Goal: Task Accomplishment & Management: Manage account settings

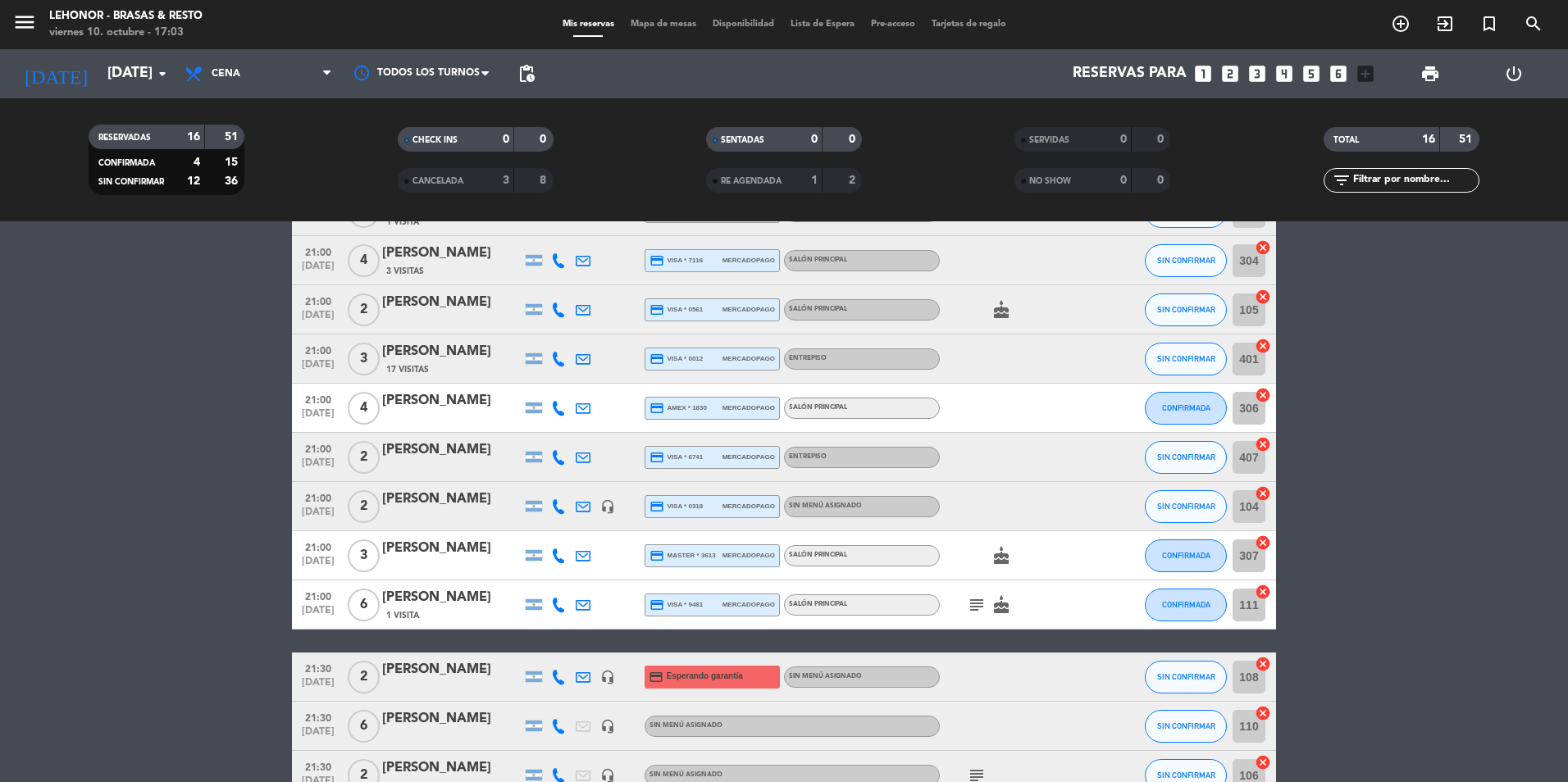
scroll to position [476, 0]
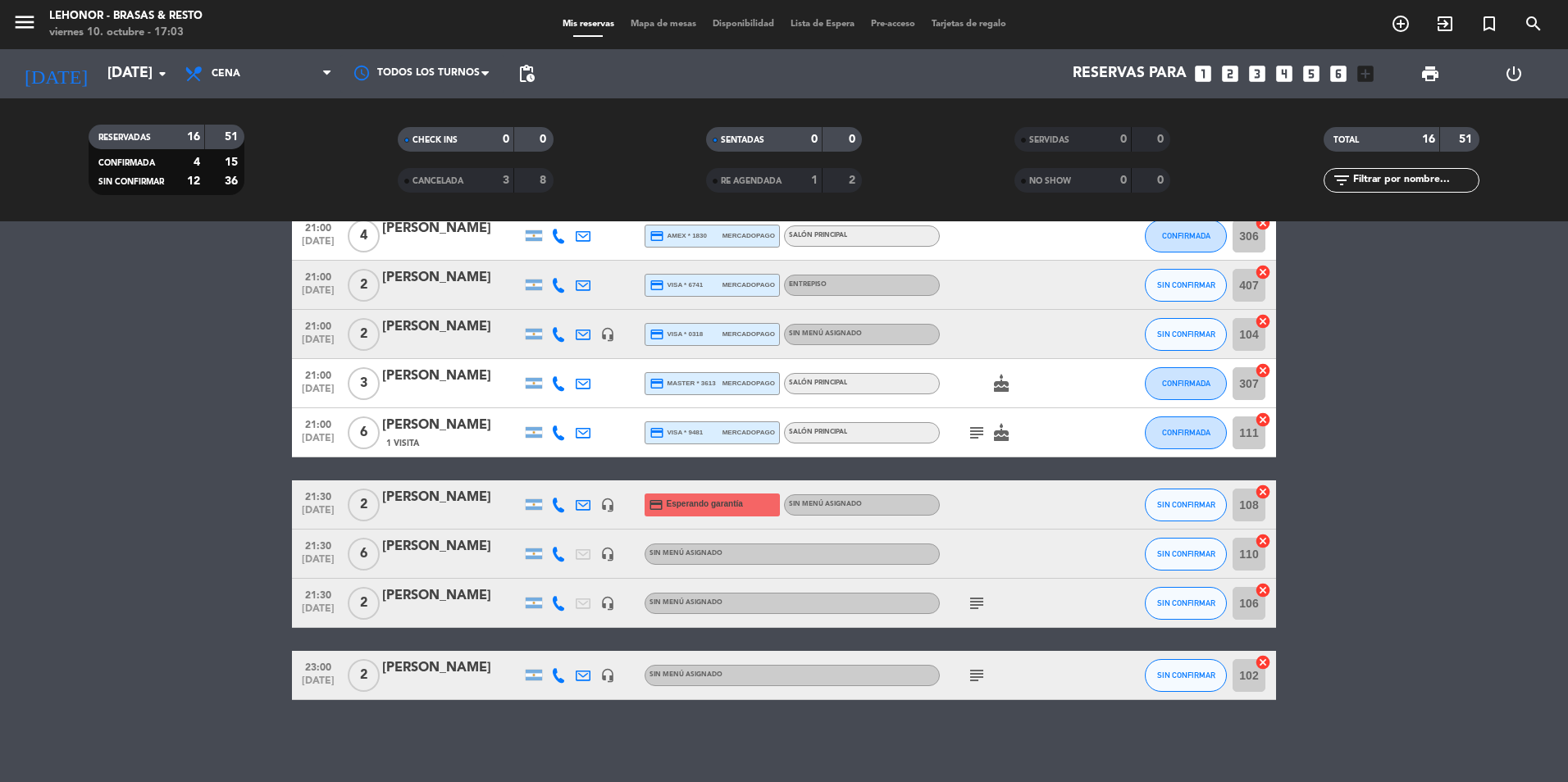
click at [992, 616] on div "subject" at bounding box center [1014, 603] width 148 height 48
click at [982, 602] on icon "subject" at bounding box center [977, 603] width 20 height 20
drag, startPoint x: 982, startPoint y: 602, endPoint x: 947, endPoint y: 501, distance: 106.9
click at [947, 501] on div at bounding box center [1014, 505] width 148 height 48
click at [982, 696] on div "subject" at bounding box center [1014, 675] width 148 height 48
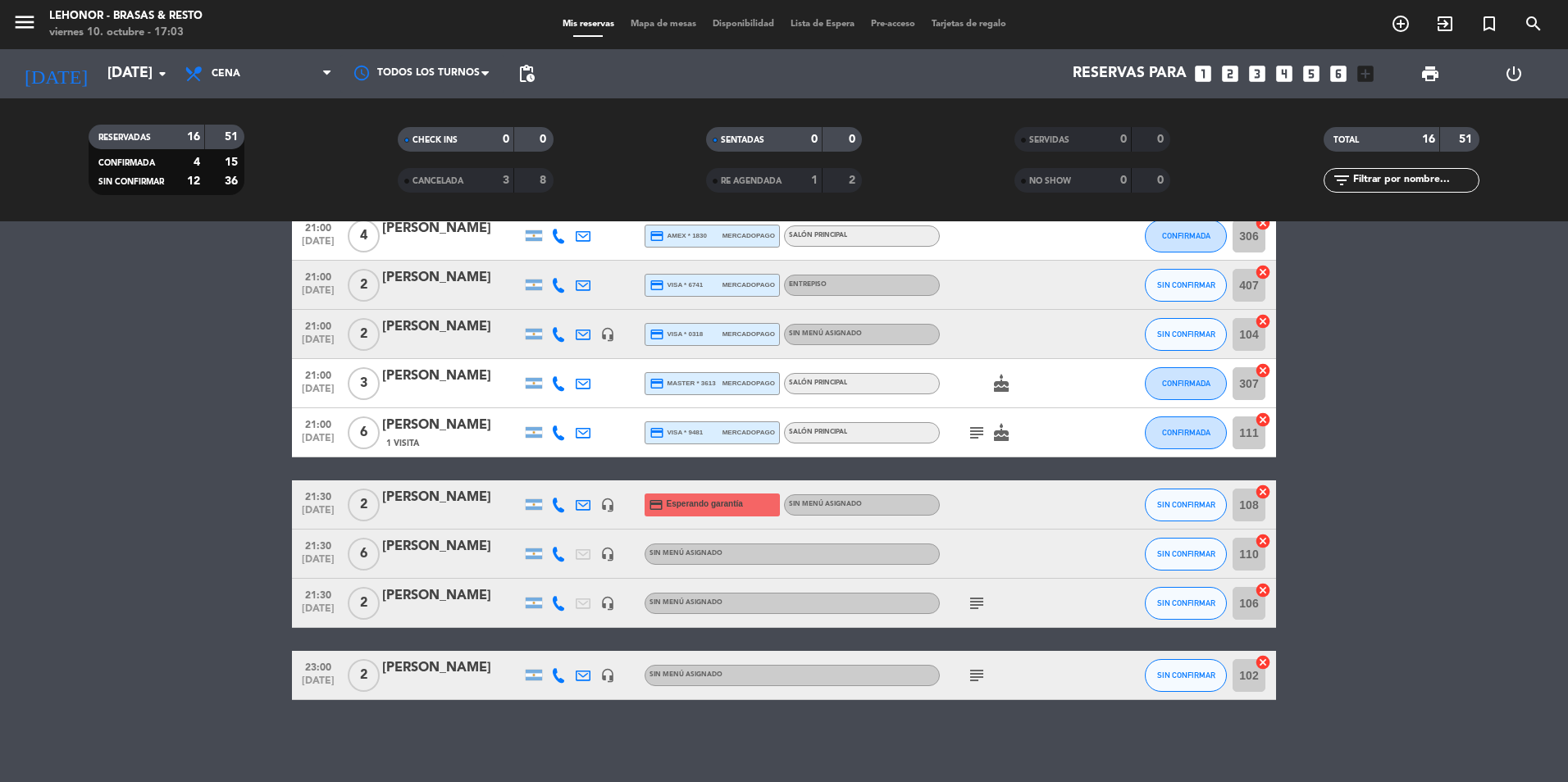
click at [975, 670] on icon "subject" at bounding box center [977, 675] width 20 height 20
click at [983, 448] on div "subject cake" at bounding box center [1014, 433] width 148 height 48
click at [978, 425] on icon "subject" at bounding box center [977, 433] width 20 height 20
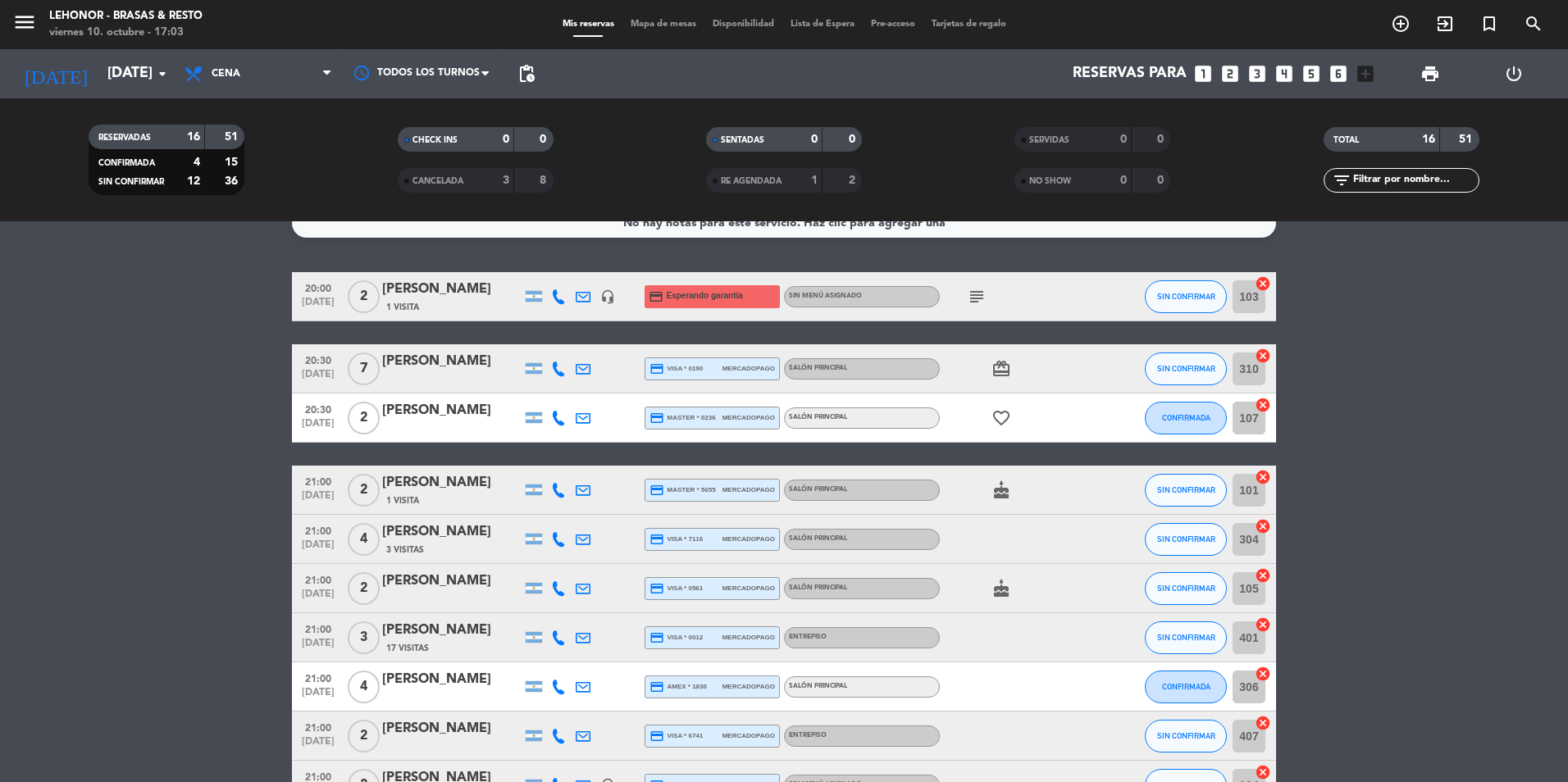
scroll to position [0, 0]
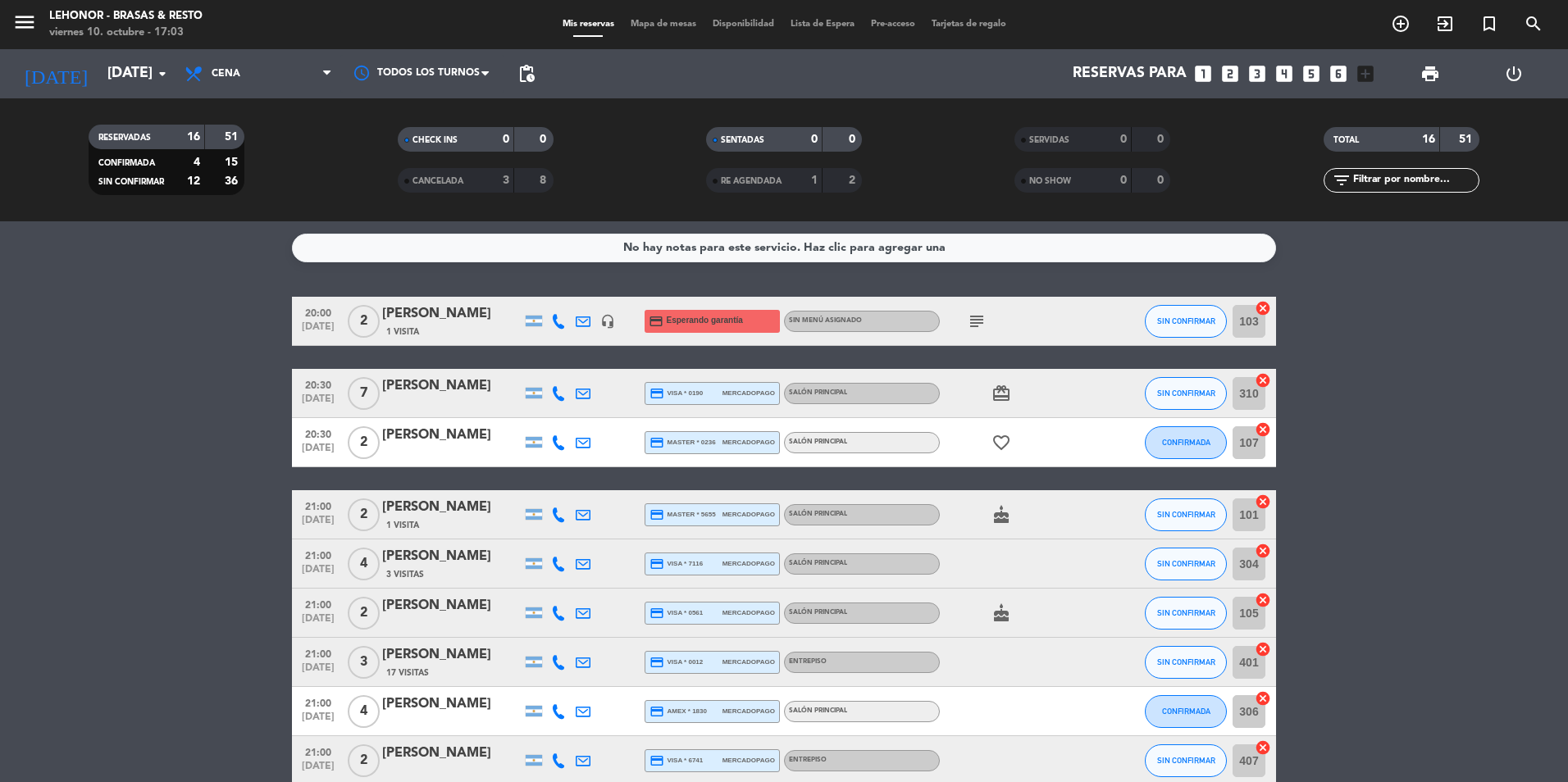
click at [977, 320] on icon "subject" at bounding box center [977, 321] width 20 height 20
click at [12, 16] on icon "menu" at bounding box center [24, 22] width 24 height 24
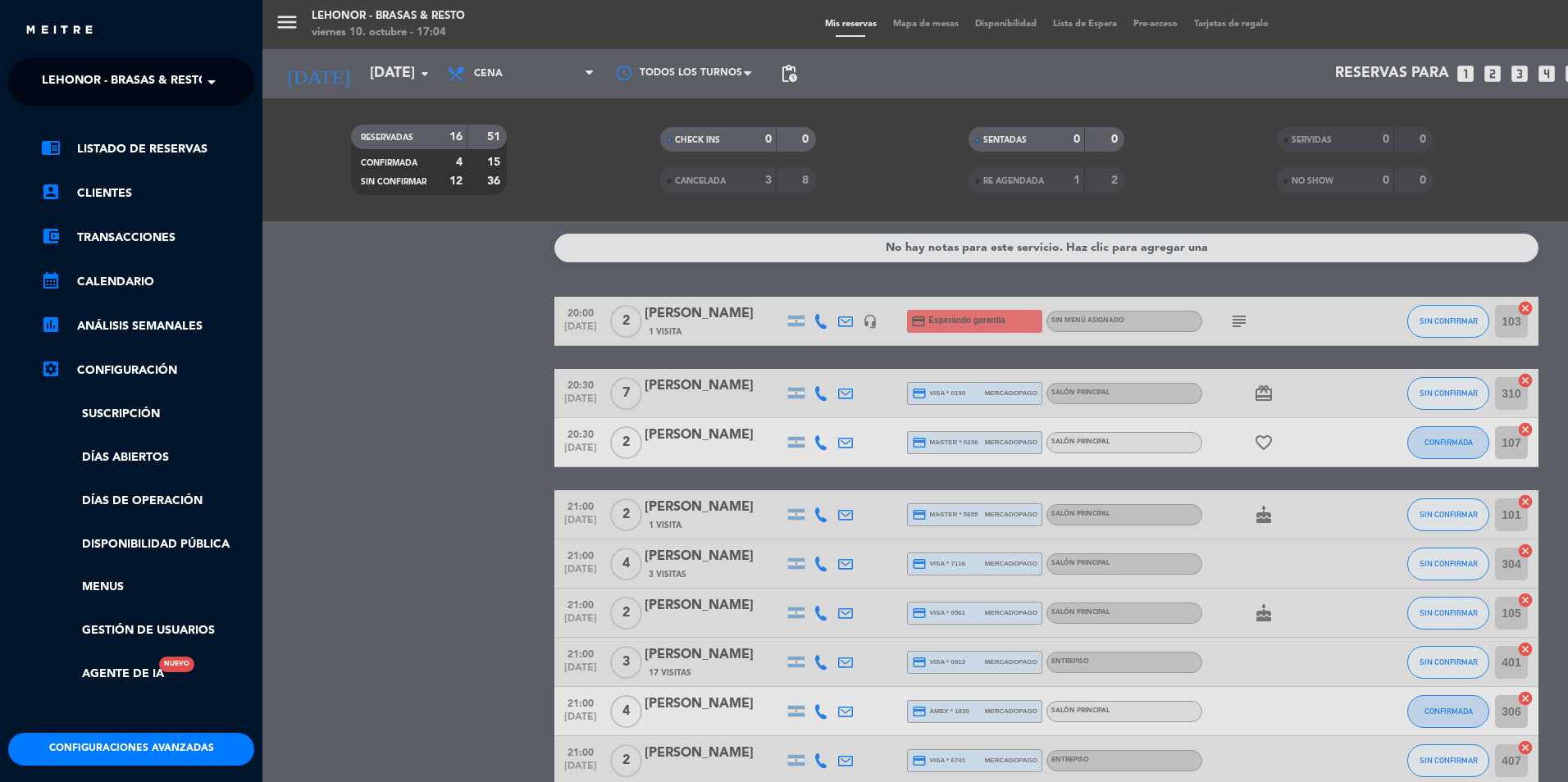
click at [164, 75] on span "Lehonor - Brasas & Resto" at bounding box center [125, 82] width 167 height 34
click at [196, 145] on div "Lehonor - Winebar" at bounding box center [131, 151] width 245 height 24
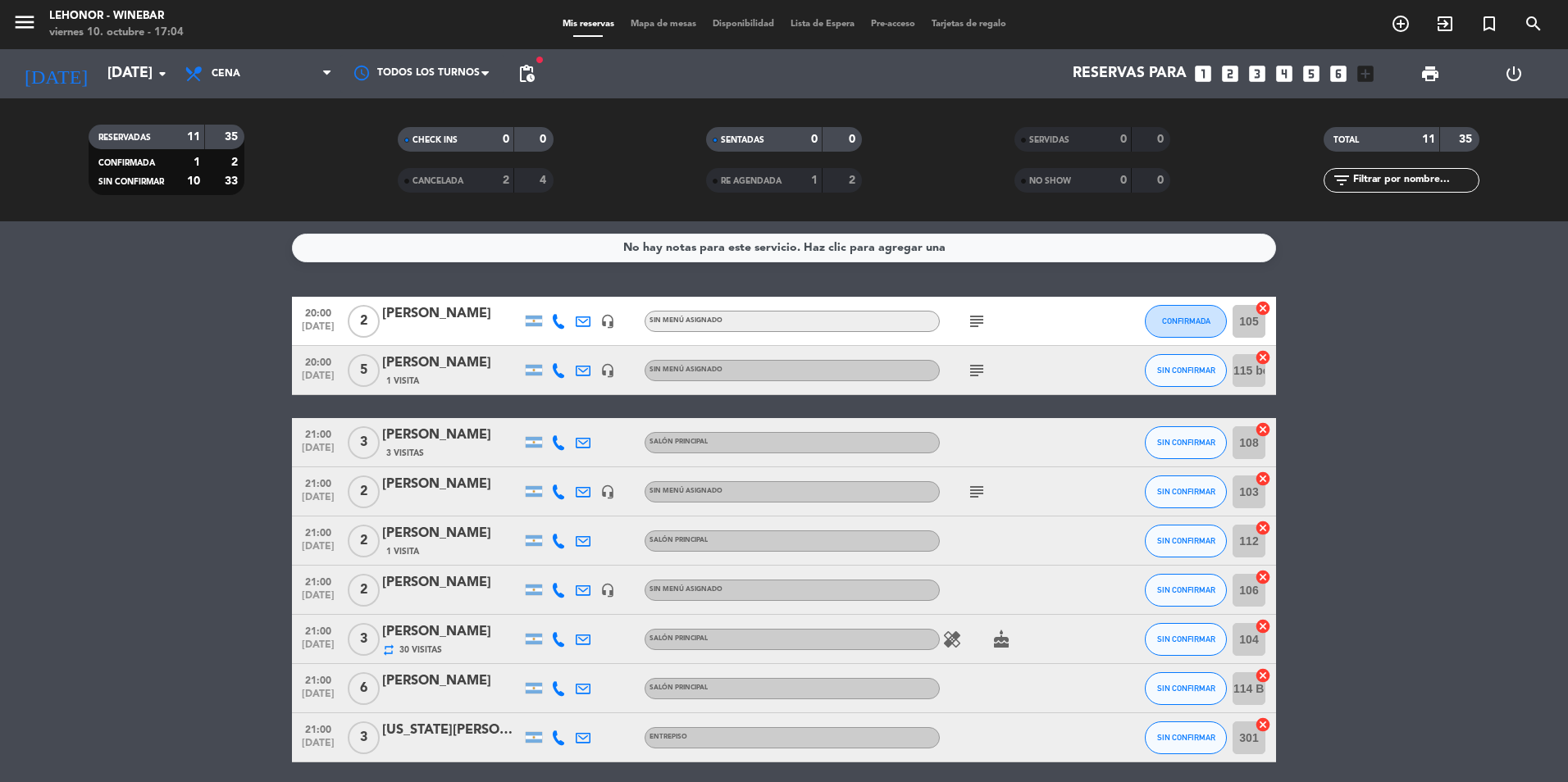
click at [995, 322] on div "subject" at bounding box center [1014, 321] width 148 height 48
click at [967, 306] on div "subject" at bounding box center [1014, 321] width 148 height 48
click at [984, 328] on icon "subject" at bounding box center [977, 321] width 20 height 20
click at [977, 372] on icon "subject" at bounding box center [977, 371] width 20 height 20
click at [979, 487] on icon "subject" at bounding box center [977, 492] width 20 height 20
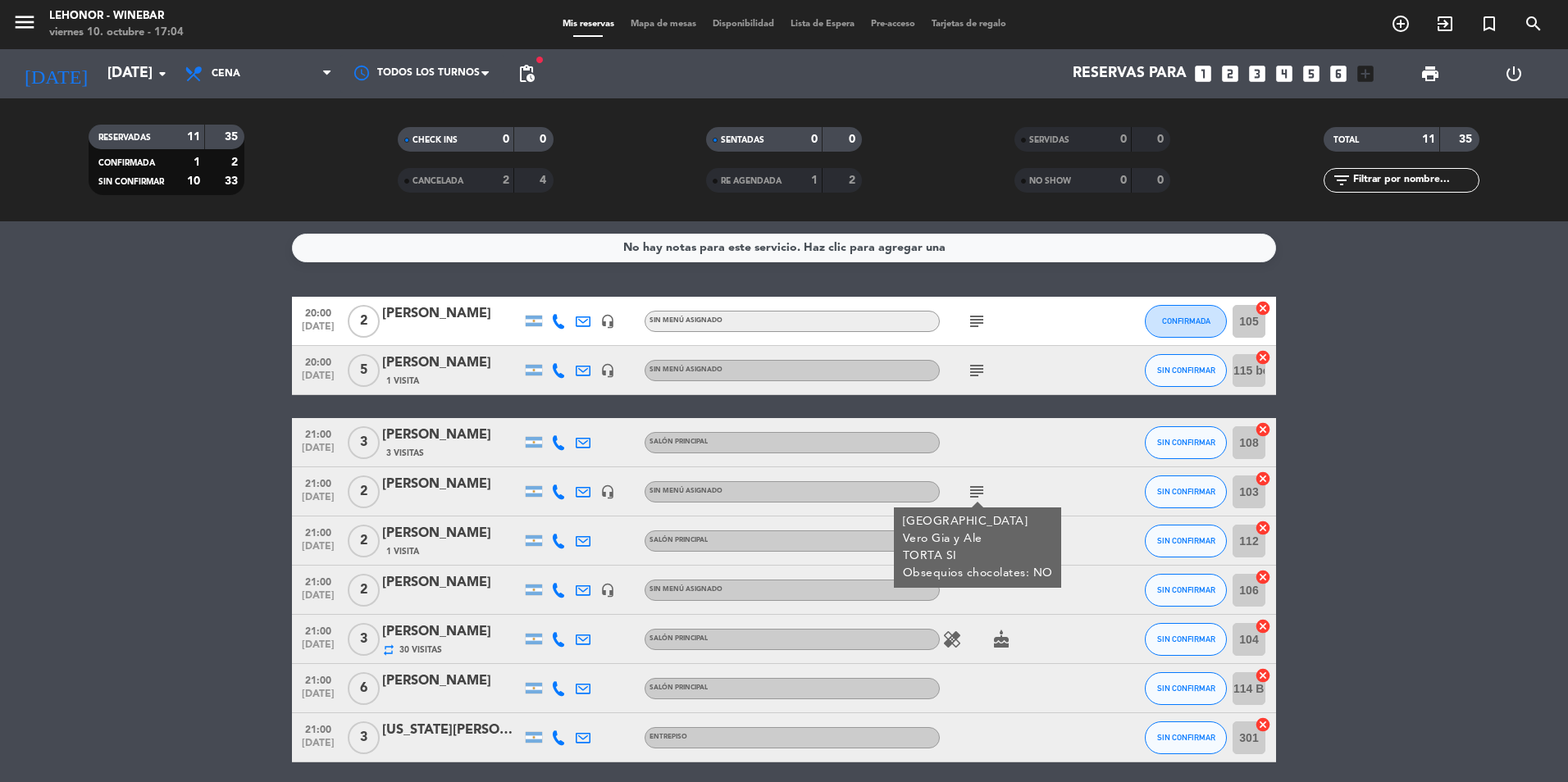
click at [1026, 436] on div at bounding box center [1014, 442] width 148 height 48
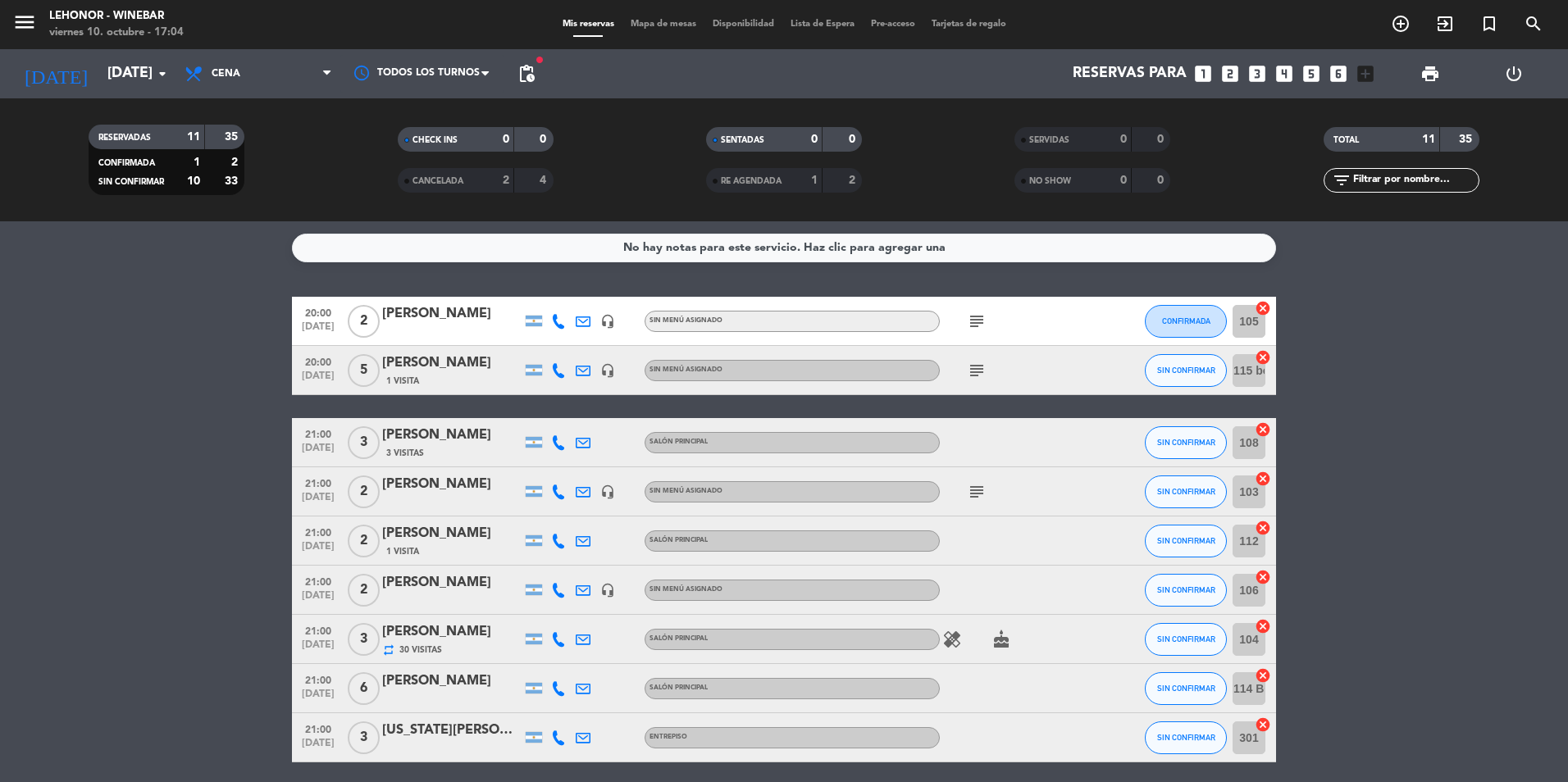
click at [958, 644] on icon "healing" at bounding box center [952, 640] width 20 height 20
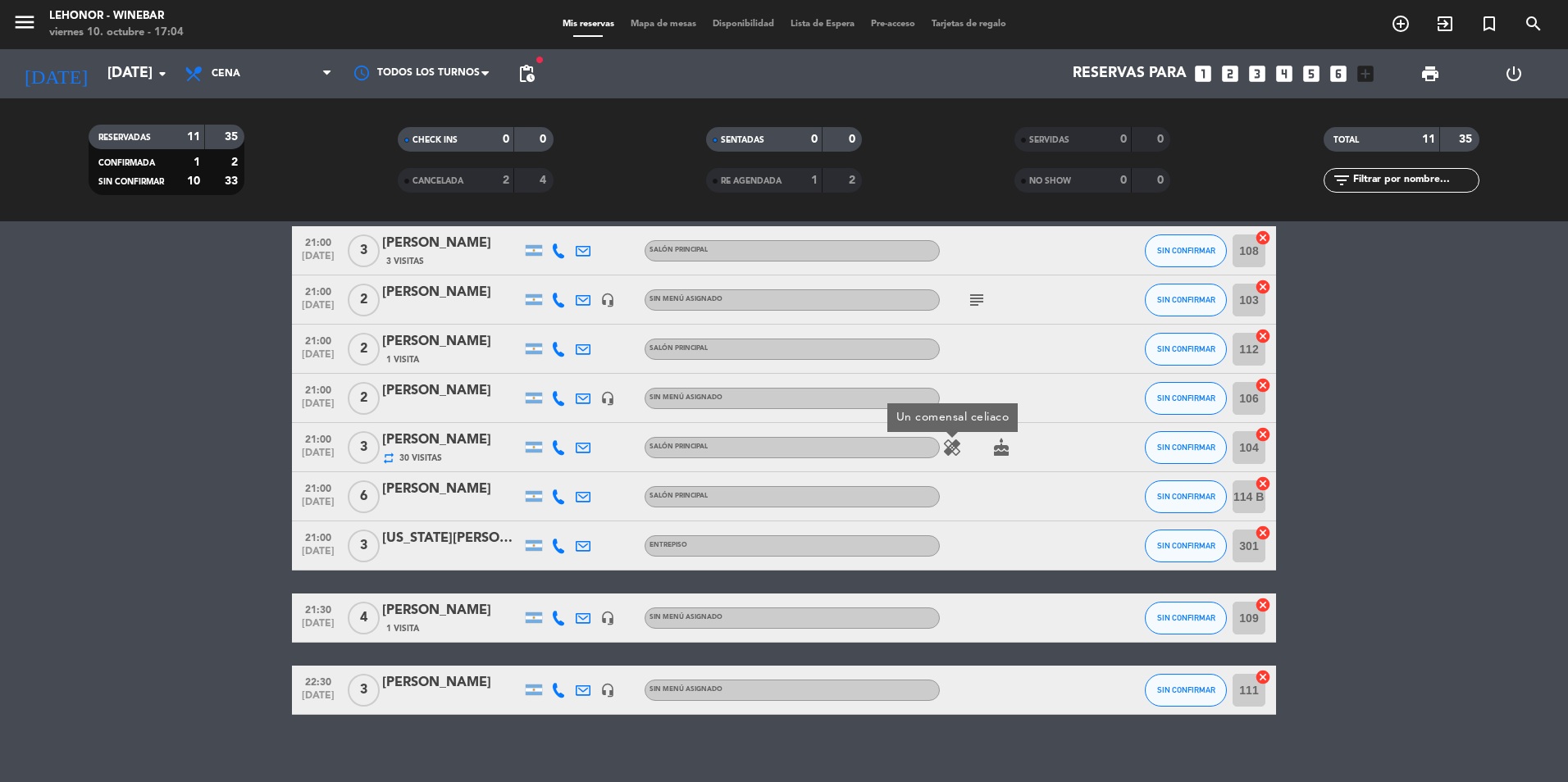
scroll to position [207, 0]
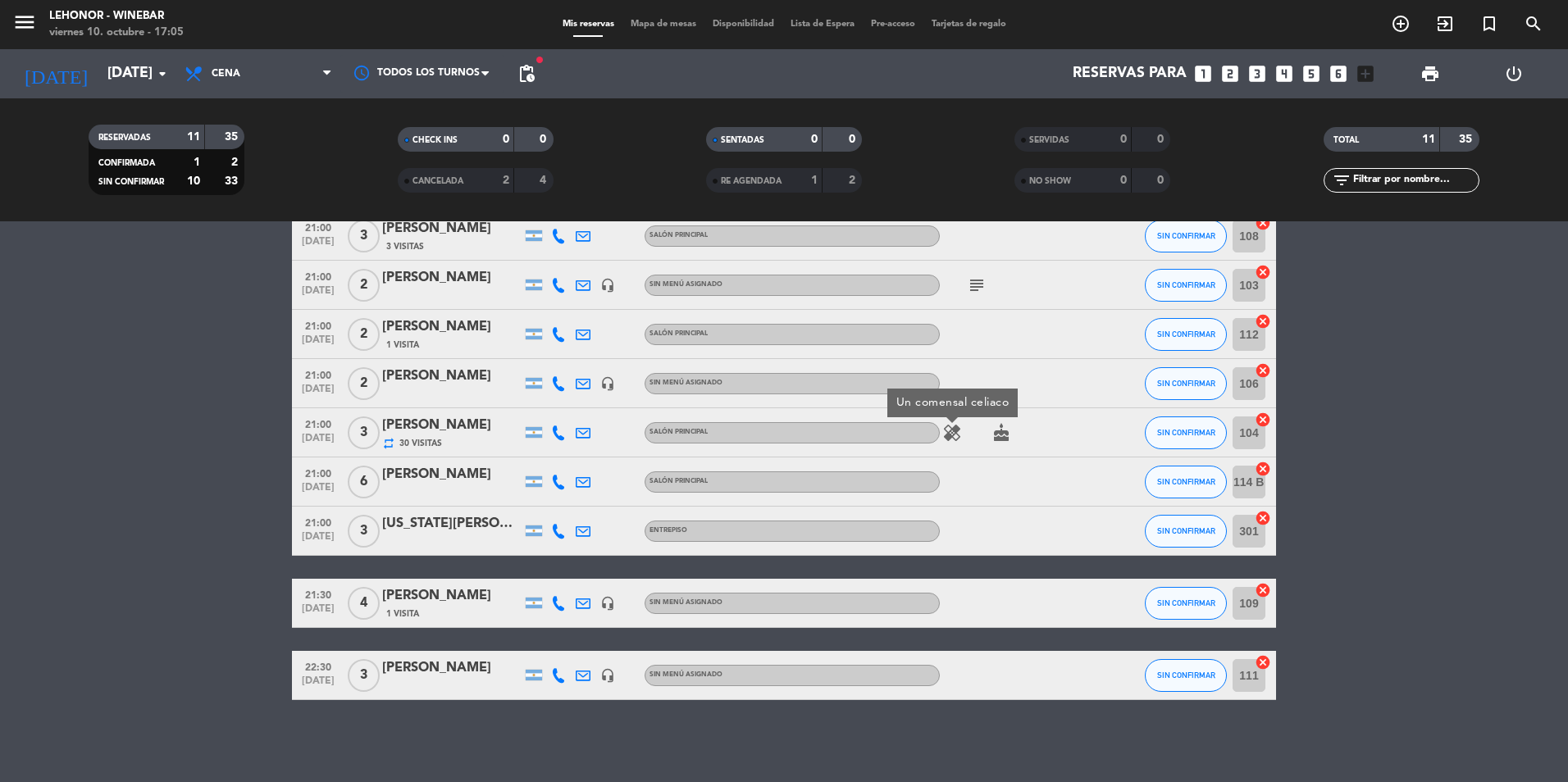
click at [1000, 437] on icon "cake" at bounding box center [1001, 433] width 20 height 20
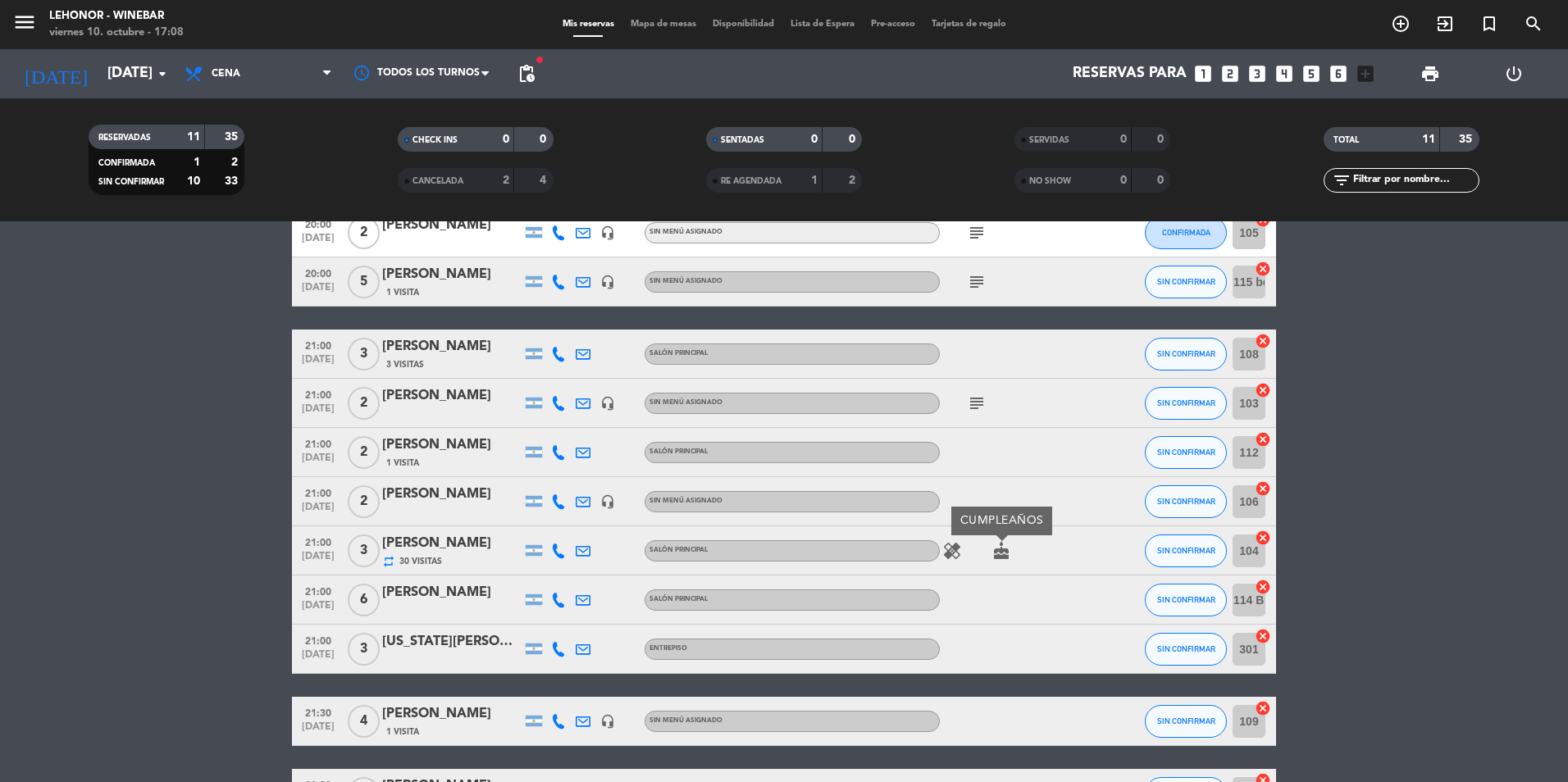
scroll to position [0, 0]
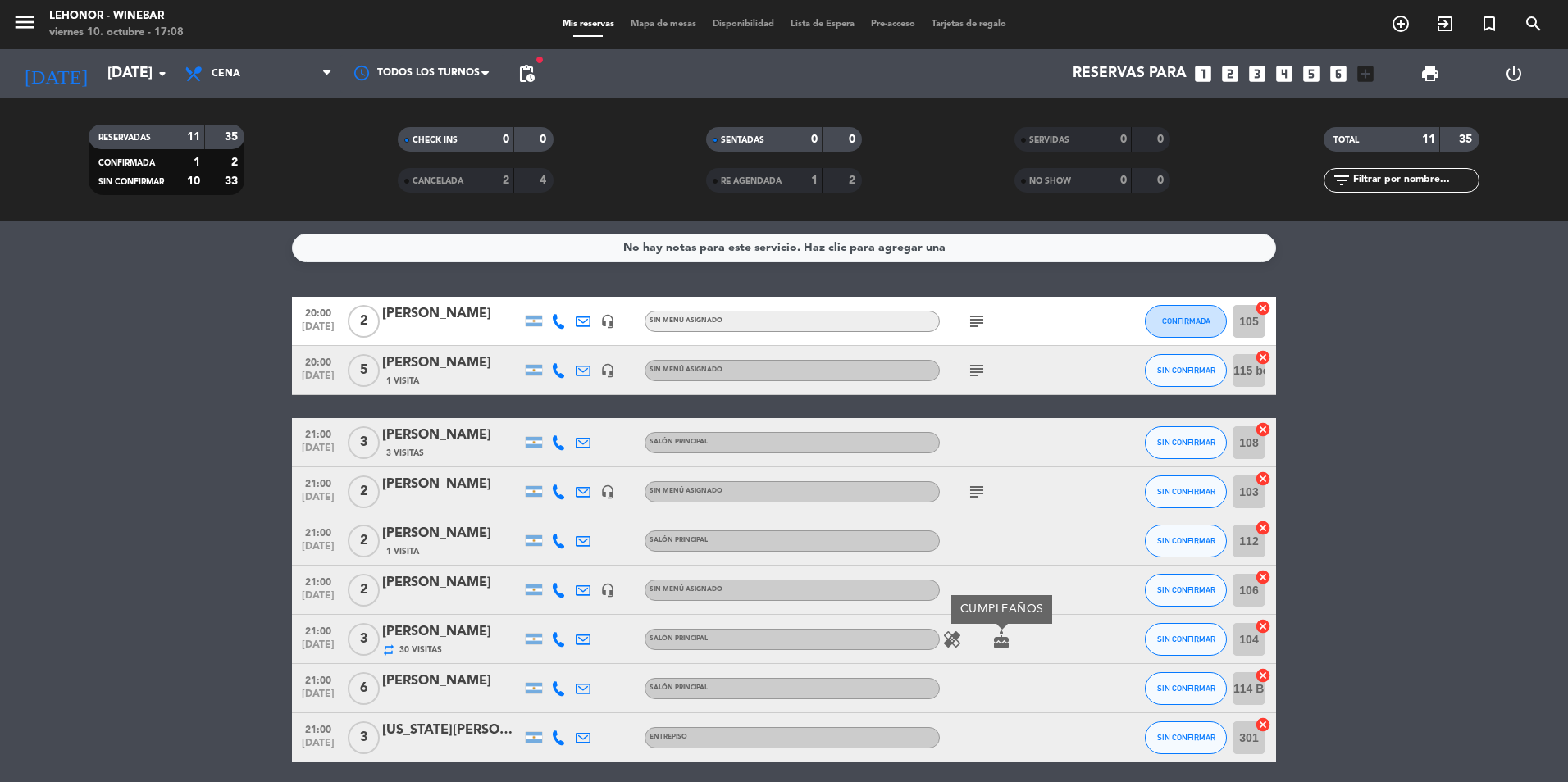
click at [520, 168] on div "CHECK INS 0 0" at bounding box center [474, 148] width 308 height 41
click at [506, 182] on strong "2" at bounding box center [506, 181] width 7 height 11
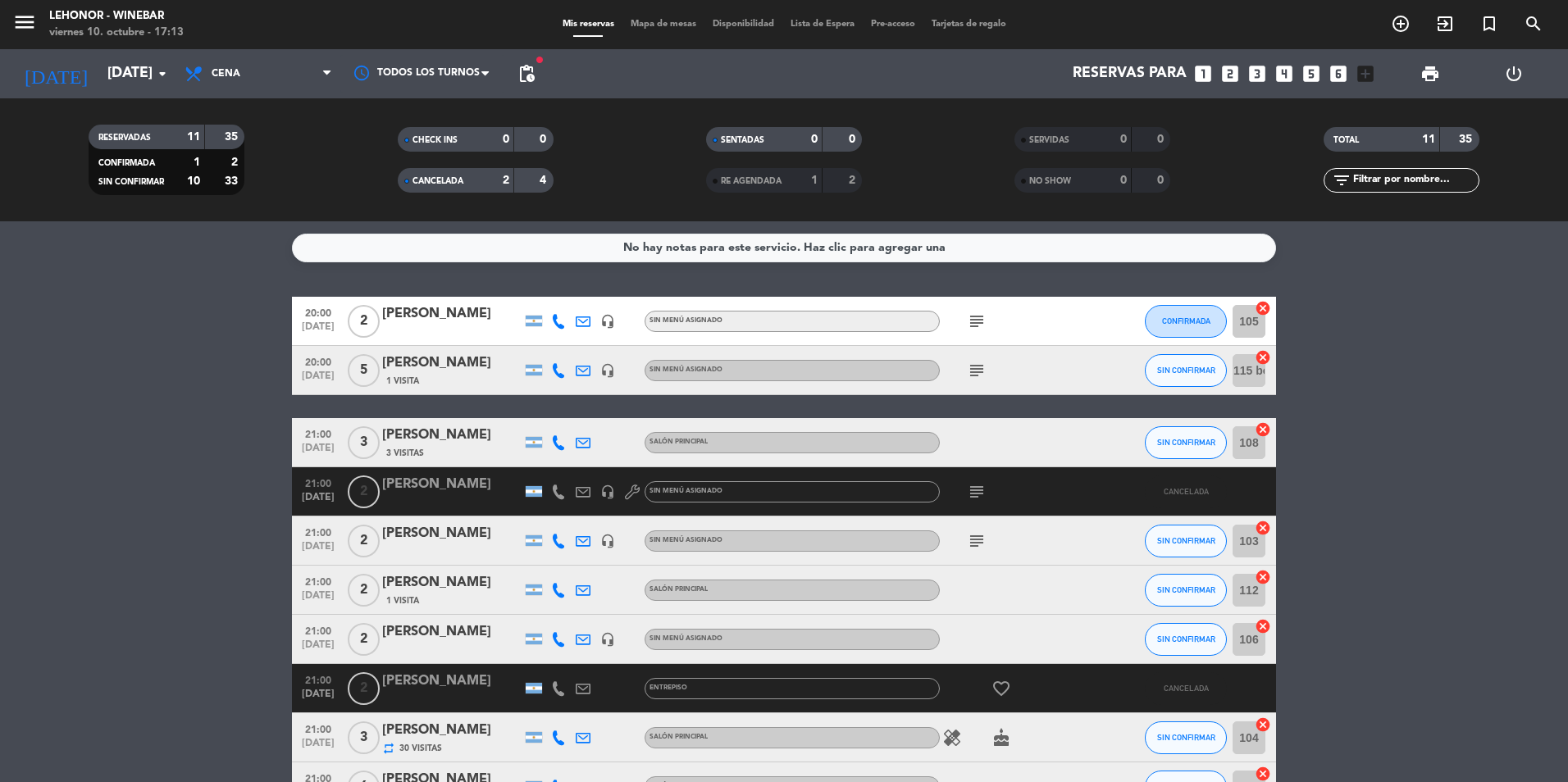
click at [966, 492] on span "subject" at bounding box center [977, 492] width 24 height 20
click at [987, 492] on span "subject" at bounding box center [977, 492] width 24 height 20
click at [973, 492] on icon "subject" at bounding box center [977, 492] width 20 height 20
click at [1095, 488] on div at bounding box center [1110, 492] width 45 height 48
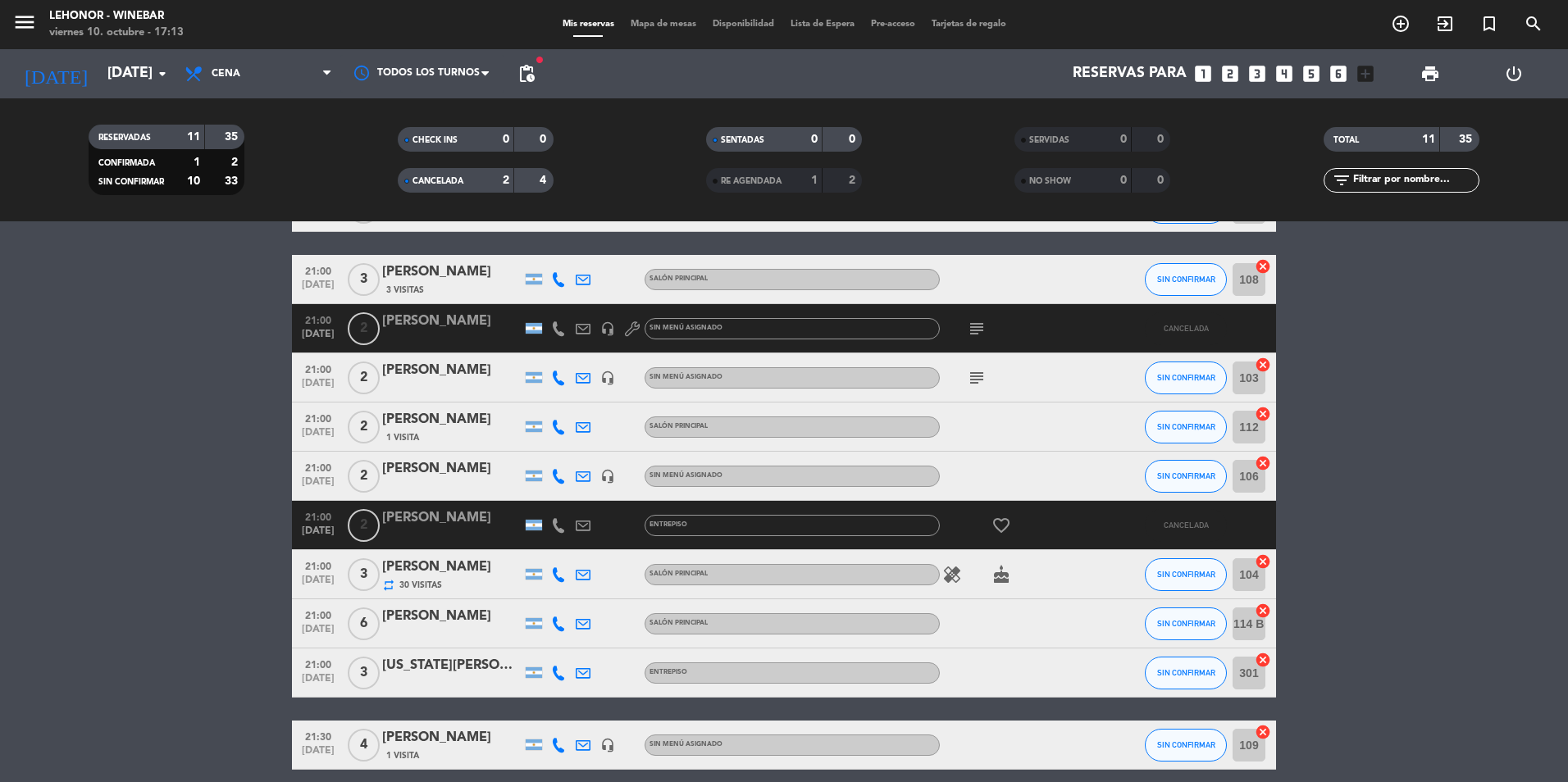
scroll to position [164, 0]
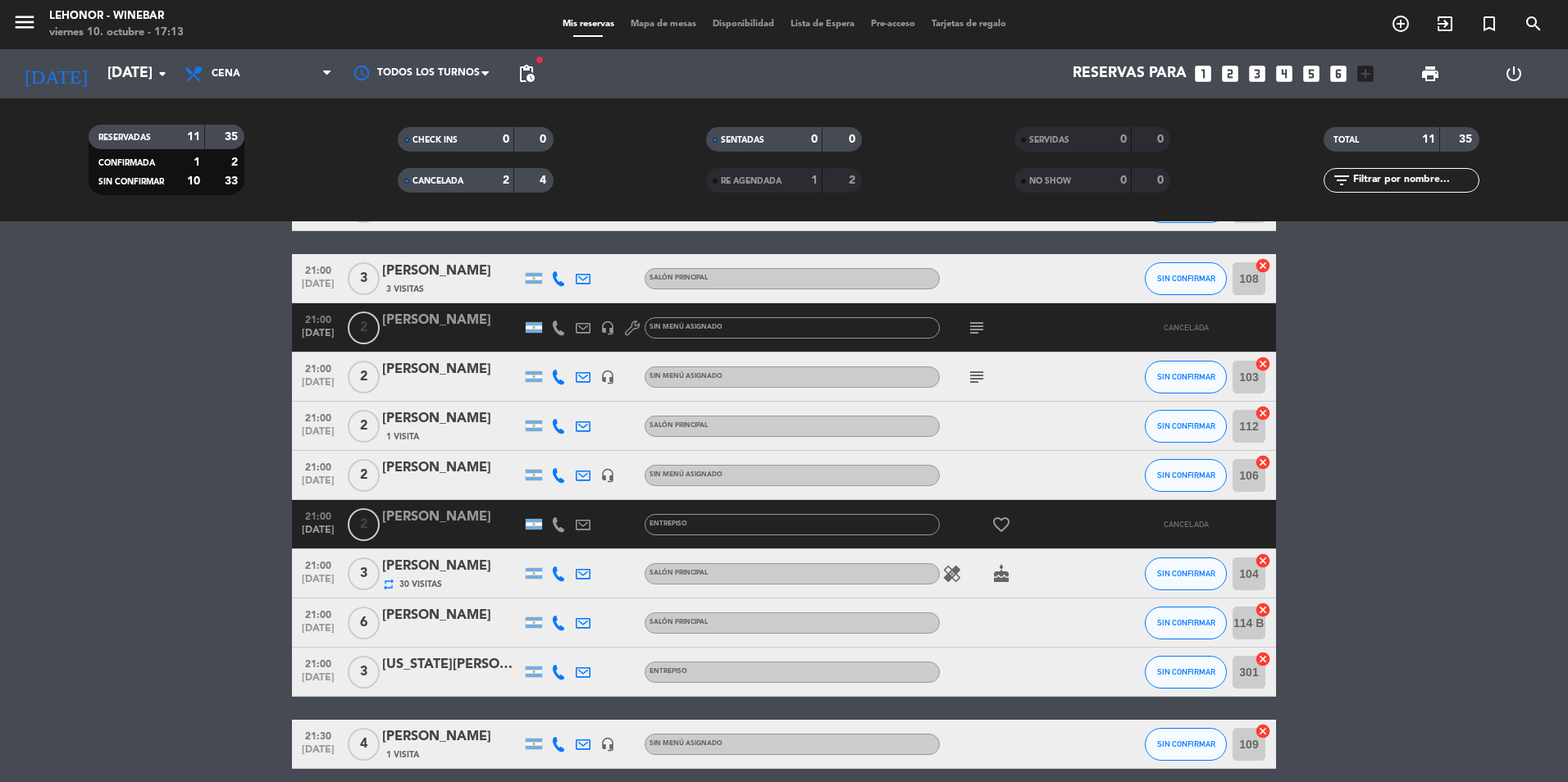
click at [1003, 519] on icon "favorite_border" at bounding box center [1001, 524] width 20 height 20
click at [1110, 526] on div at bounding box center [1110, 524] width 45 height 48
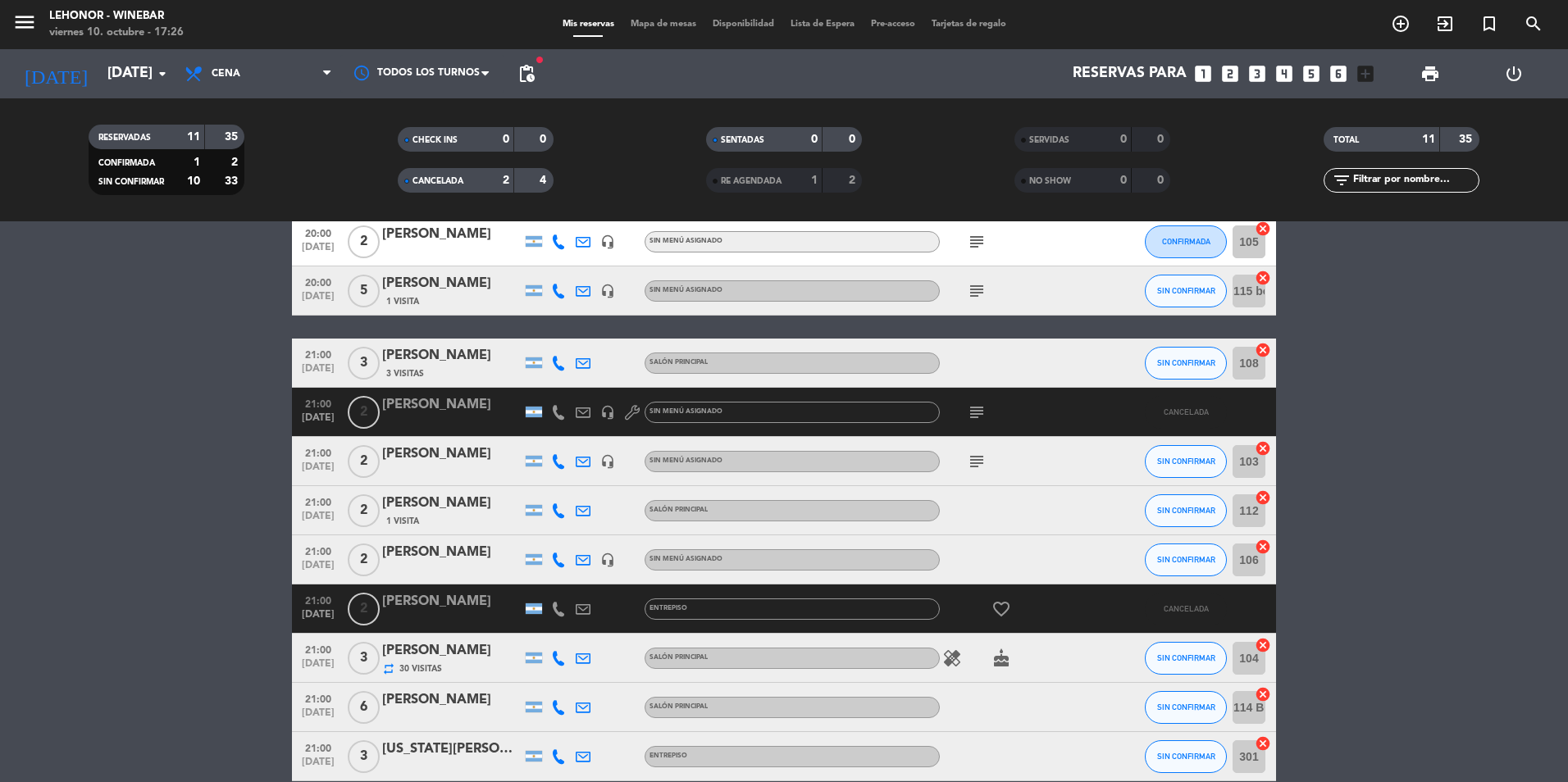
scroll to position [0, 0]
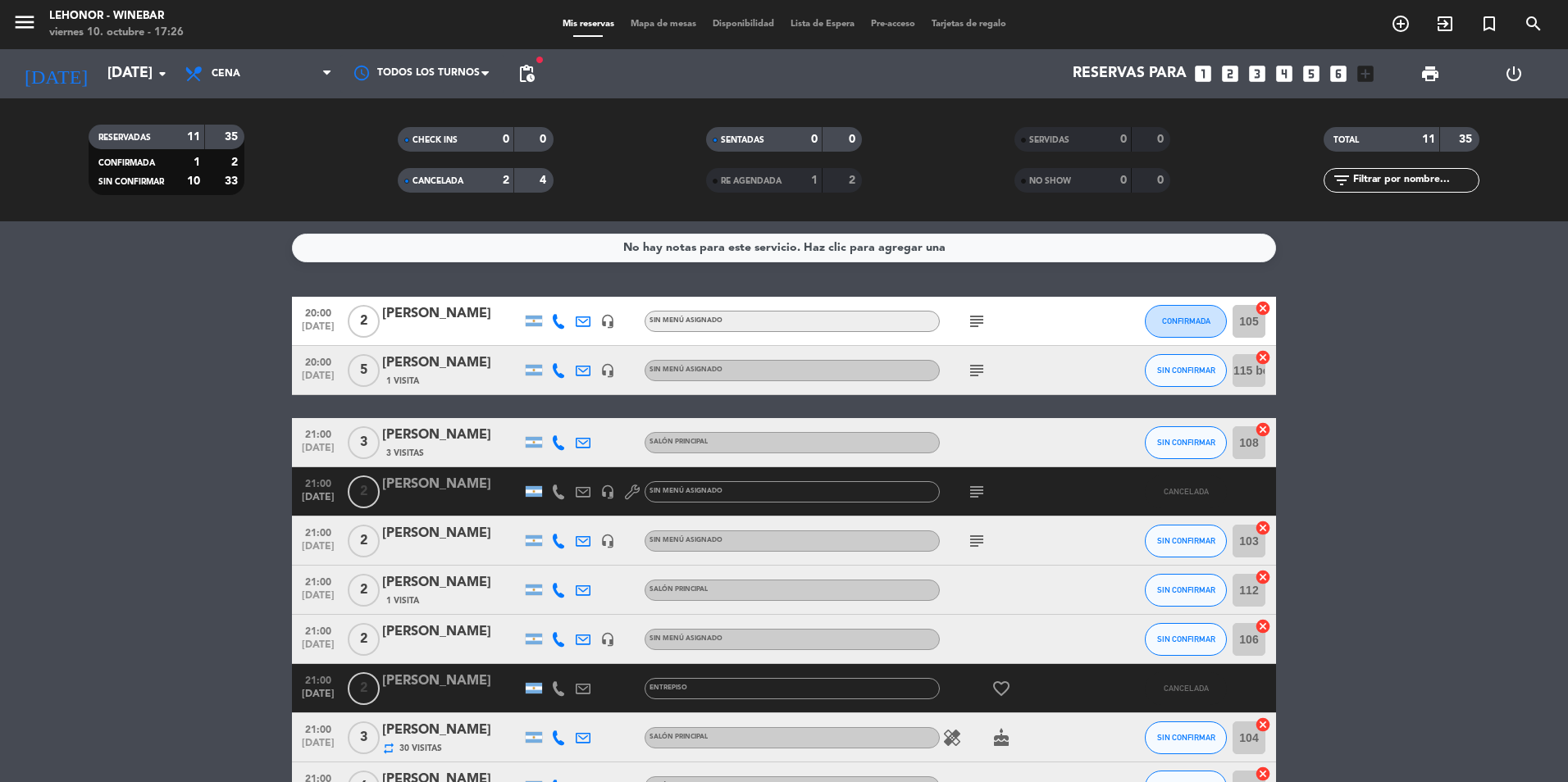
click at [676, 16] on div "menu [PERSON_NAME] - Winebar [DATE] 10. octubre - 17:26 Mis reservas Mapa de me…" at bounding box center [784, 24] width 1568 height 49
click at [680, 24] on span "Mapa de mesas" at bounding box center [664, 24] width 82 height 9
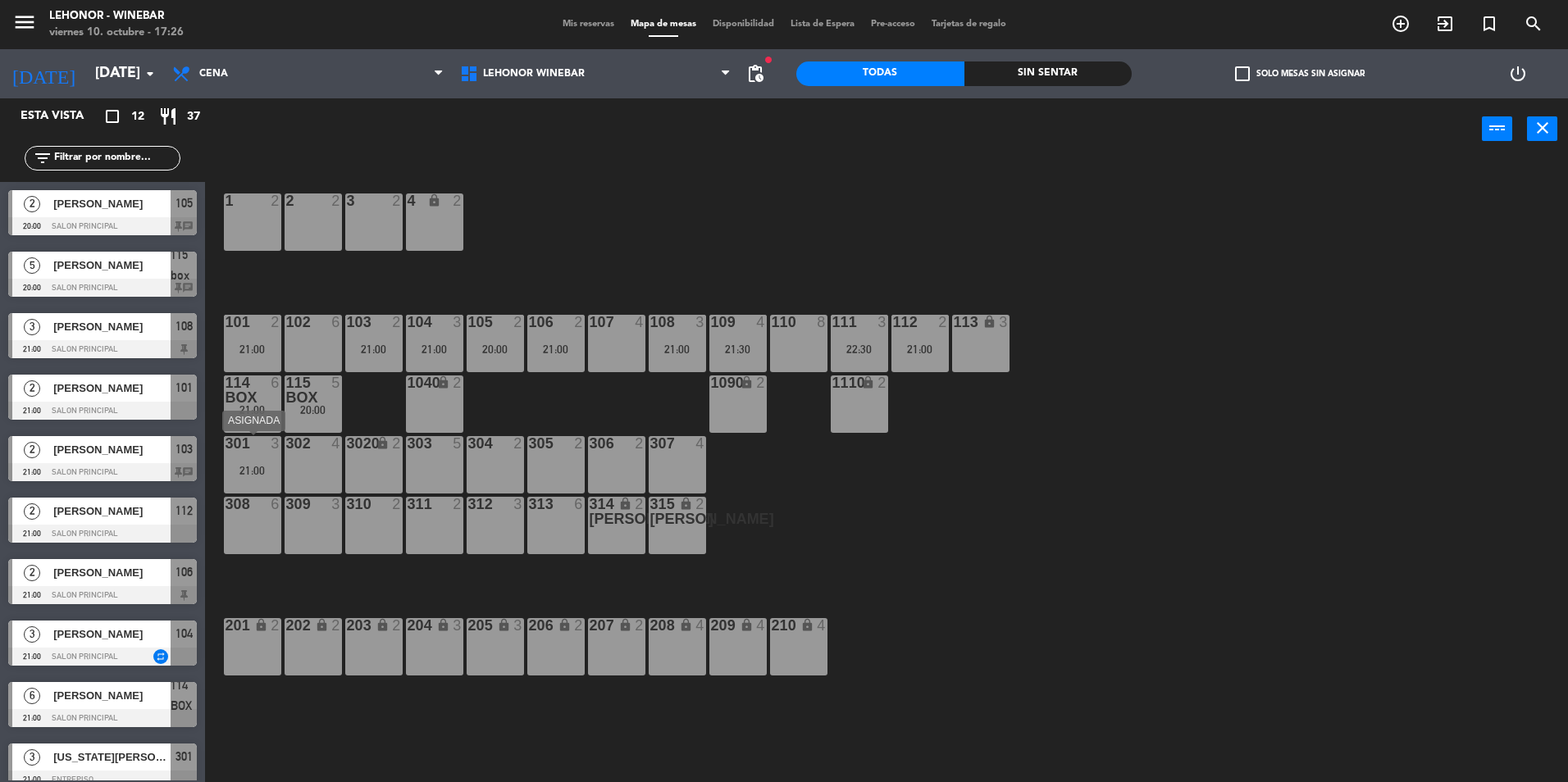
click at [241, 458] on div "301 3 21:00" at bounding box center [252, 465] width 58 height 58
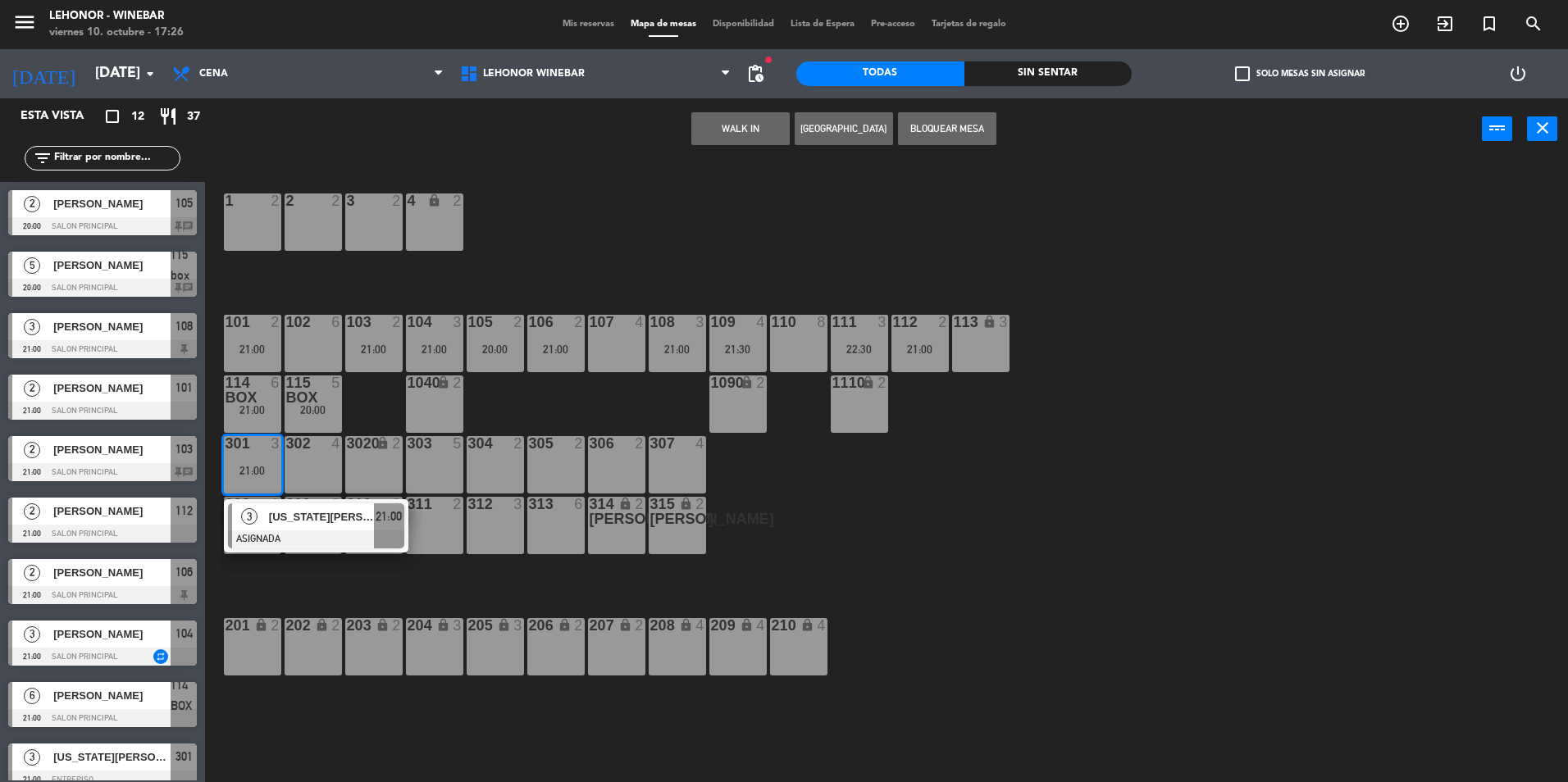
click at [890, 478] on div "1 2 2 2 3 2 4 lock 2 102 6 104 3 21:00 106 2 21:00 107 4 109 4 21:30 111 3 22:3…" at bounding box center [894, 475] width 1347 height 623
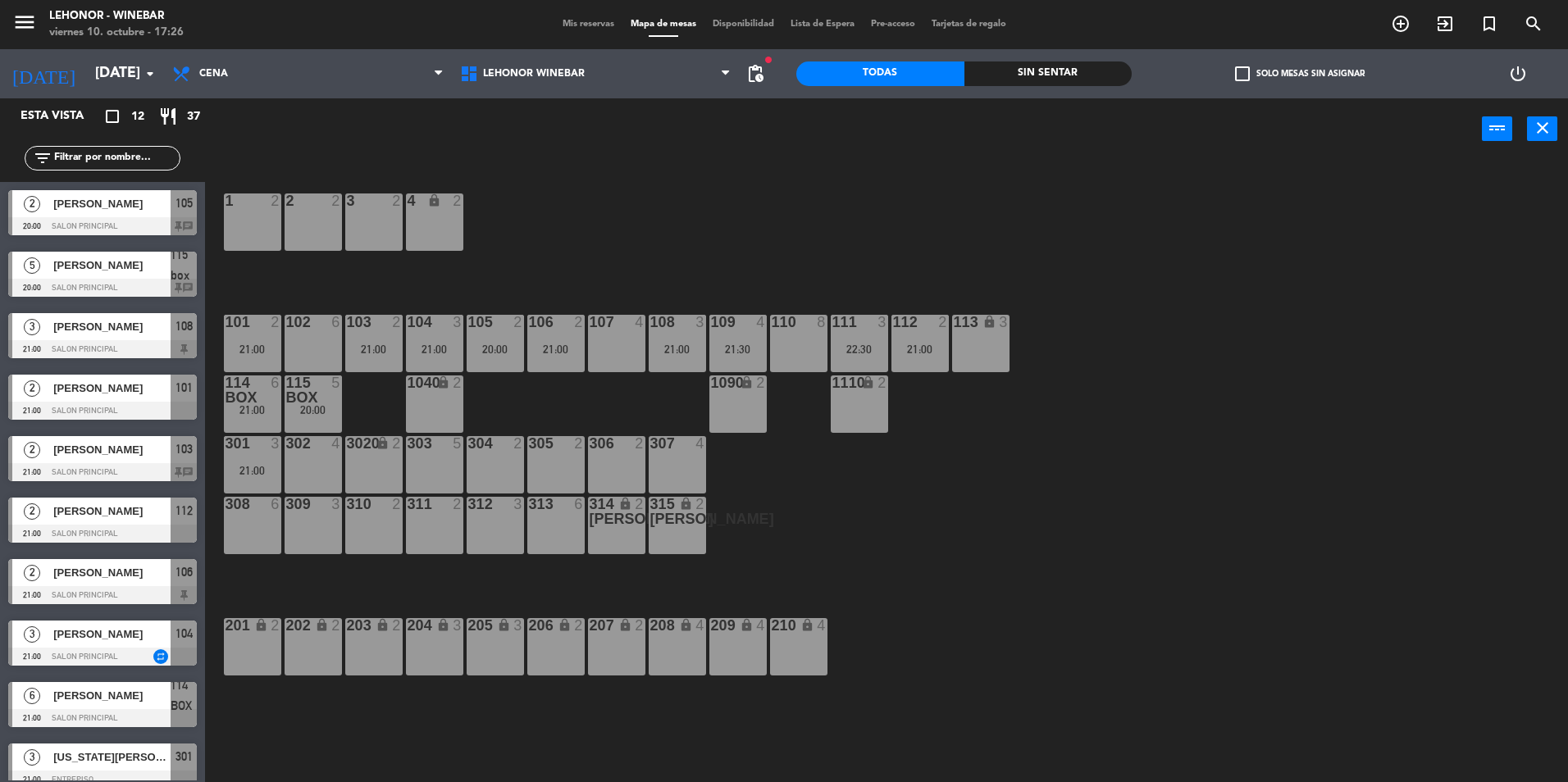
click at [421, 342] on div "104 3 21:00" at bounding box center [435, 344] width 58 height 58
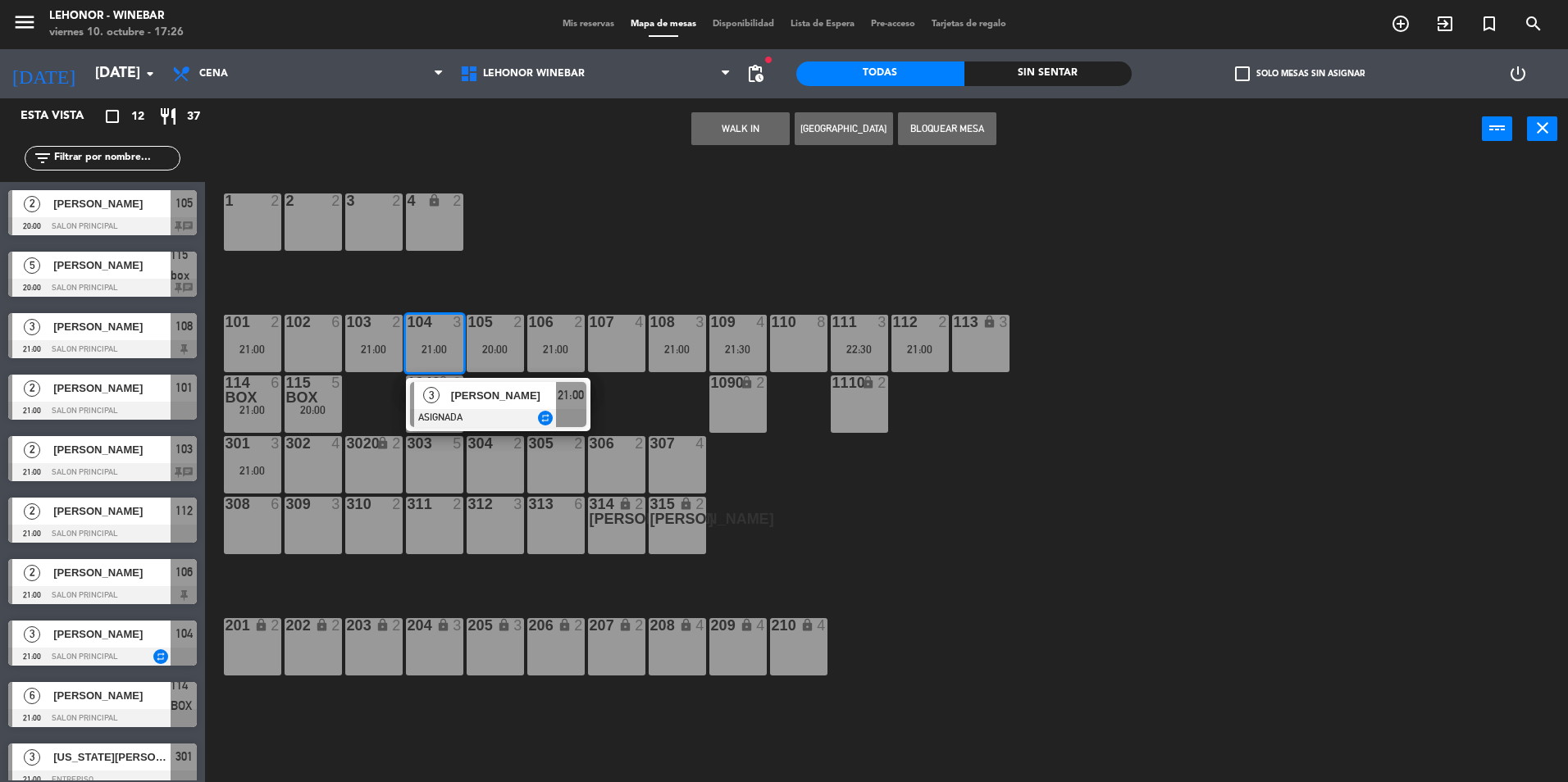
click at [883, 473] on div "1 2 2 2 3 2 4 lock 2 102 6 104 3 21:00 3 [PERSON_NAME] ASIGNADA repeat 21:00 10…" at bounding box center [894, 475] width 1347 height 623
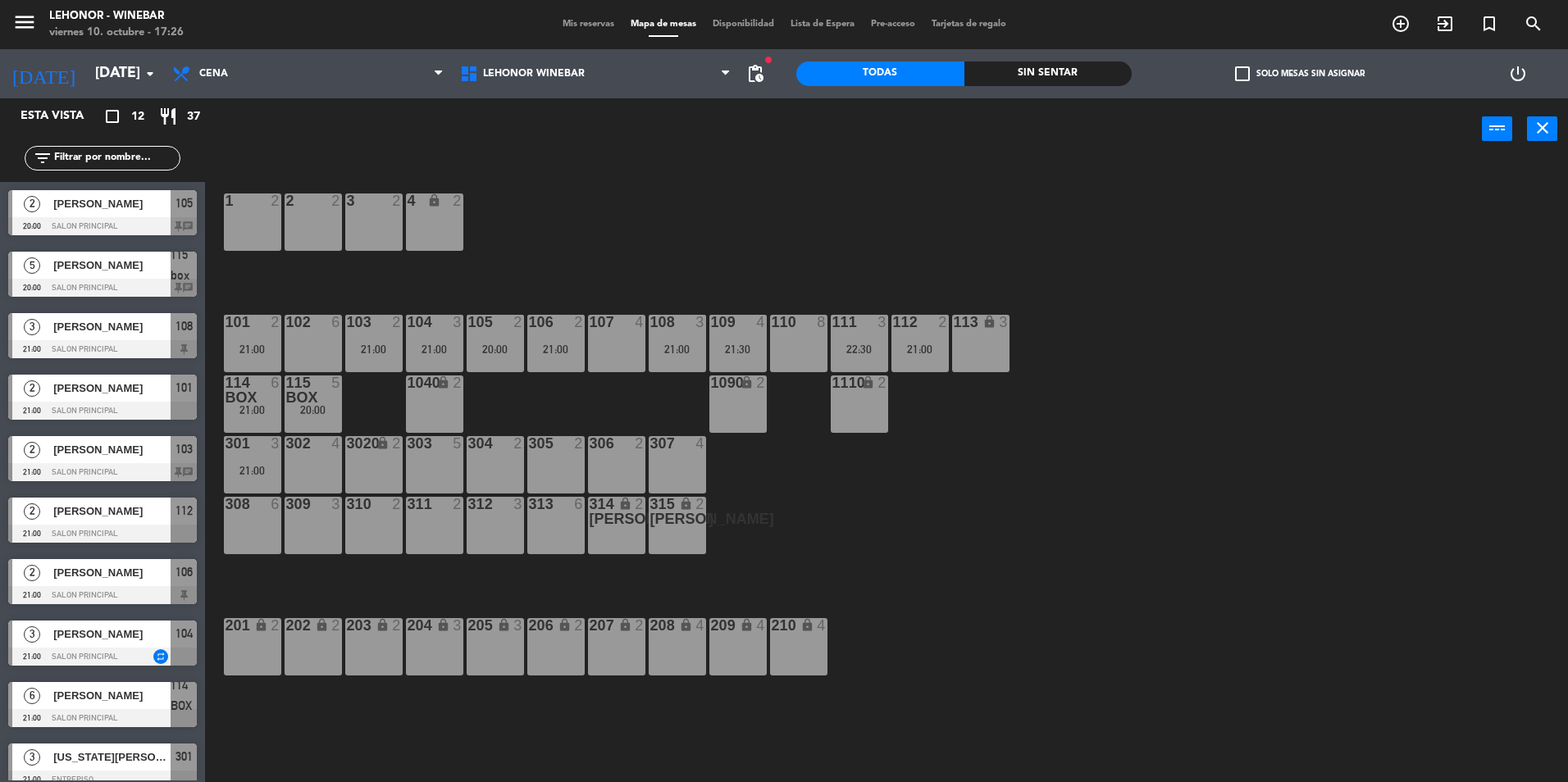
click at [858, 341] on div "111 3 22:30" at bounding box center [859, 344] width 58 height 58
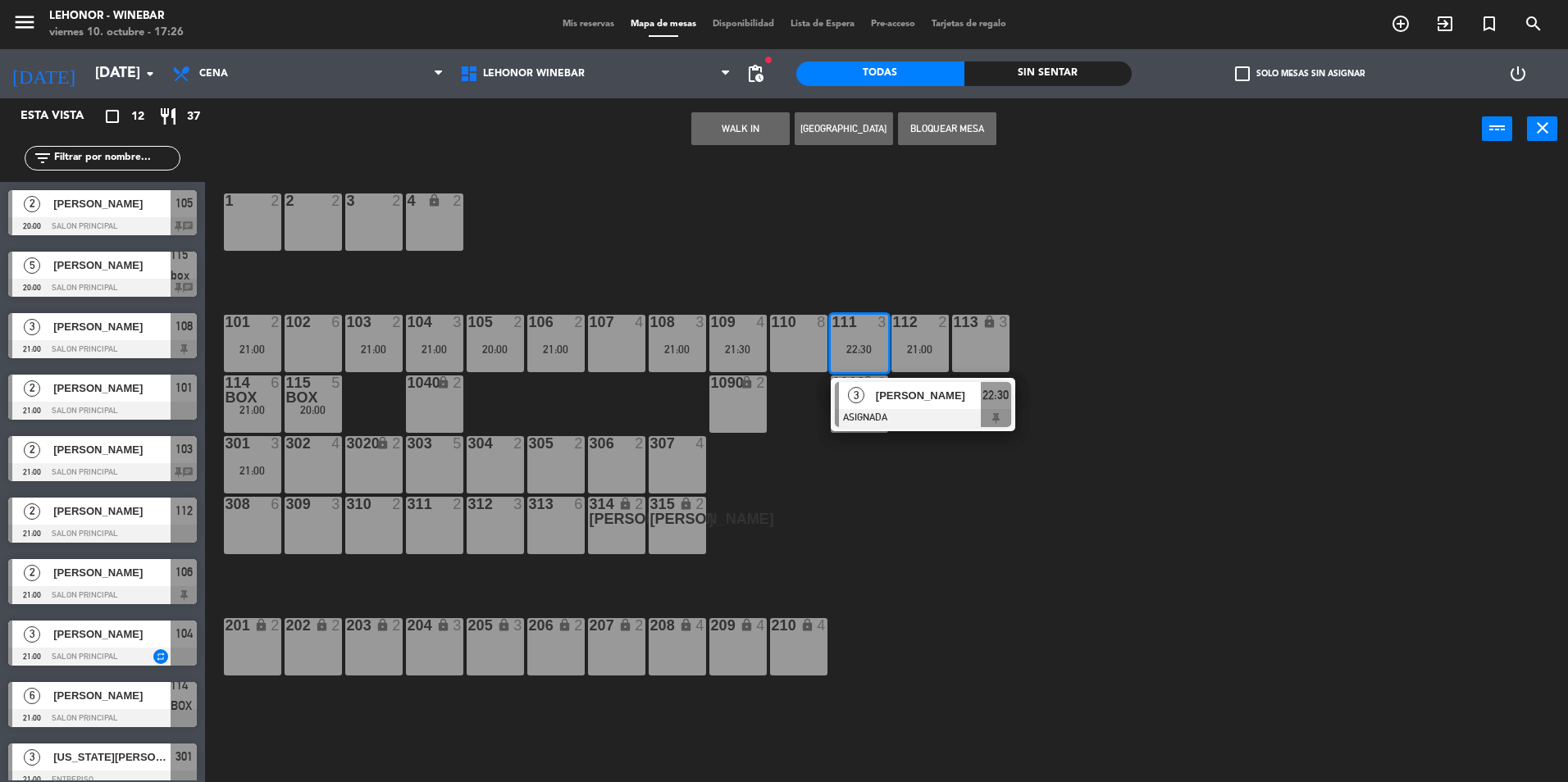
click at [485, 516] on div "312 3" at bounding box center [495, 526] width 58 height 58
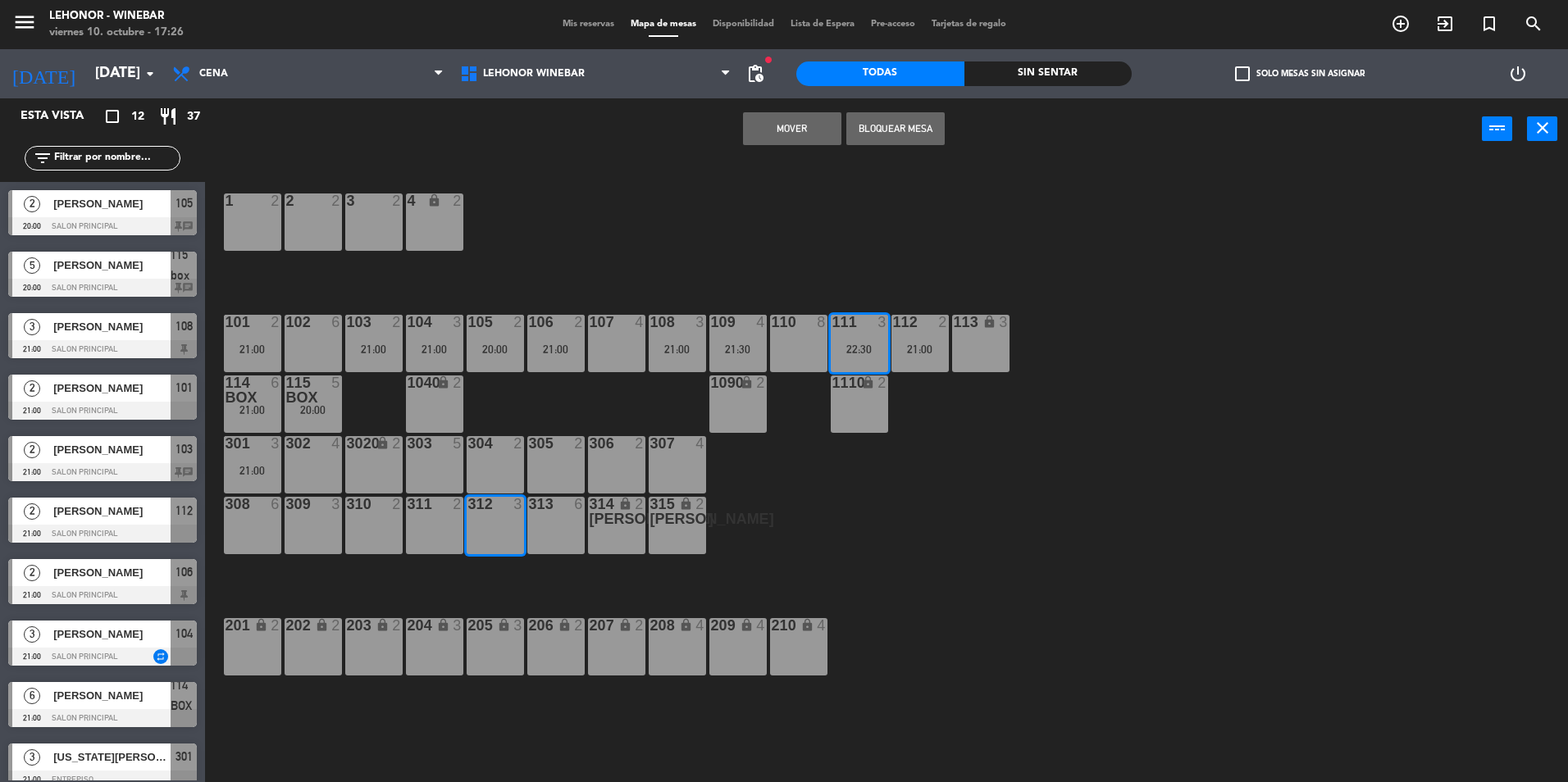
click at [816, 114] on button "Mover" at bounding box center [792, 128] width 99 height 33
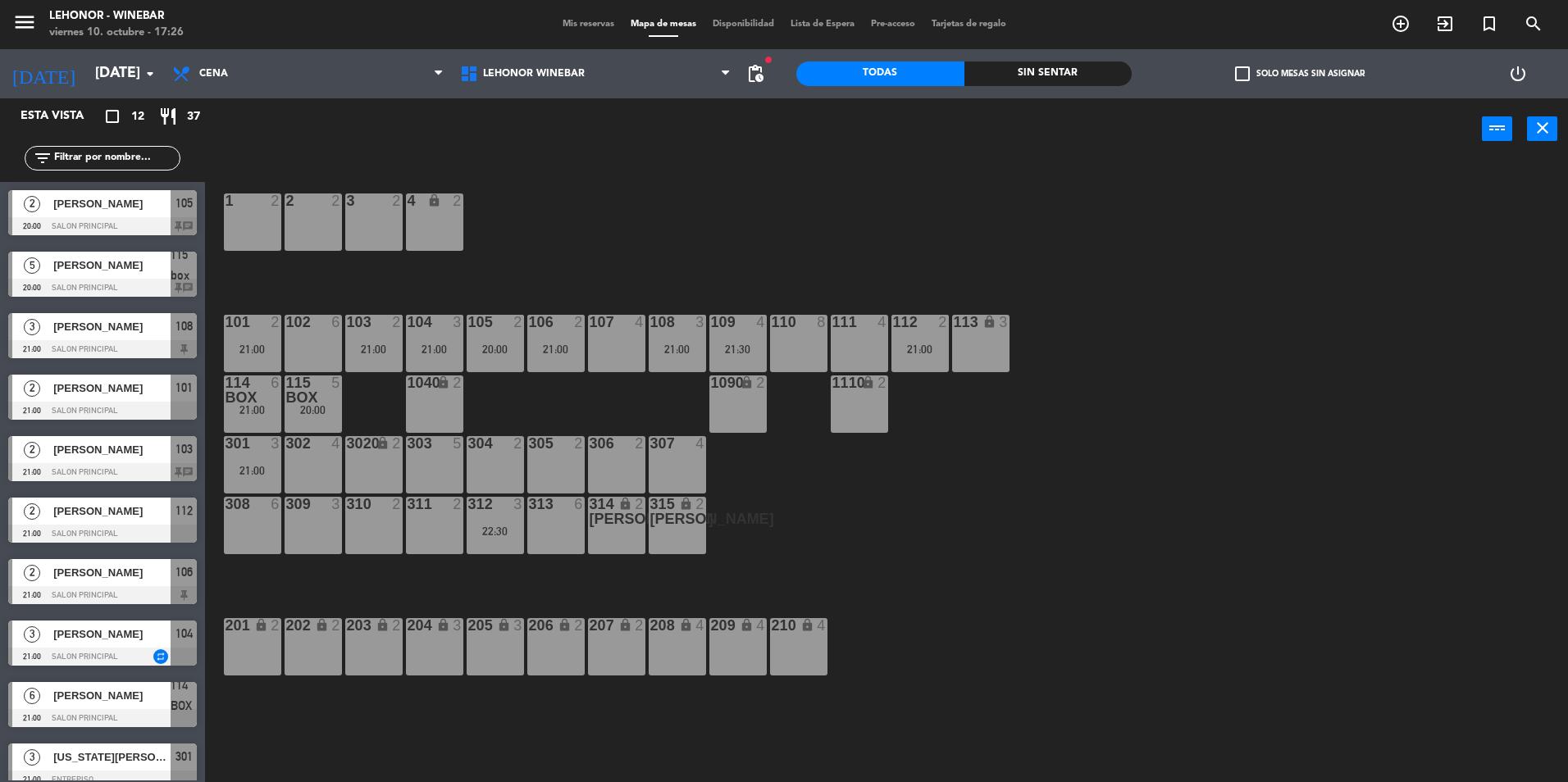
click at [463, 335] on div "104 3 21:00" at bounding box center [435, 344] width 58 height 58
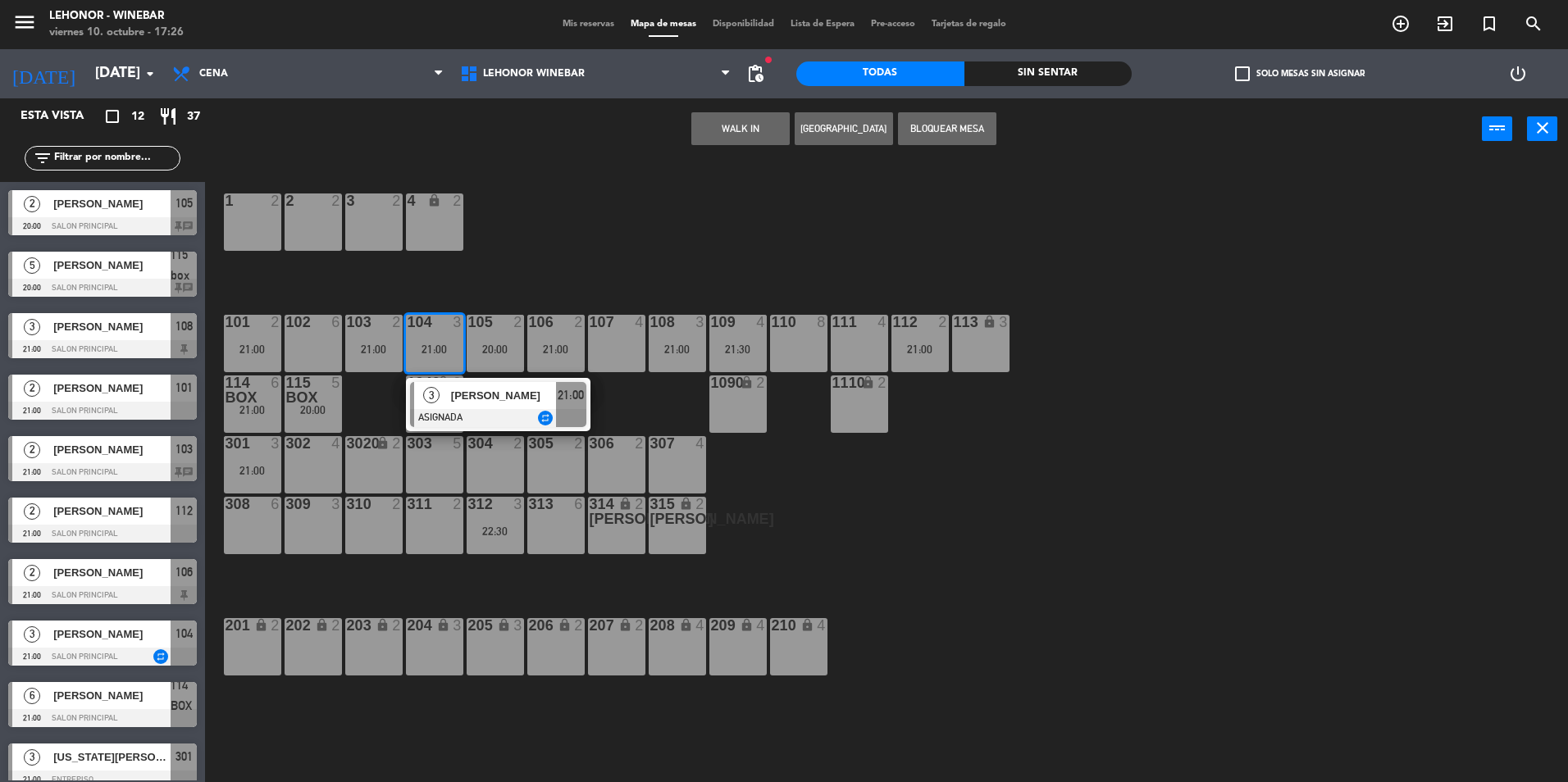
click at [791, 557] on div "1 2 2 2 3 2 4 lock 2 102 6 104 3 21:00 3 [PERSON_NAME] ASIGNADA repeat 21:00 10…" at bounding box center [894, 475] width 1347 height 623
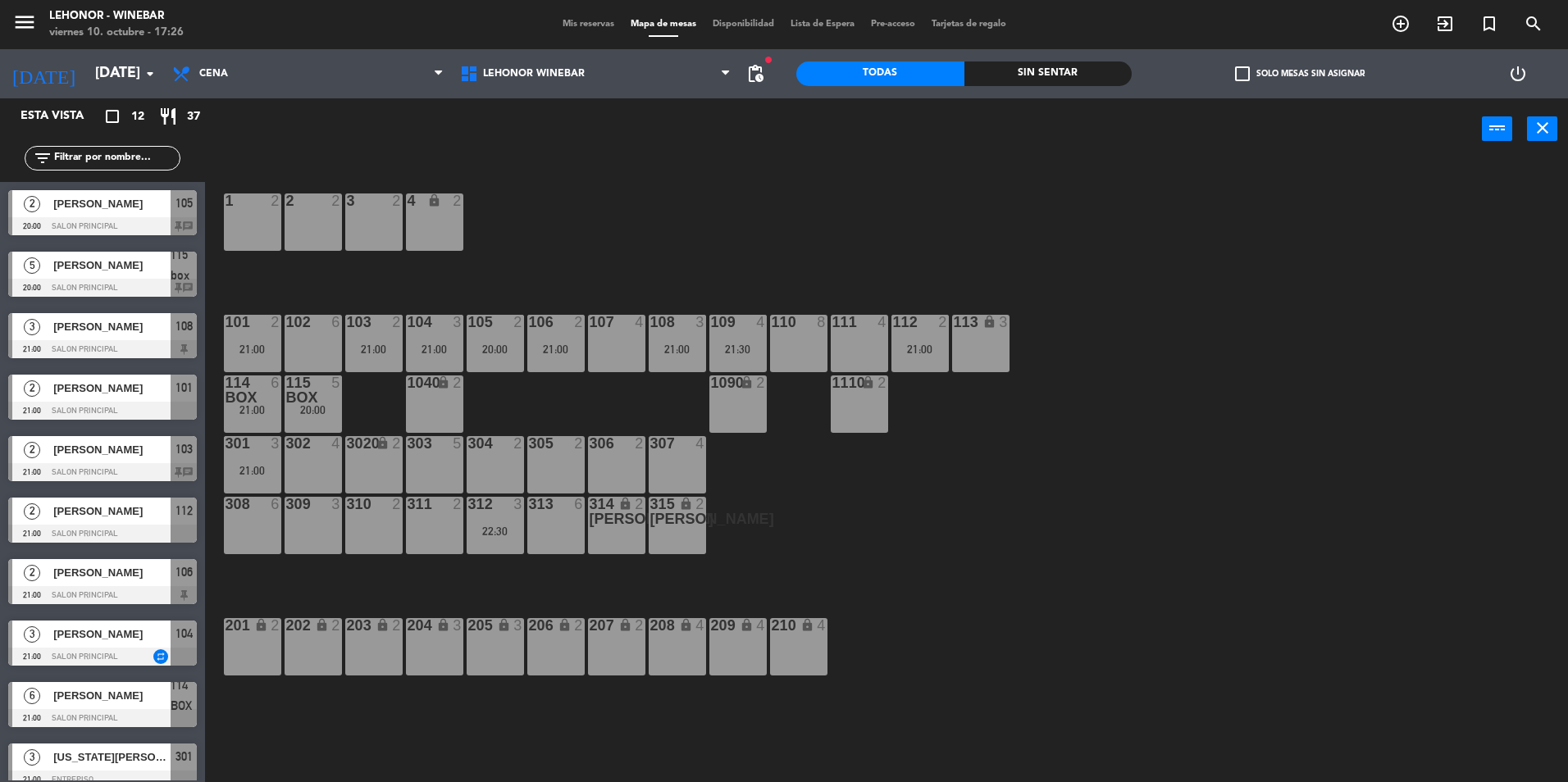
click at [688, 336] on div "108 3 21:00" at bounding box center [678, 344] width 58 height 58
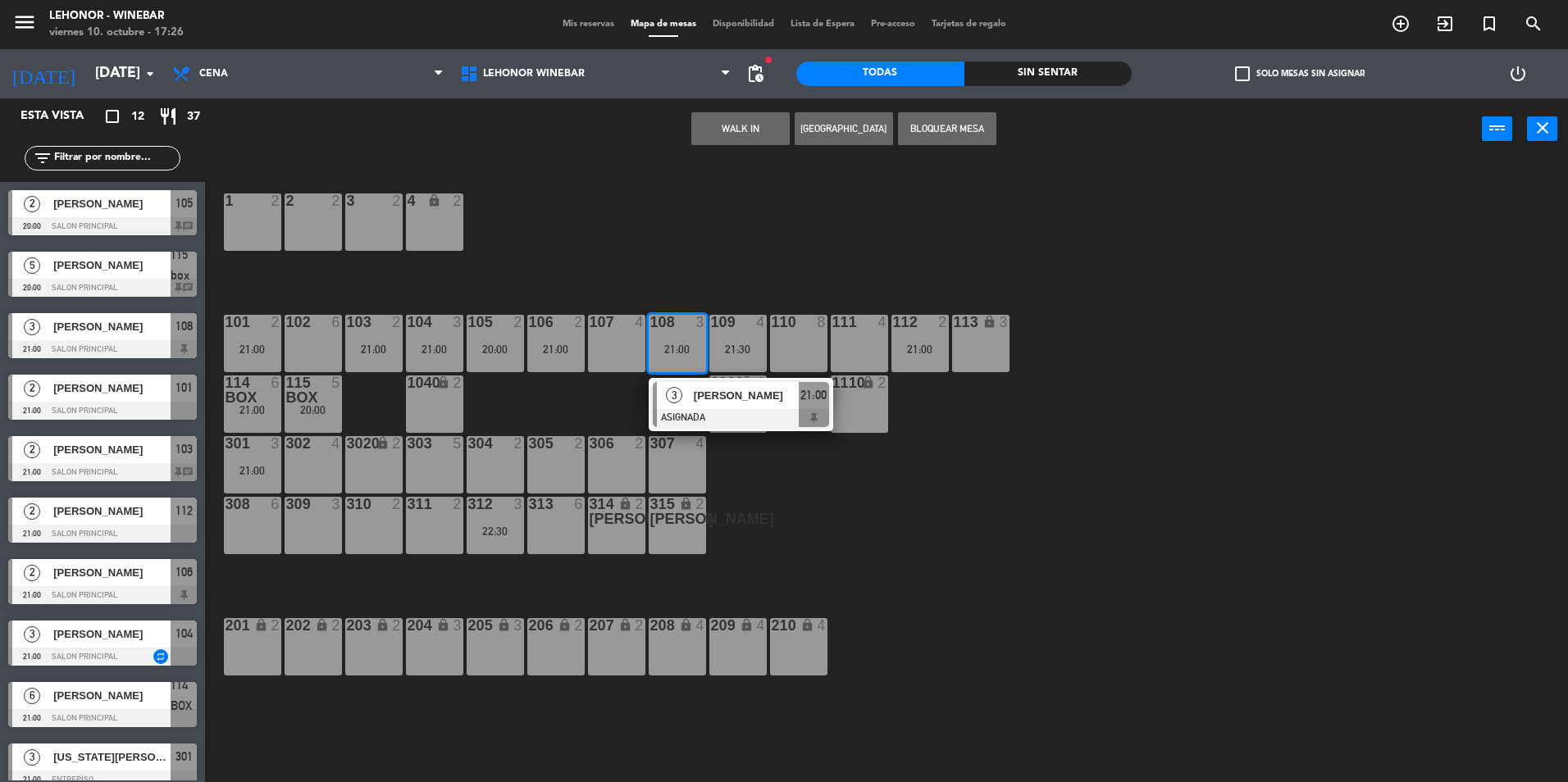
click at [794, 348] on div "110 8" at bounding box center [799, 344] width 58 height 58
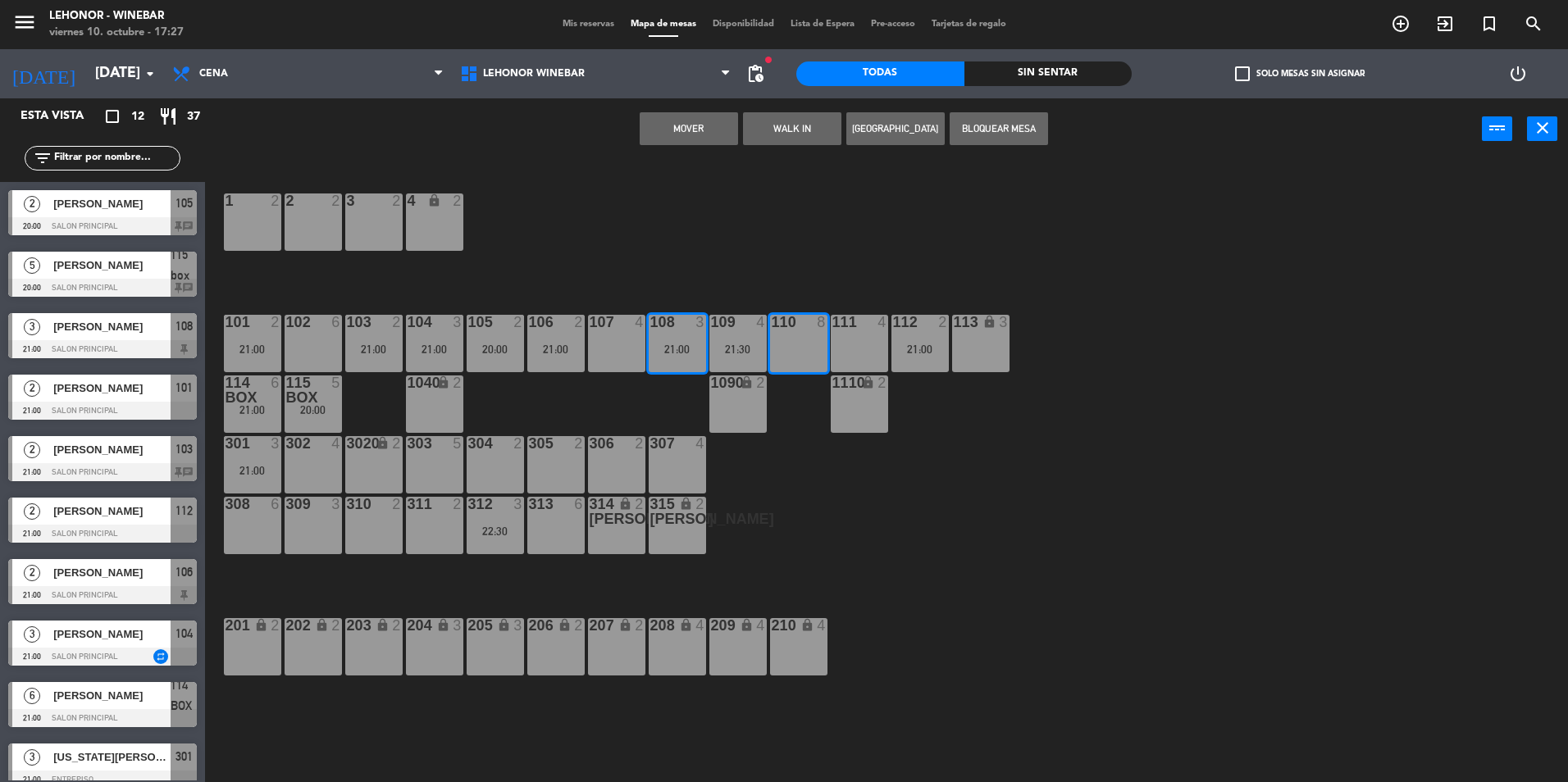
click at [803, 247] on div "1 2 2 2 3 2 4 lock 2 102 6 104 3 21:00 106 2 21:00 107 4 109 4 21:30 111 4 113 …" at bounding box center [894, 475] width 1347 height 623
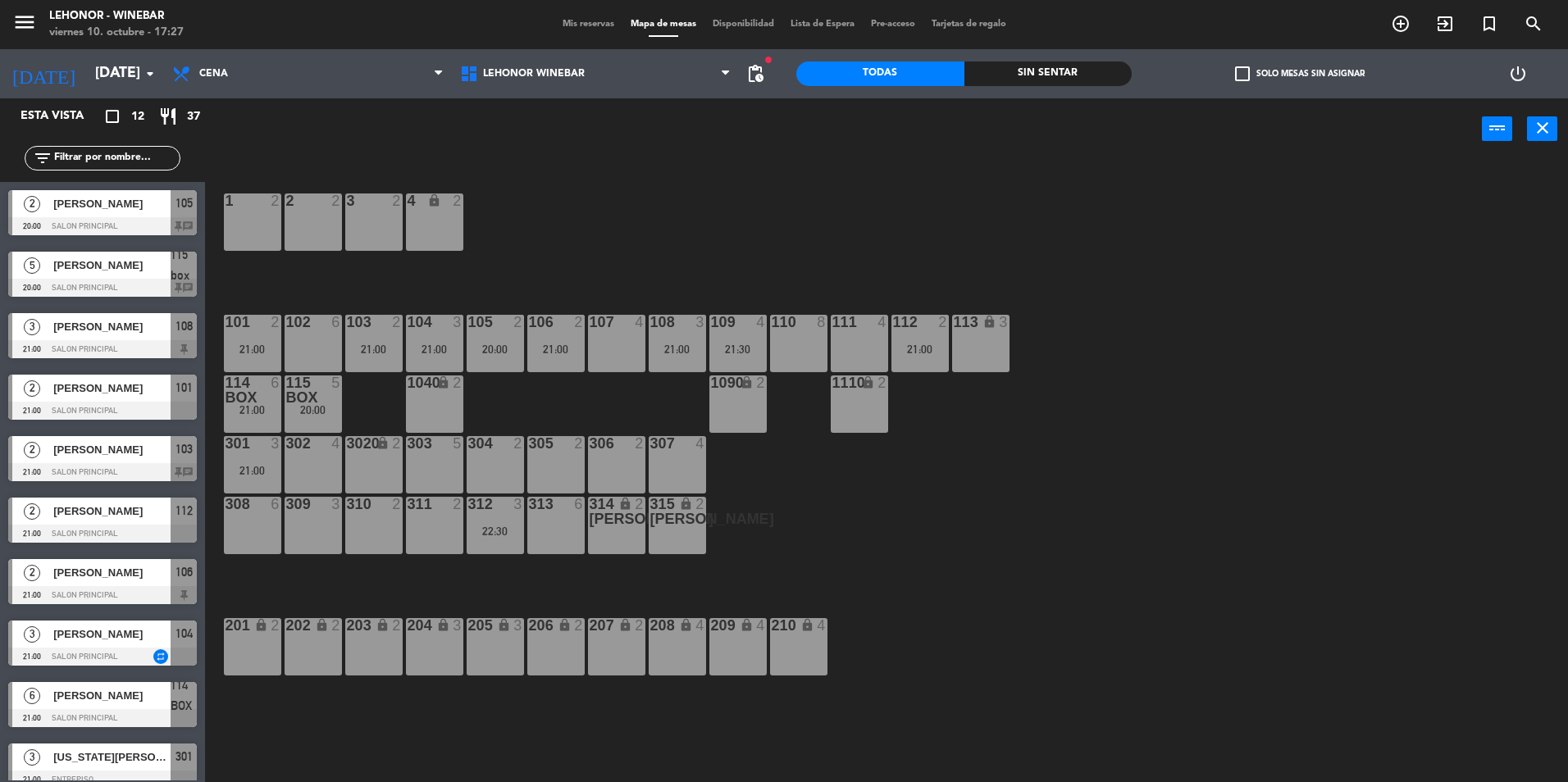
click at [665, 345] on div "21:00" at bounding box center [678, 349] width 58 height 11
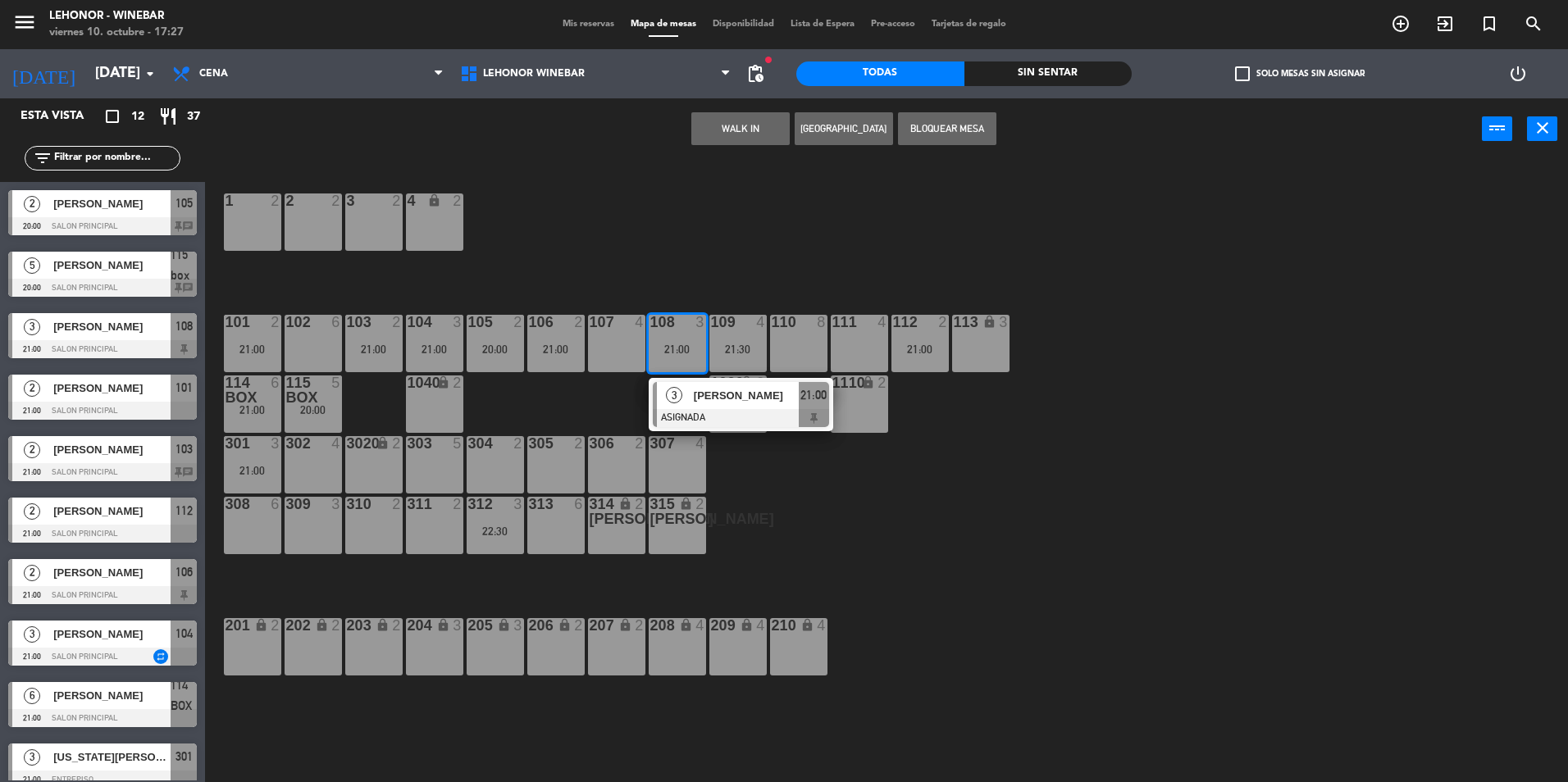
click at [873, 340] on div "111 4" at bounding box center [859, 344] width 58 height 58
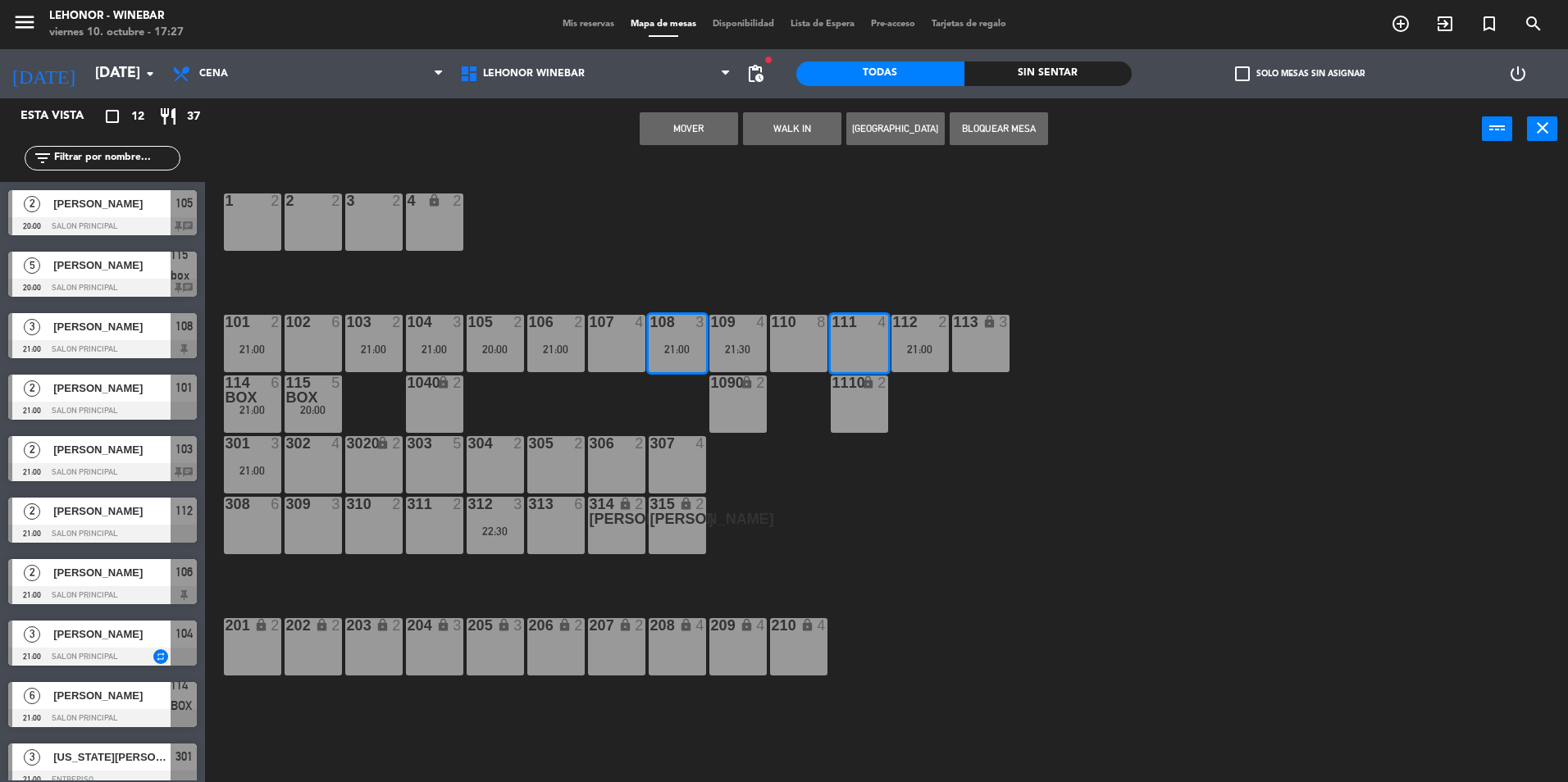
click at [689, 128] on button "Mover" at bounding box center [689, 128] width 99 height 33
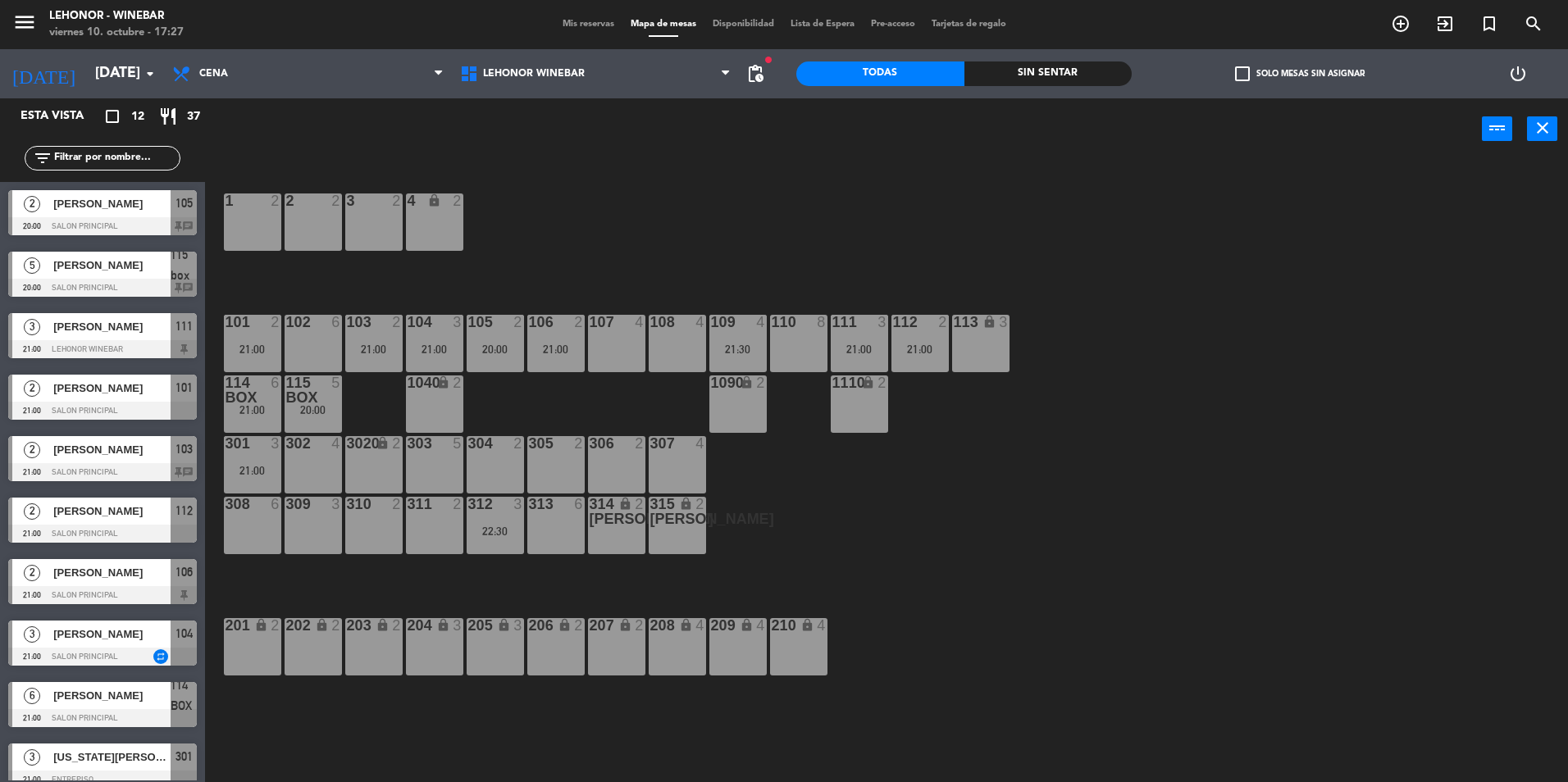
click at [440, 355] on div "21:00" at bounding box center [435, 349] width 58 height 11
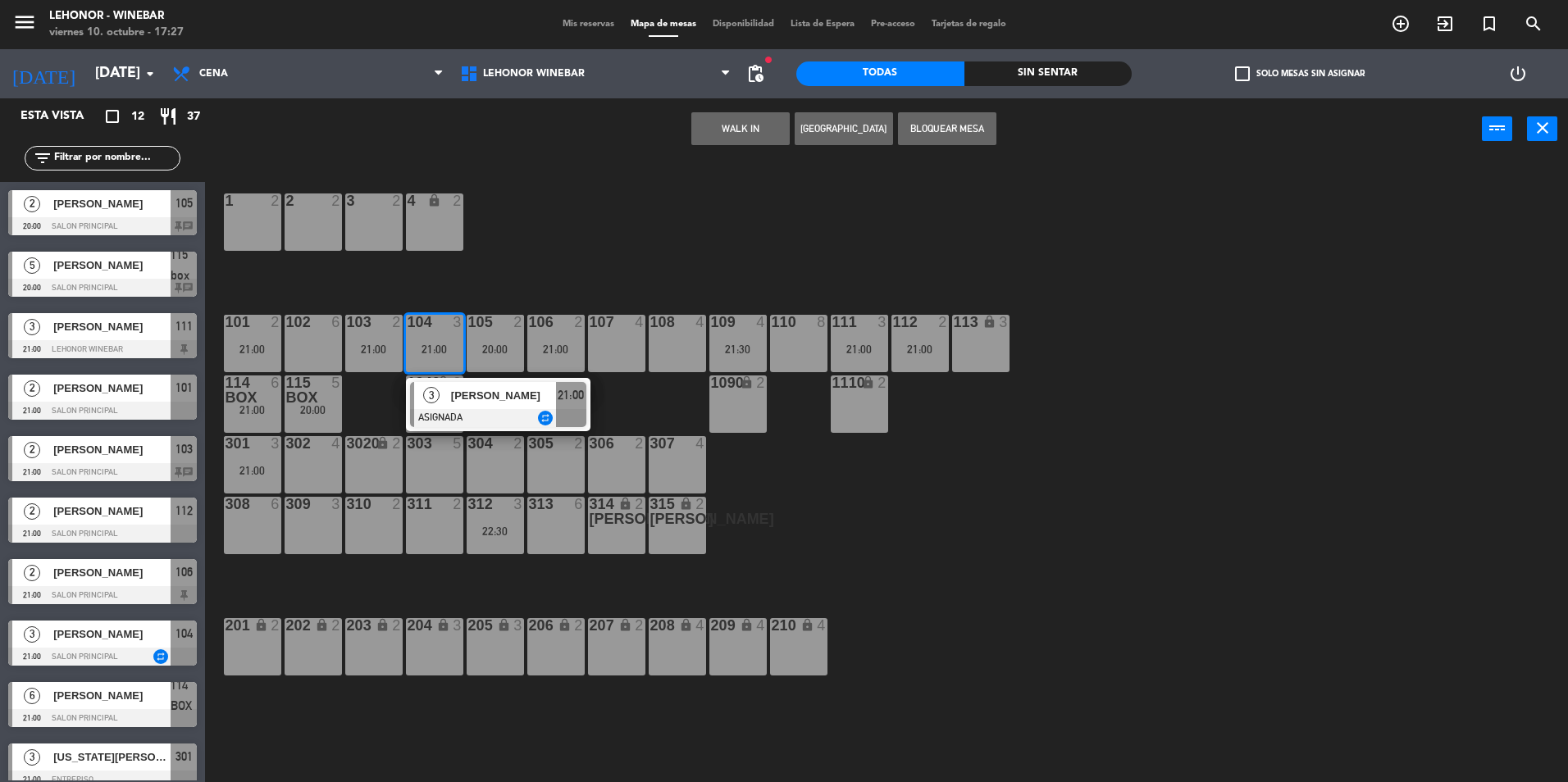
click at [688, 355] on div "108 4" at bounding box center [678, 344] width 58 height 58
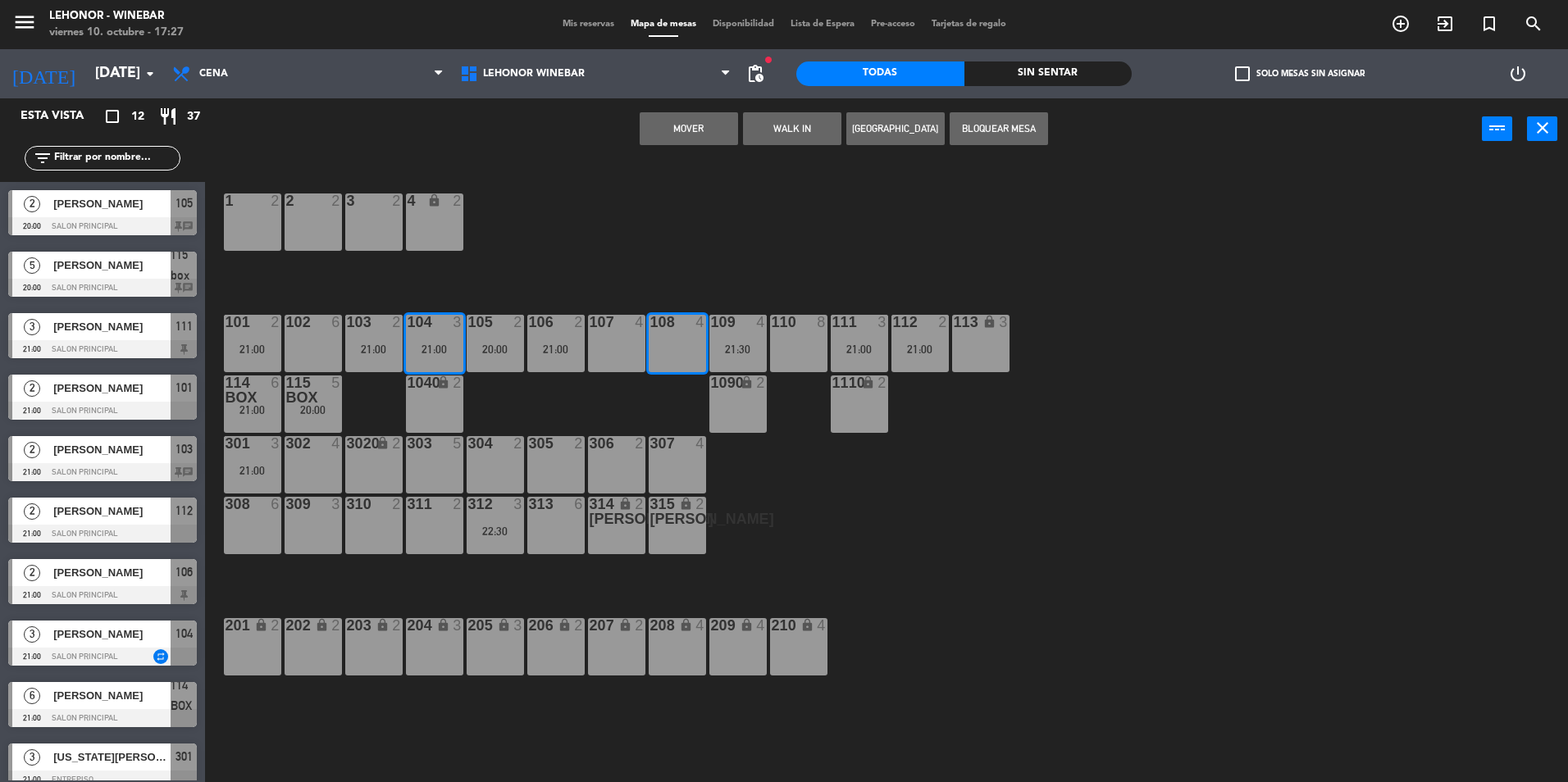
click at [722, 118] on button "Mover" at bounding box center [689, 128] width 99 height 33
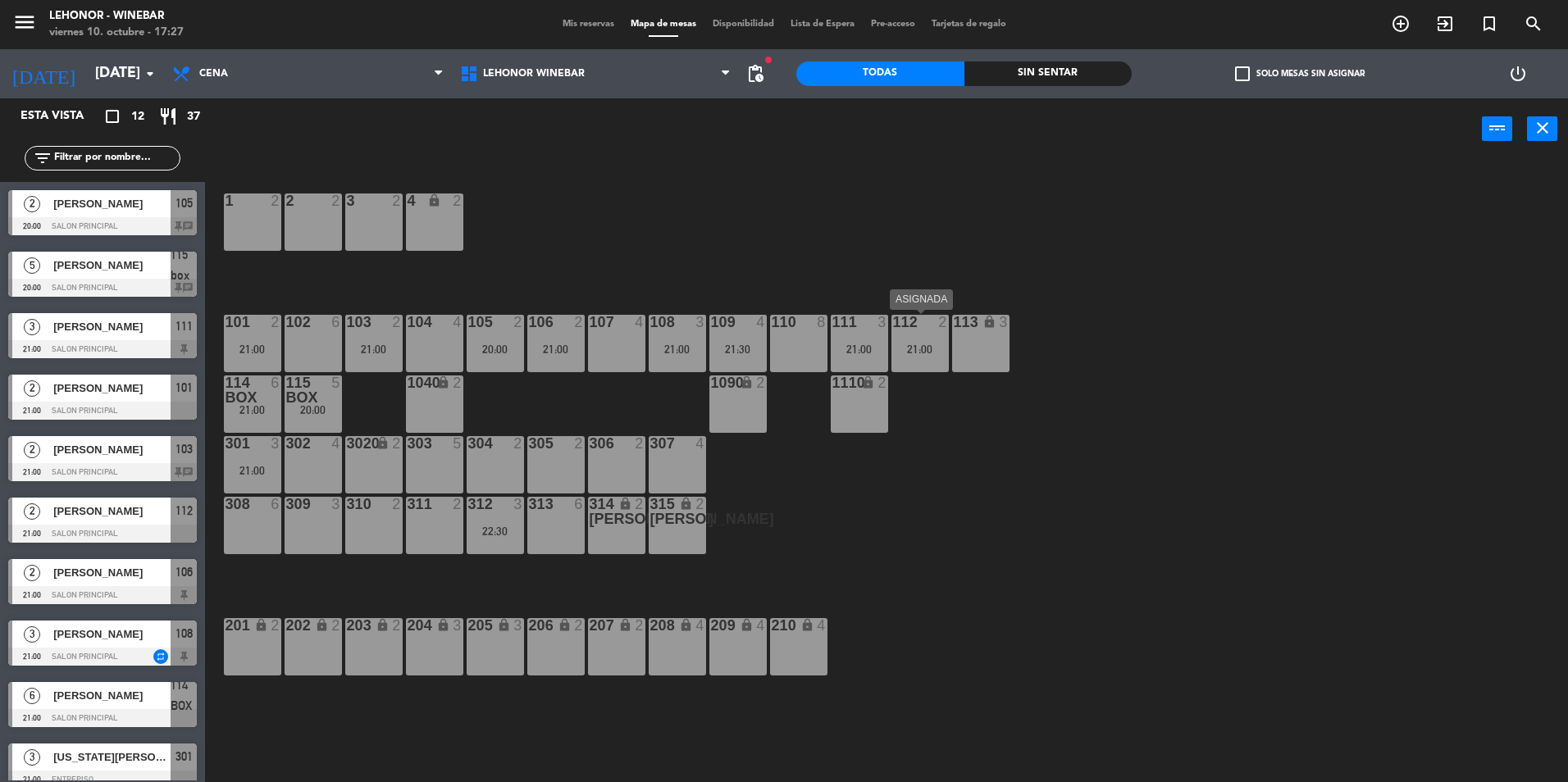
click at [926, 338] on div "112 2 21:00" at bounding box center [921, 344] width 58 height 58
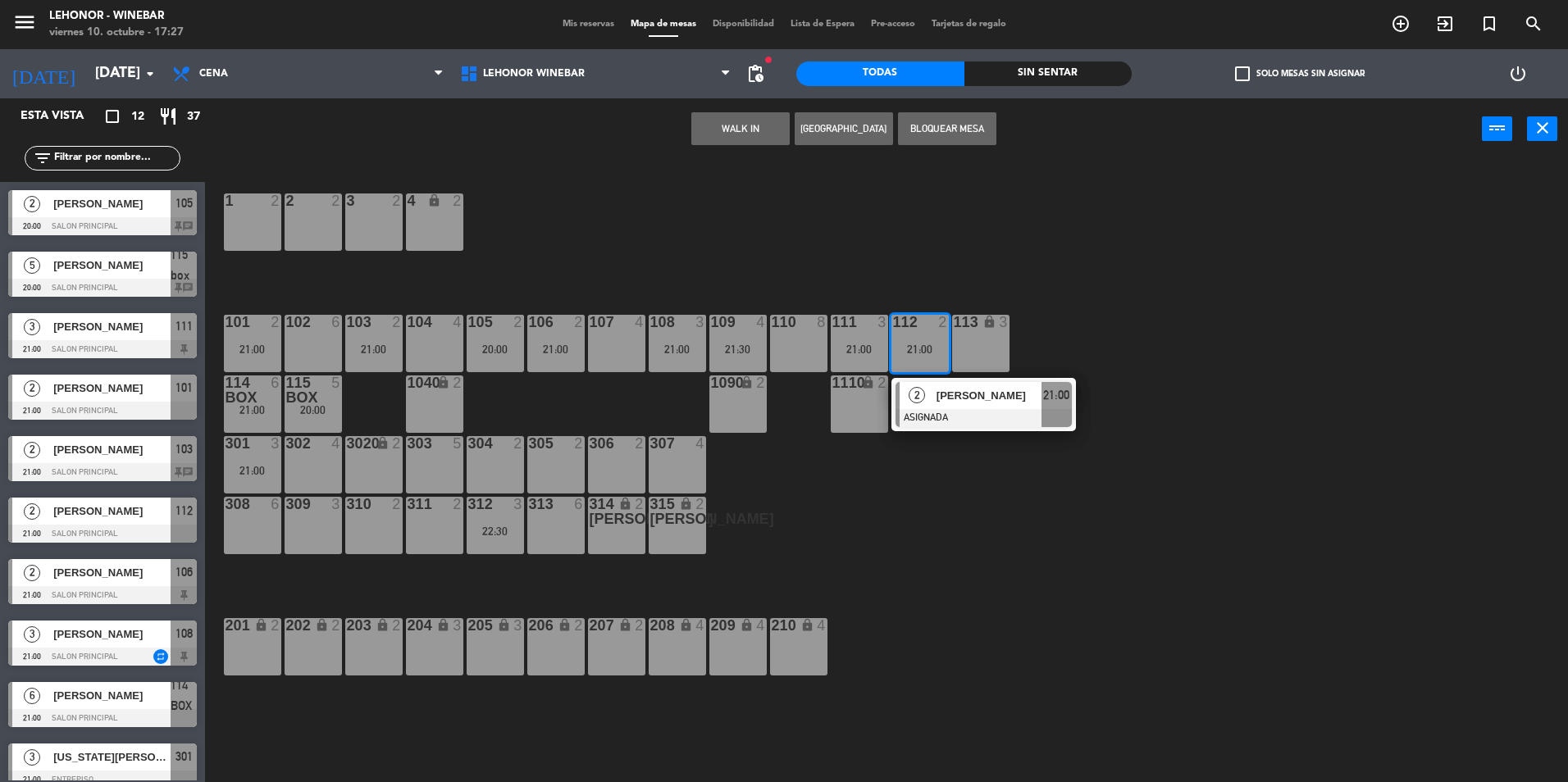
click at [428, 333] on div "104 4" at bounding box center [435, 344] width 58 height 58
click at [690, 127] on button "Mover" at bounding box center [689, 128] width 99 height 33
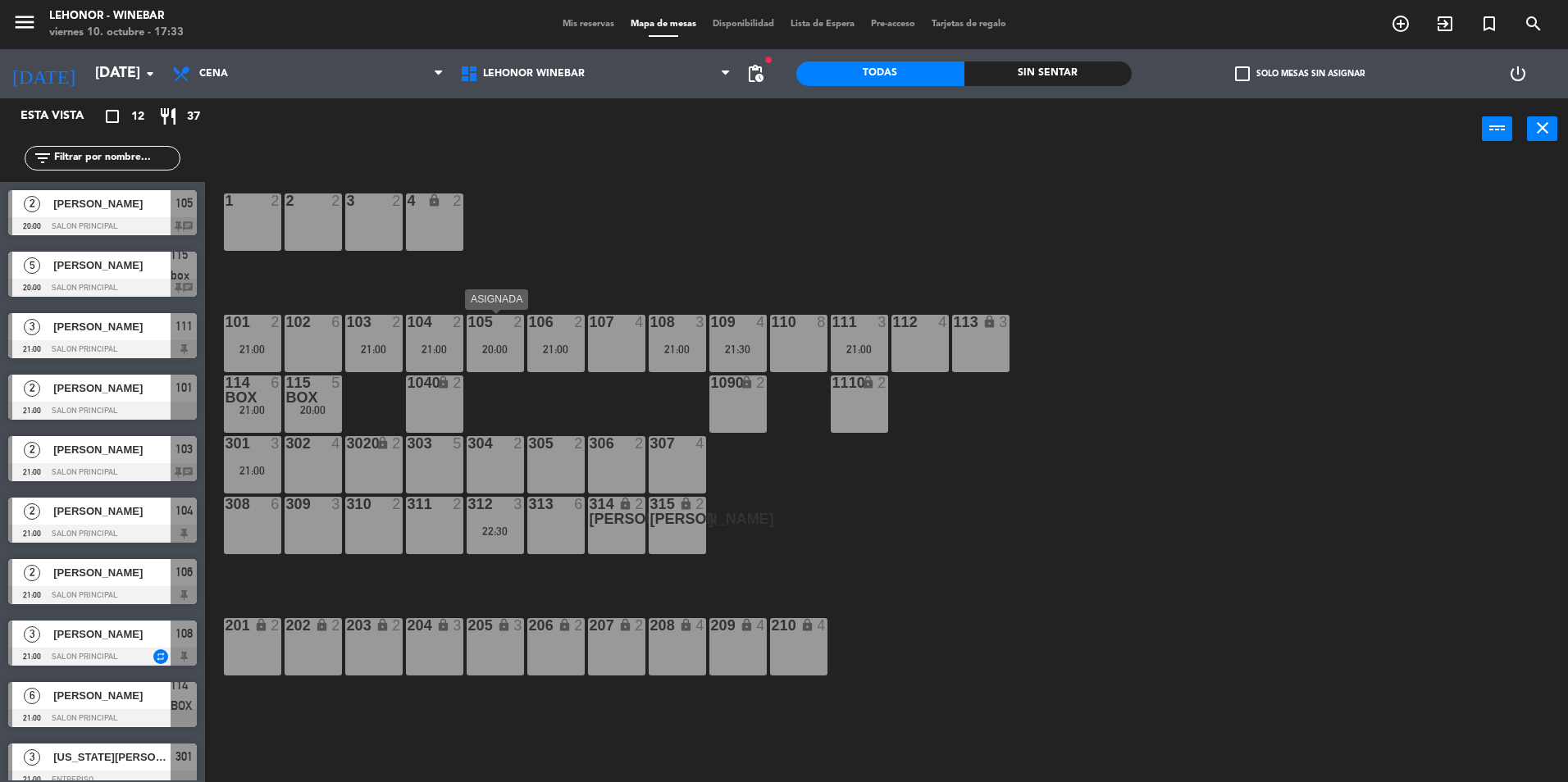
click at [493, 351] on div "20:00" at bounding box center [495, 349] width 58 height 11
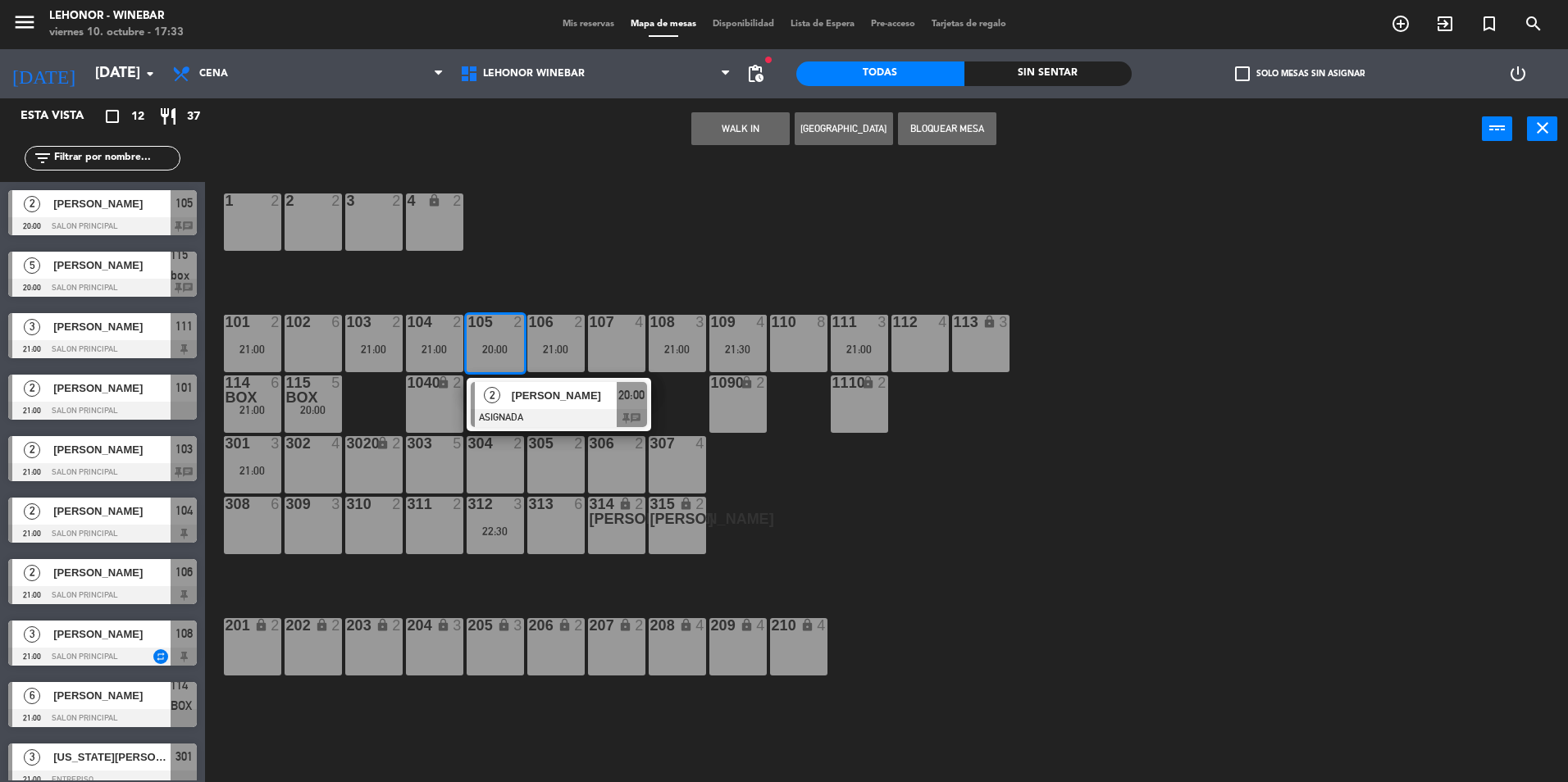
click at [685, 242] on div "1 2 2 2 3 2 4 lock 2 102 6 104 2 21:00 106 2 21:00 107 4 109 4 21:30 111 3 21:0…" at bounding box center [894, 475] width 1347 height 623
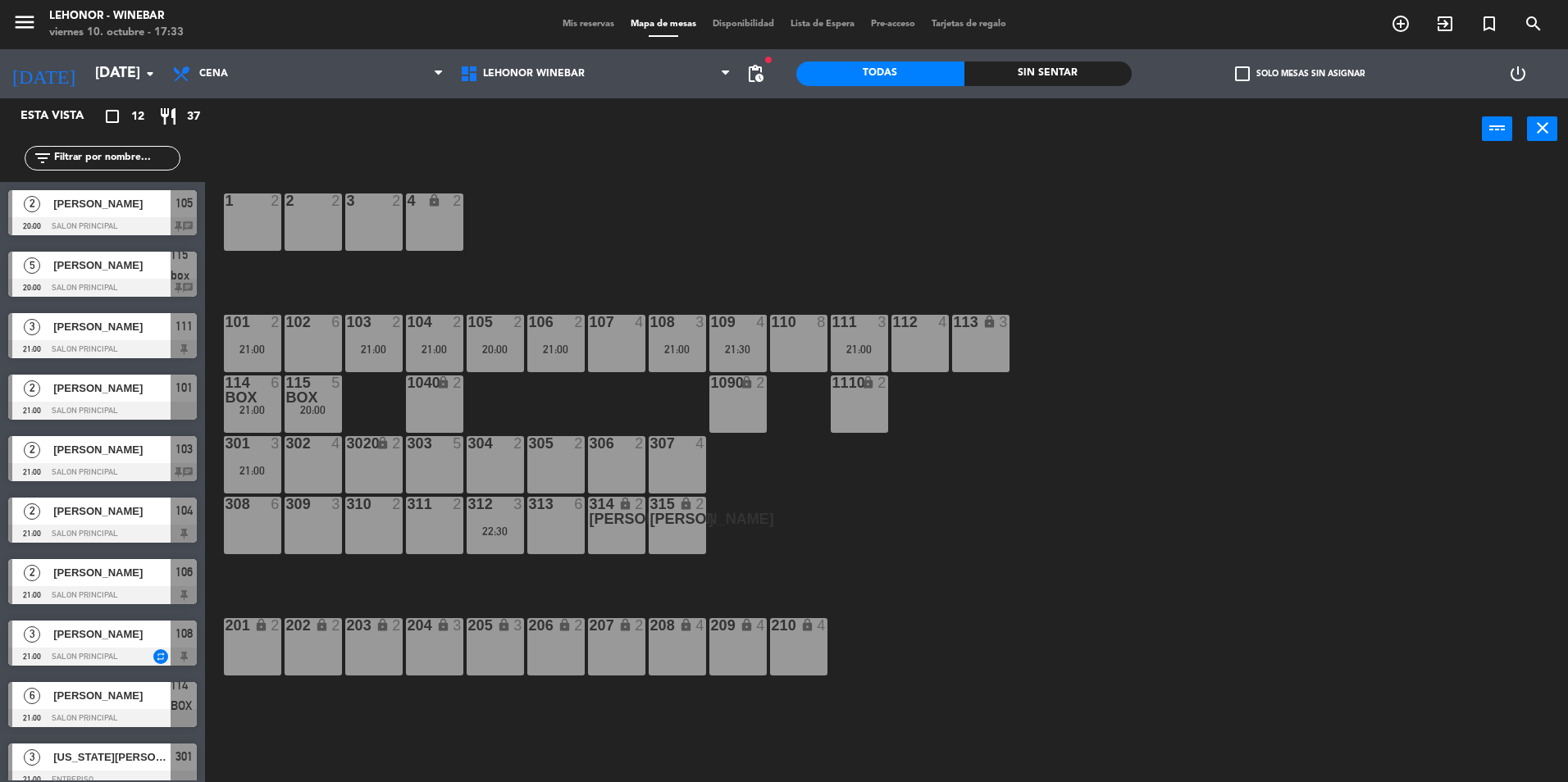
click at [874, 336] on div "111 3 21:00" at bounding box center [859, 344] width 58 height 58
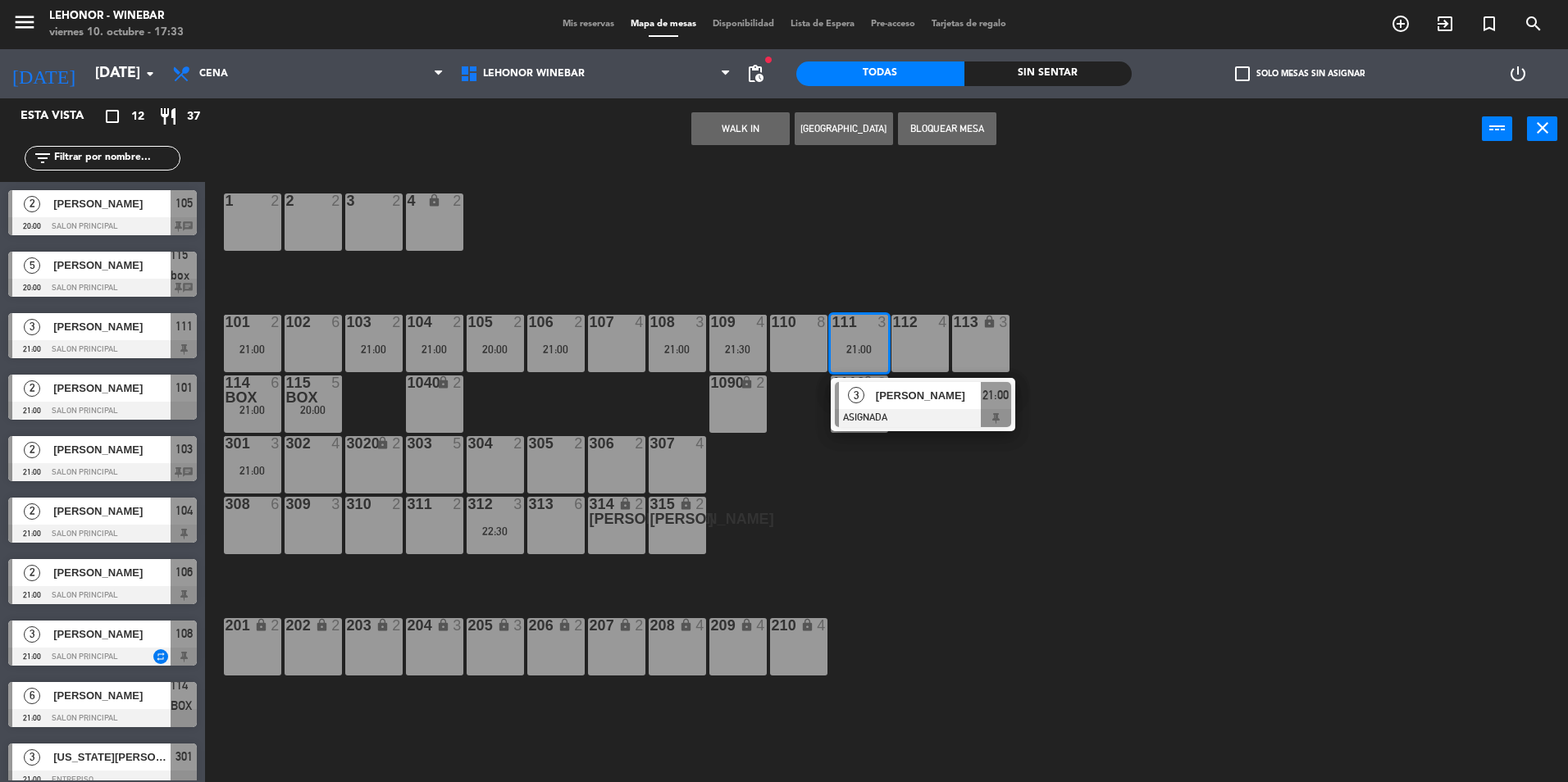
click at [876, 262] on div "1 2 2 2 3 2 4 lock 2 102 6 104 2 21:00 106 2 21:00 107 4 109 4 21:30 111 3 21:0…" at bounding box center [894, 475] width 1347 height 623
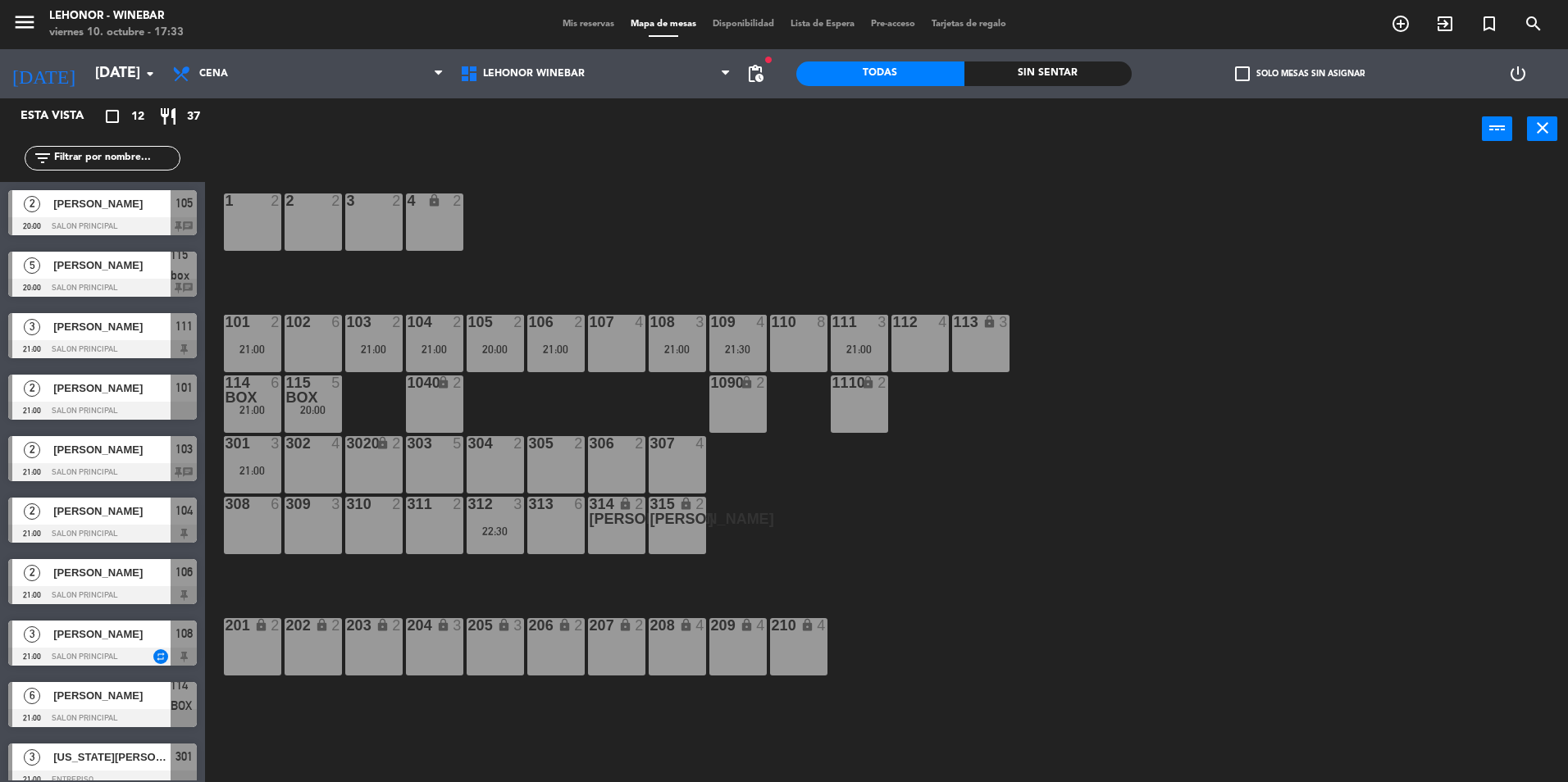
click at [469, 519] on div "312 3 22:30" at bounding box center [495, 526] width 58 height 58
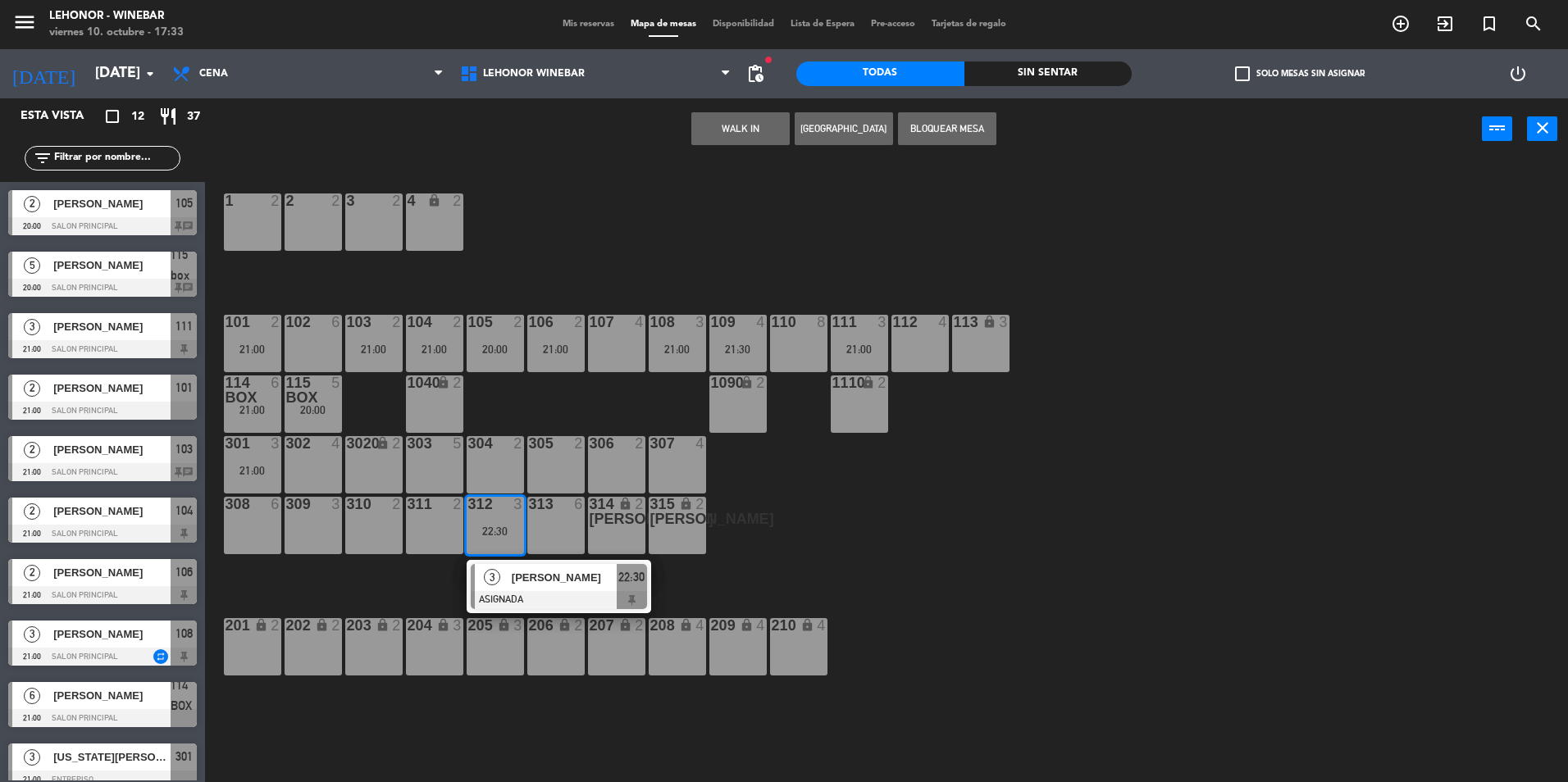
click at [863, 509] on div "1 2 2 2 3 2 4 lock 2 102 6 104 2 21:00 106 2 21:00 107 4 109 4 21:30 111 3 21:0…" at bounding box center [894, 475] width 1347 height 623
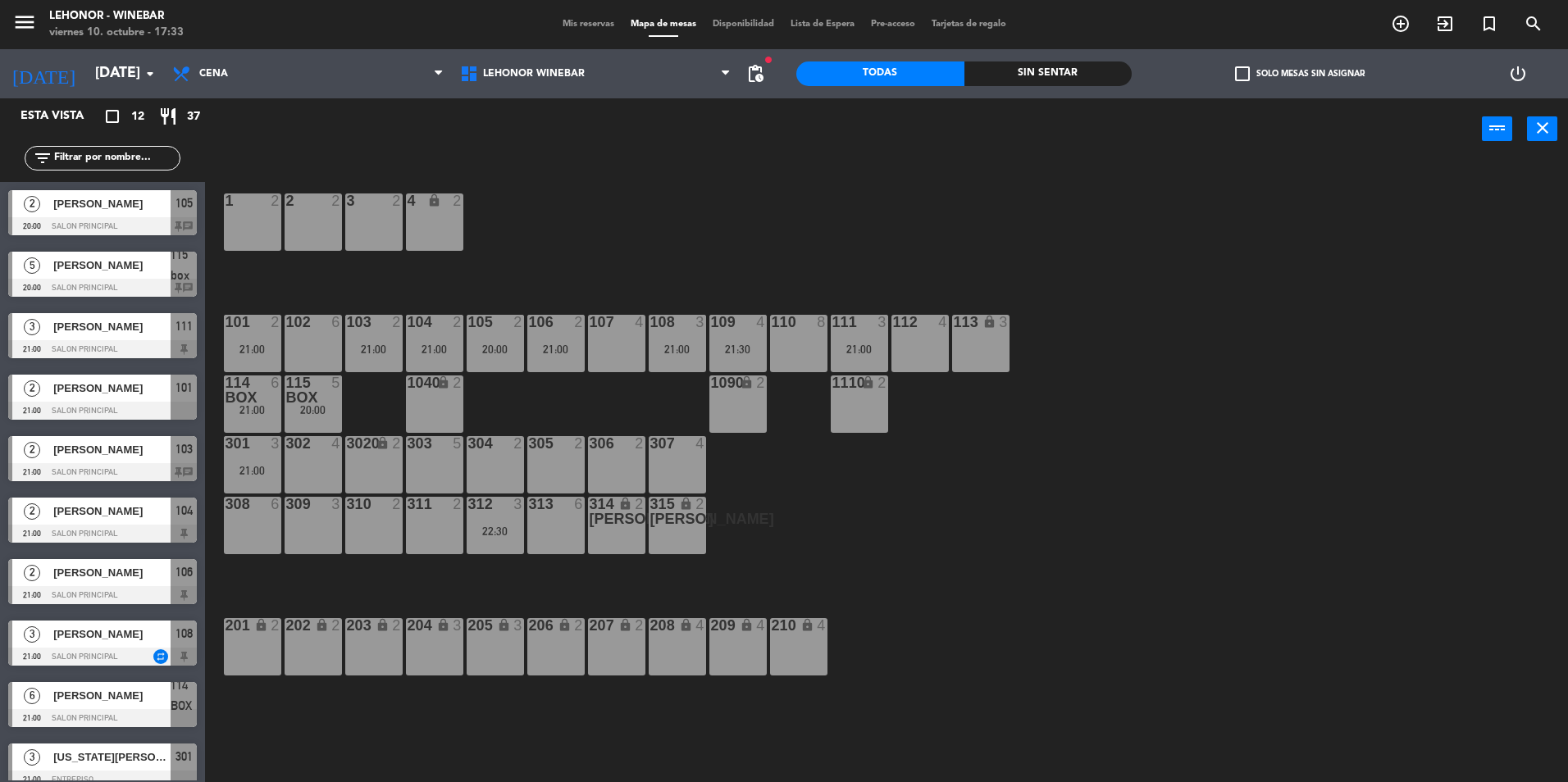
click at [239, 462] on div "301 3 21:00" at bounding box center [252, 465] width 58 height 58
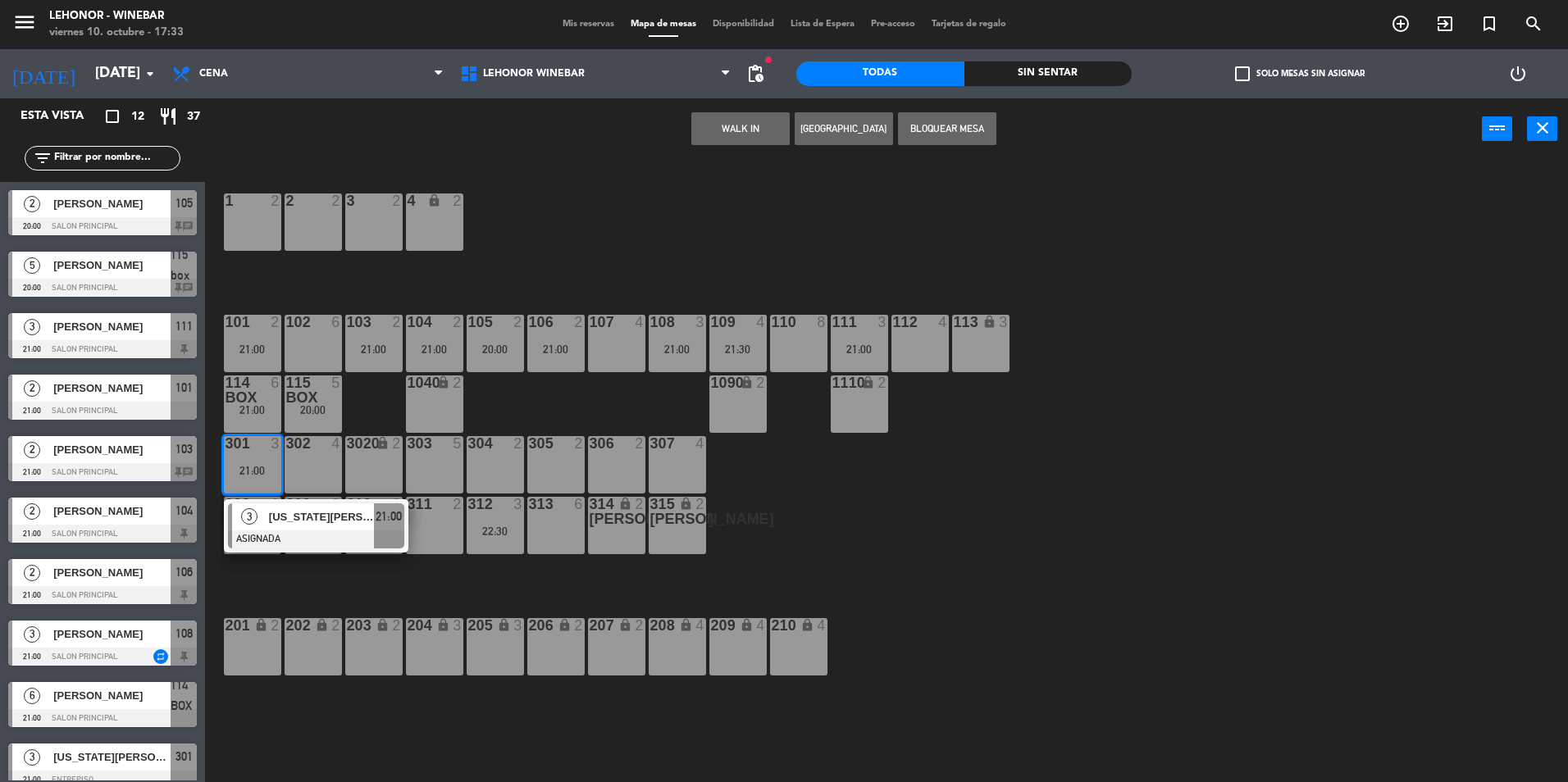
click at [354, 521] on span "[US_STATE][PERSON_NAME]" at bounding box center [321, 517] width 105 height 17
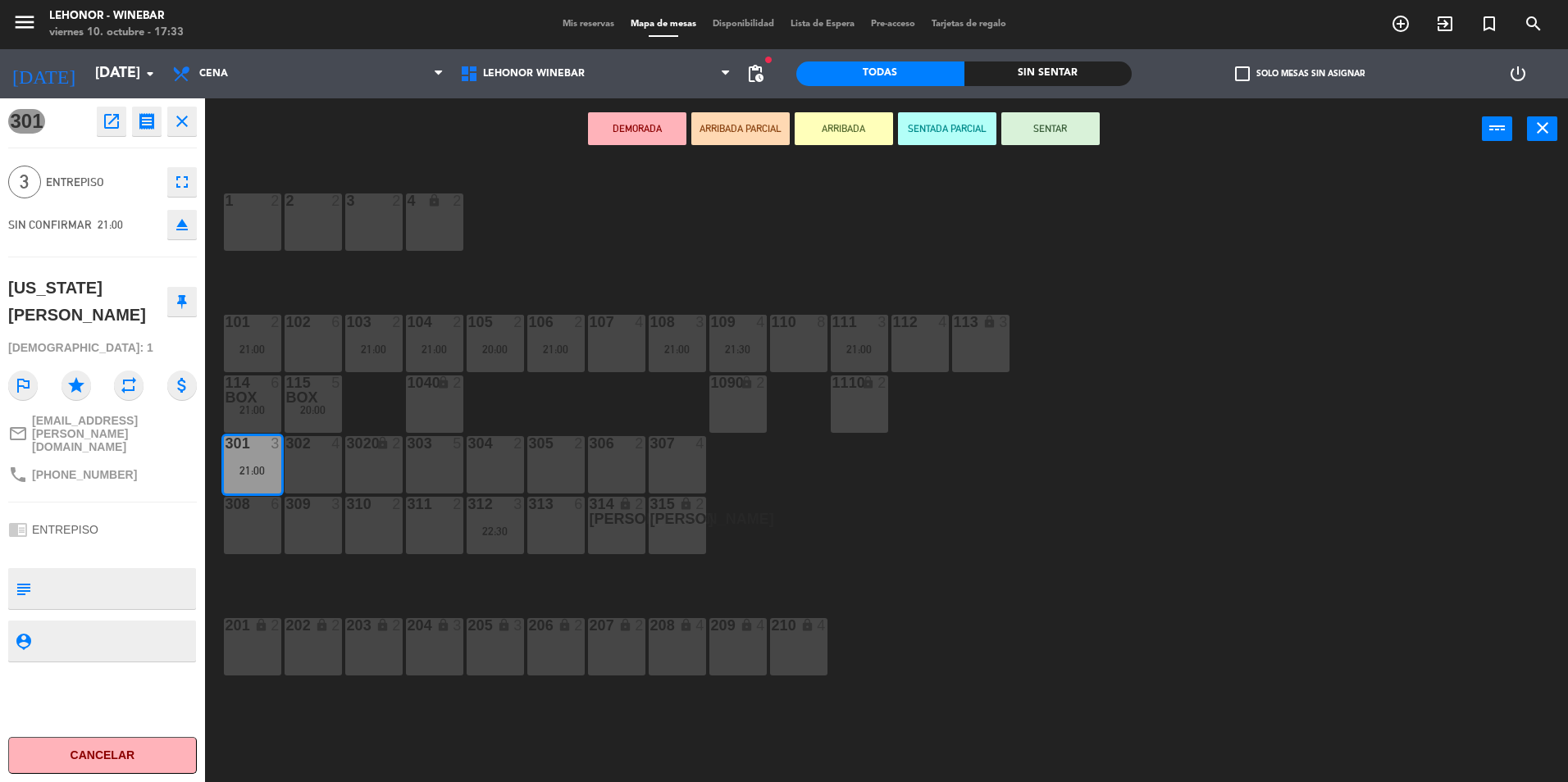
click at [105, 119] on icon "open_in_new" at bounding box center [111, 121] width 20 height 20
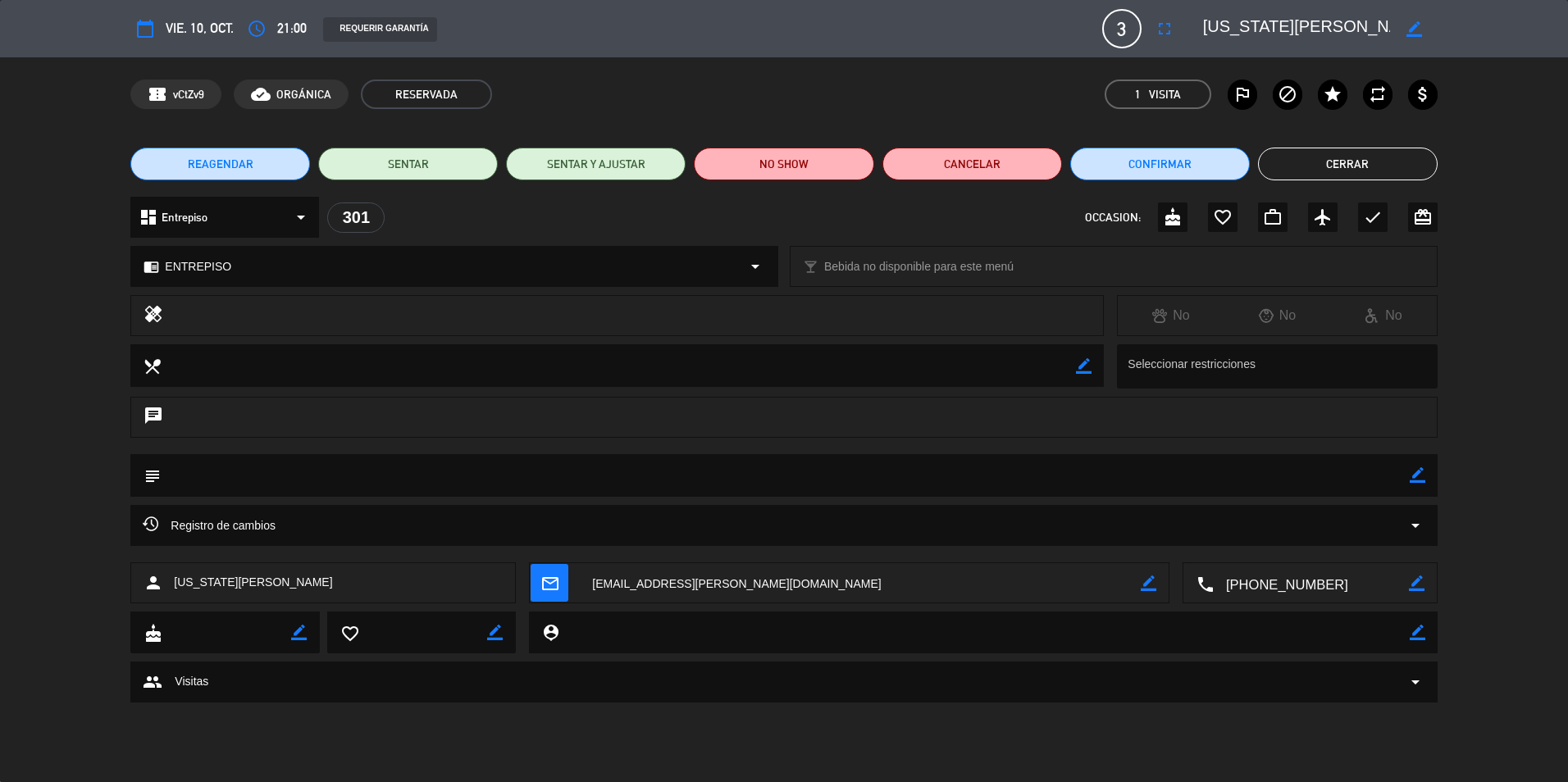
click at [1398, 162] on button "Cerrar" at bounding box center [1347, 164] width 180 height 33
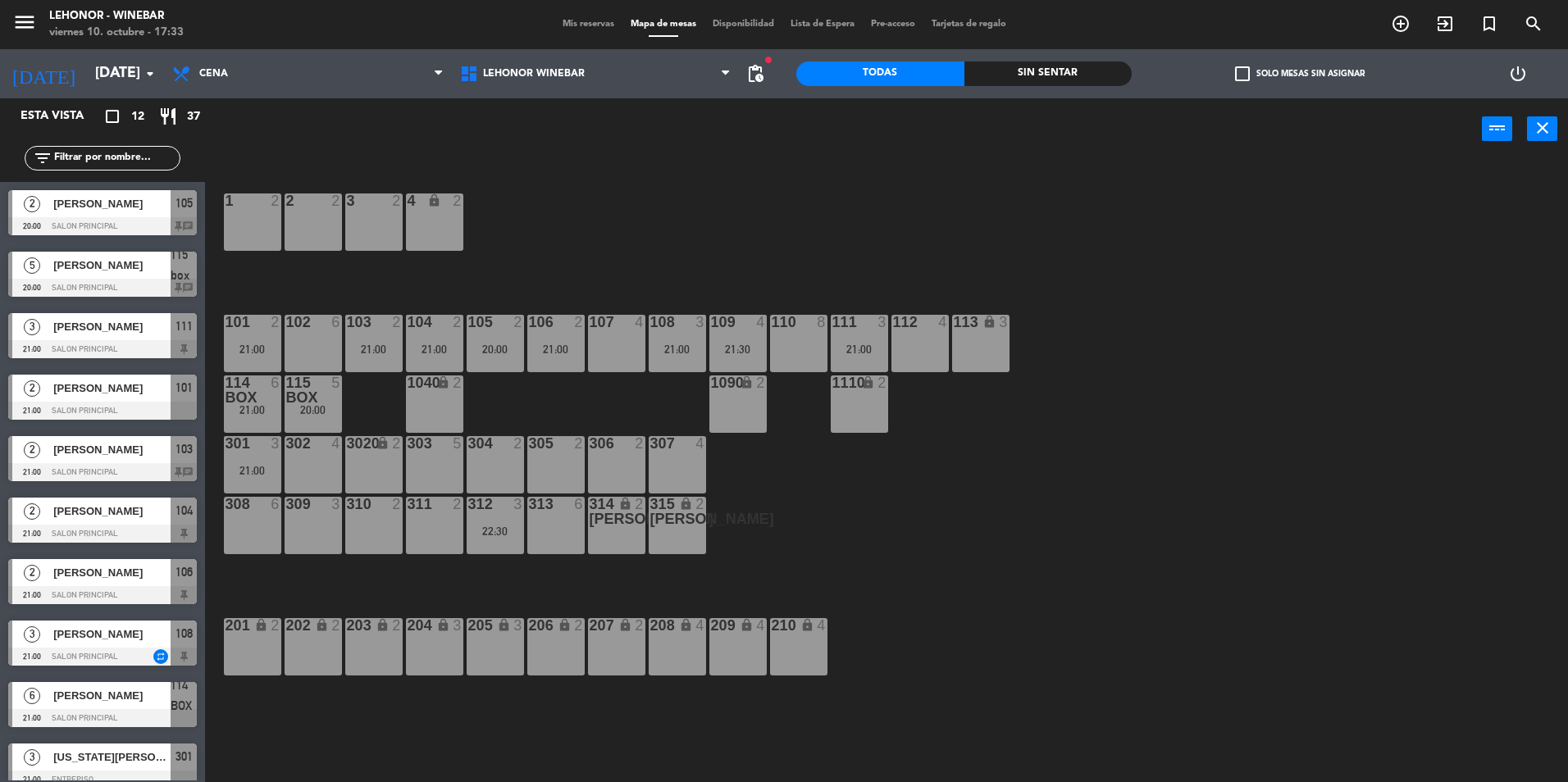
scroll to position [81, 0]
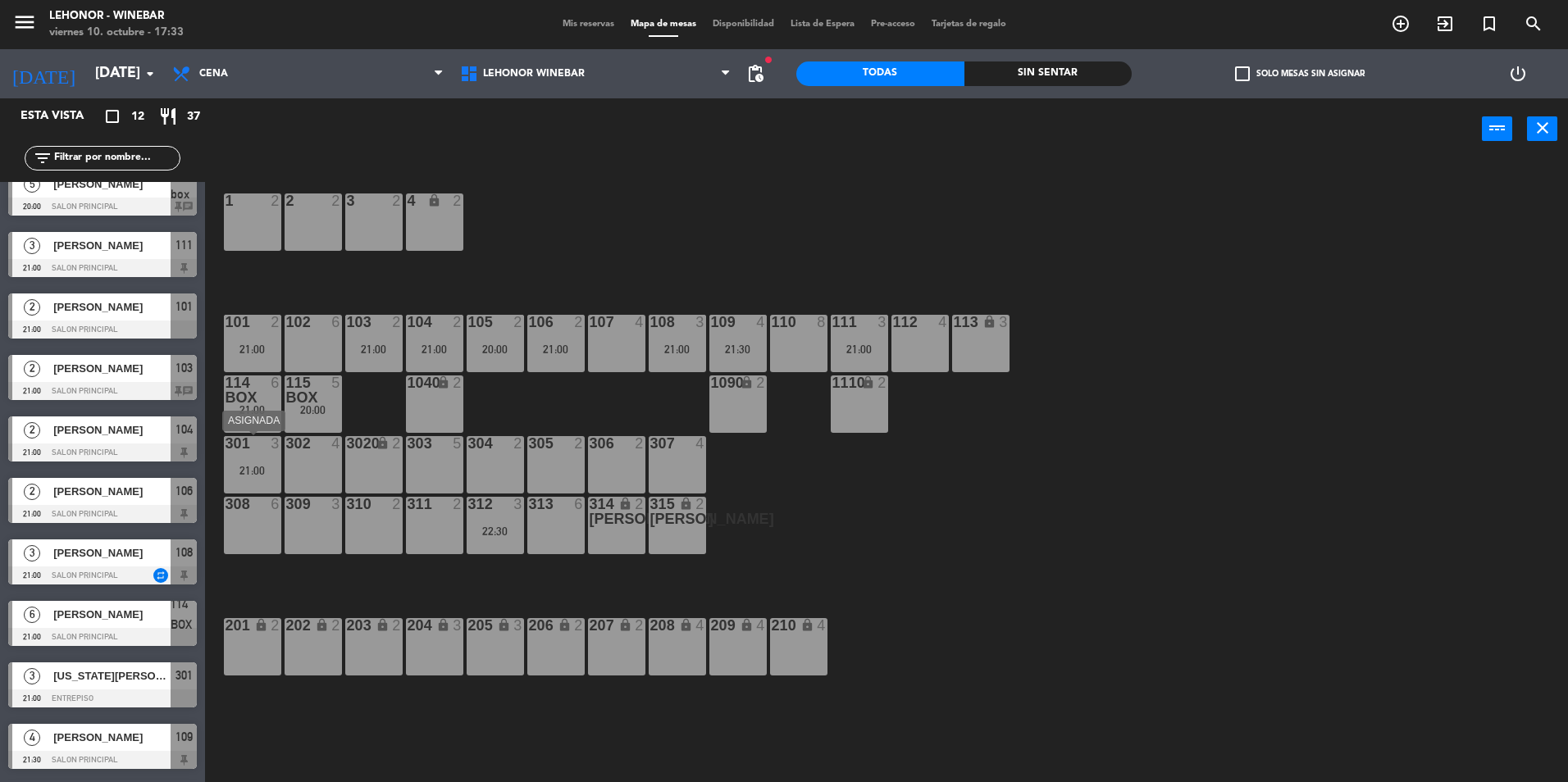
click at [224, 452] on div "301 3" at bounding box center [252, 445] width 58 height 17
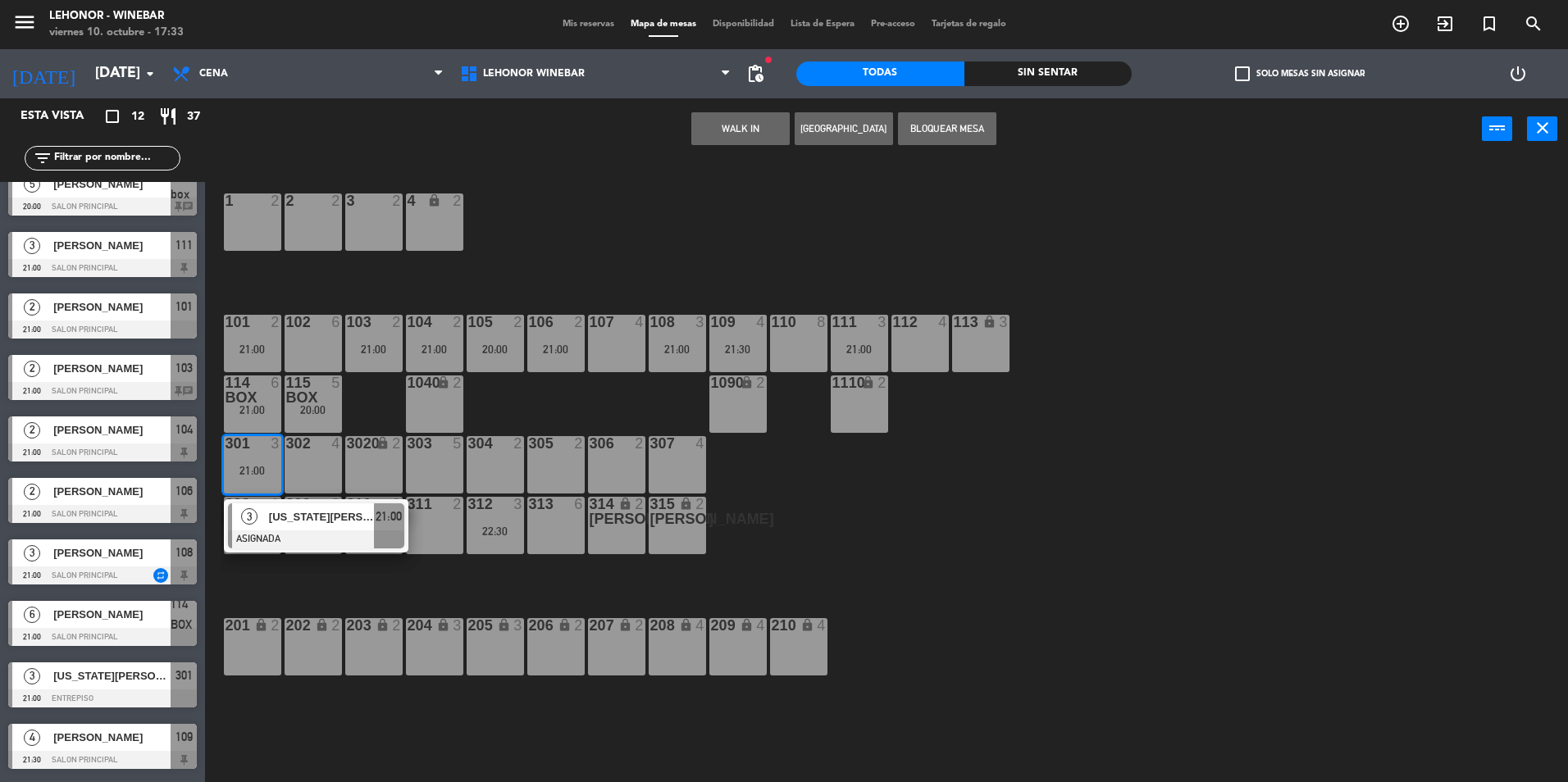
click at [341, 577] on div "1 2 2 2 3 2 4 lock 2 102 6 104 2 21:00 106 2 21:00 107 4 109 4 21:30 111 3 21:0…" at bounding box center [894, 475] width 1347 height 623
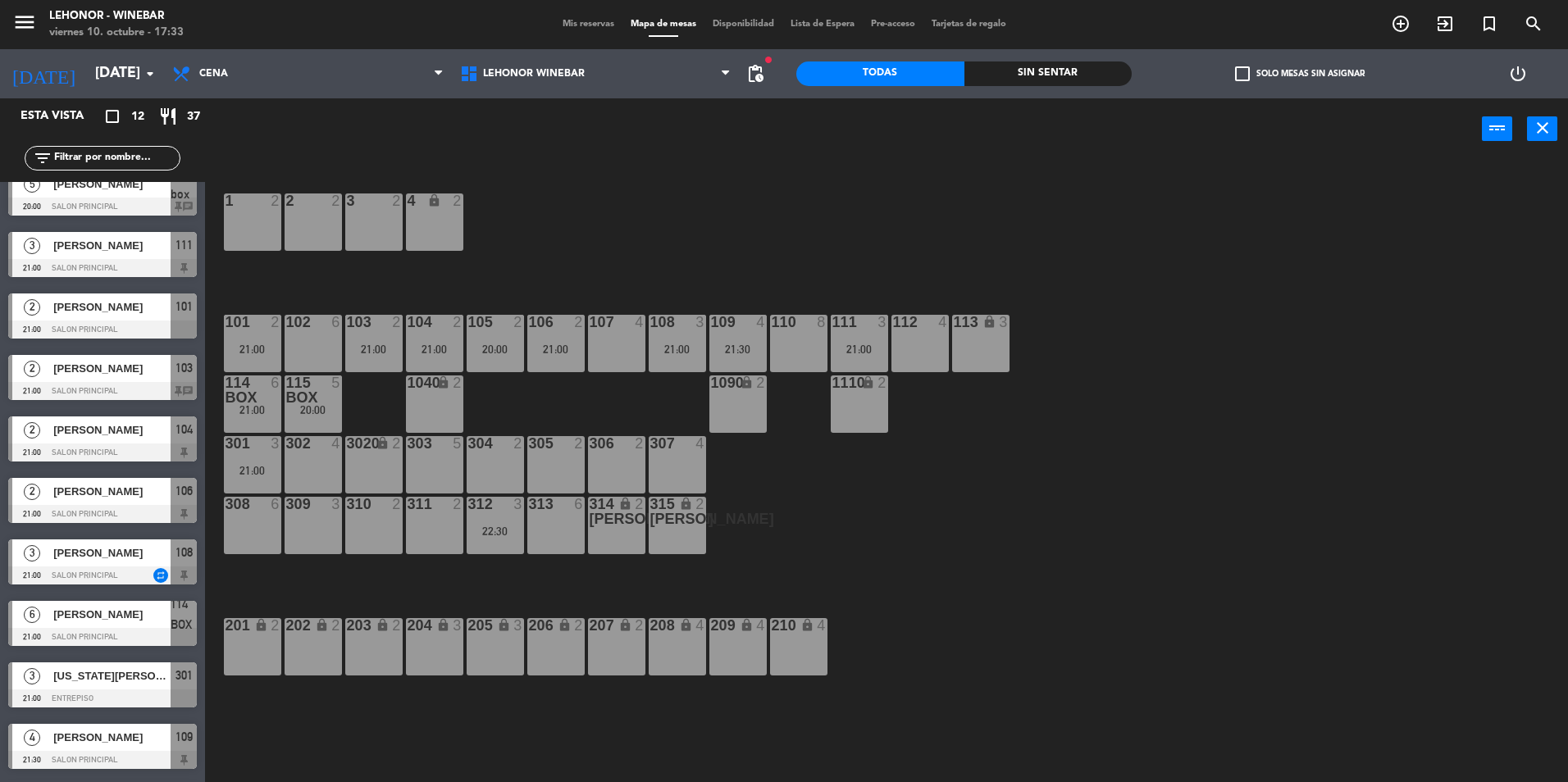
click at [257, 449] on div at bounding box center [251, 444] width 27 height 15
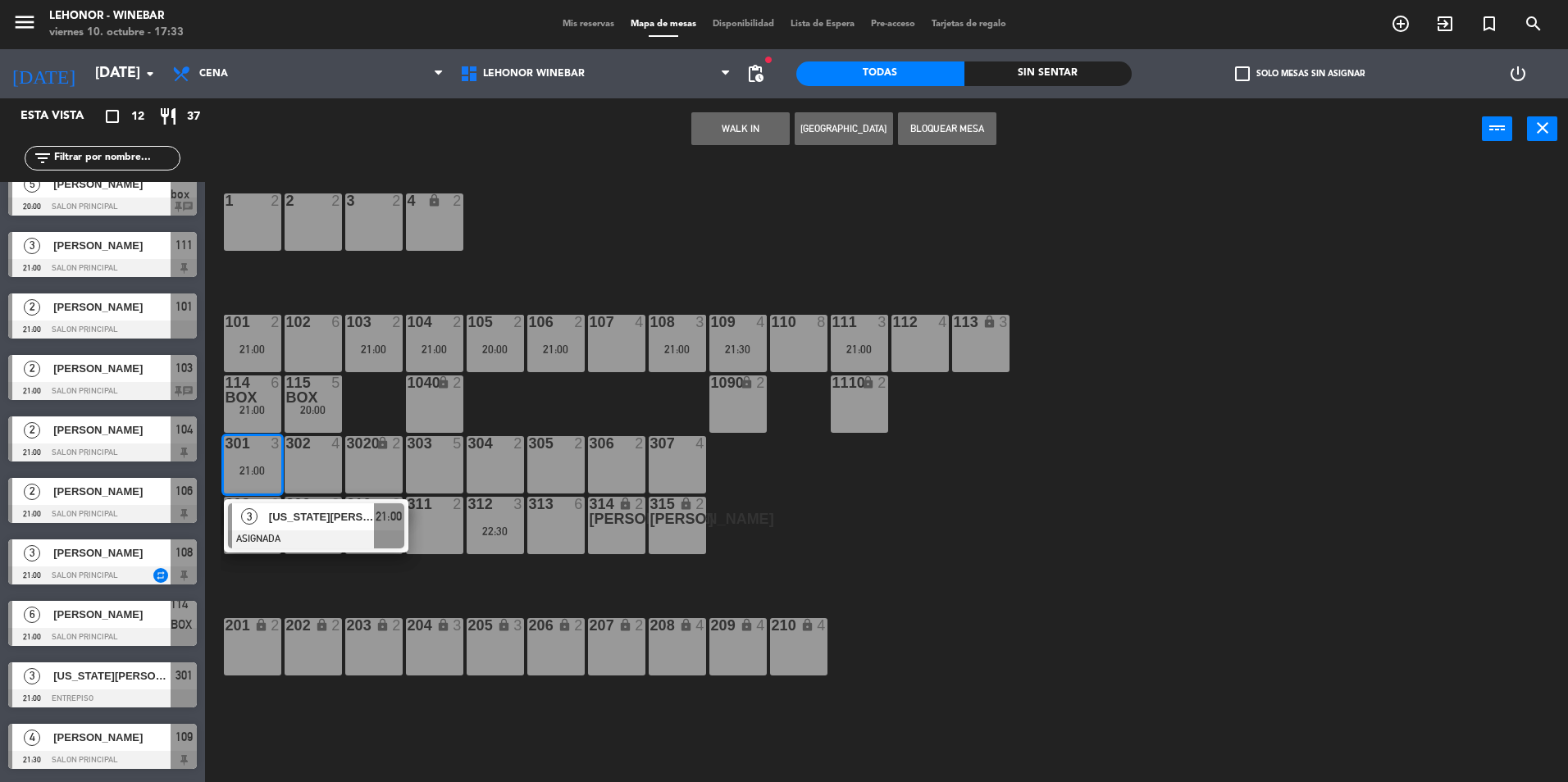
click at [318, 527] on div "[US_STATE][PERSON_NAME]" at bounding box center [320, 517] width 107 height 27
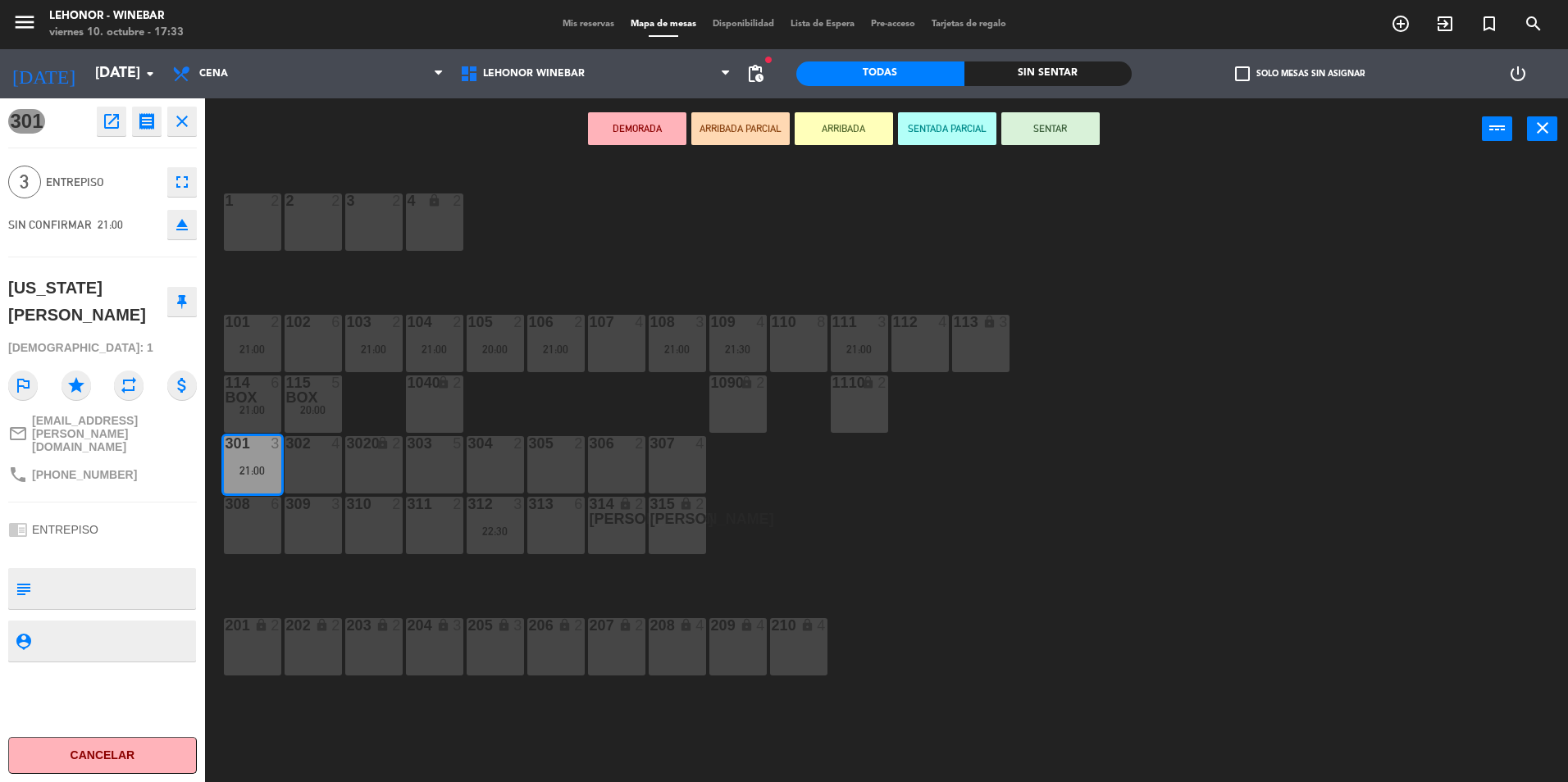
click at [318, 506] on div at bounding box center [313, 505] width 27 height 15
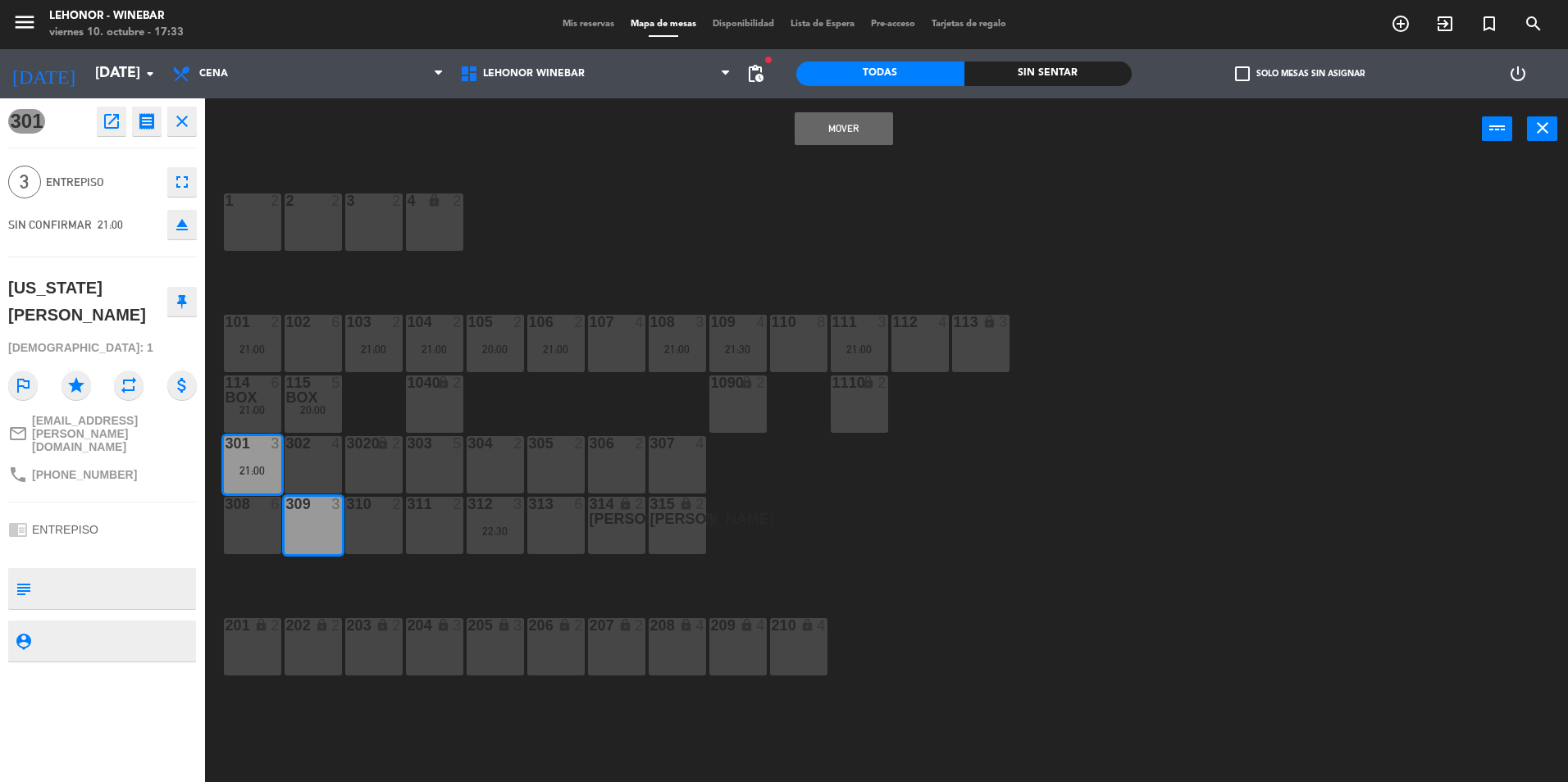
click at [873, 122] on button "Mover" at bounding box center [845, 128] width 99 height 33
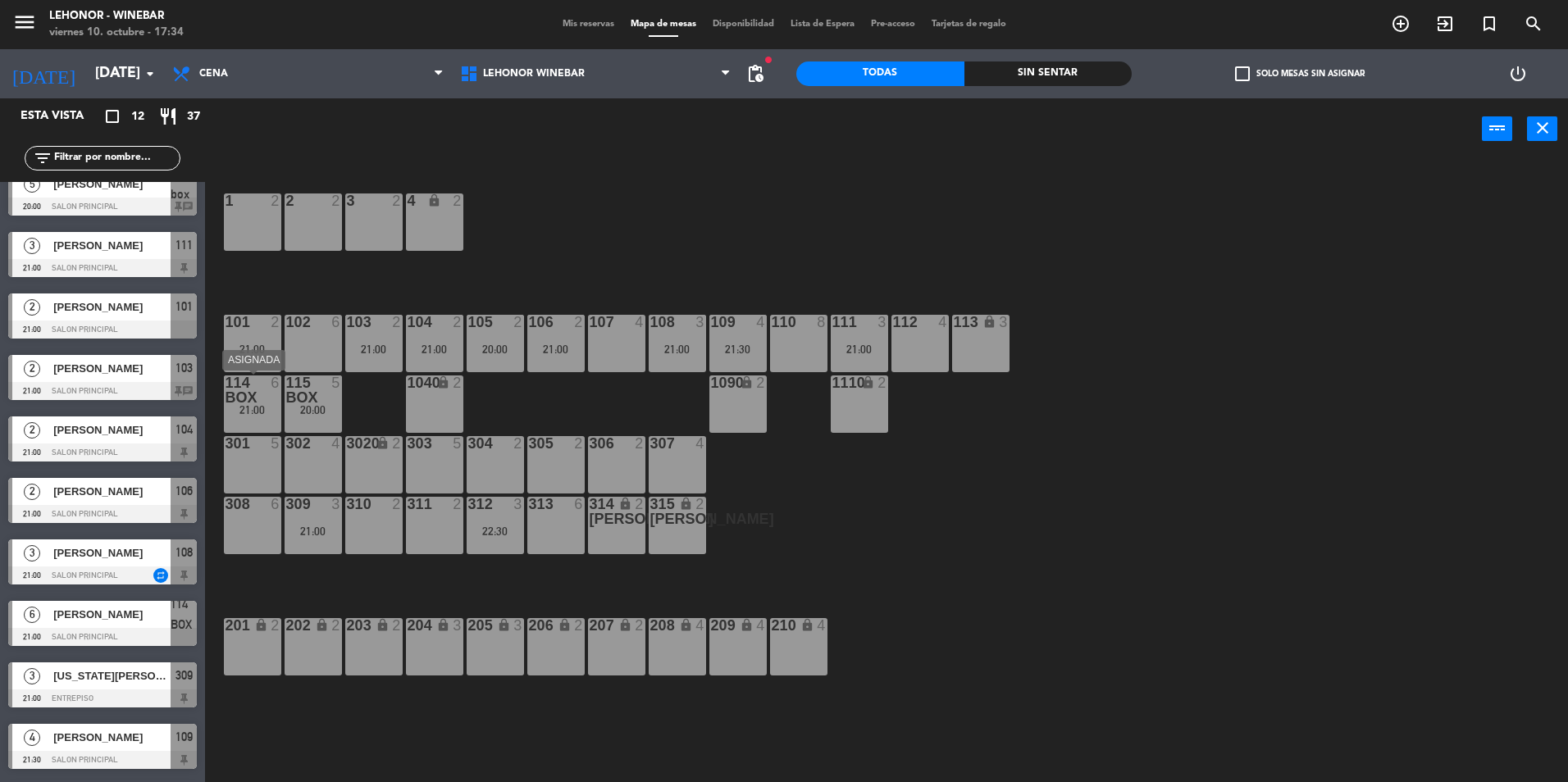
click at [261, 411] on div "21:00" at bounding box center [252, 410] width 58 height 11
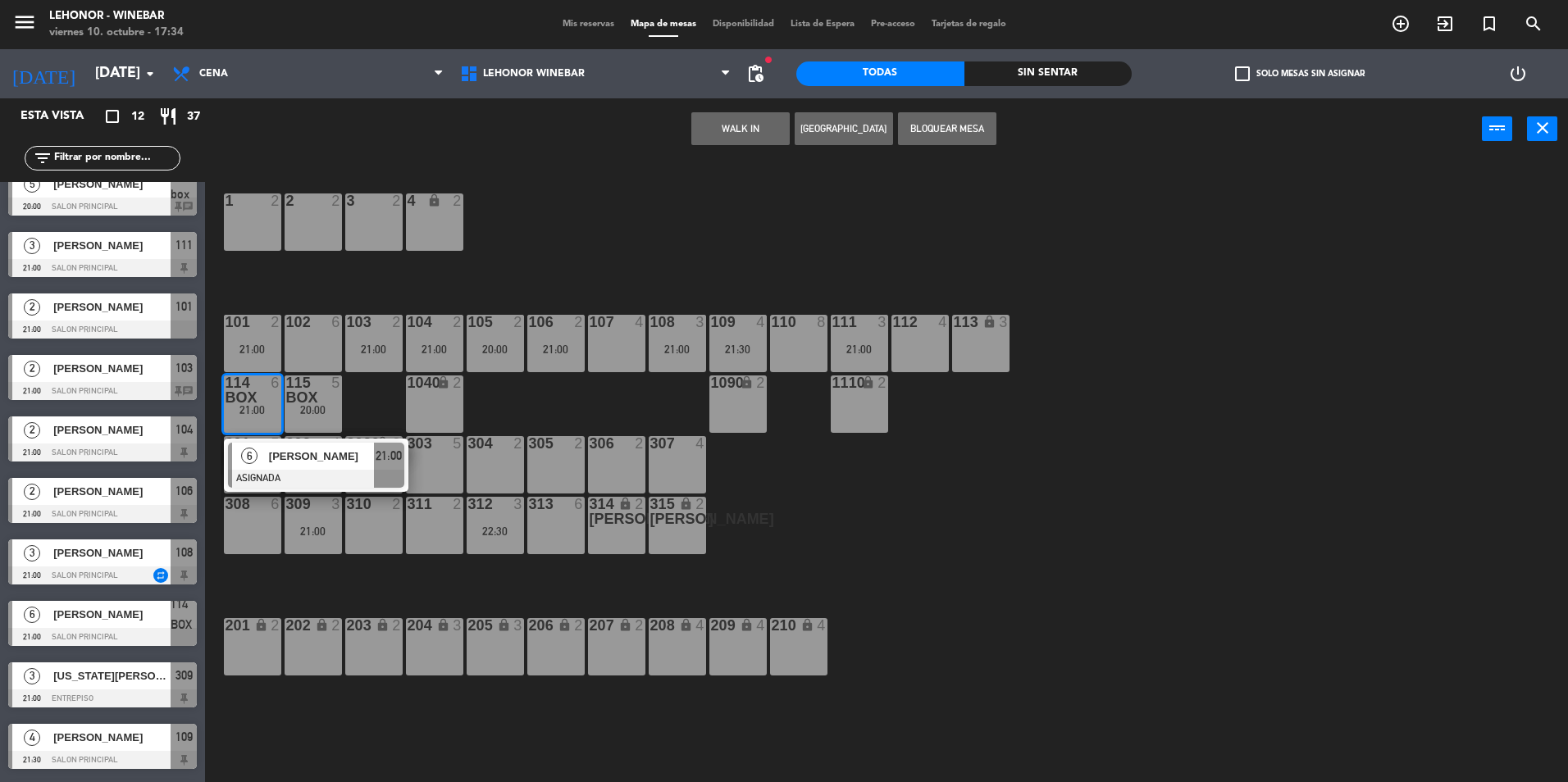
click at [615, 192] on div "1 2 2 2 3 2 4 lock 2 102 6 104 2 21:00 106 2 21:00 107 4 109 4 21:30 111 3 21:0…" at bounding box center [894, 475] width 1347 height 623
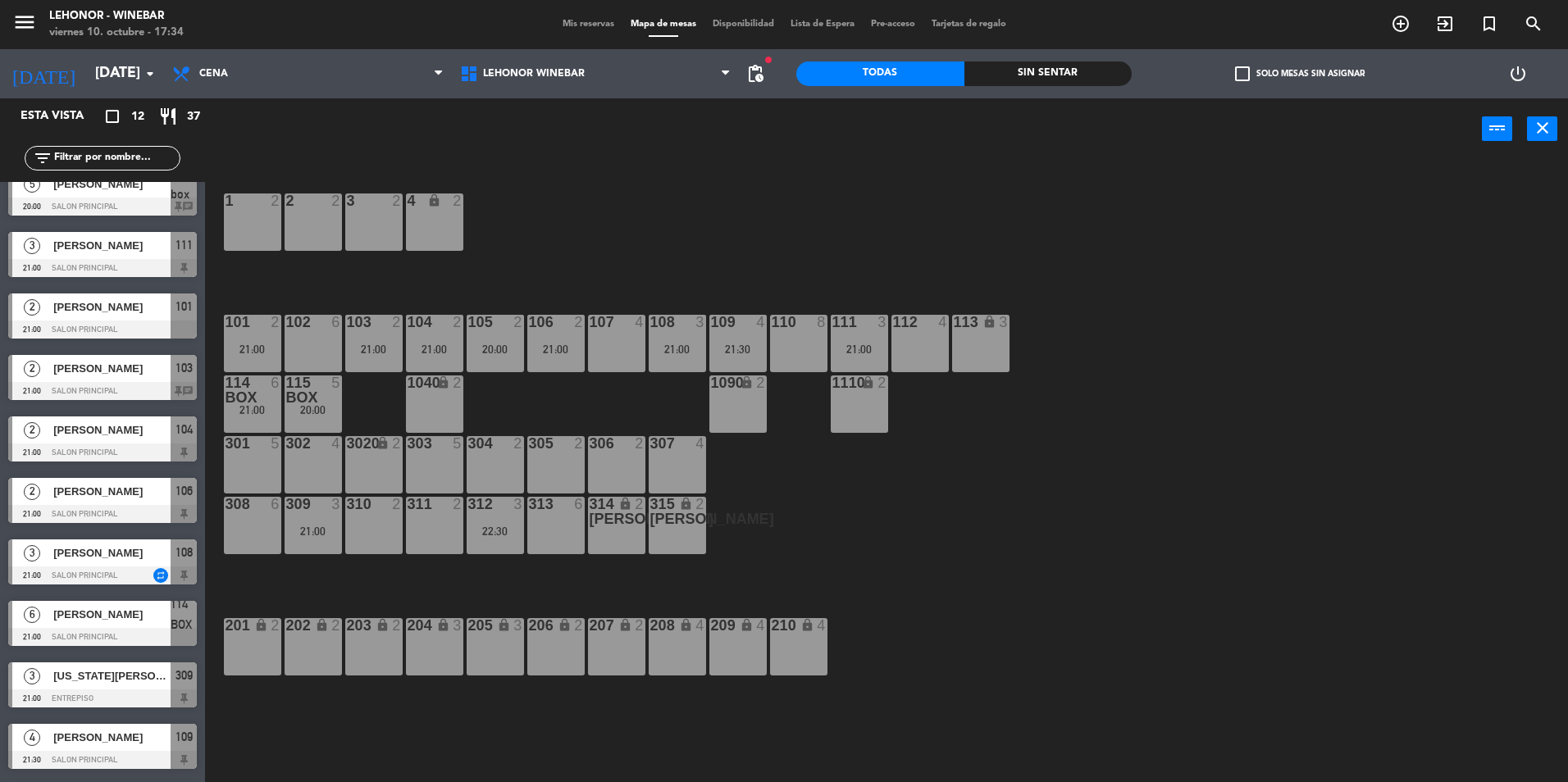
click at [743, 354] on div "21:30" at bounding box center [738, 349] width 58 height 11
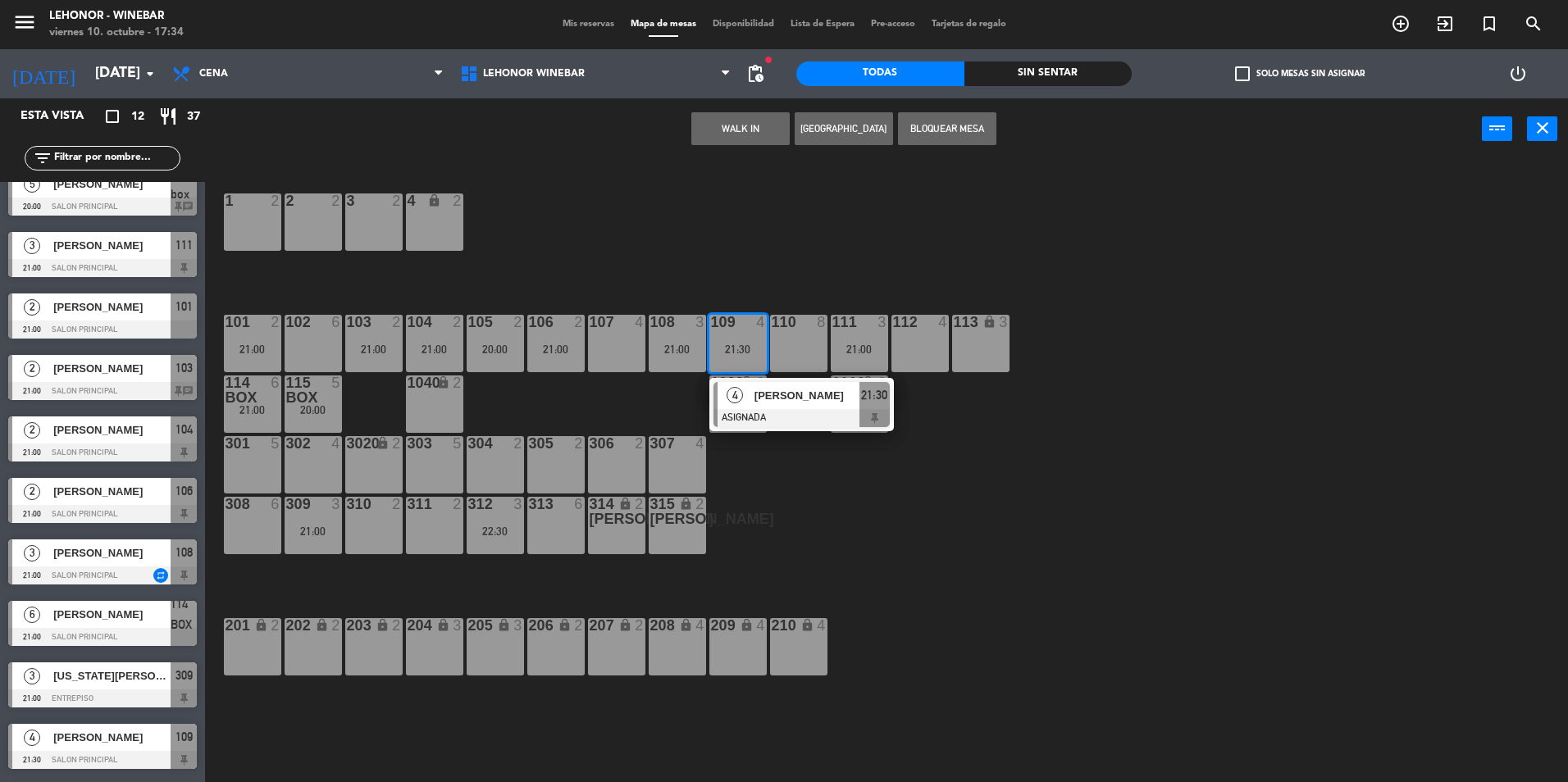
click at [782, 239] on div "1 2 2 2 3 2 4 lock 2 102 6 104 2 21:00 106 2 21:00 107 4 109 4 21:30 4 [PERSON_…" at bounding box center [894, 475] width 1347 height 623
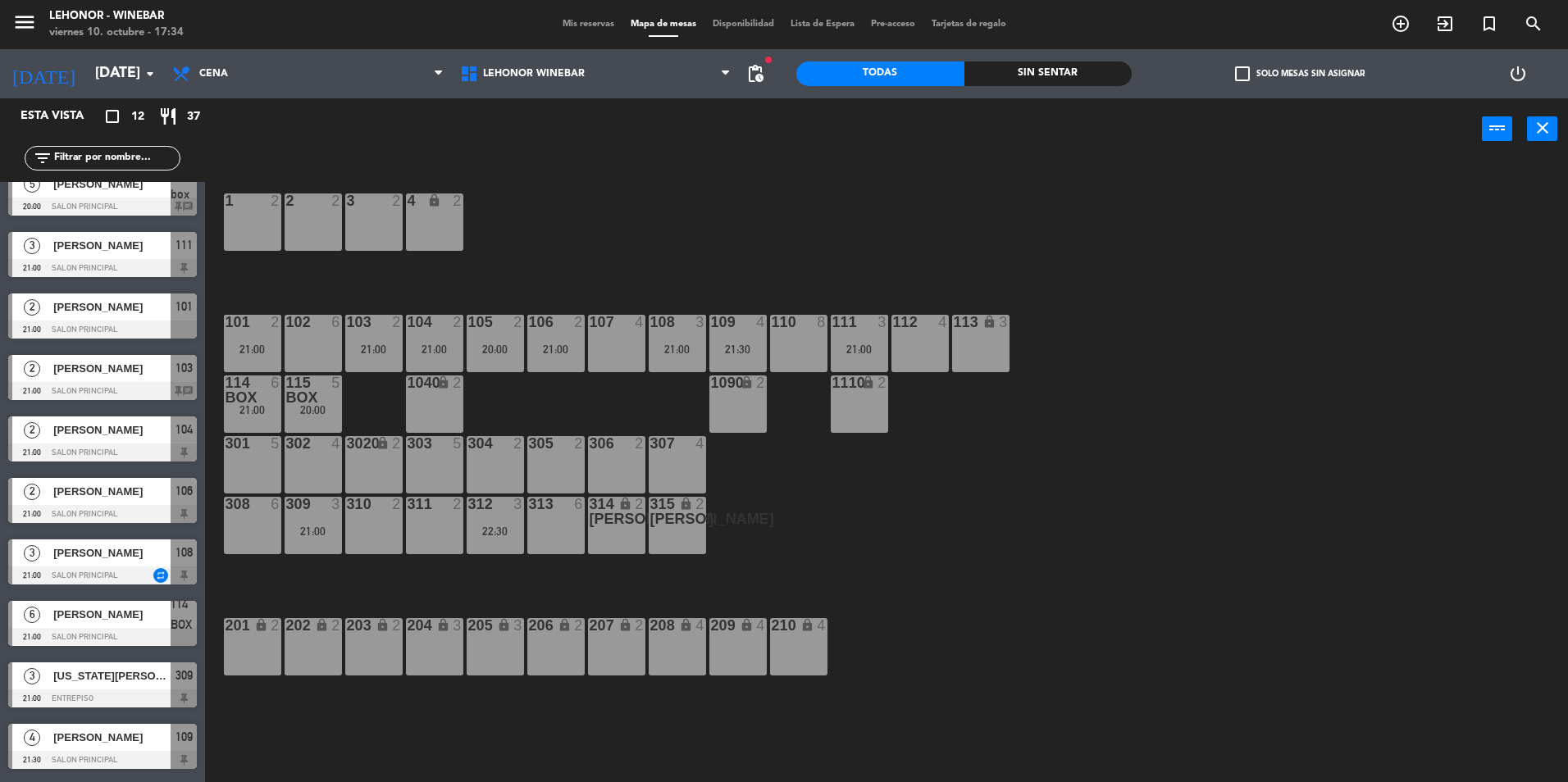
click at [588, 16] on div "menu [PERSON_NAME] - Winebar [DATE] 10. octubre - 17:34 Mis reservas Mapa de me…" at bounding box center [784, 24] width 1568 height 49
click at [575, 17] on div "Mis reservas Mapa de mesas Disponibilidad Lista de Espera Pre-acceso Tarjetas d…" at bounding box center [784, 24] width 460 height 15
click at [577, 24] on span "Mis reservas" at bounding box center [588, 24] width 68 height 9
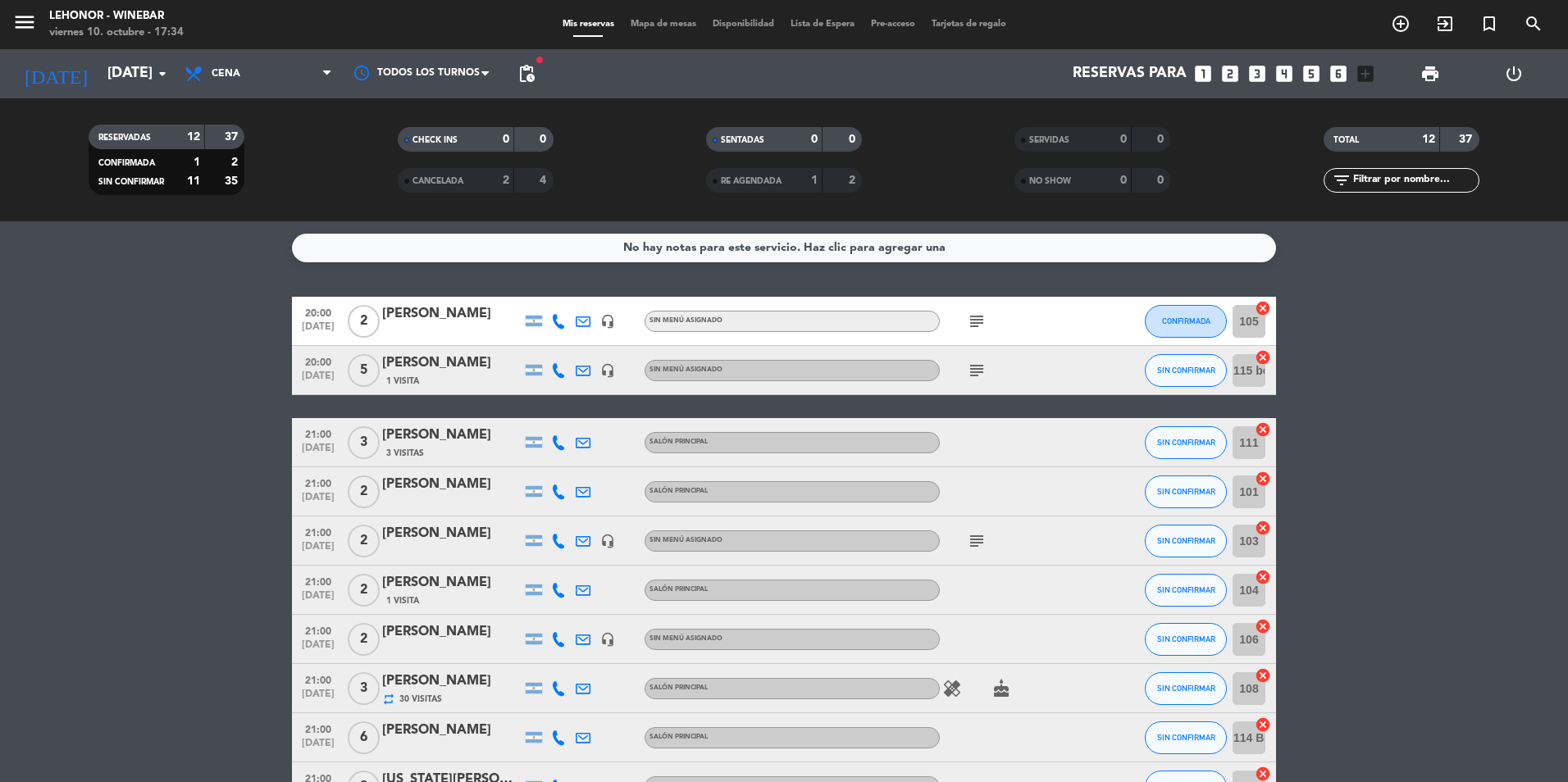
click at [968, 363] on icon "subject" at bounding box center [977, 371] width 20 height 20
click at [1047, 327] on div "subject" at bounding box center [1014, 321] width 148 height 48
click at [978, 319] on icon "subject" at bounding box center [977, 321] width 20 height 20
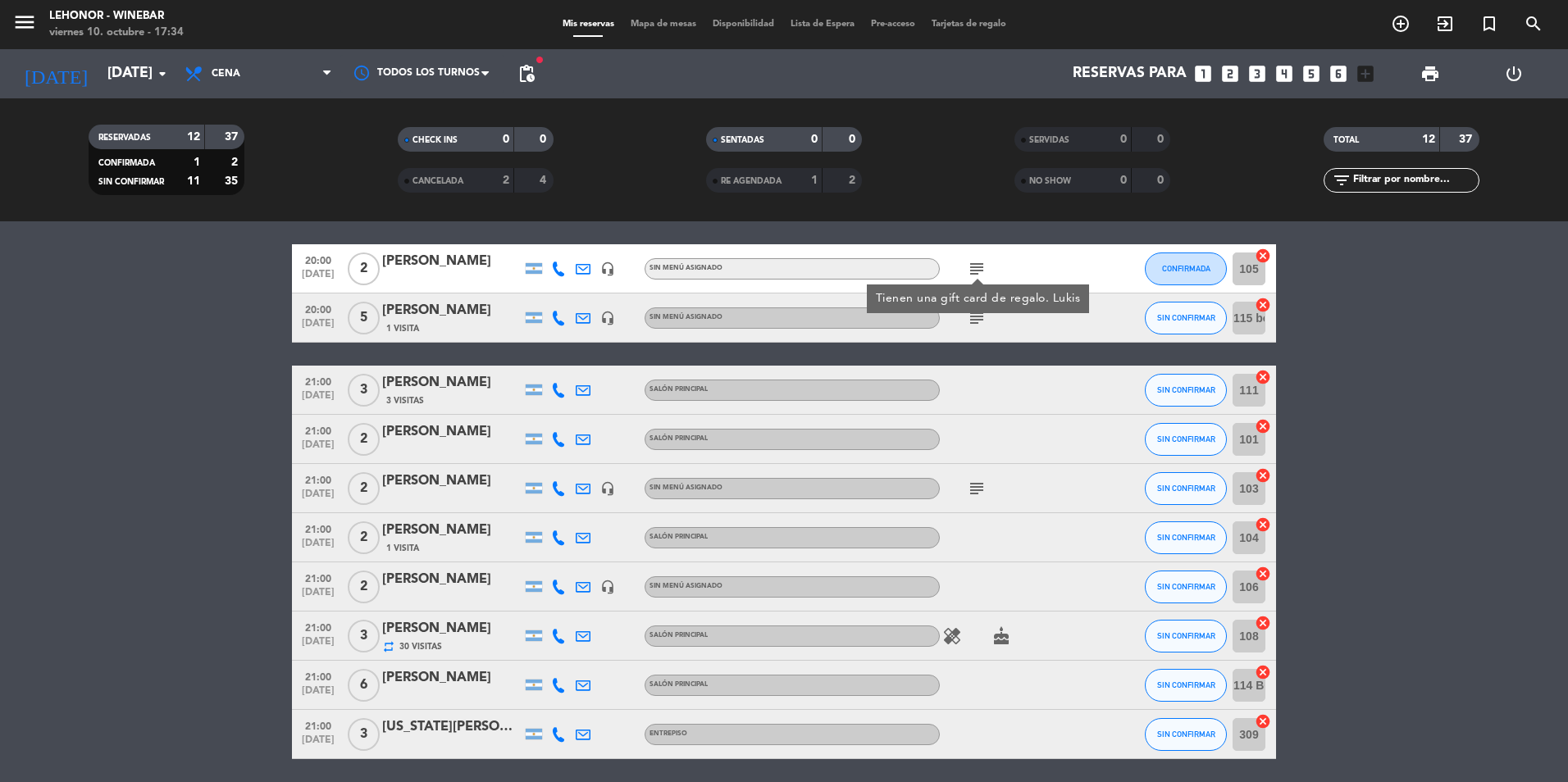
scroll to position [82, 0]
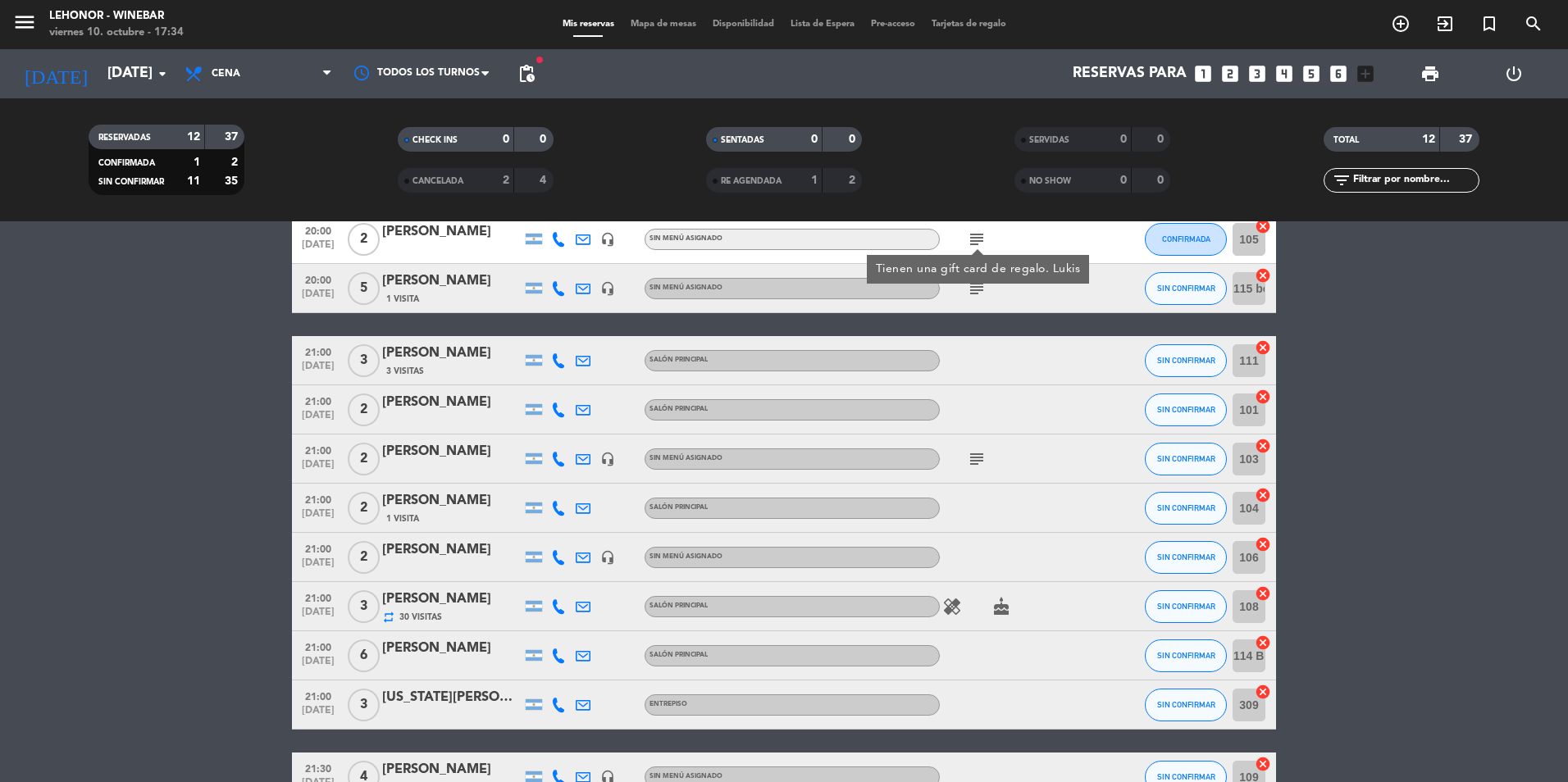
click at [980, 458] on icon "subject" at bounding box center [977, 459] width 20 height 20
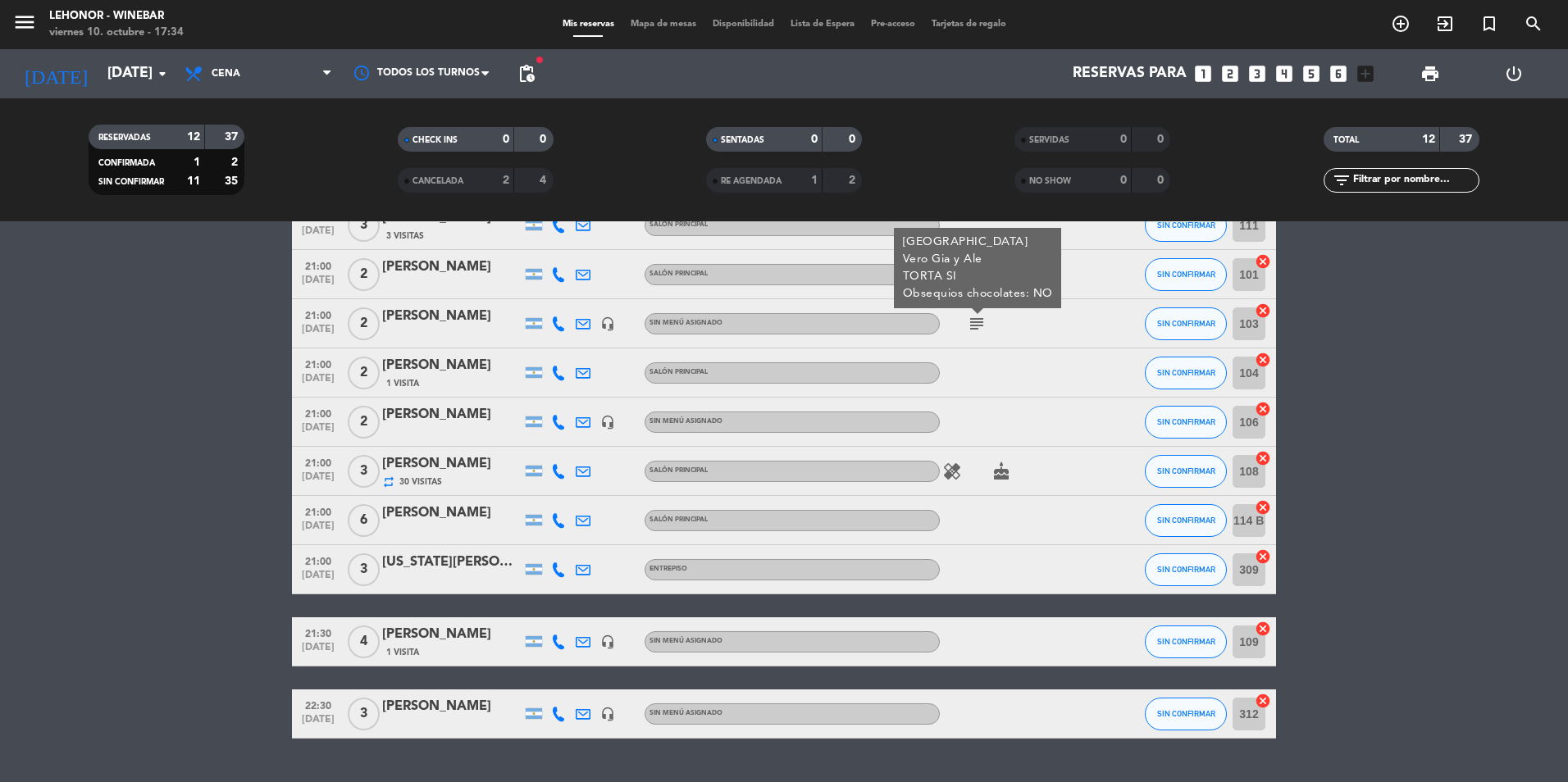
scroll to position [246, 0]
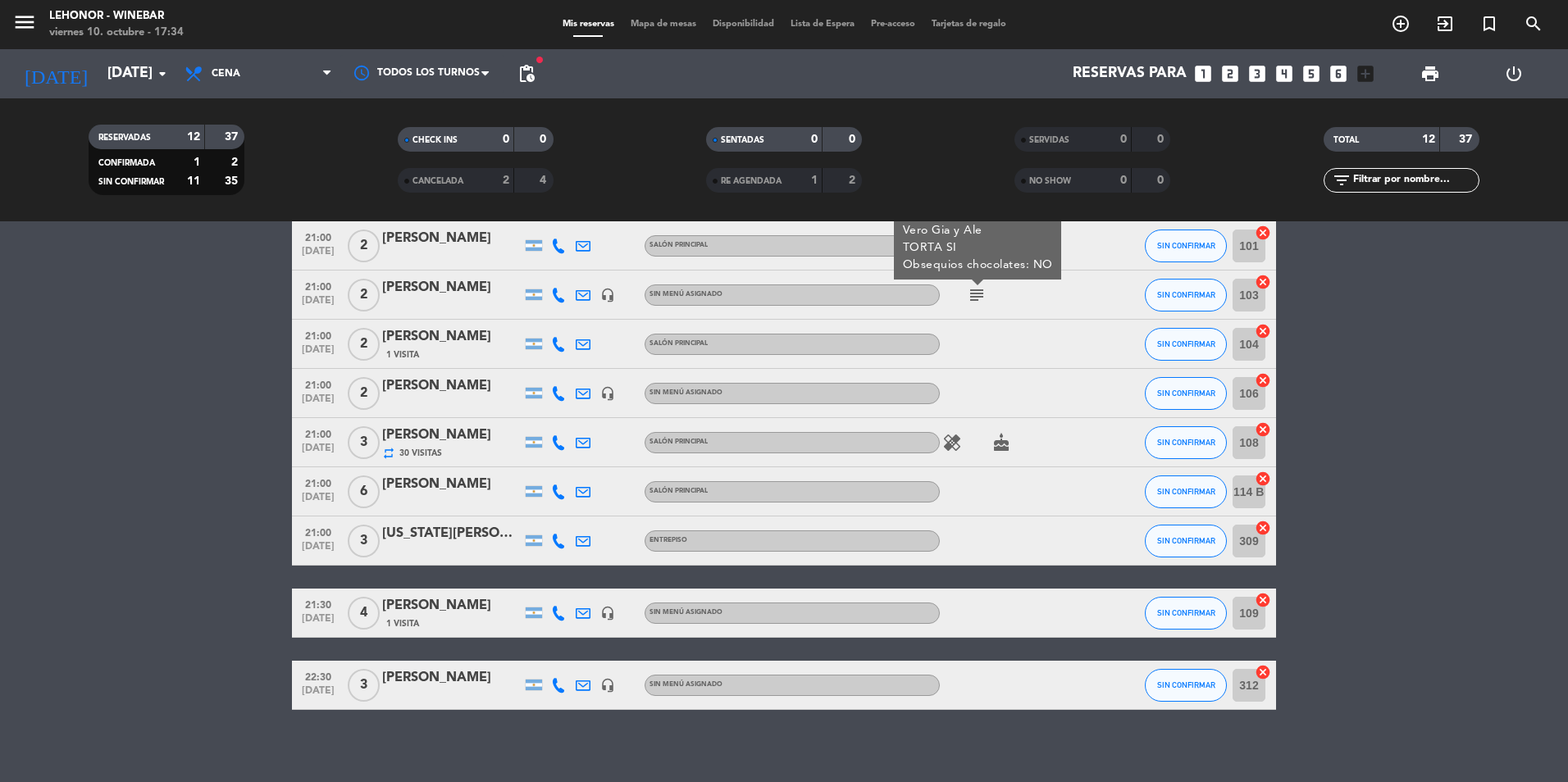
click at [945, 438] on icon "healing" at bounding box center [952, 442] width 20 height 20
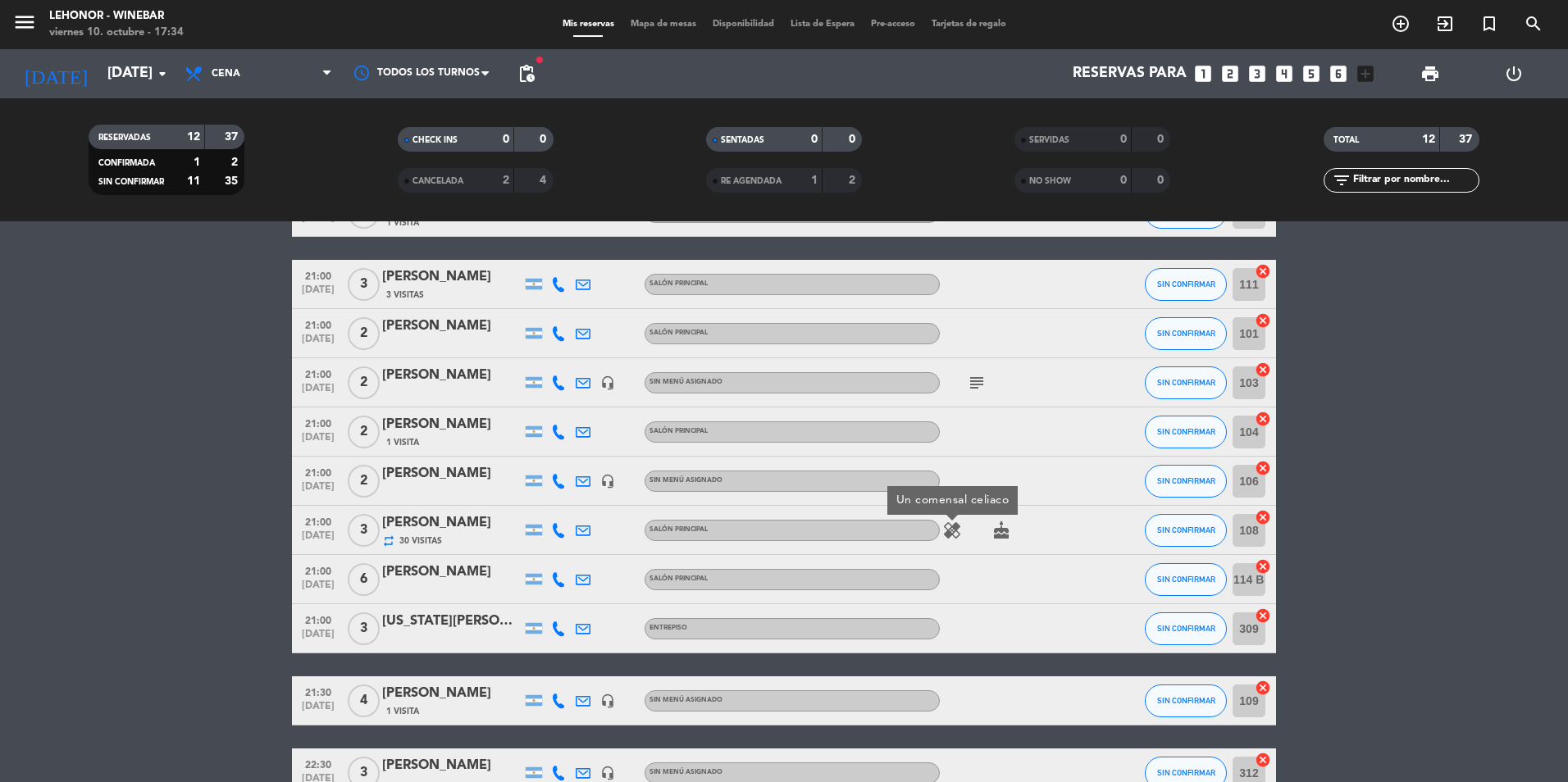
scroll to position [0, 0]
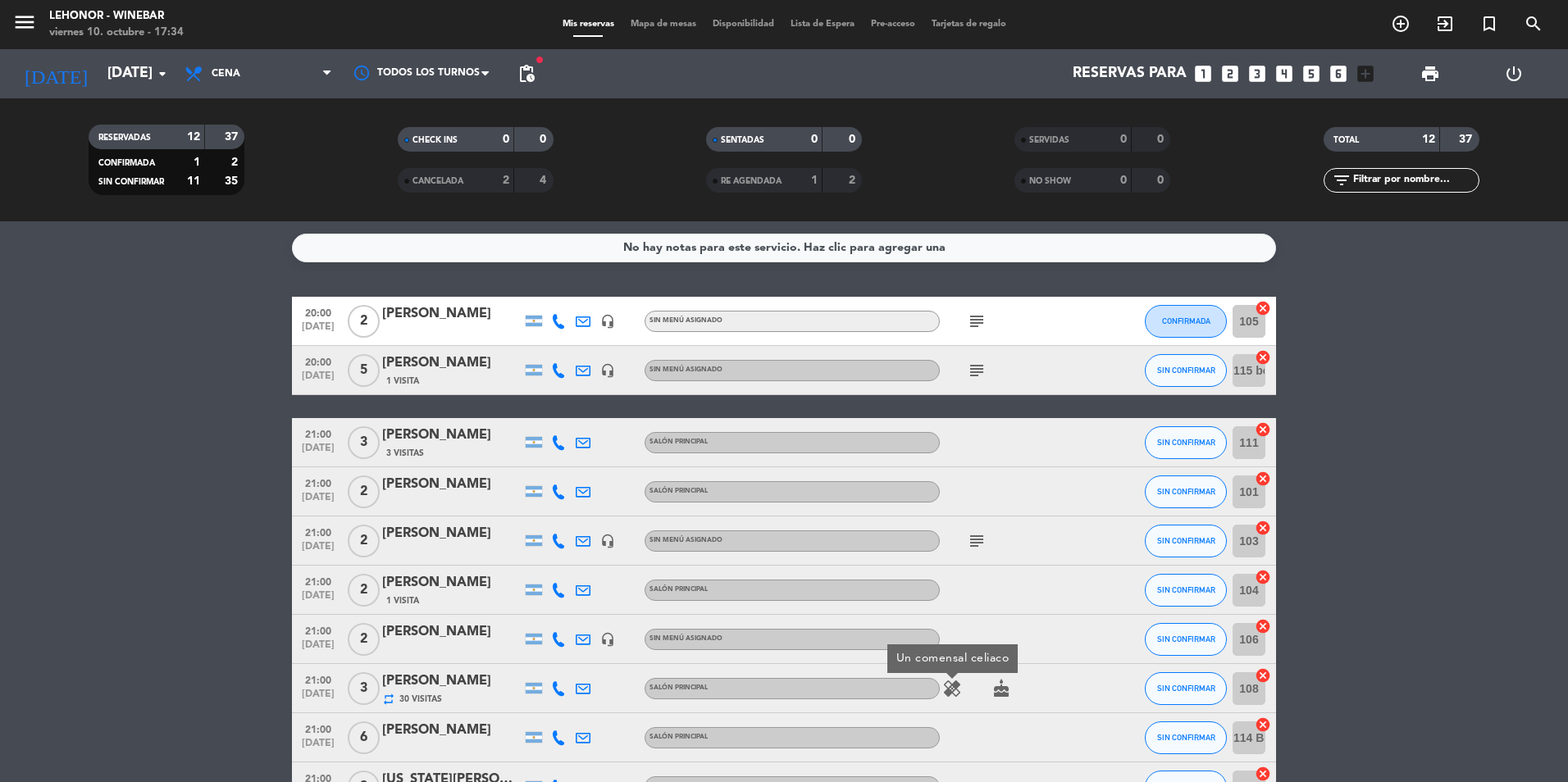
click at [967, 320] on icon "subject" at bounding box center [977, 321] width 20 height 20
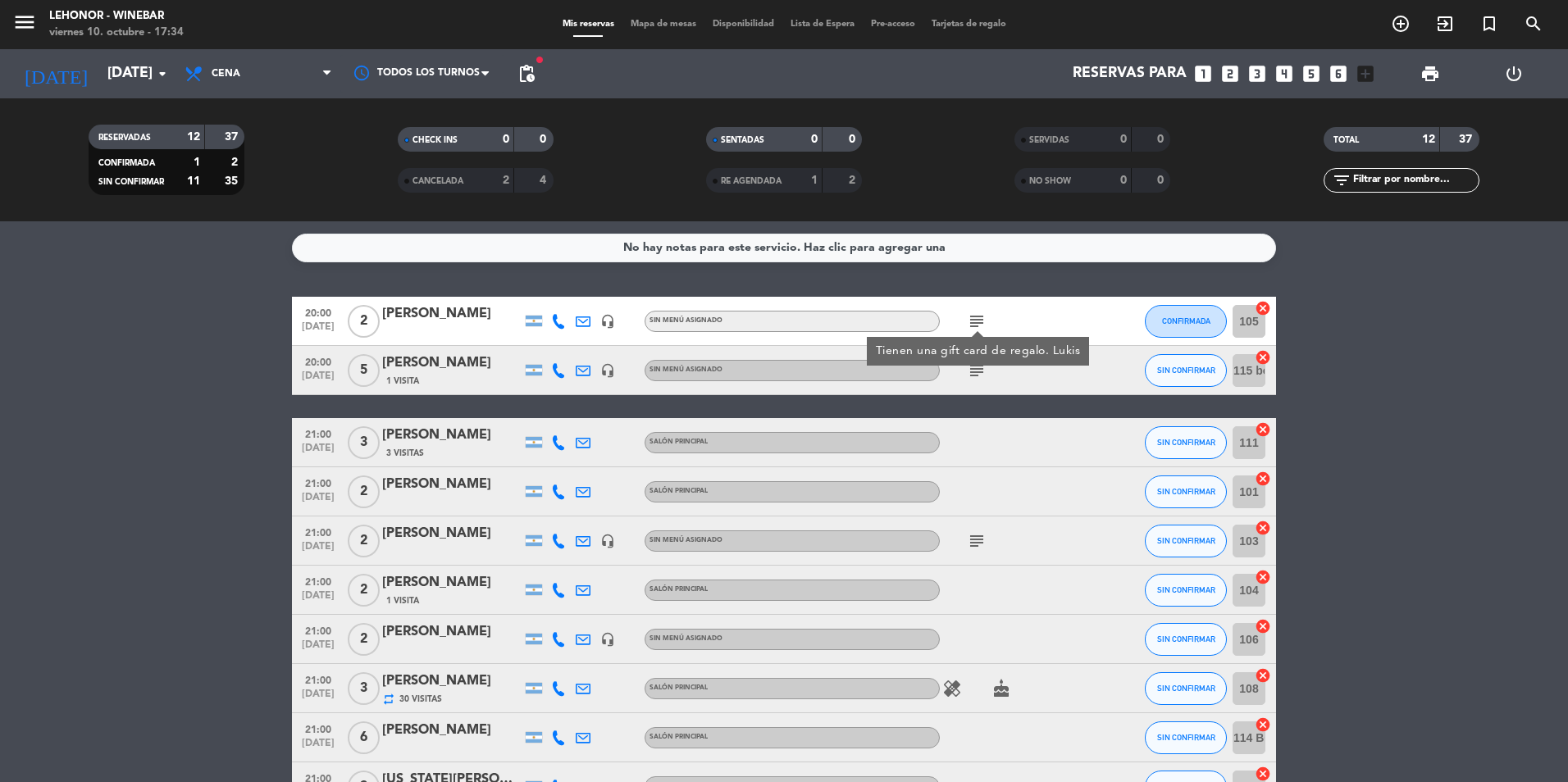
click at [980, 375] on icon "subject" at bounding box center [977, 371] width 20 height 20
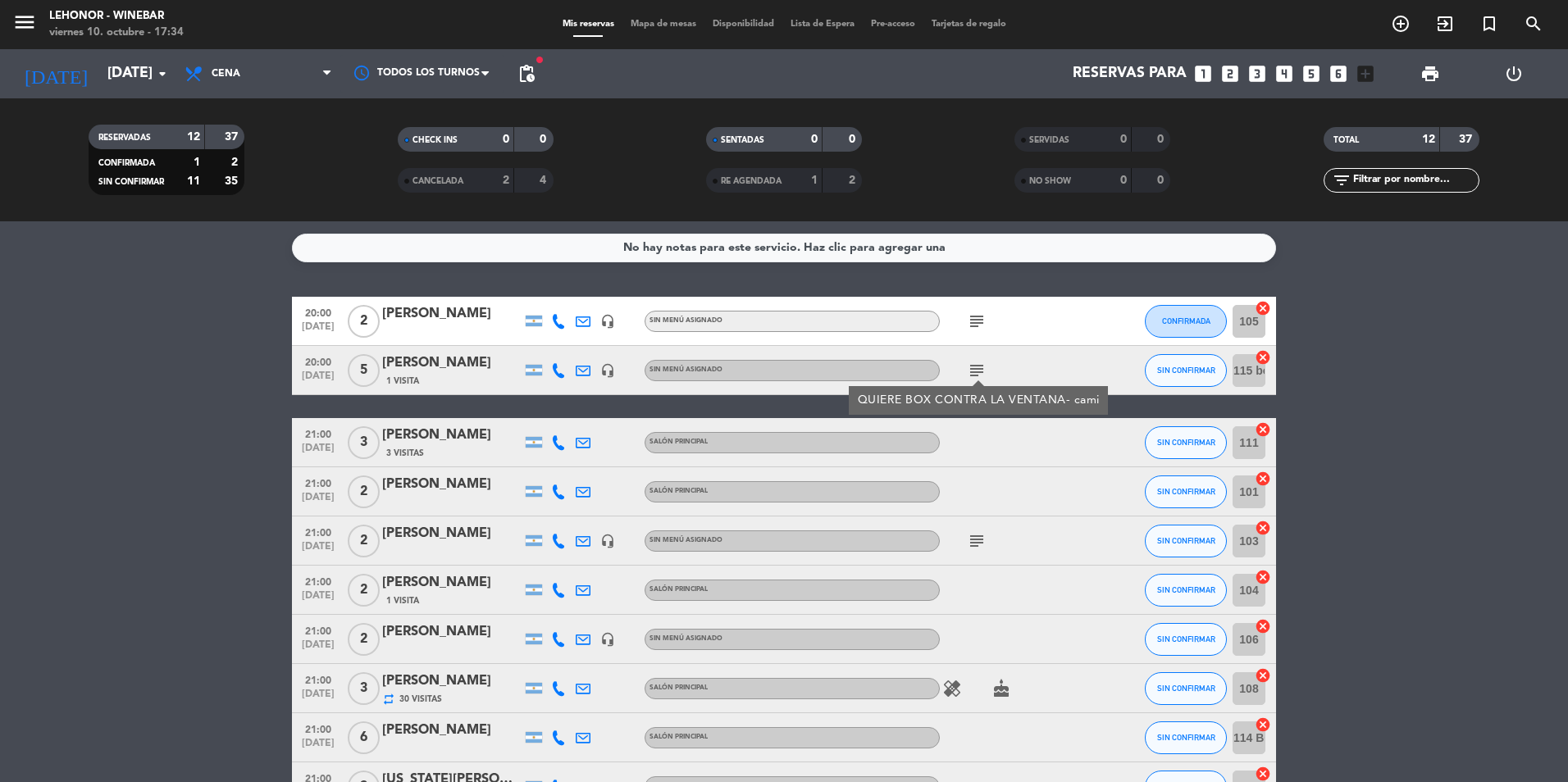
click at [646, 21] on span "Mapa de mesas" at bounding box center [664, 24] width 82 height 9
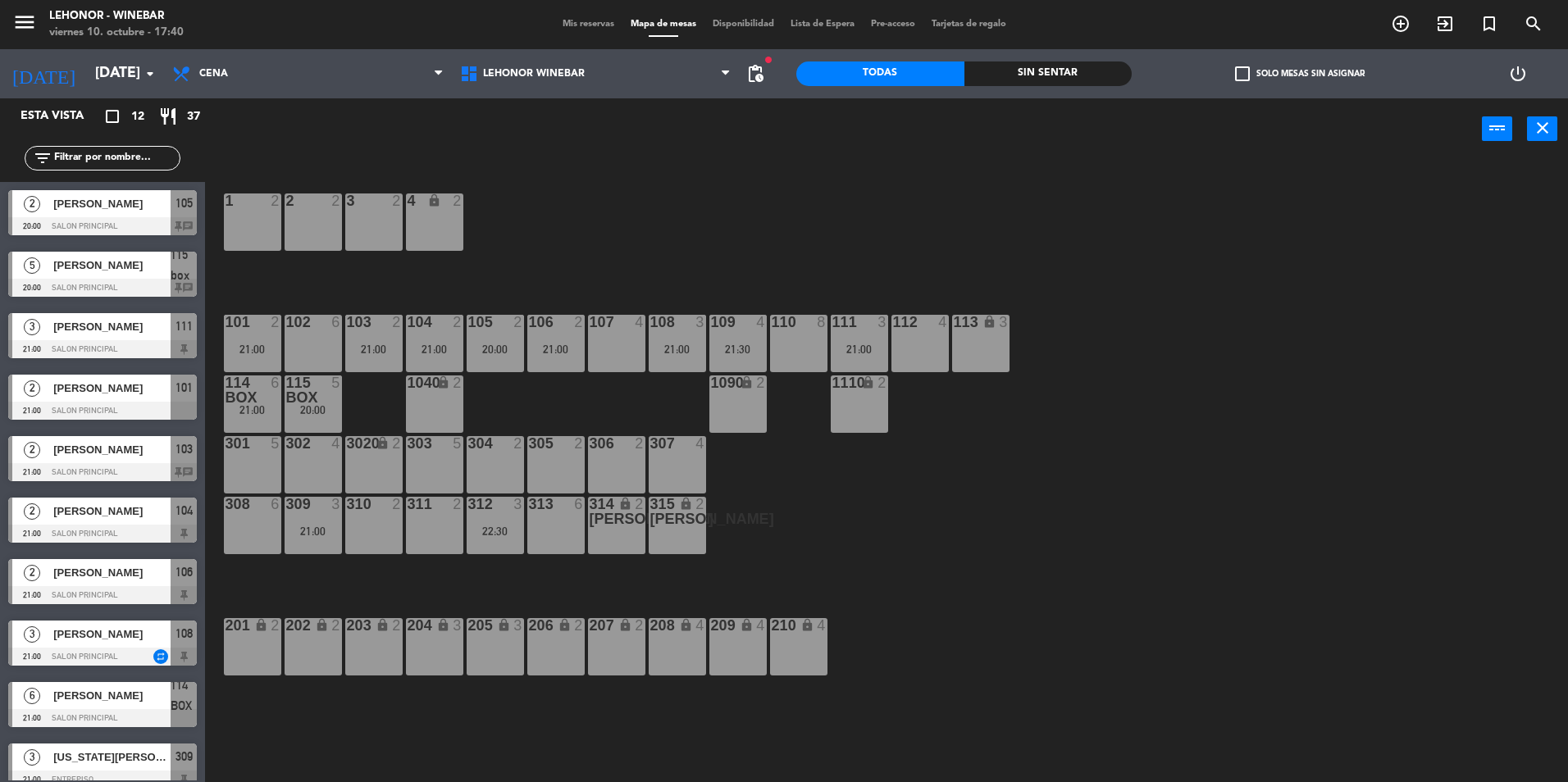
click at [557, 18] on div "Mis reservas Mapa de mesas Disponibilidad Lista de Espera Pre-acceso Tarjetas d…" at bounding box center [784, 24] width 460 height 15
click at [570, 25] on span "Mis reservas" at bounding box center [588, 24] width 68 height 9
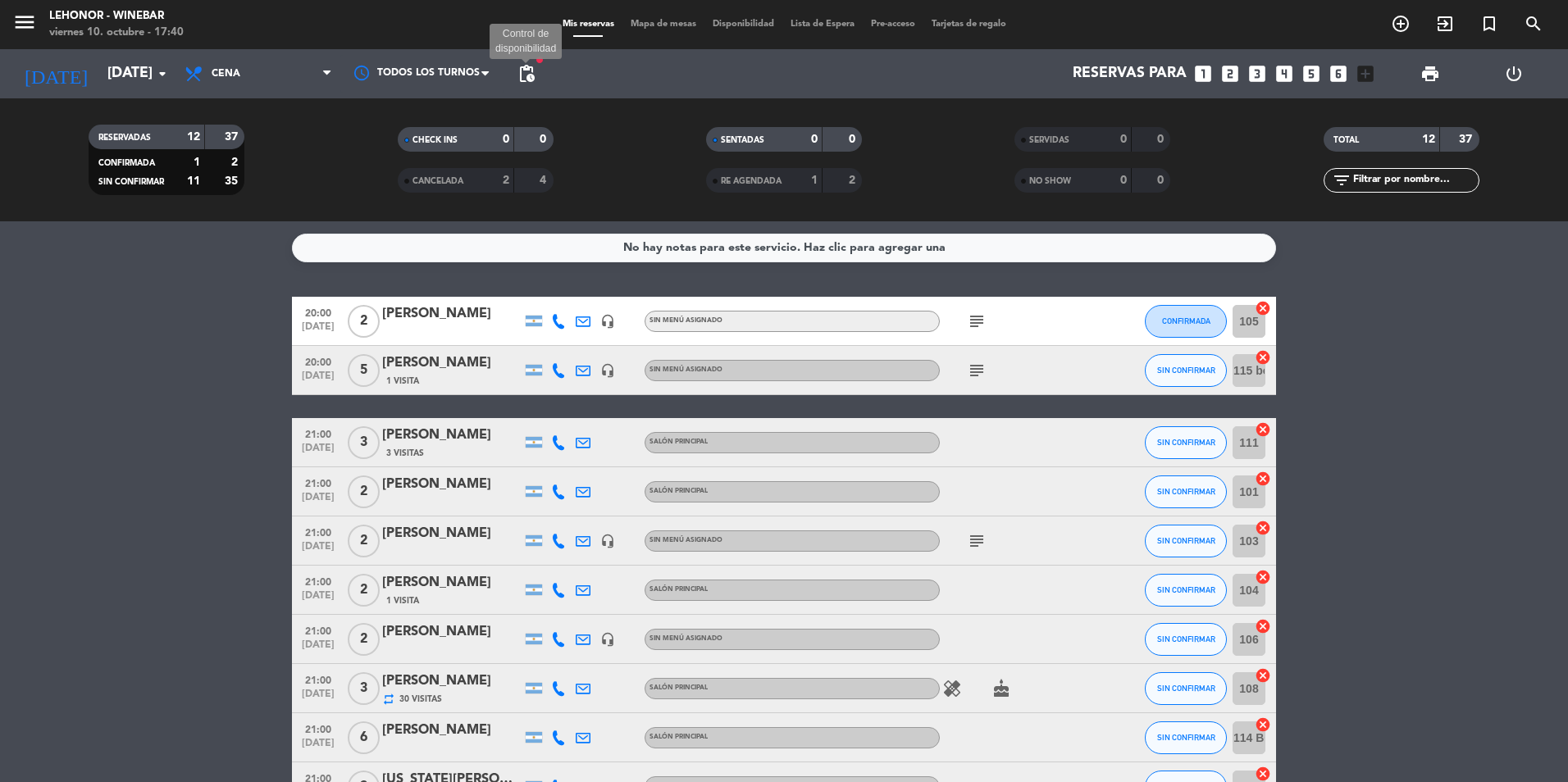
click at [527, 65] on span "pending_actions" at bounding box center [526, 74] width 20 height 20
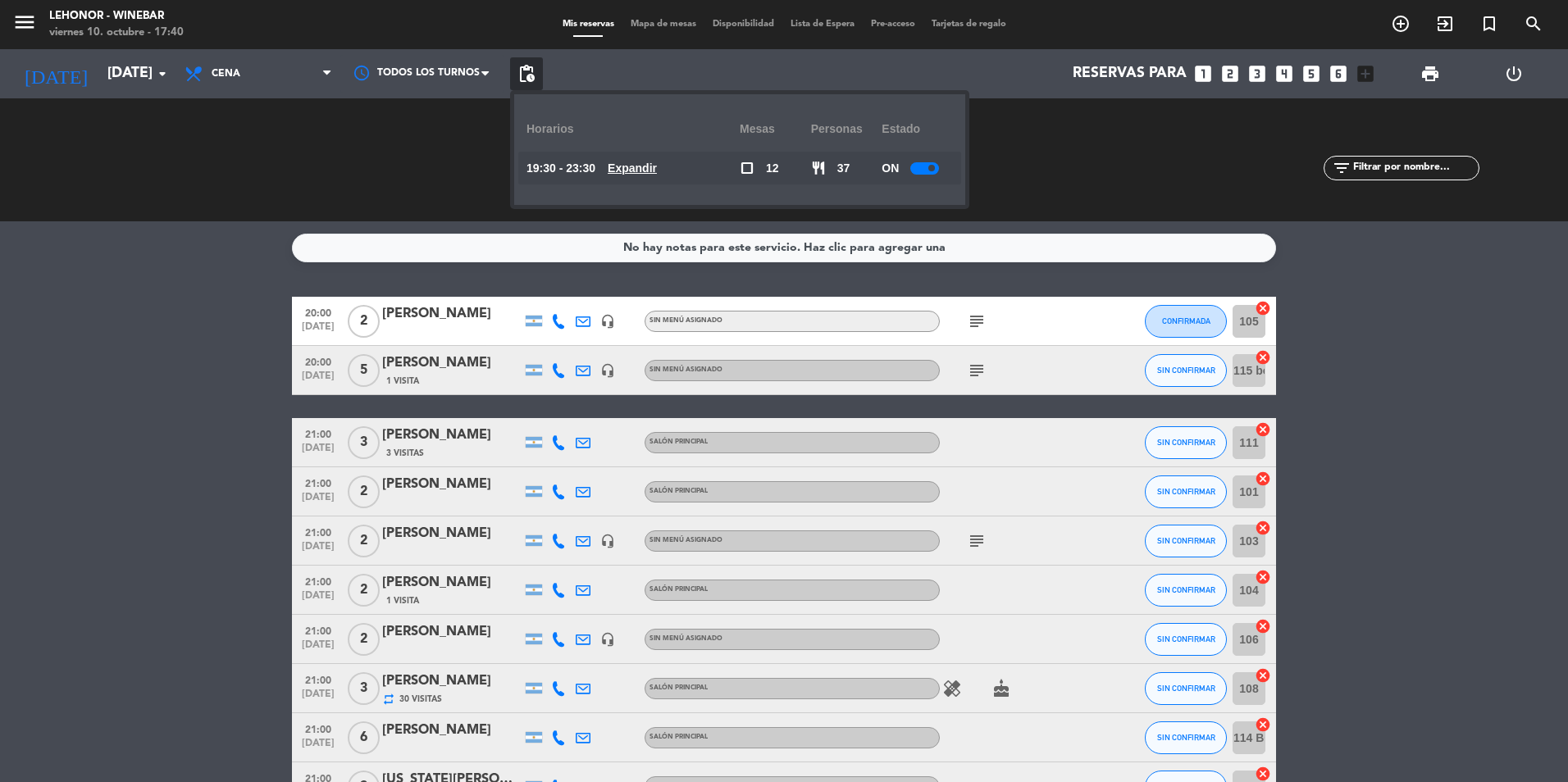
click at [657, 165] on u "Expandir" at bounding box center [632, 169] width 49 height 13
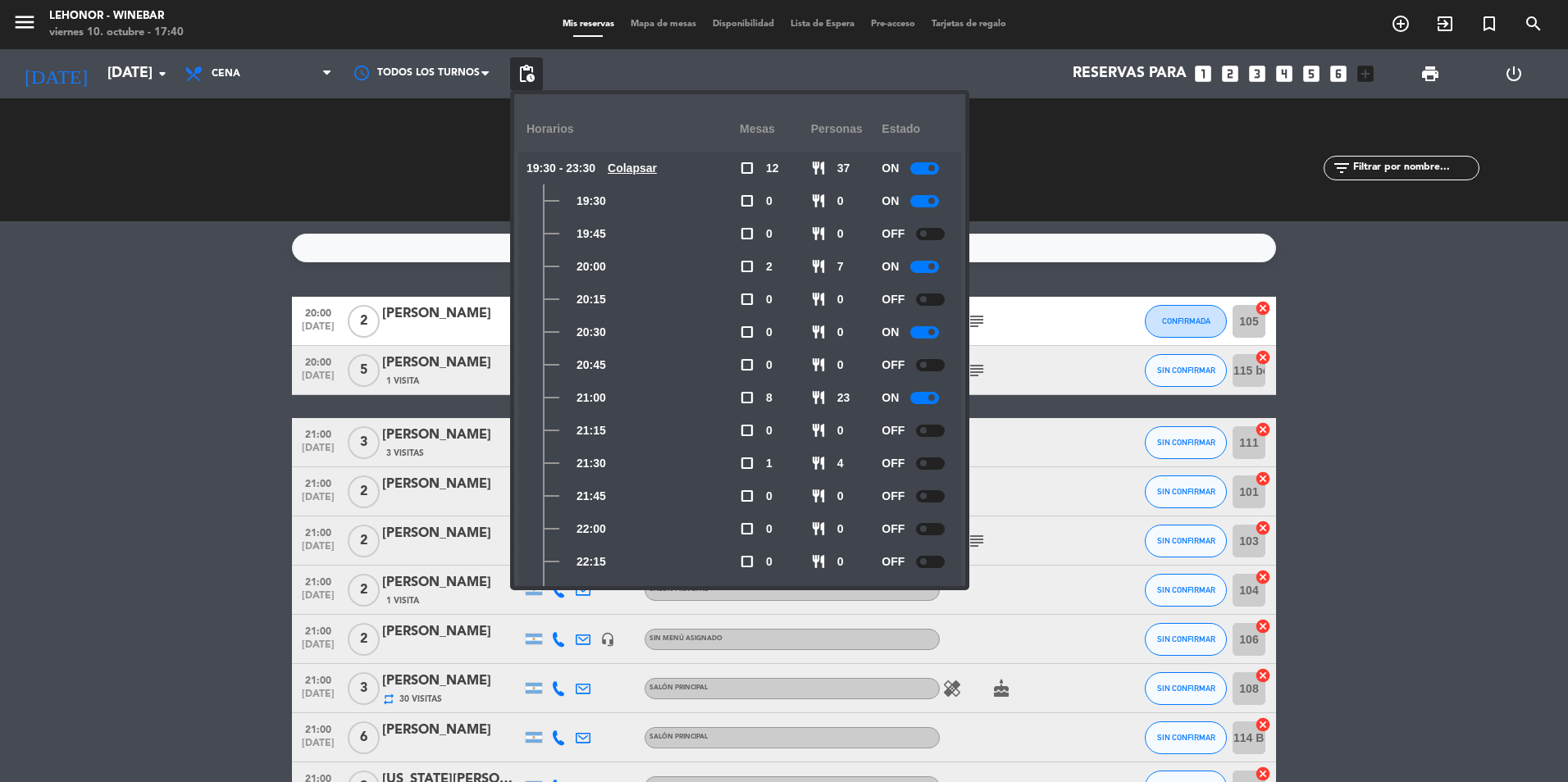
click at [921, 395] on div at bounding box center [925, 398] width 29 height 12
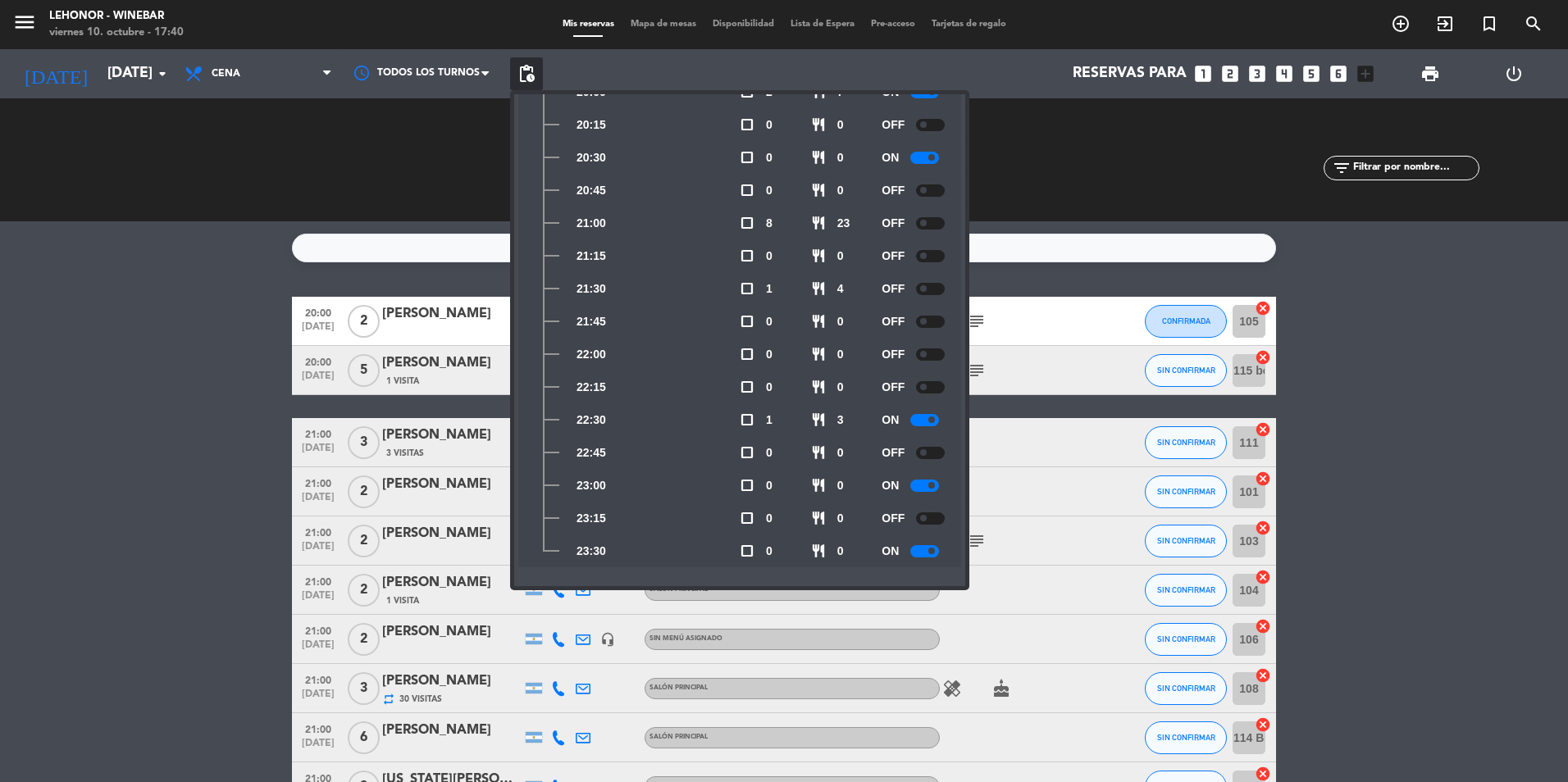
scroll to position [176, 0]
click at [1446, 447] on bookings-row "20:00 [DATE] 2 [PERSON_NAME] headset_mic Sin menú asignado subject CONFIRMADA 1…" at bounding box center [784, 627] width 1568 height 659
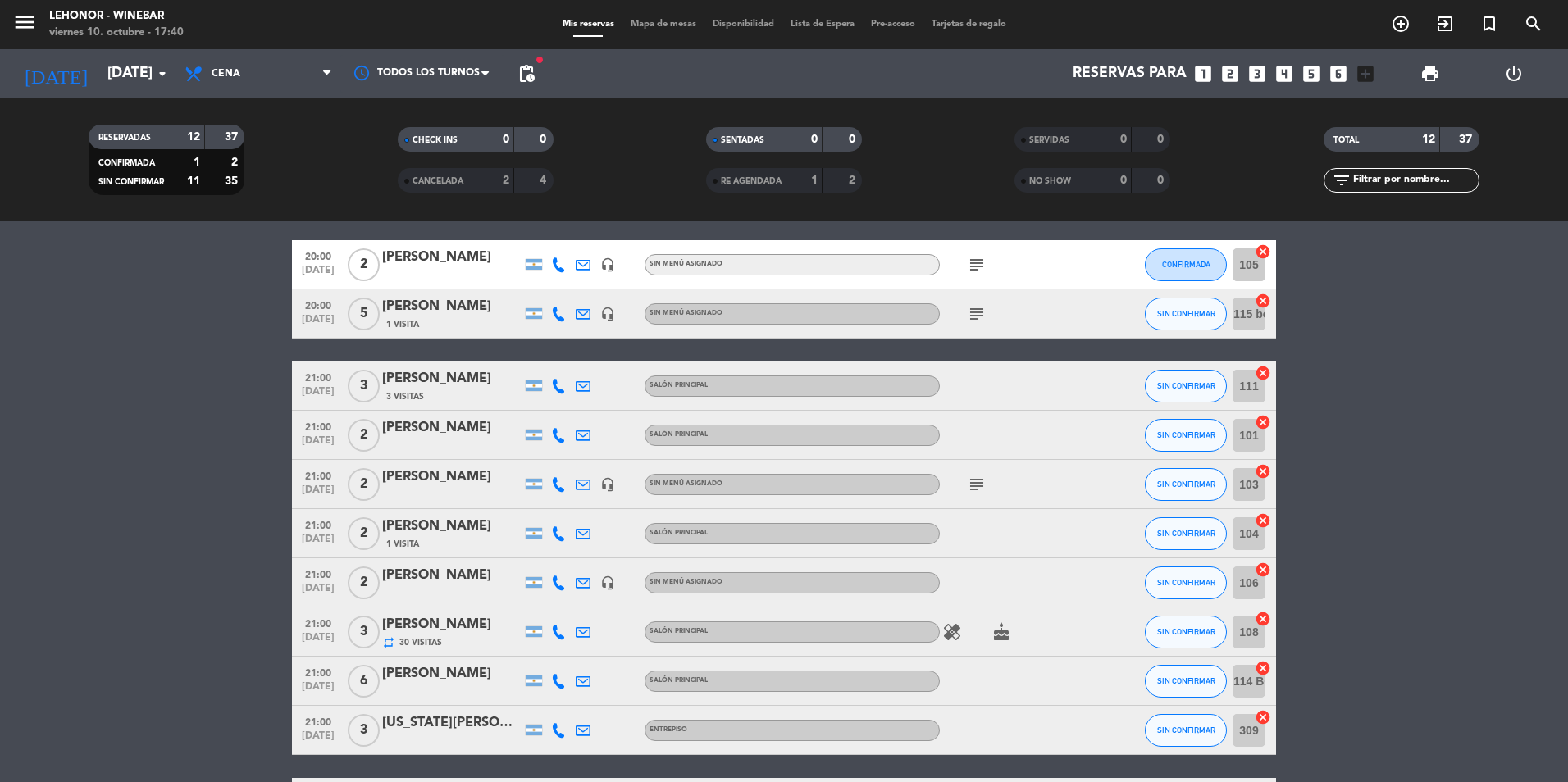
scroll to position [164, 0]
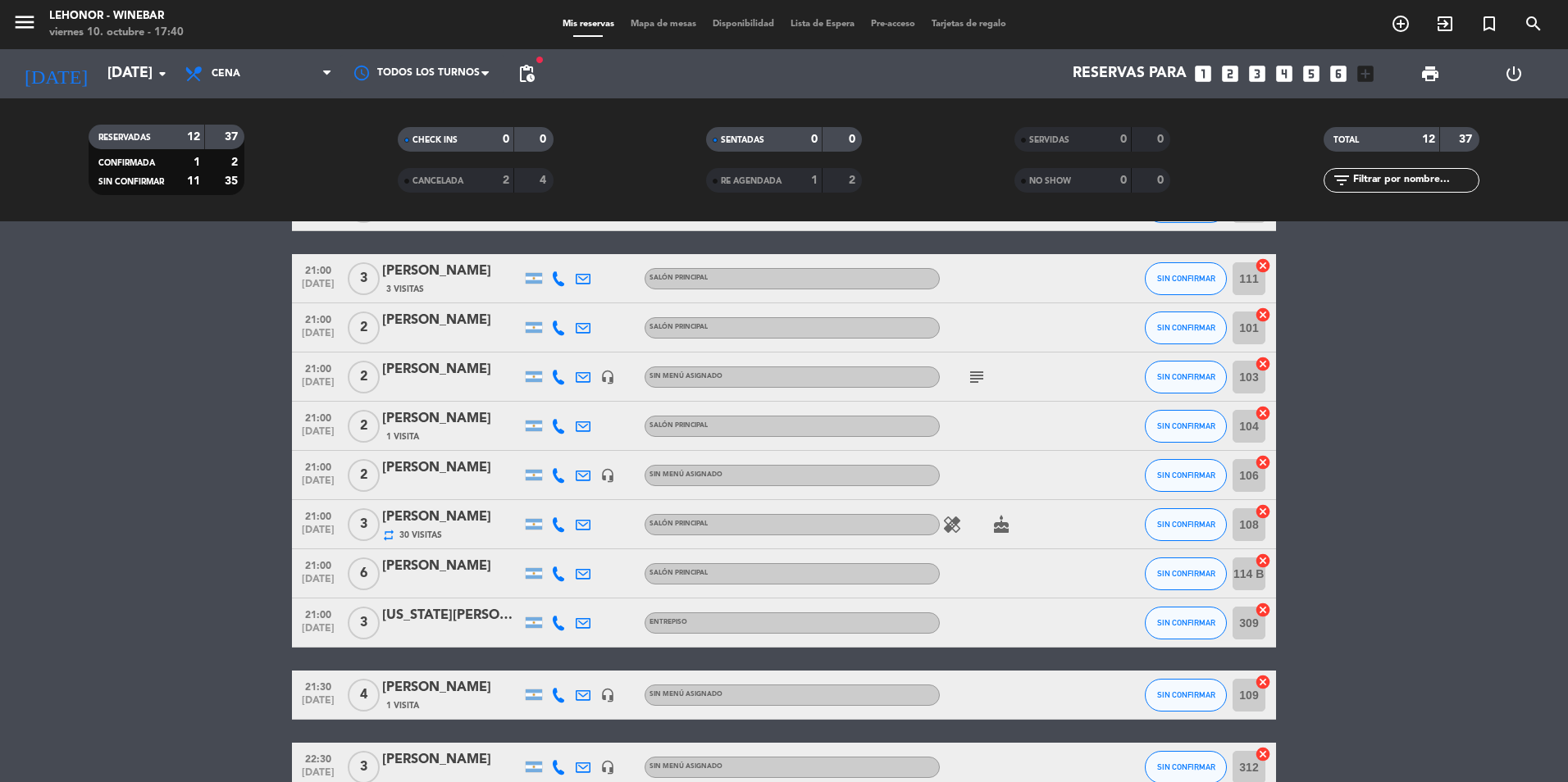
click at [966, 382] on span "subject" at bounding box center [977, 377] width 24 height 20
click at [981, 371] on icon "subject" at bounding box center [977, 377] width 20 height 20
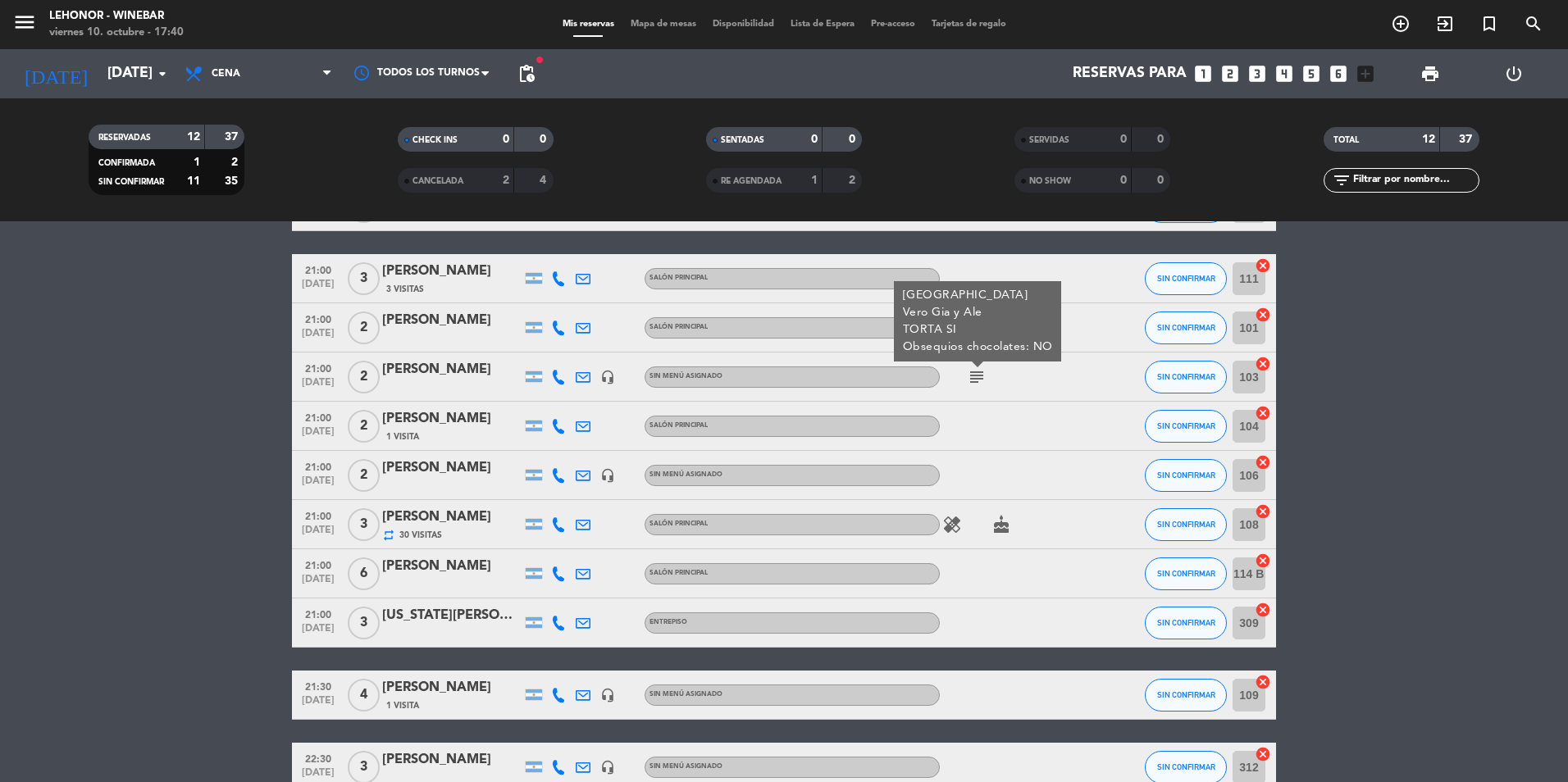
click at [1014, 451] on div at bounding box center [1014, 475] width 148 height 48
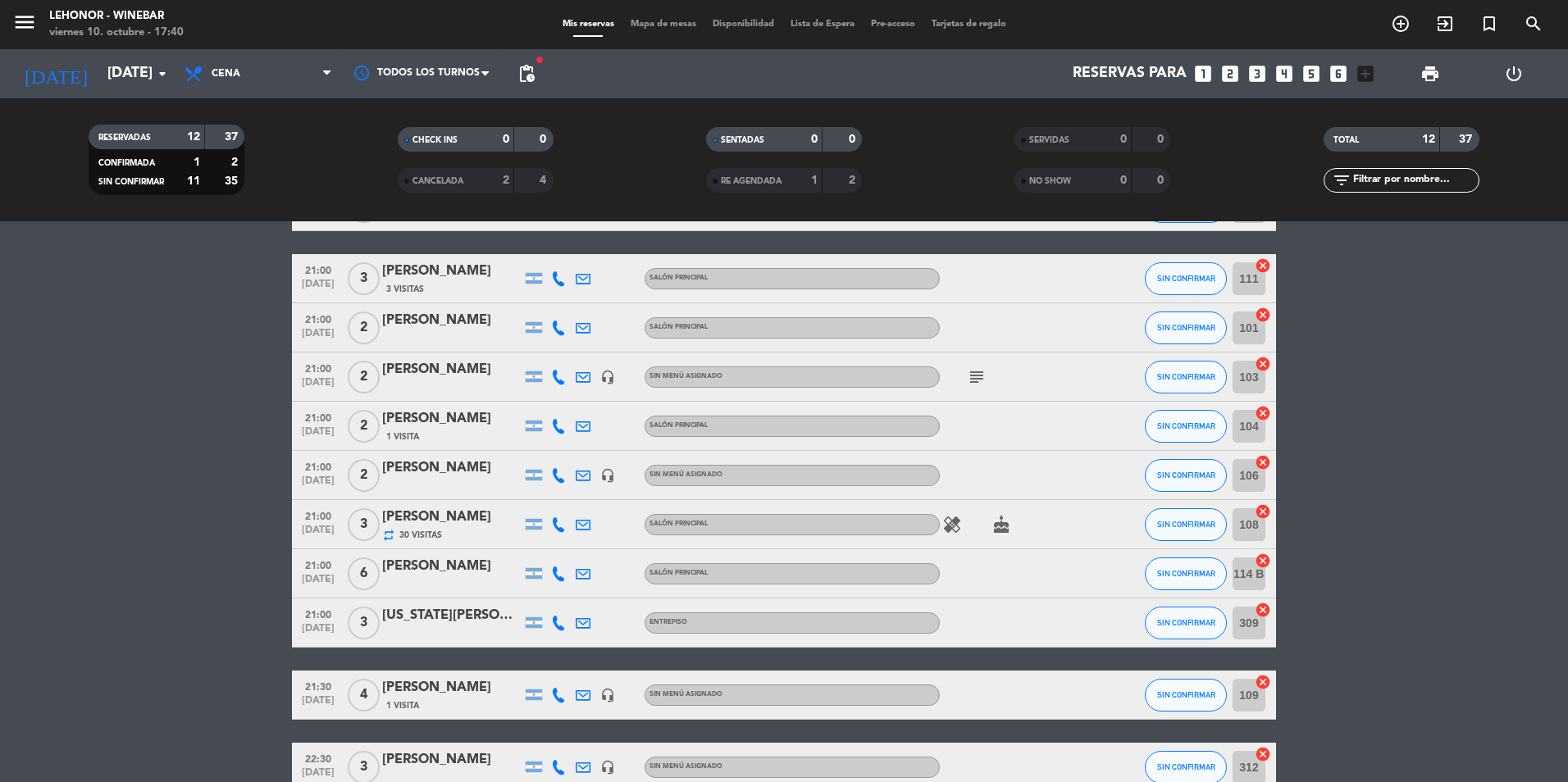
click at [947, 519] on icon "healing" at bounding box center [952, 524] width 20 height 20
click at [1031, 412] on div at bounding box center [1014, 426] width 148 height 48
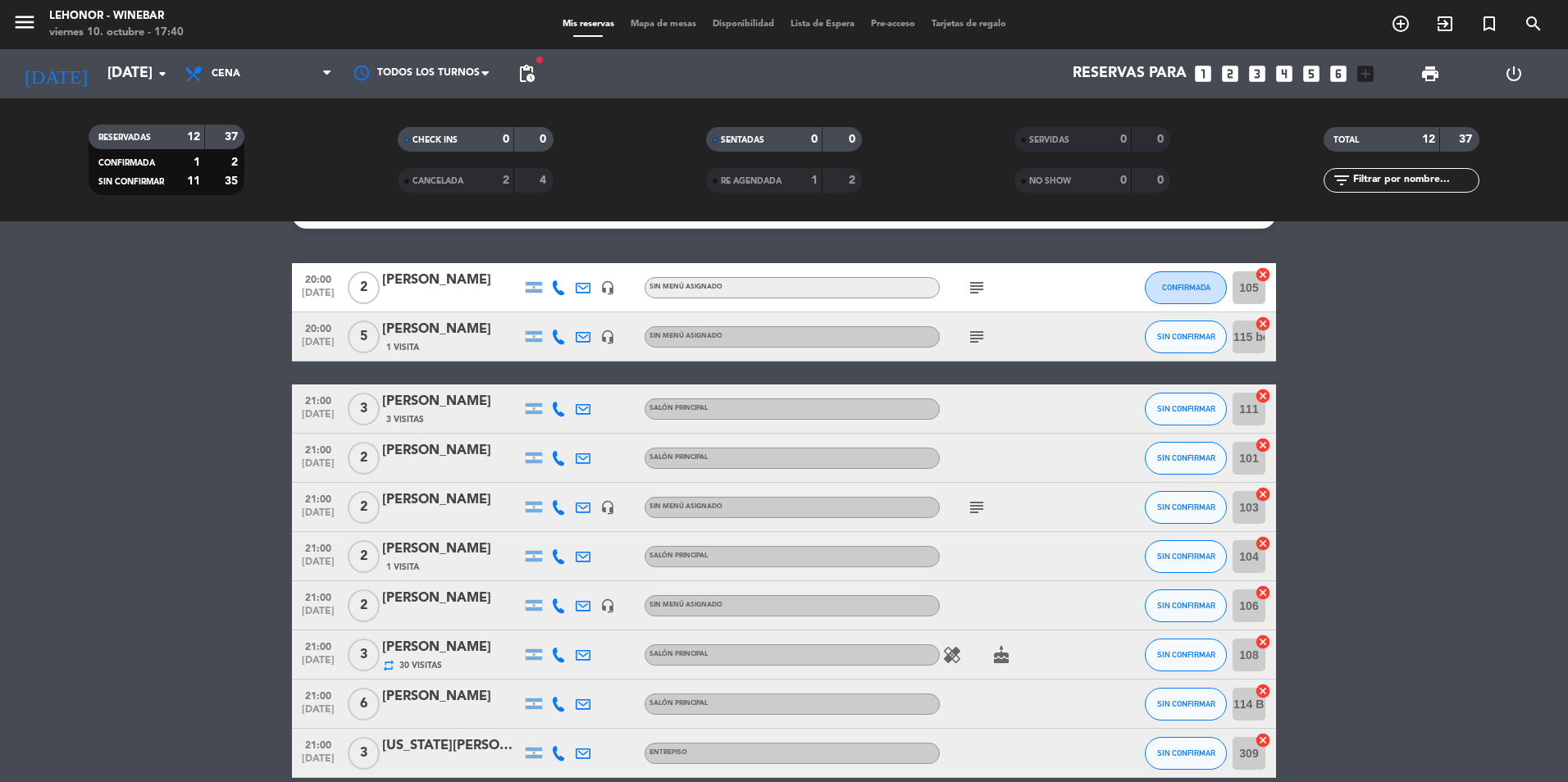
scroll to position [0, 0]
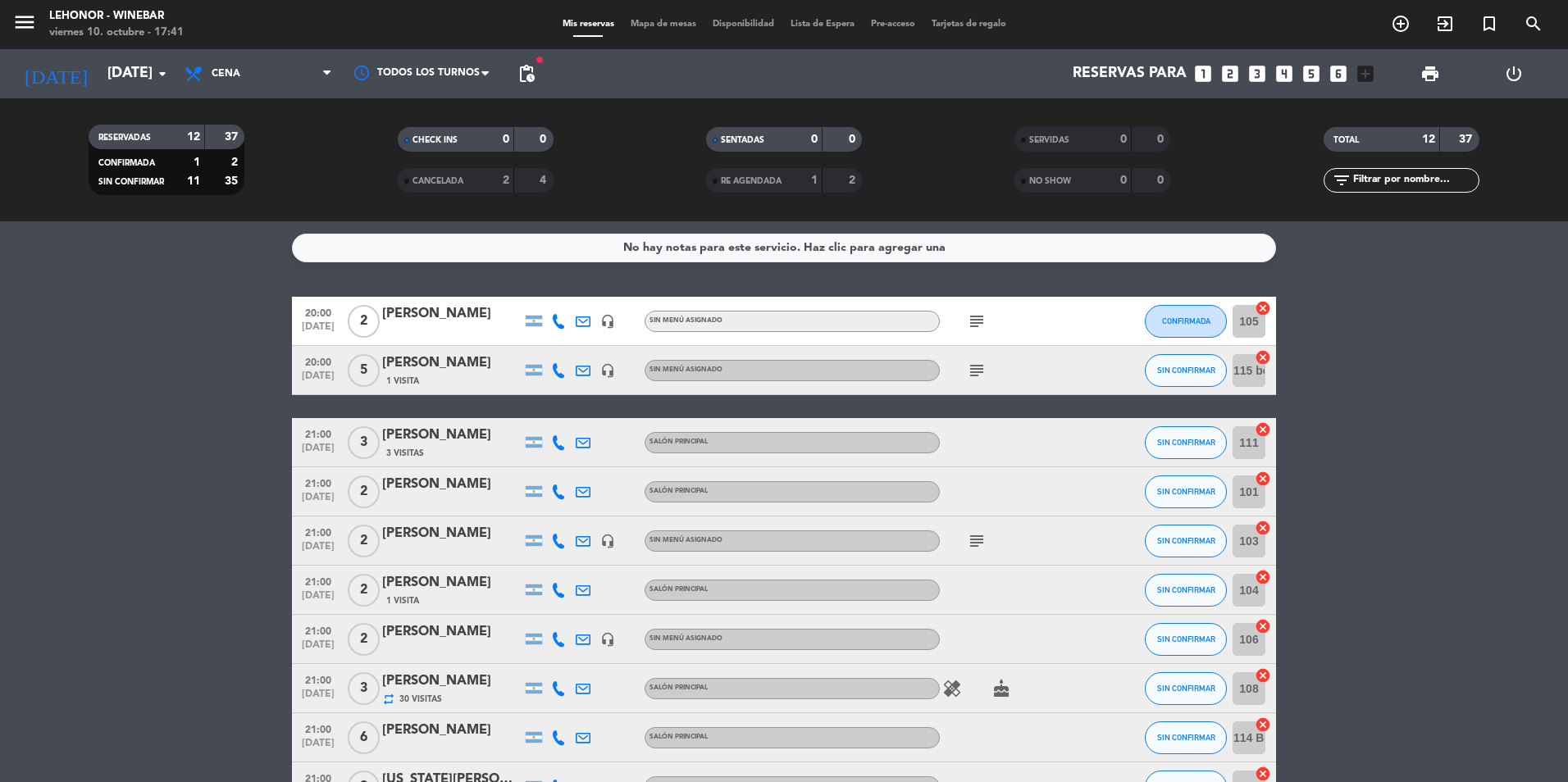
click at [541, 323] on div at bounding box center [534, 320] width 17 height 10
click at [988, 327] on span "subject" at bounding box center [977, 321] width 24 height 20
click at [972, 326] on icon "subject" at bounding box center [977, 321] width 20 height 20
click at [555, 320] on icon at bounding box center [559, 321] width 15 height 15
click at [548, 290] on span "Copiar" at bounding box center [546, 294] width 34 height 17
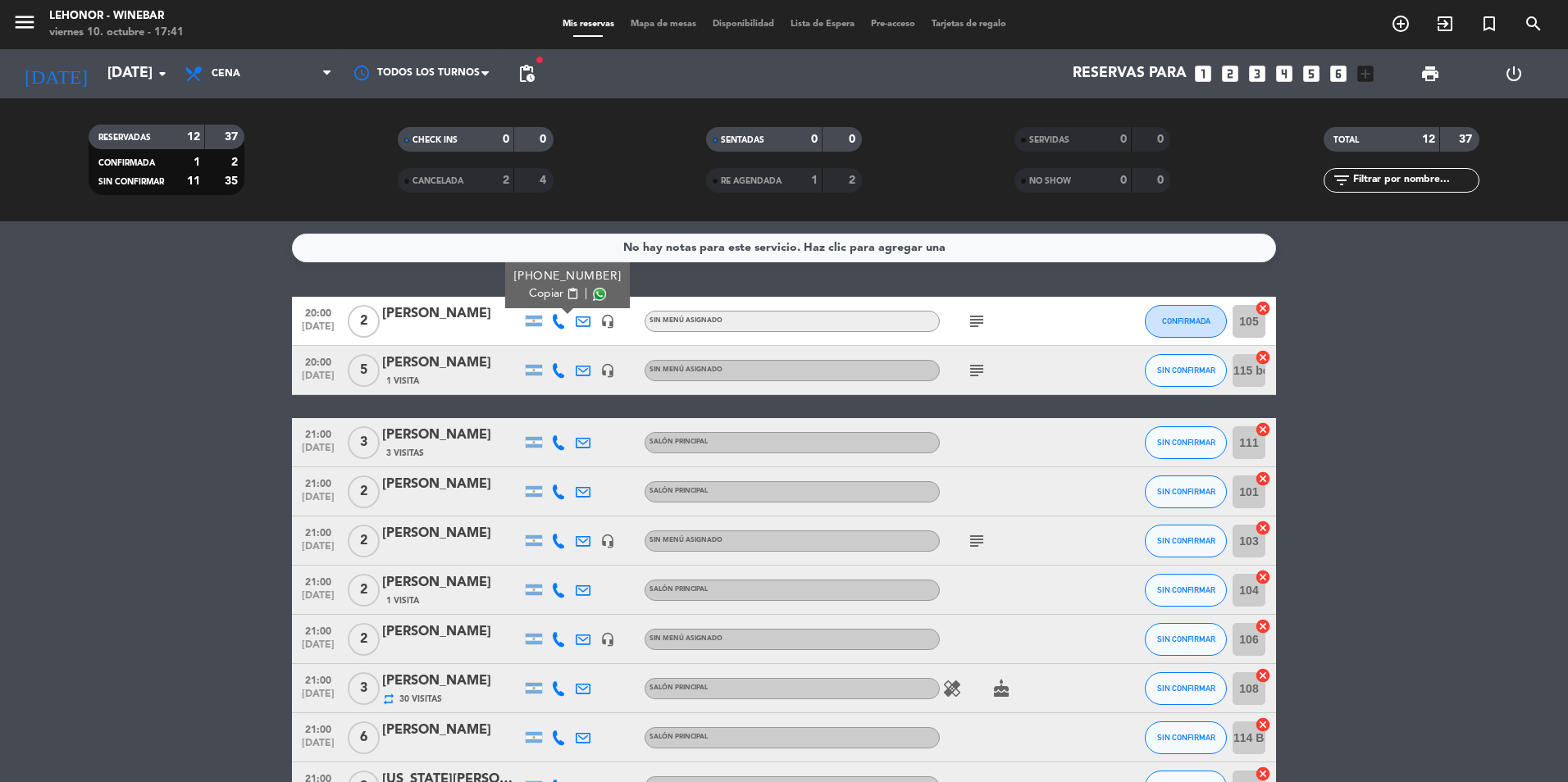
click at [554, 446] on icon at bounding box center [559, 443] width 15 height 15
click at [554, 413] on span "Copiar" at bounding box center [546, 415] width 34 height 17
click at [556, 494] on icon at bounding box center [559, 492] width 15 height 15
click at [547, 465] on span "Copiar" at bounding box center [546, 465] width 34 height 17
click at [554, 539] on icon at bounding box center [559, 541] width 15 height 15
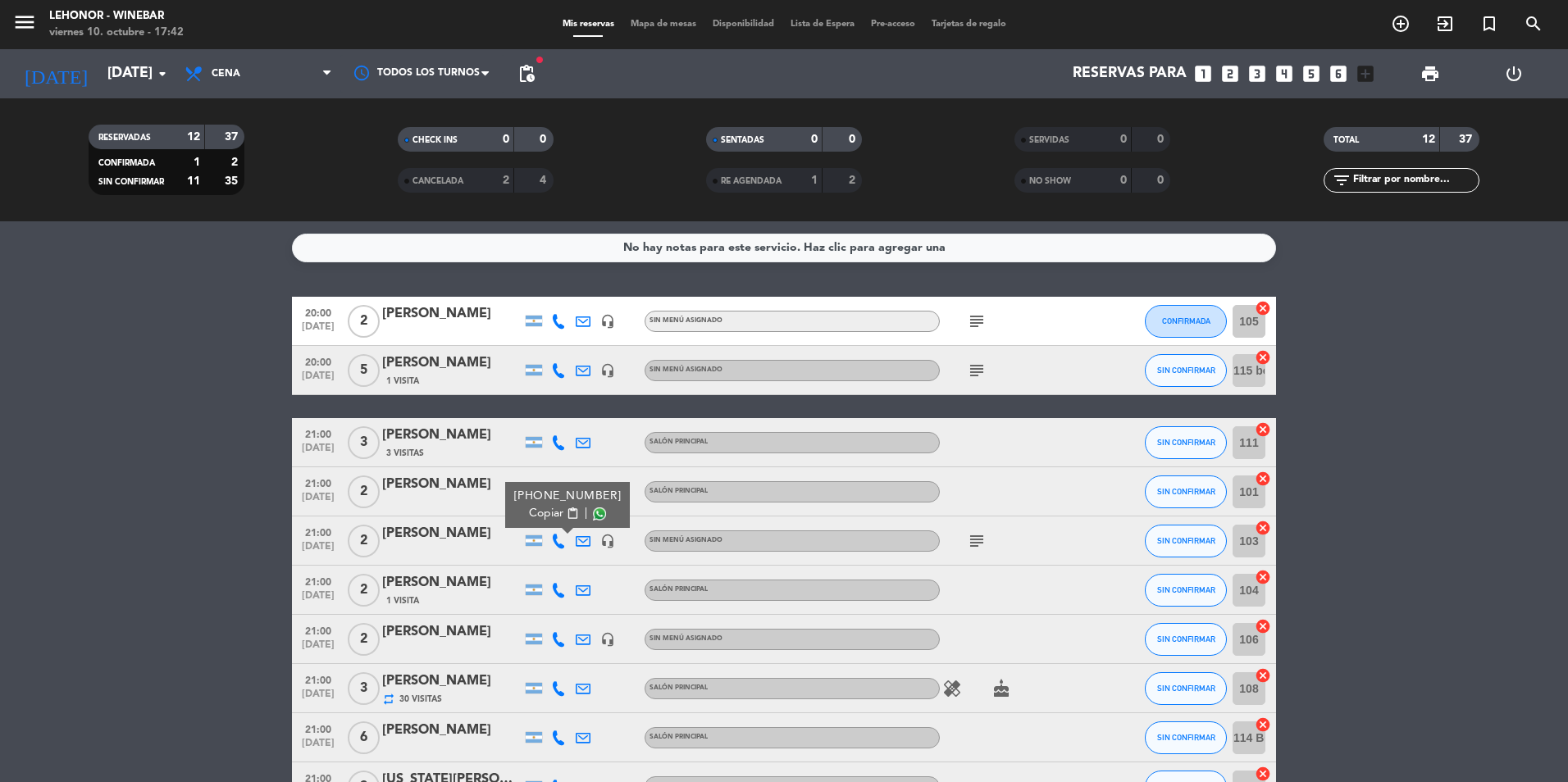
click at [557, 506] on button "Copiar content_paste" at bounding box center [554, 514] width 50 height 17
click at [562, 595] on icon at bounding box center [559, 590] width 15 height 15
click at [567, 557] on span "content_paste" at bounding box center [573, 562] width 12 height 12
click at [559, 644] on icon at bounding box center [559, 640] width 15 height 15
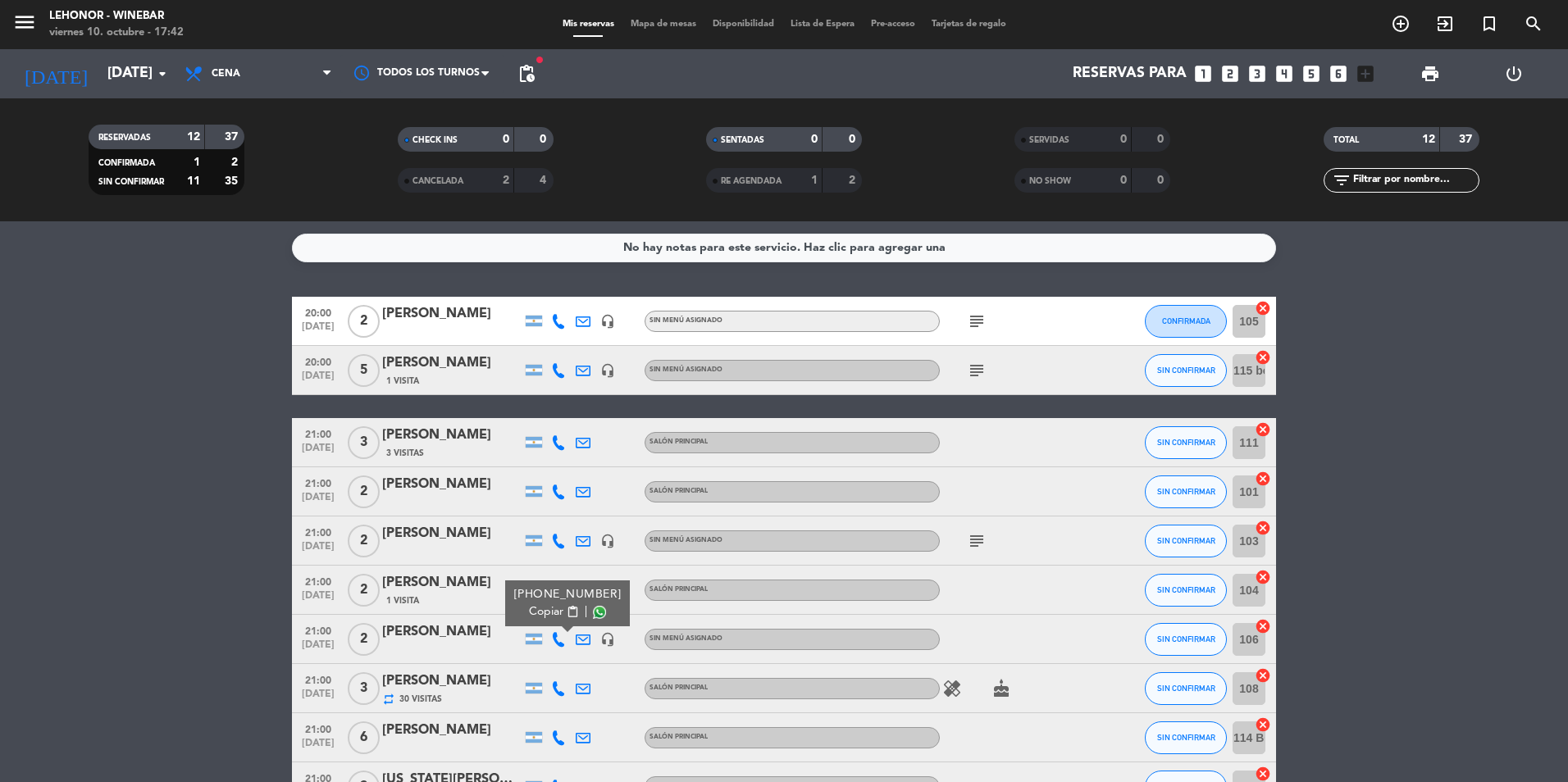
click at [573, 612] on div "Copiar content_paste |" at bounding box center [567, 612] width 107 height 17
click at [567, 612] on span "content_paste" at bounding box center [573, 612] width 12 height 12
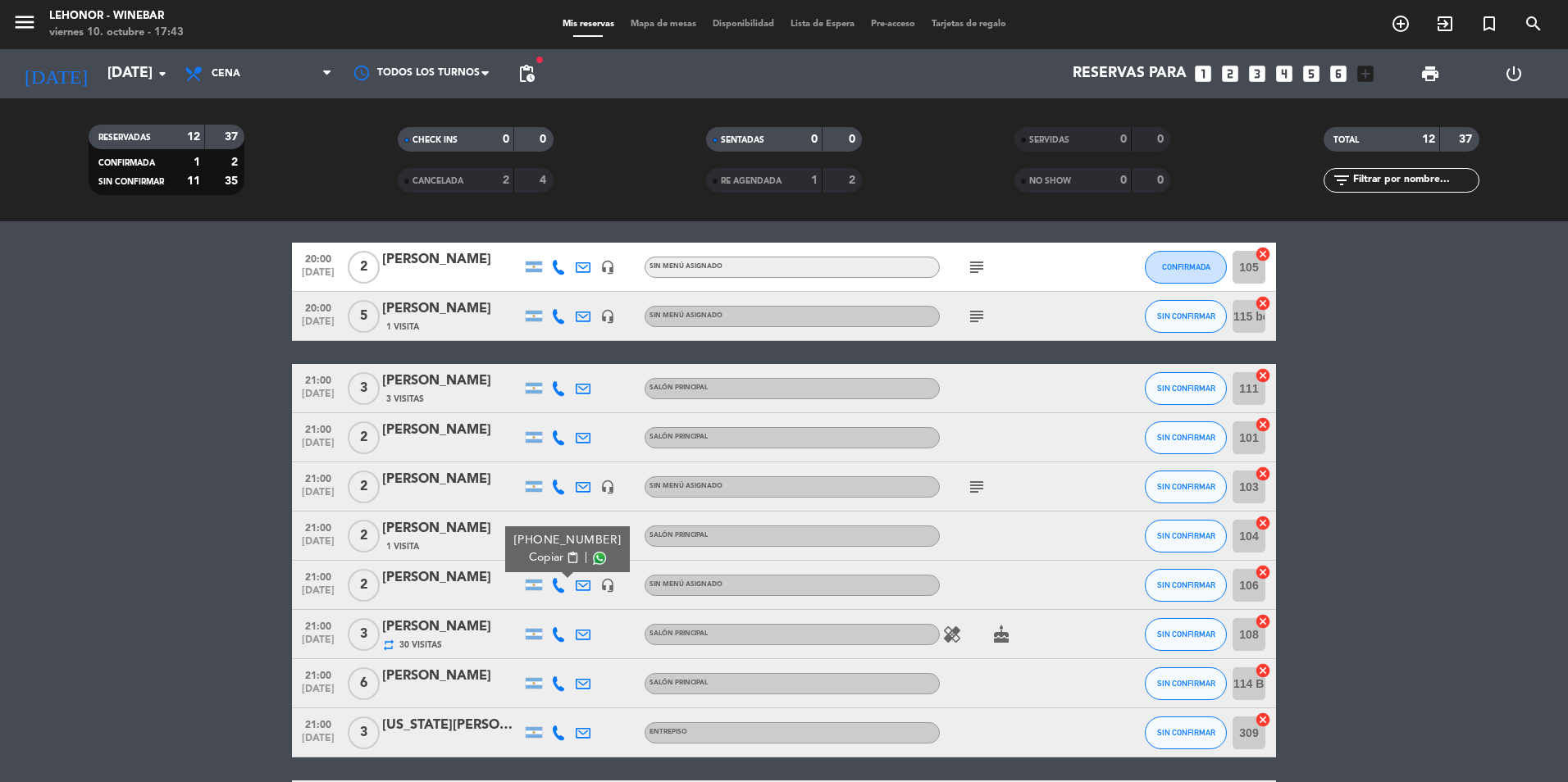
scroll to position [82, 0]
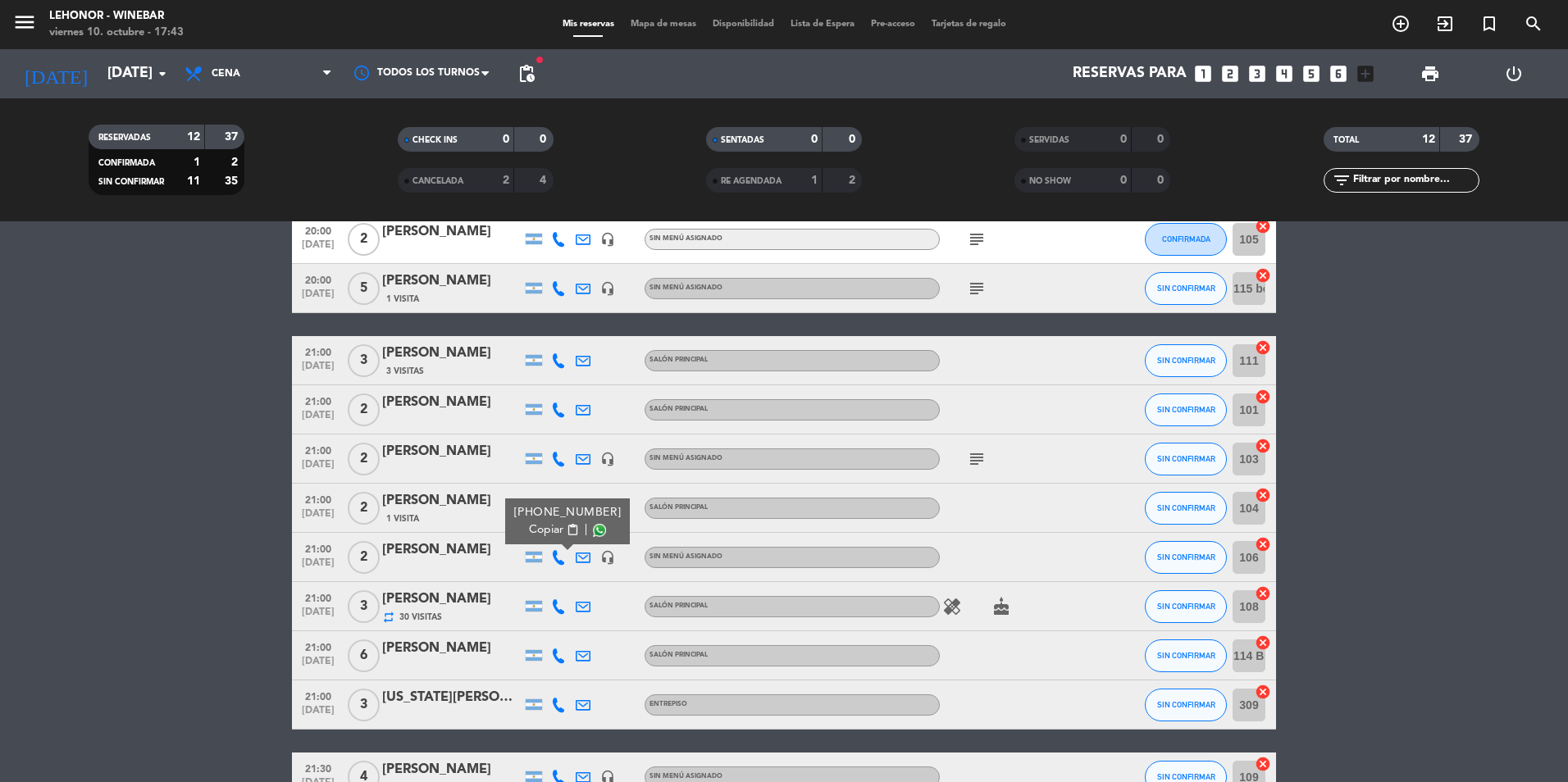
click at [563, 706] on icon at bounding box center [559, 706] width 15 height 15
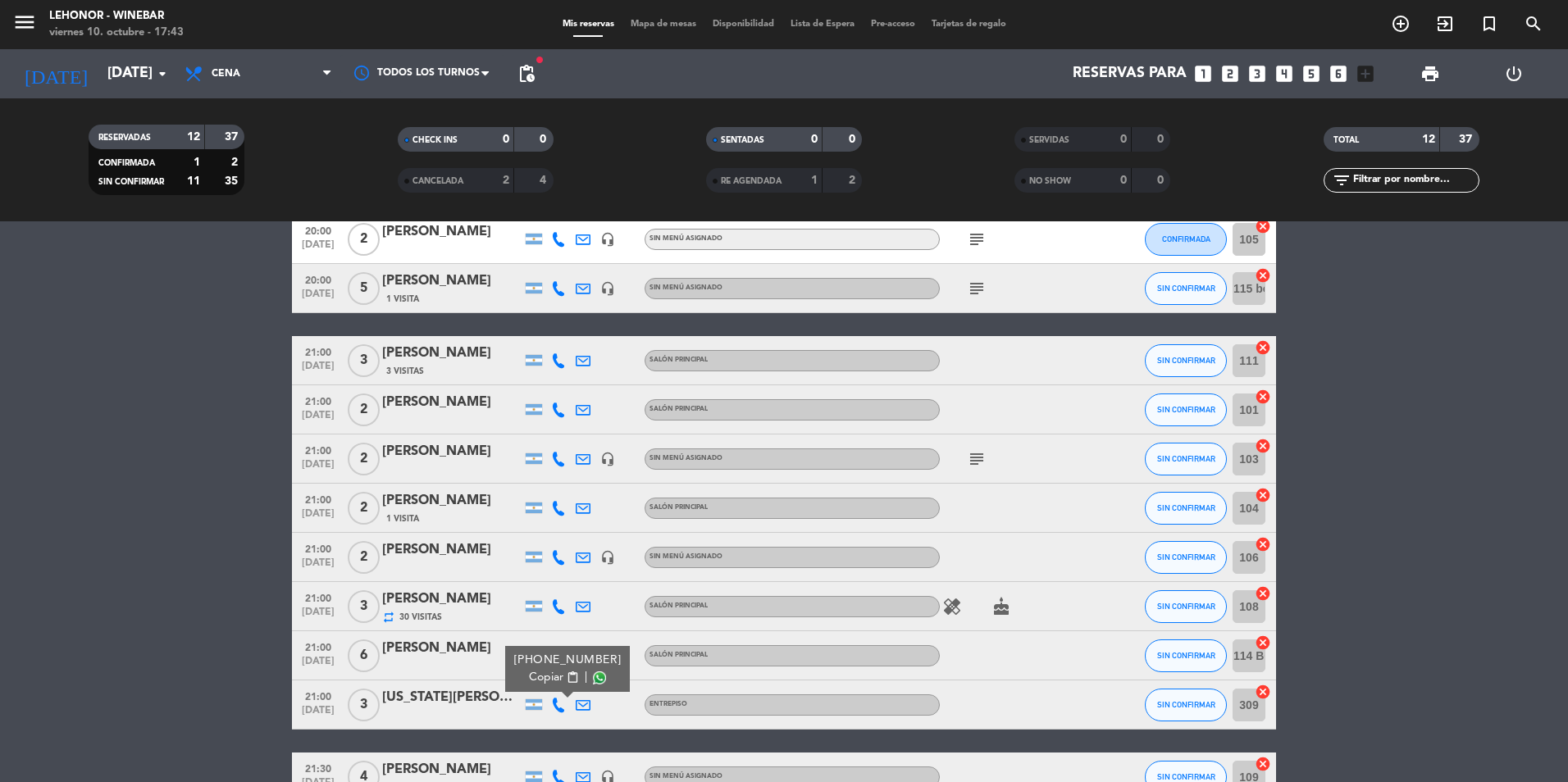
click at [567, 680] on span "content_paste" at bounding box center [573, 677] width 12 height 12
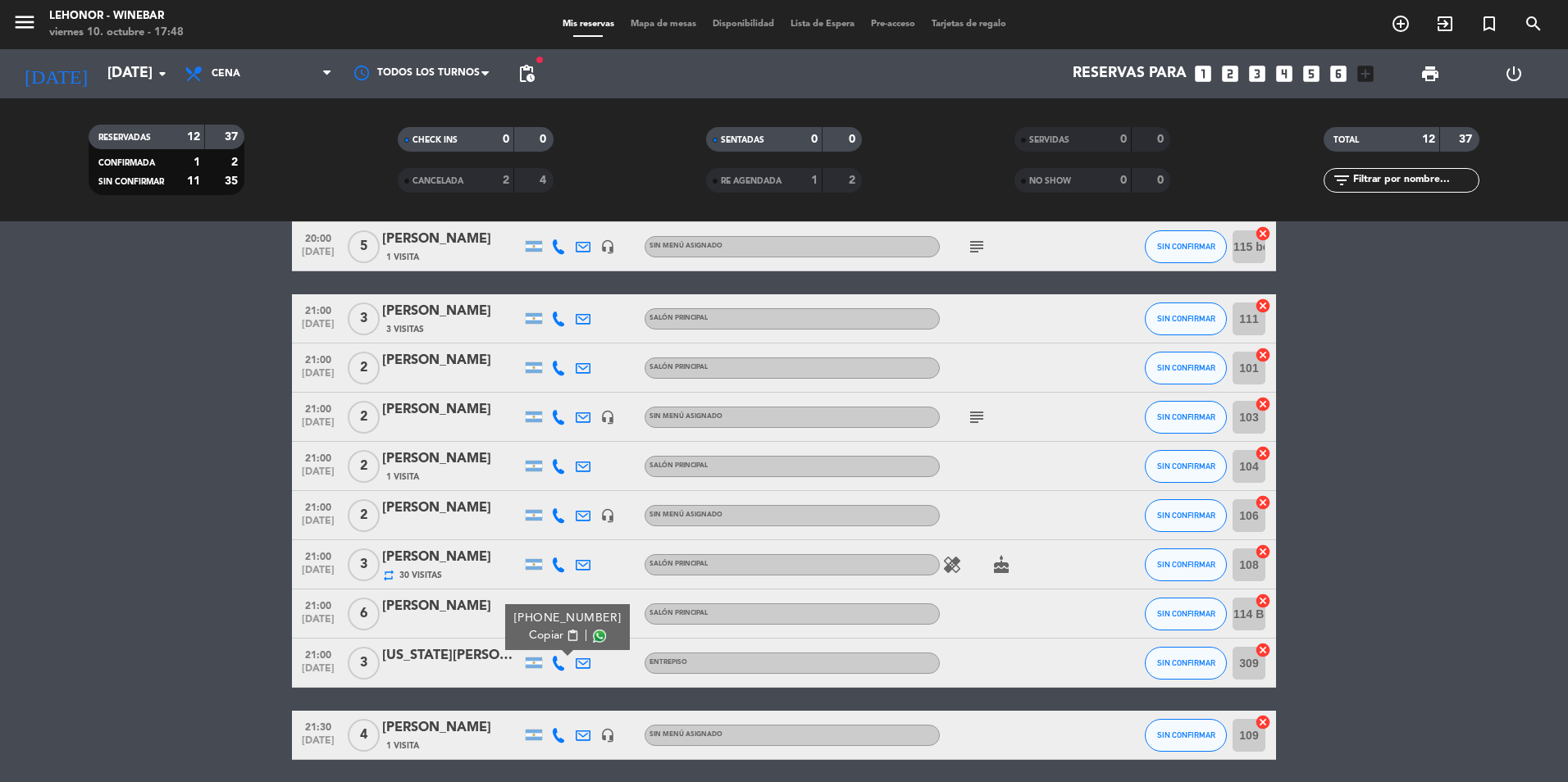
scroll to position [0, 0]
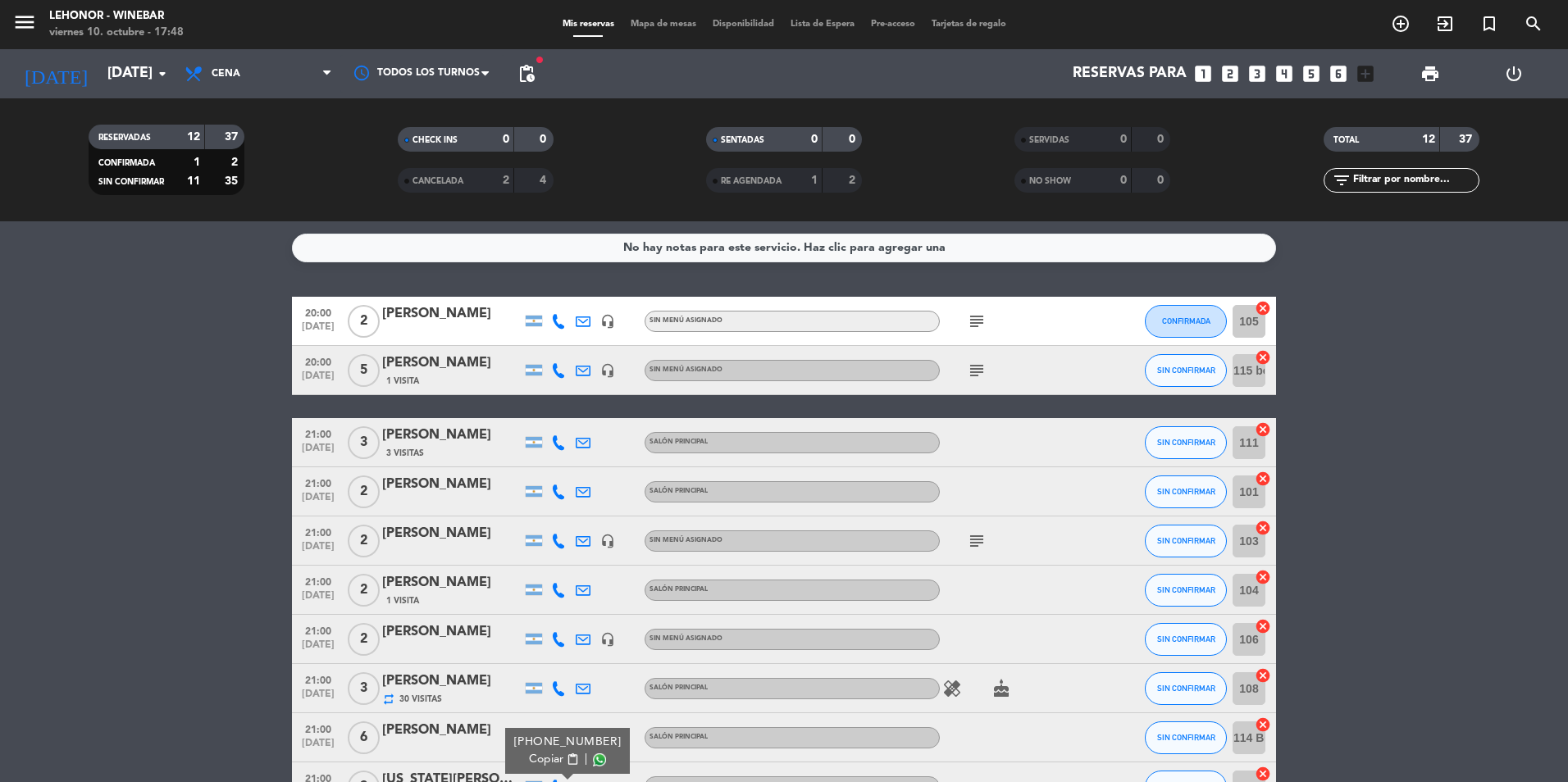
click at [983, 324] on icon "subject" at bounding box center [977, 321] width 20 height 20
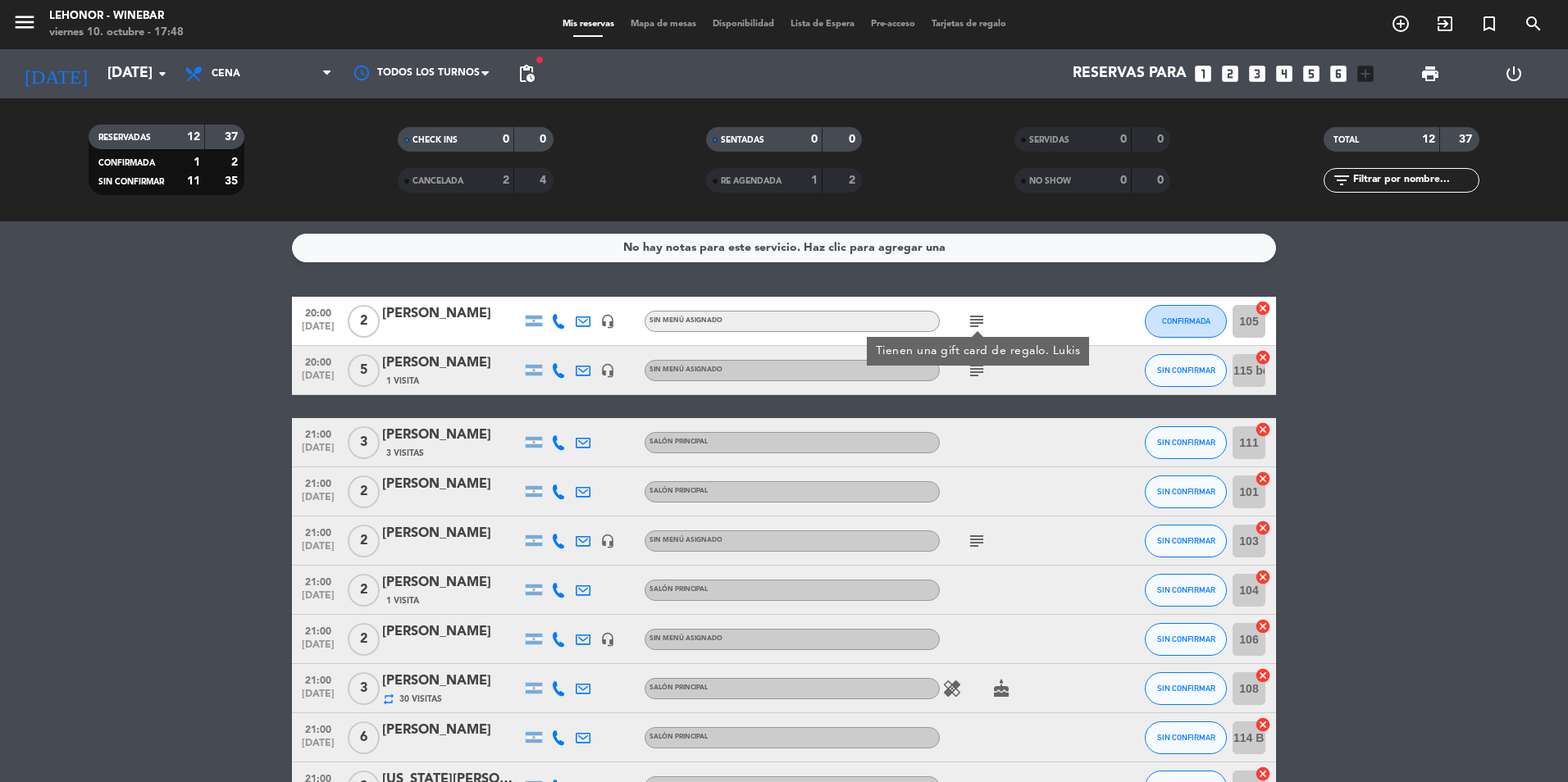
click at [975, 547] on icon "subject" at bounding box center [977, 541] width 20 height 20
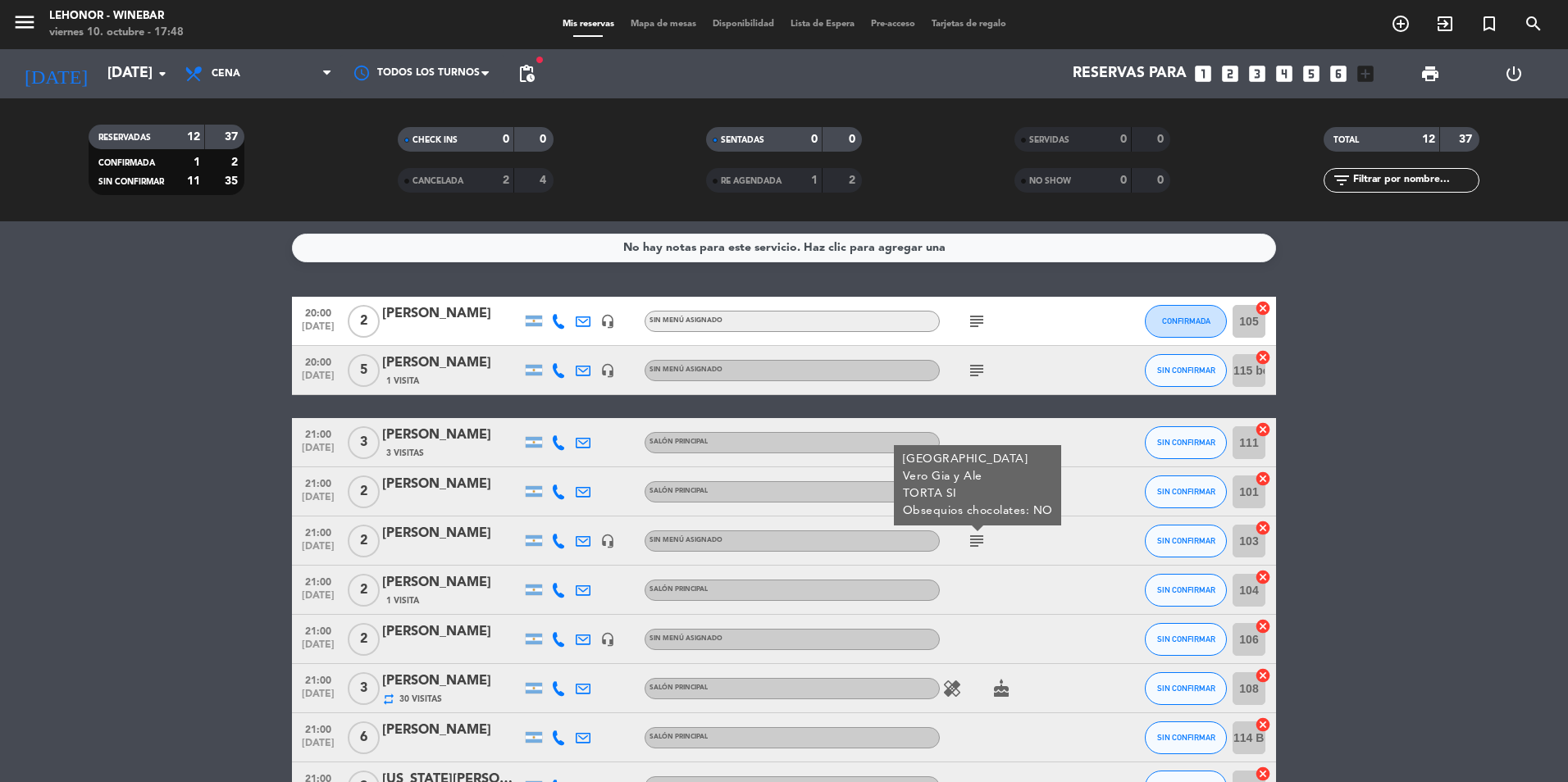
click at [658, 21] on span "Mapa de mesas" at bounding box center [664, 24] width 82 height 9
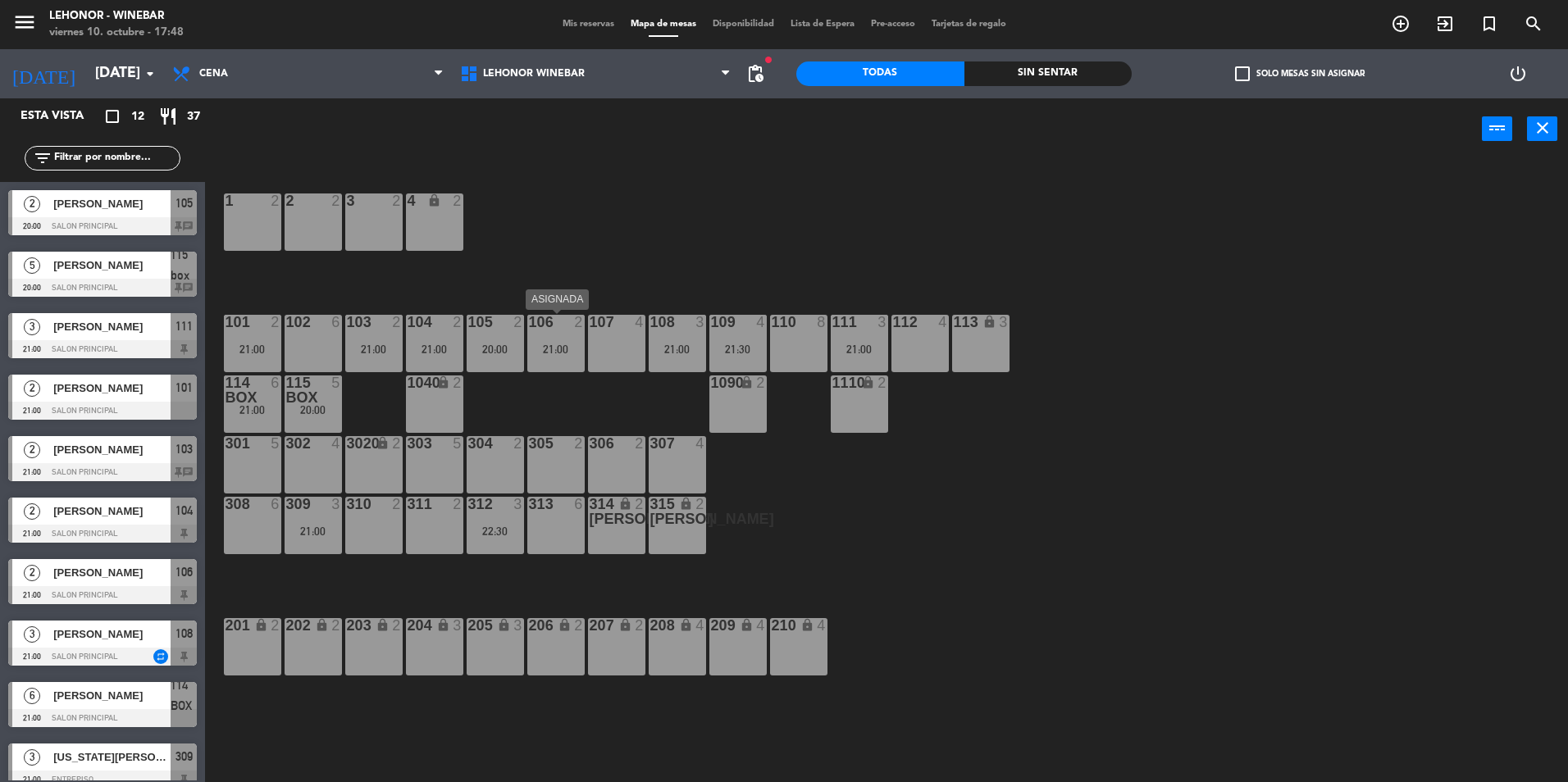
click at [570, 336] on div "106 2 21:00" at bounding box center [556, 344] width 58 height 58
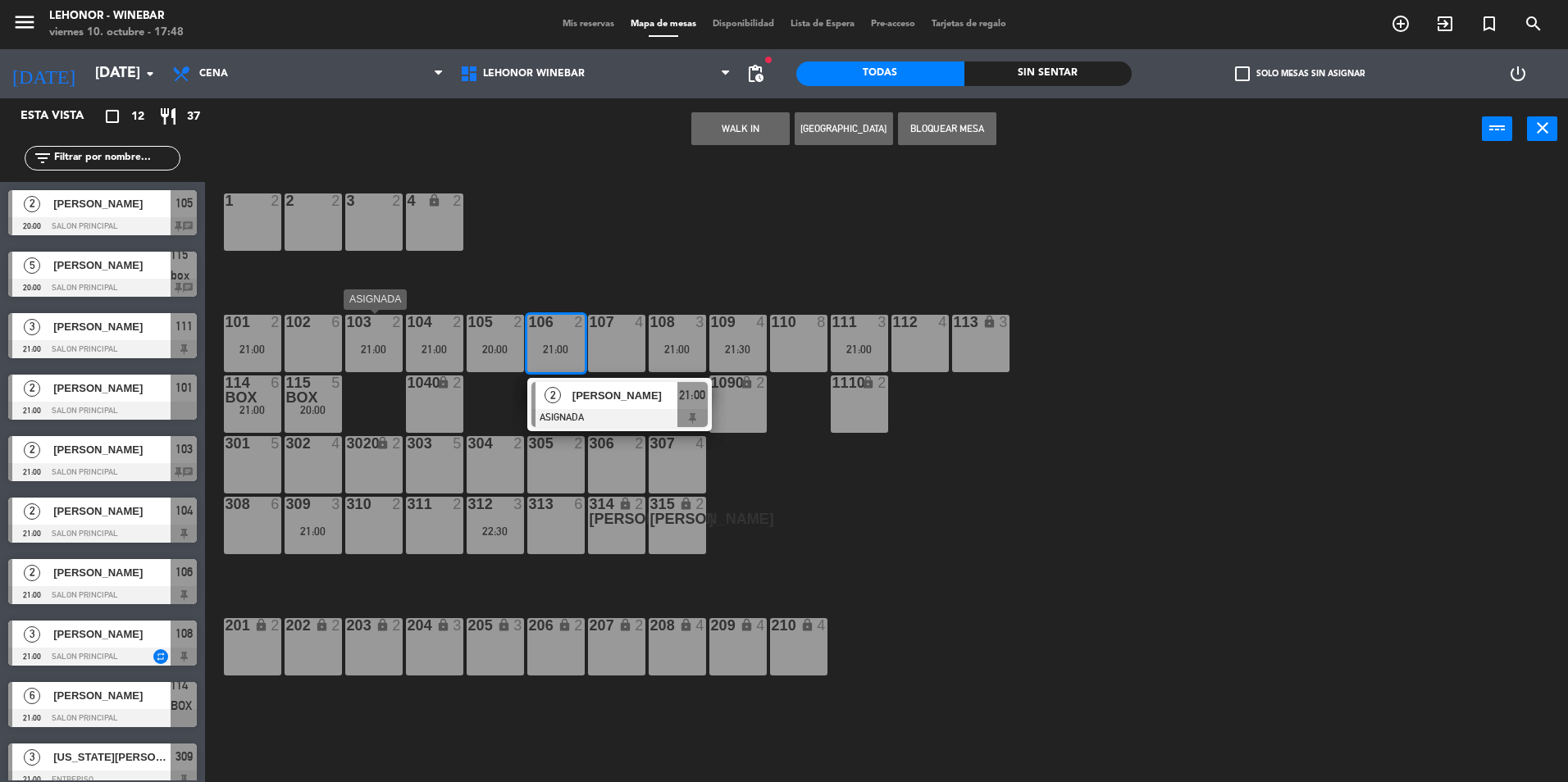
click at [390, 334] on div "103 2 21:00" at bounding box center [374, 344] width 58 height 58
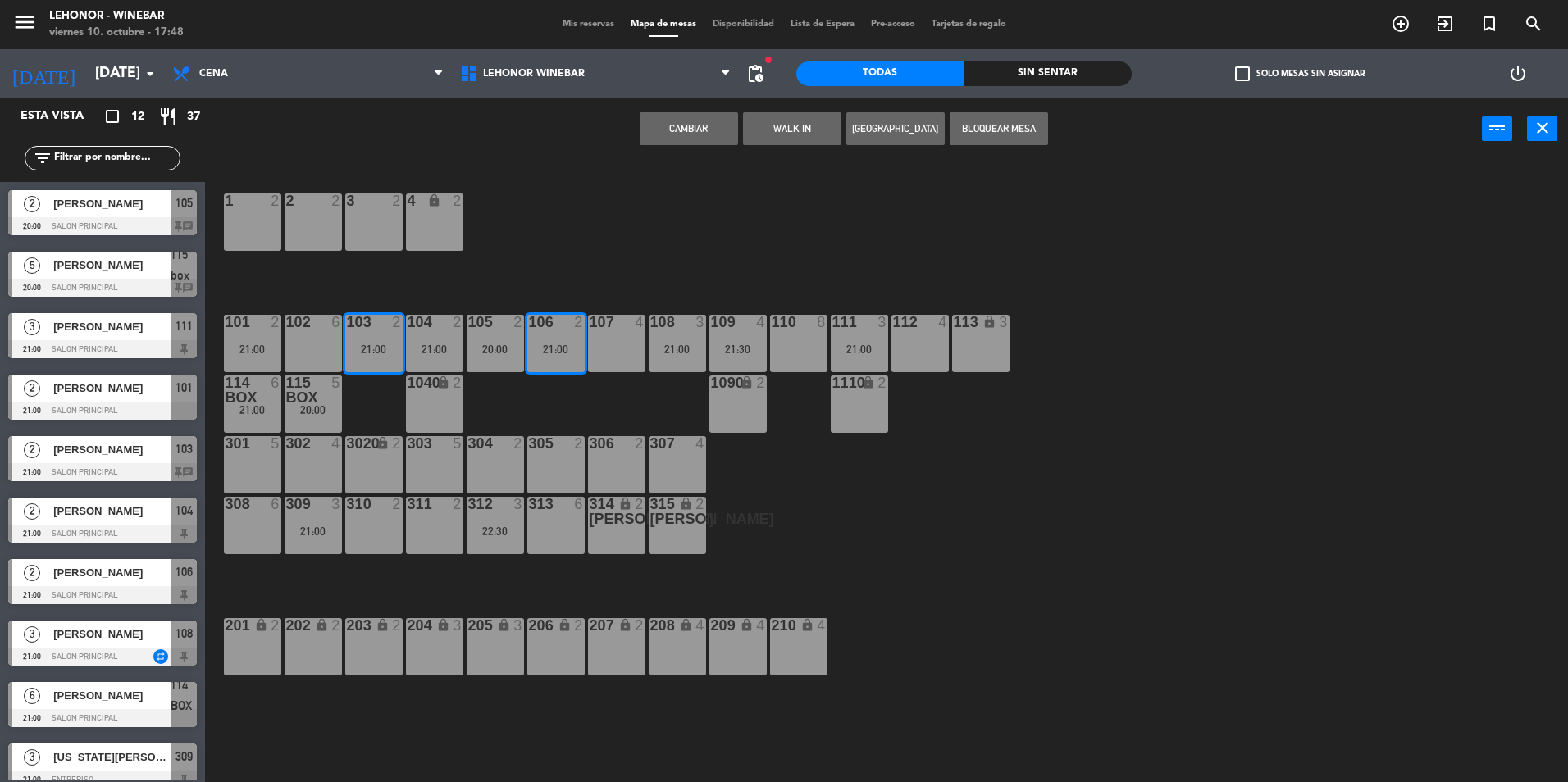
click at [499, 254] on div "1 2 2 2 3 2 4 lock 2 102 6 104 2 21:00 106 2 21:00 107 4 109 4 21:30 111 3 21:0…" at bounding box center [894, 475] width 1347 height 623
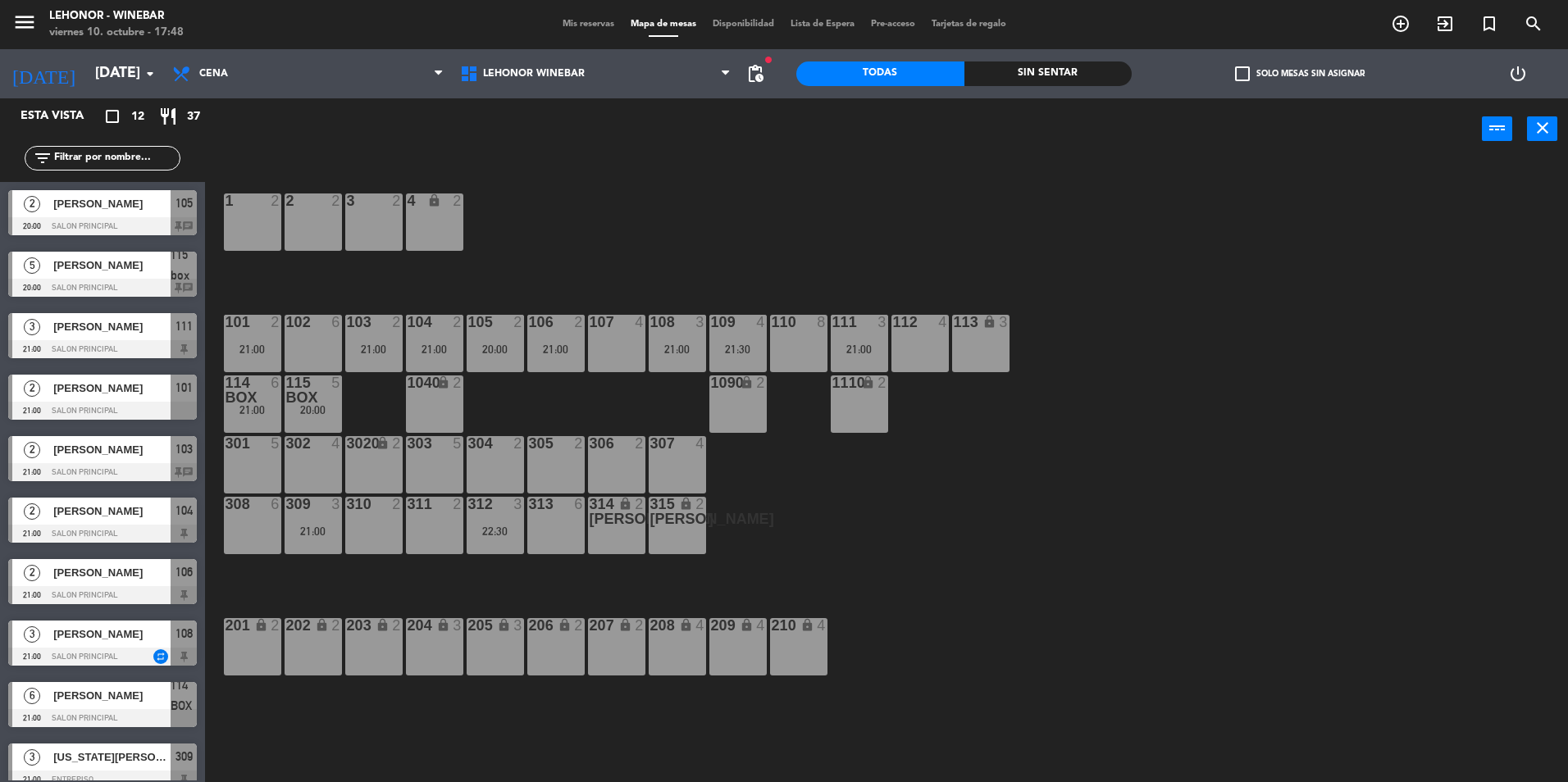
click at [392, 335] on div "103 2 21:00" at bounding box center [374, 344] width 58 height 58
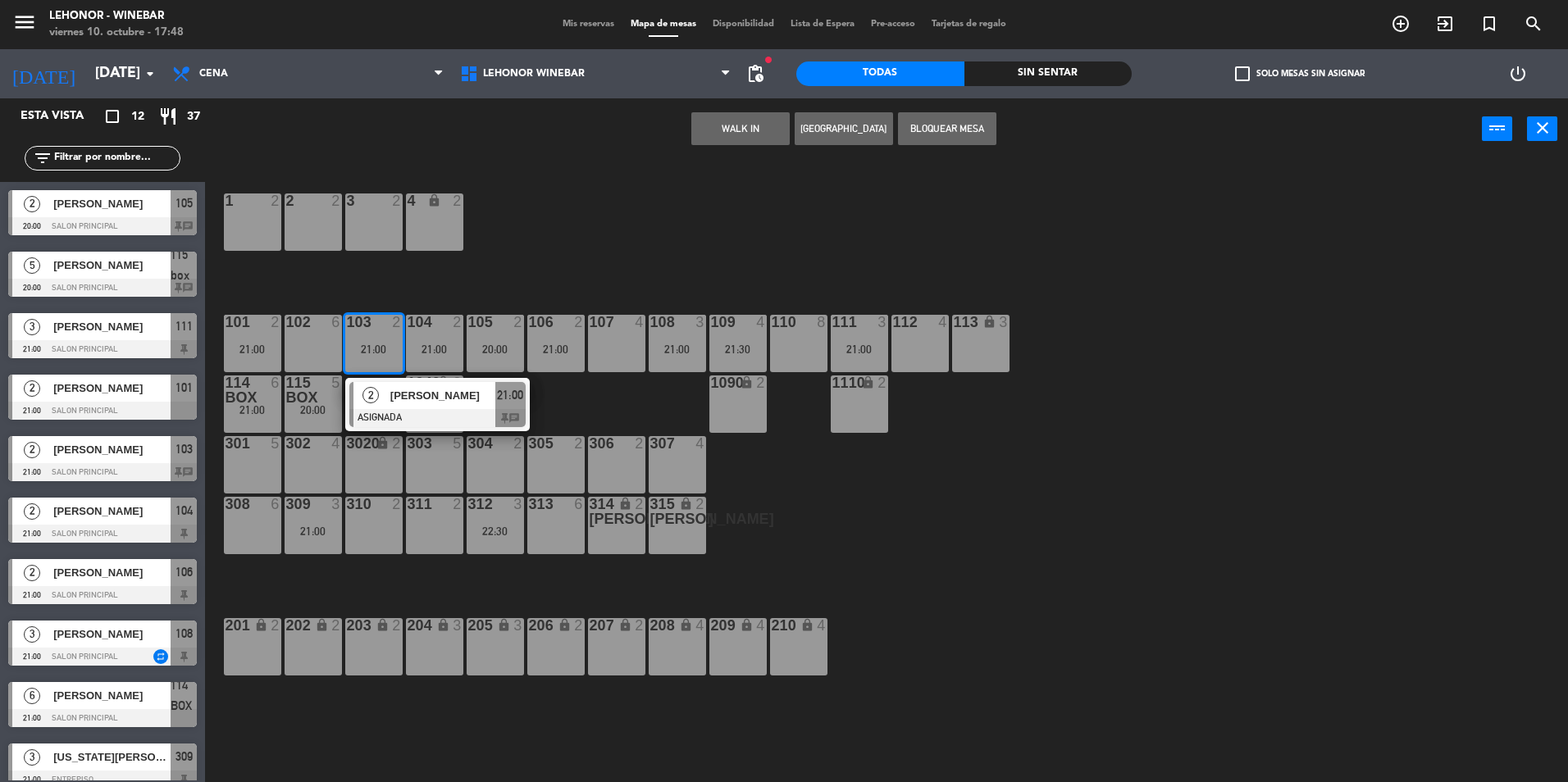
click at [569, 329] on div "106 2" at bounding box center [556, 322] width 82 height 15
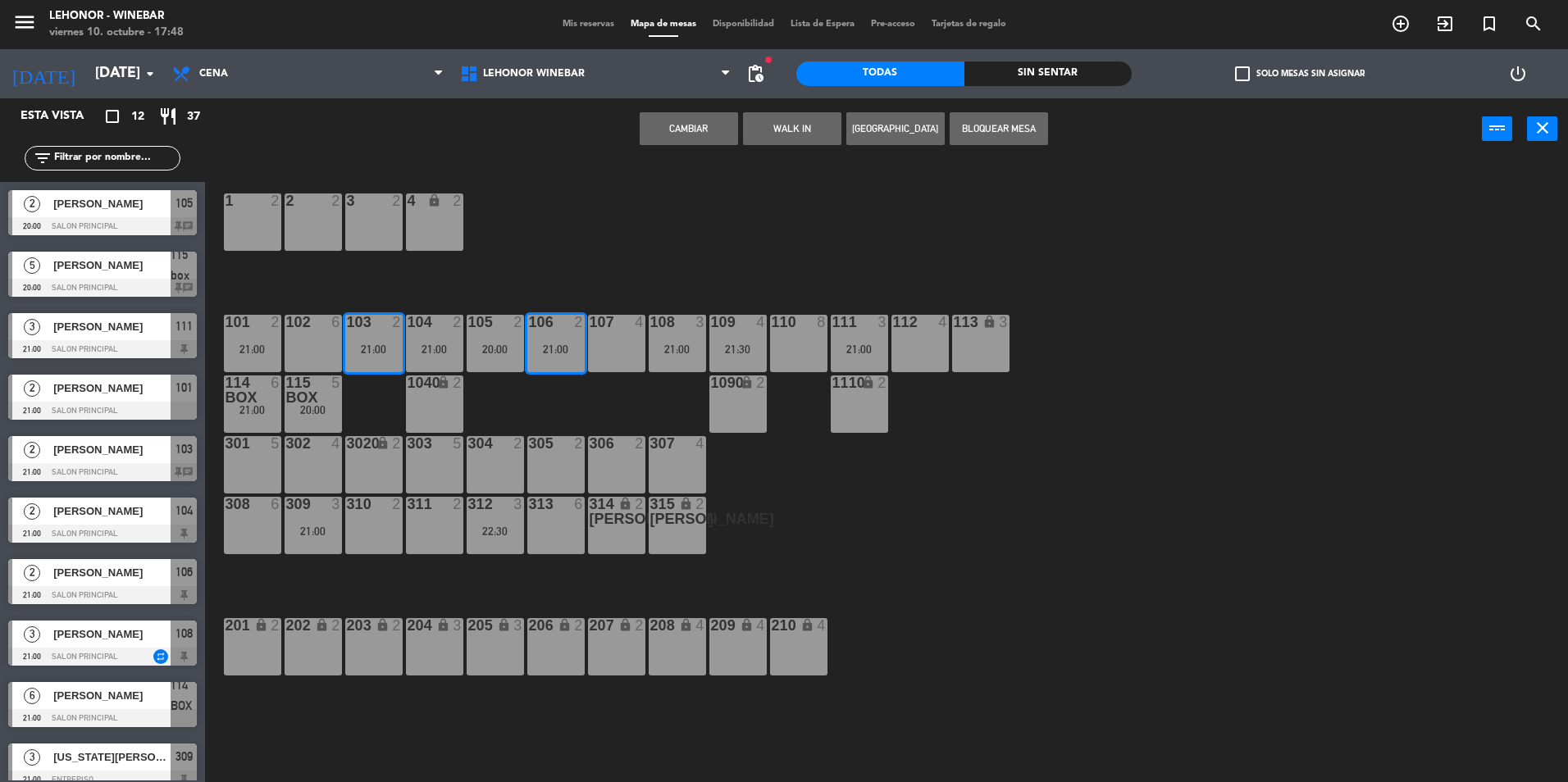
click at [698, 113] on button "Cambiar" at bounding box center [689, 128] width 99 height 33
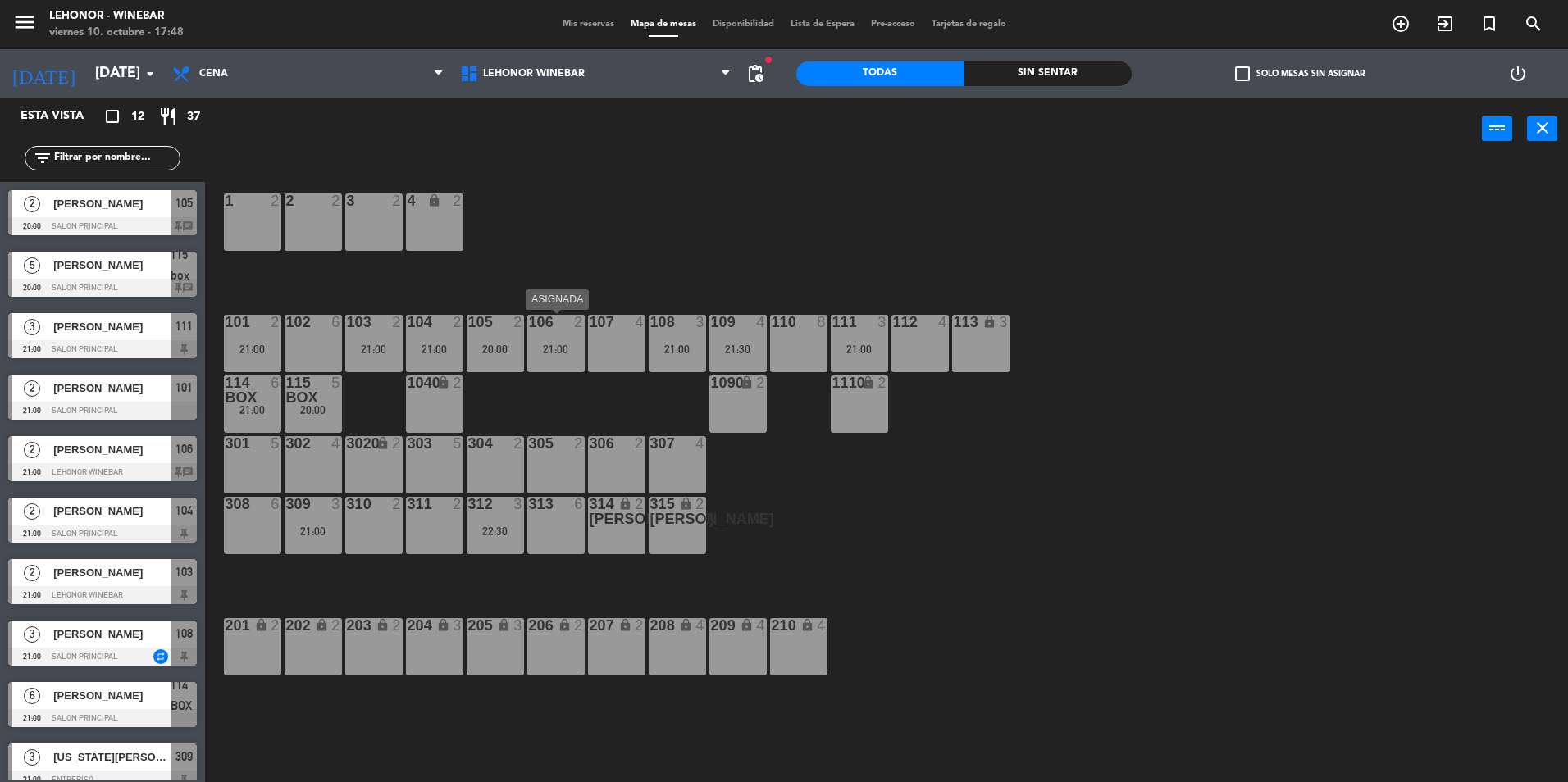
click at [574, 320] on div "2" at bounding box center [579, 322] width 10 height 15
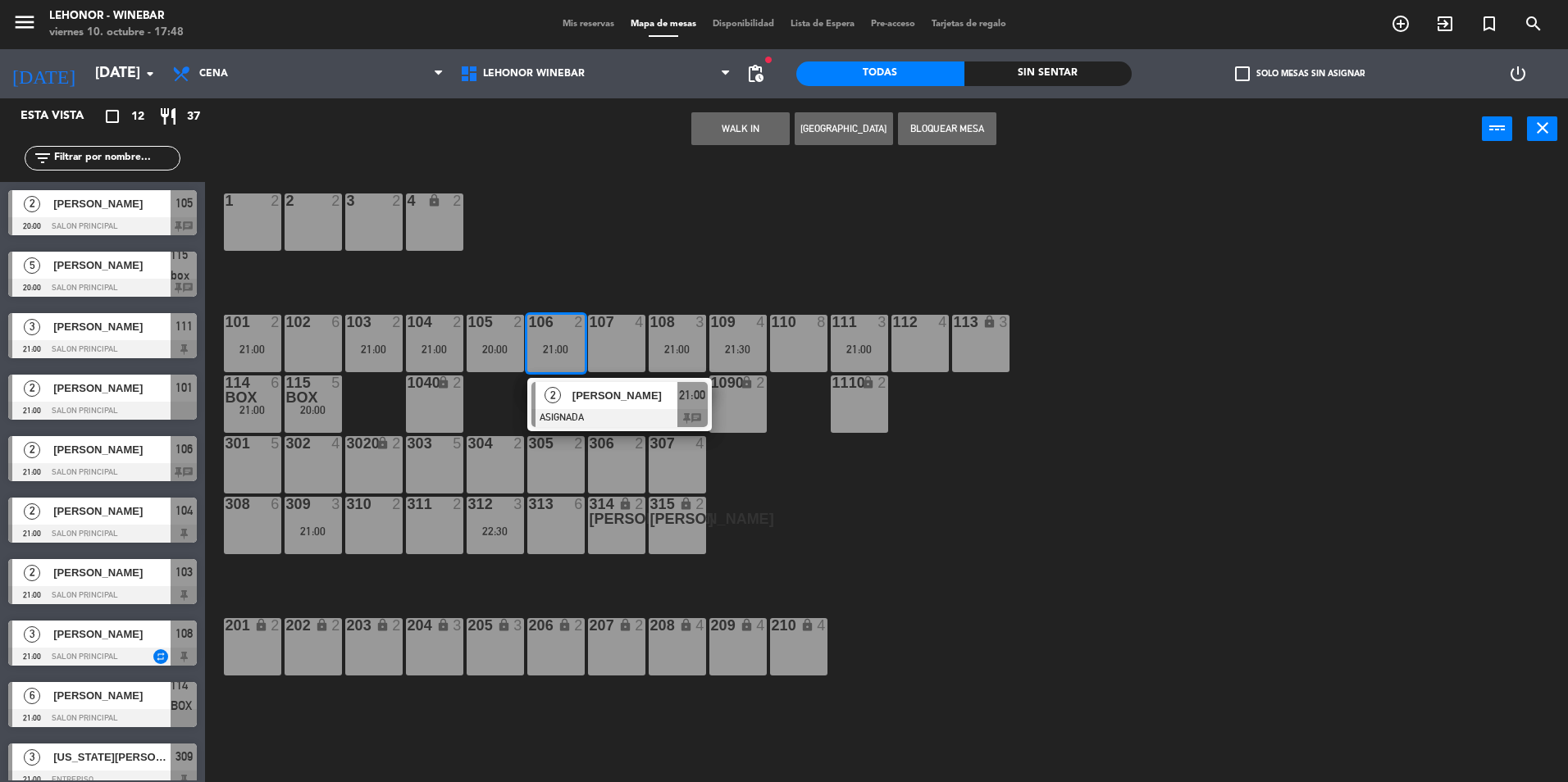
click at [632, 224] on div "1 2 2 2 3 2 4 lock 2 102 6 104 2 21:00 106 2 21:00 2 [PERSON_NAME] ASIGNADA 21:…" at bounding box center [894, 475] width 1347 height 623
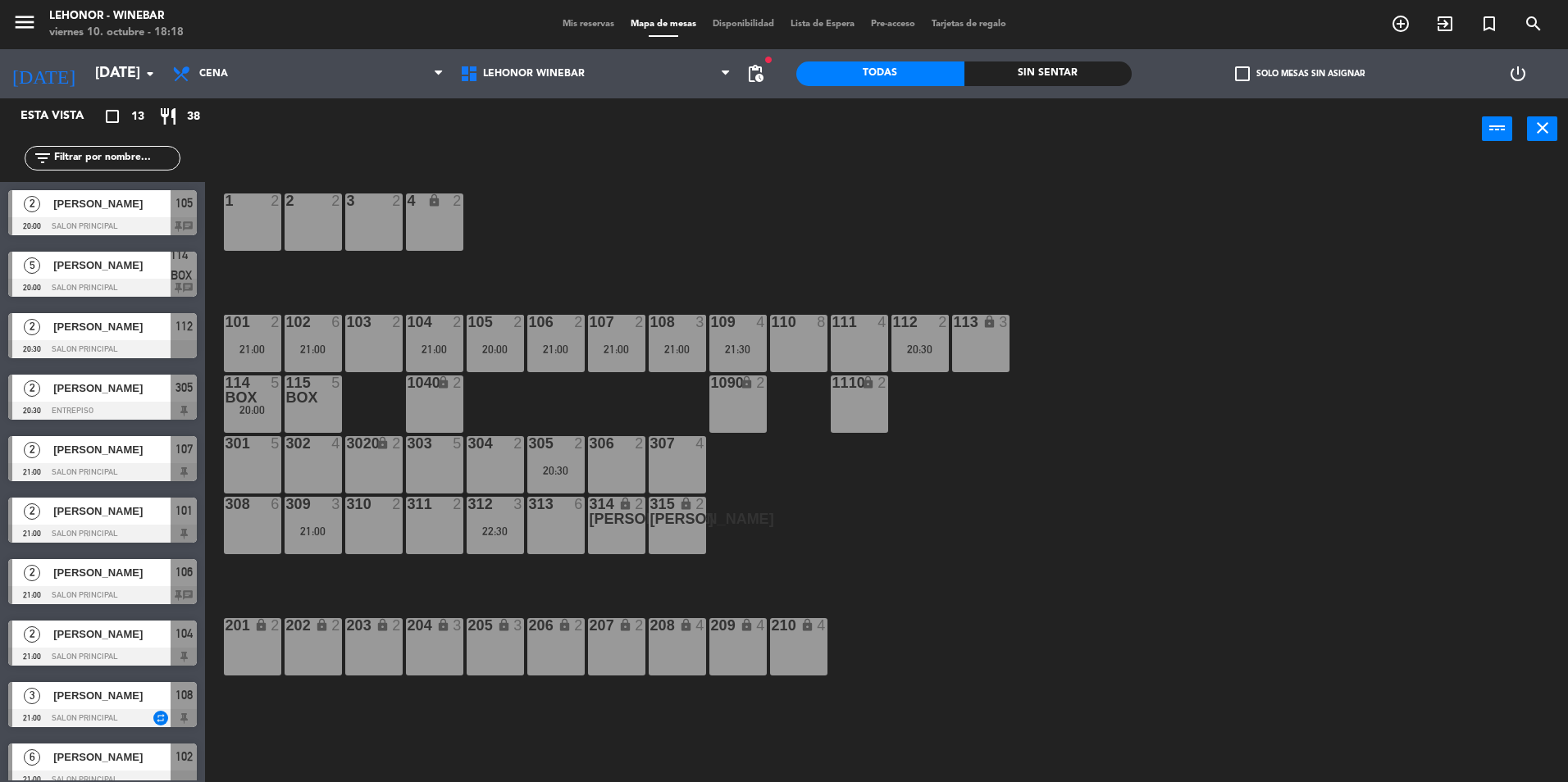
click at [1446, 472] on div "1 2 2 2 3 2 4 lock 2 102 6 21:00 104 2 21:00 106 2 21:00 107 2 21:00 109 4 21:3…" at bounding box center [894, 475] width 1347 height 623
click at [313, 347] on div "21:00" at bounding box center [314, 349] width 58 height 11
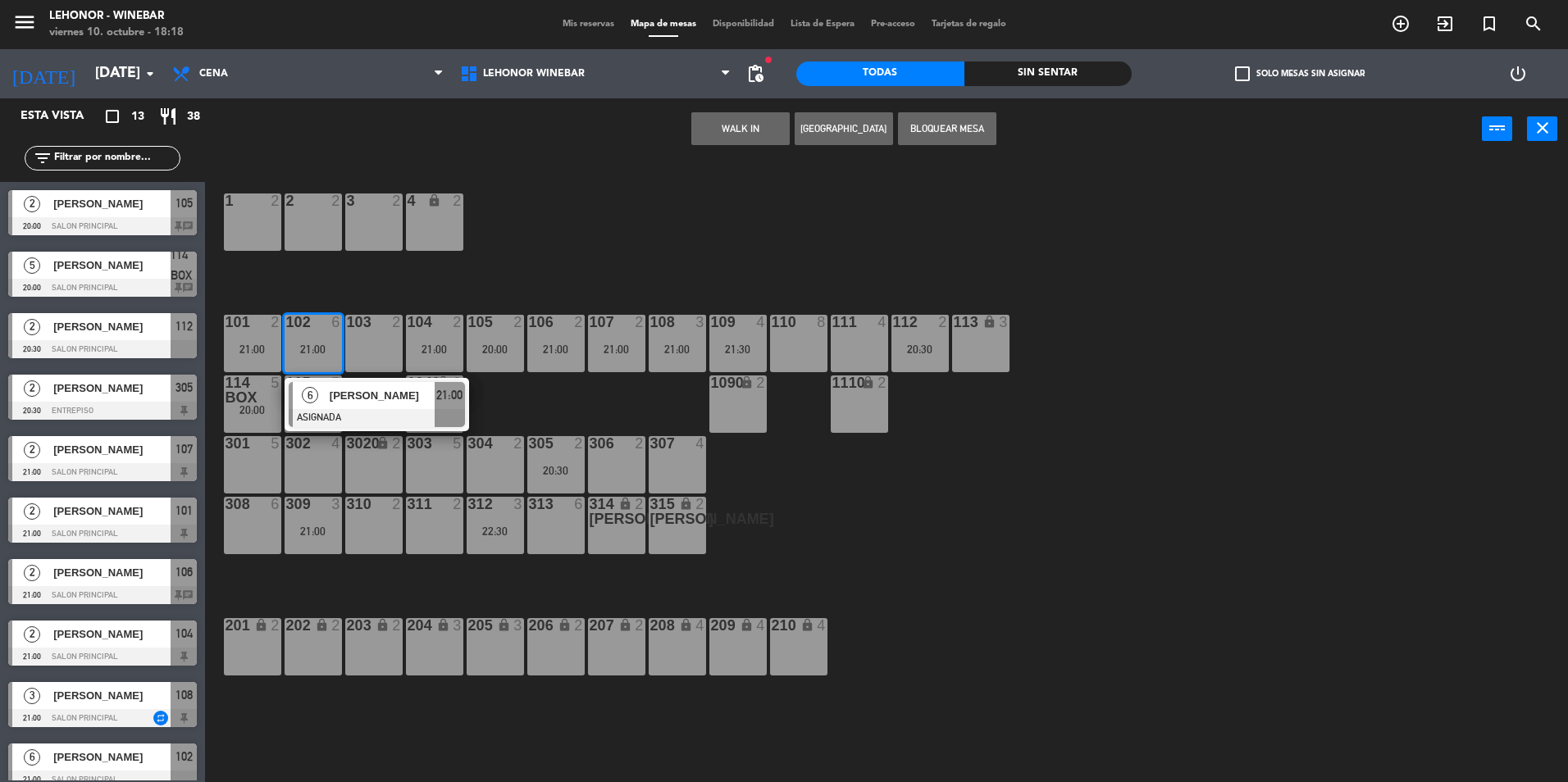
click at [644, 403] on div "1 2 2 2 3 2 4 lock 2 102 6 21:00 6 [PERSON_NAME] ASIGNADA 21:00 104 2 21:00 106…" at bounding box center [894, 475] width 1347 height 623
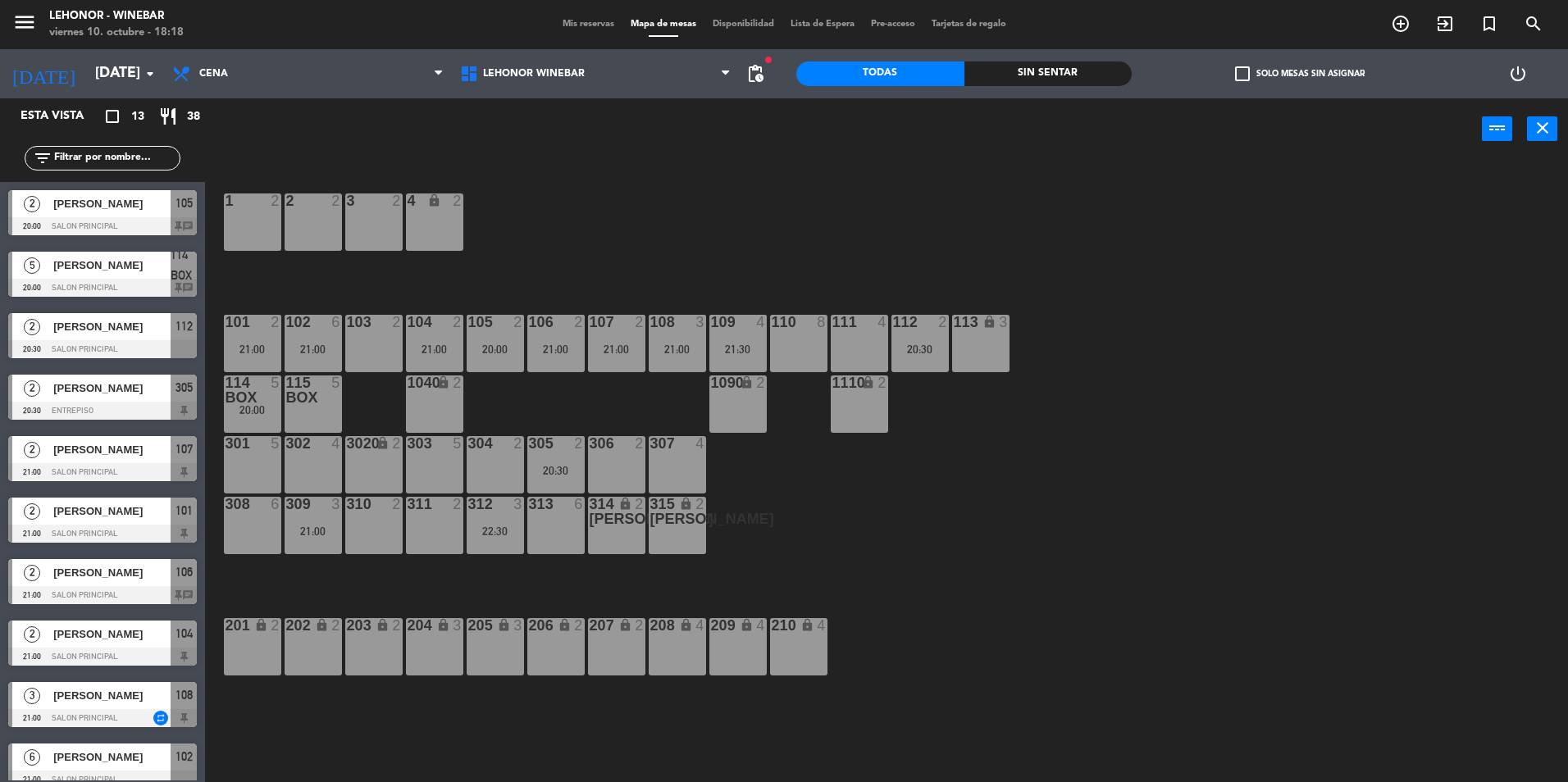
click at [573, 344] on div "21:00" at bounding box center [556, 349] width 58 height 11
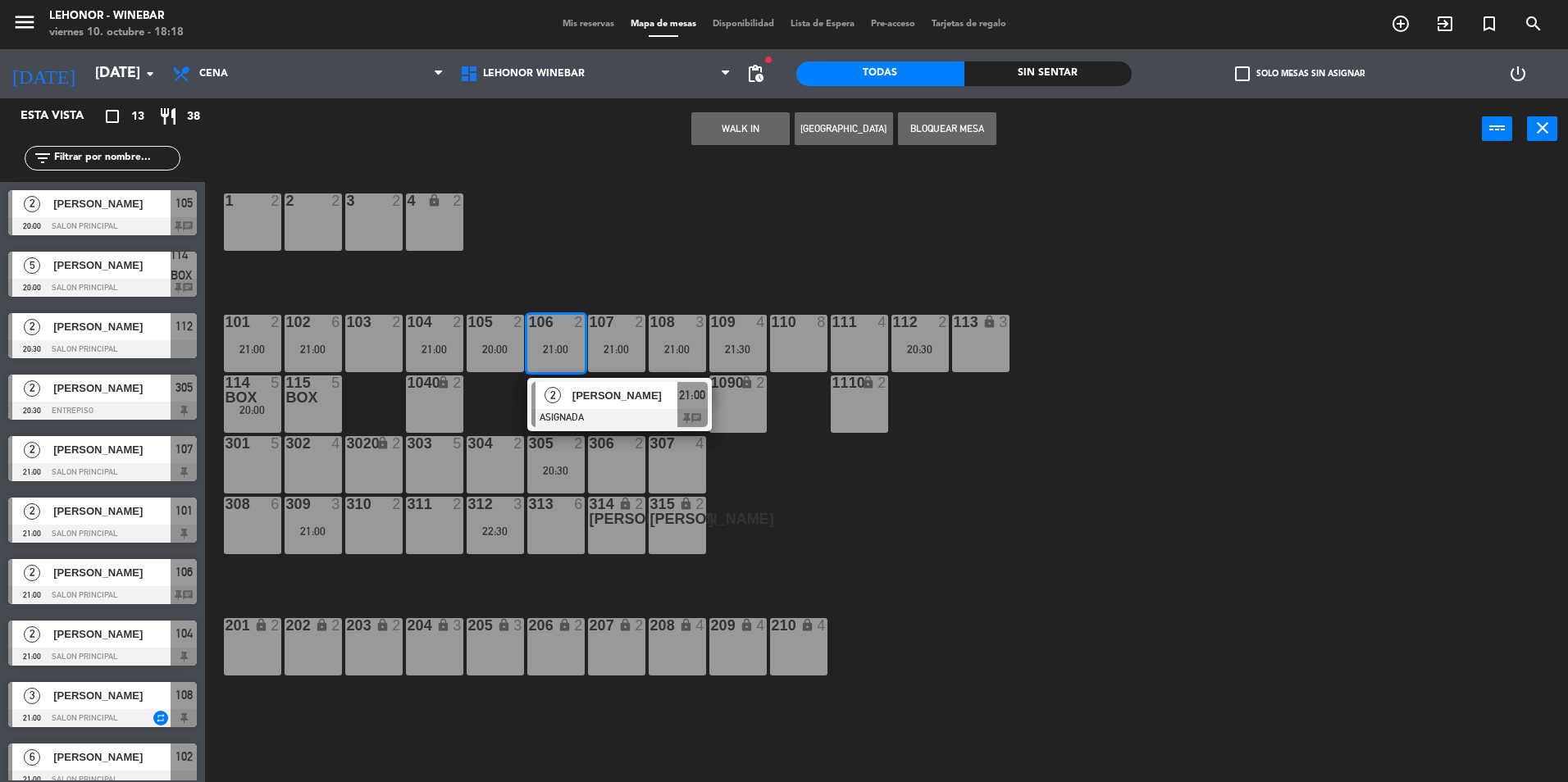
click at [949, 274] on div "1 2 2 2 3 2 4 lock 2 102 6 21:00 104 2 21:00 106 2 21:00 2 [PERSON_NAME] ASIGNA…" at bounding box center [894, 475] width 1347 height 623
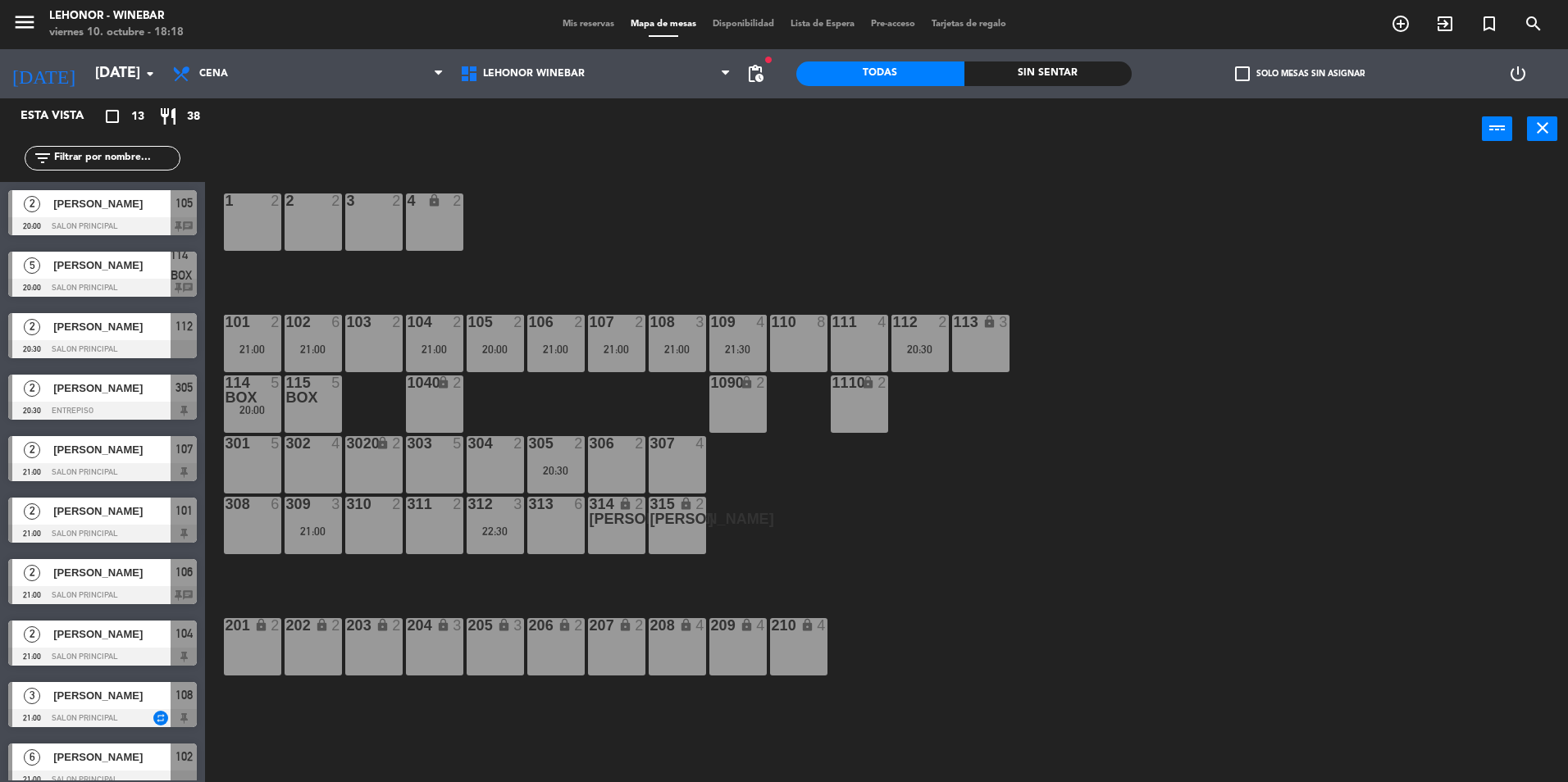
click at [930, 332] on div "112 2 20:30" at bounding box center [921, 344] width 58 height 58
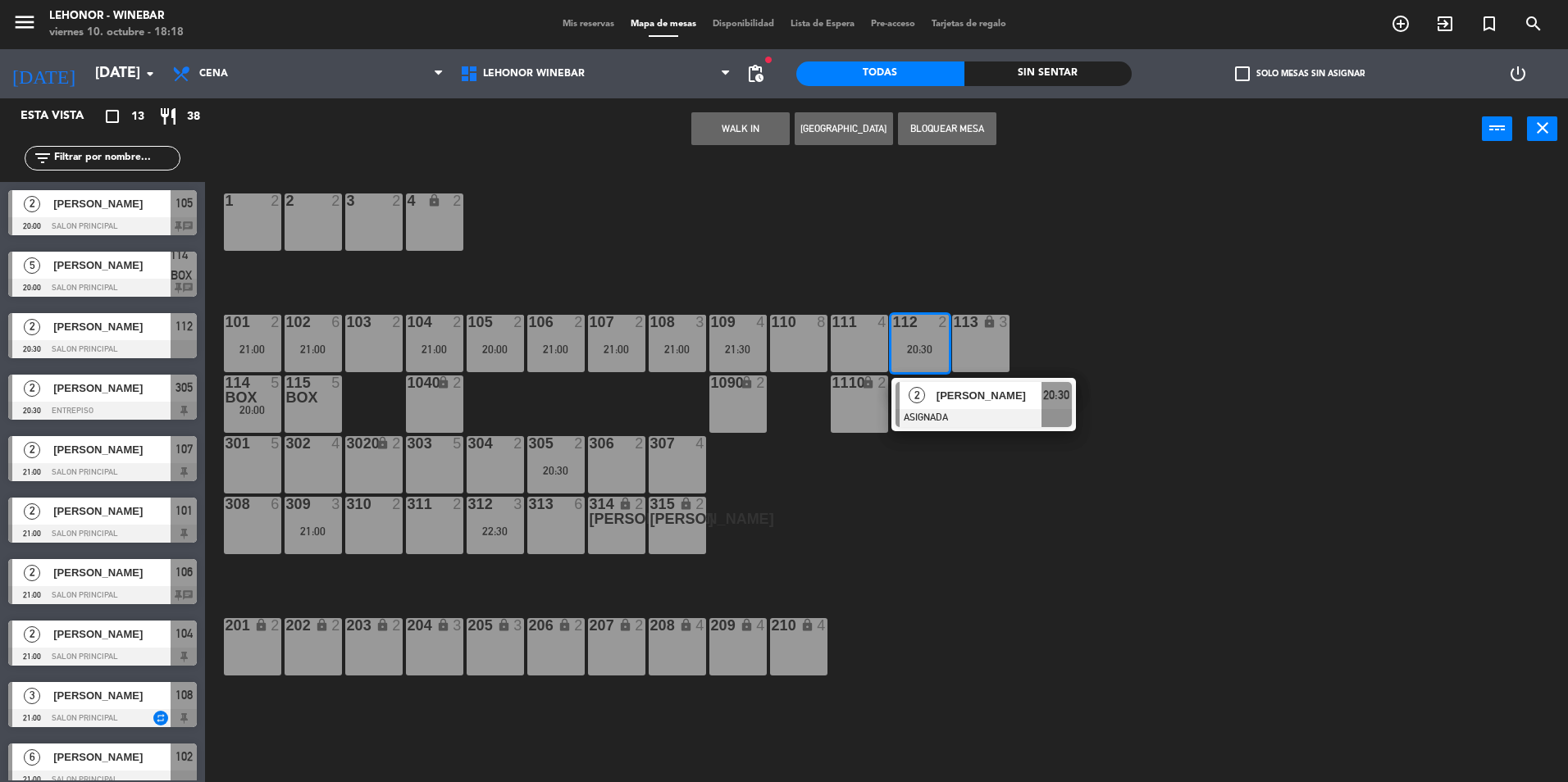
click at [617, 341] on div "107 2 21:00" at bounding box center [617, 344] width 58 height 58
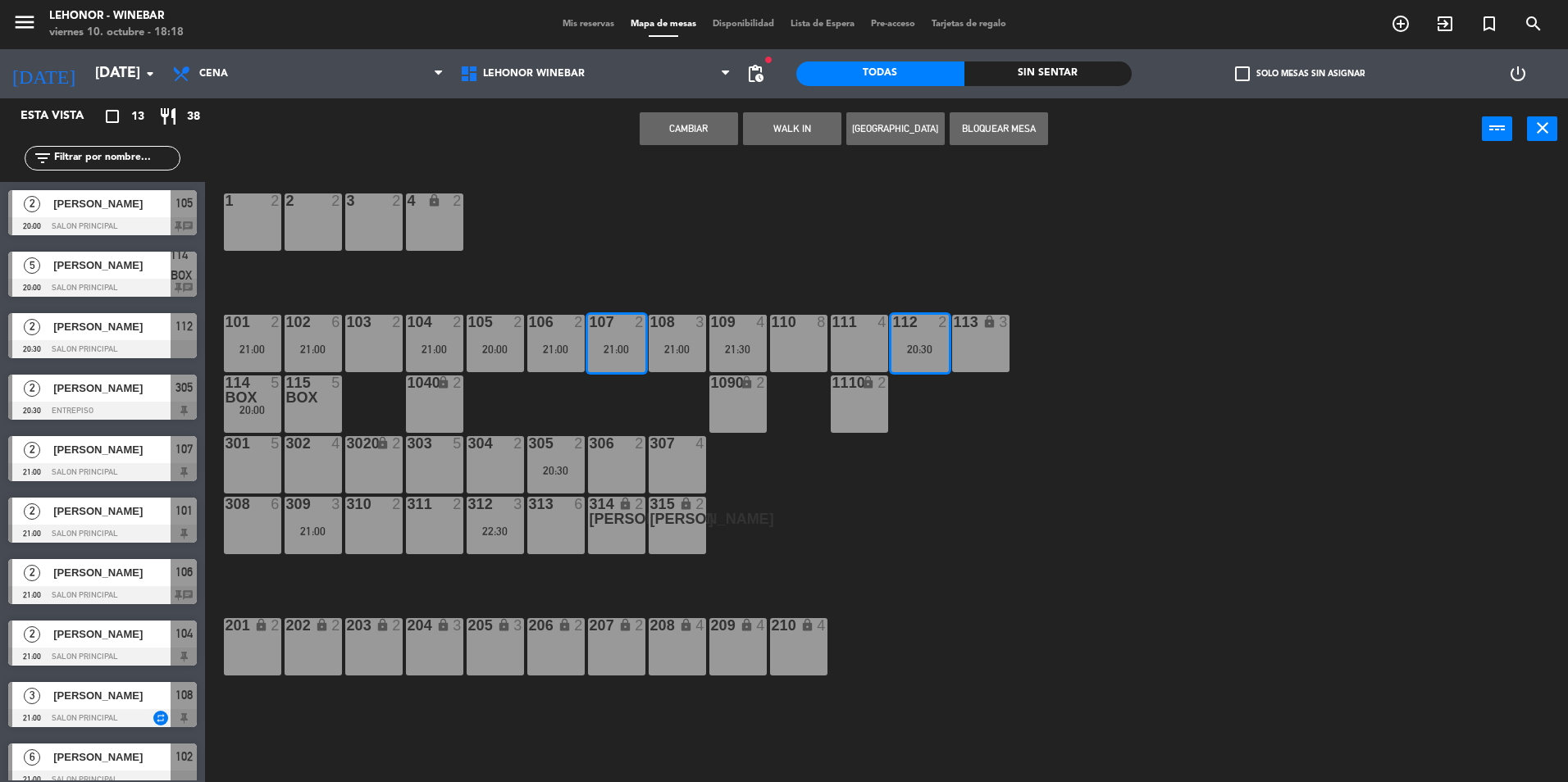
click at [686, 266] on div "1 2 2 2 3 2 4 lock 2 102 6 21:00 104 2 21:00 106 2 21:00 107 2 21:00 109 4 21:3…" at bounding box center [894, 475] width 1347 height 623
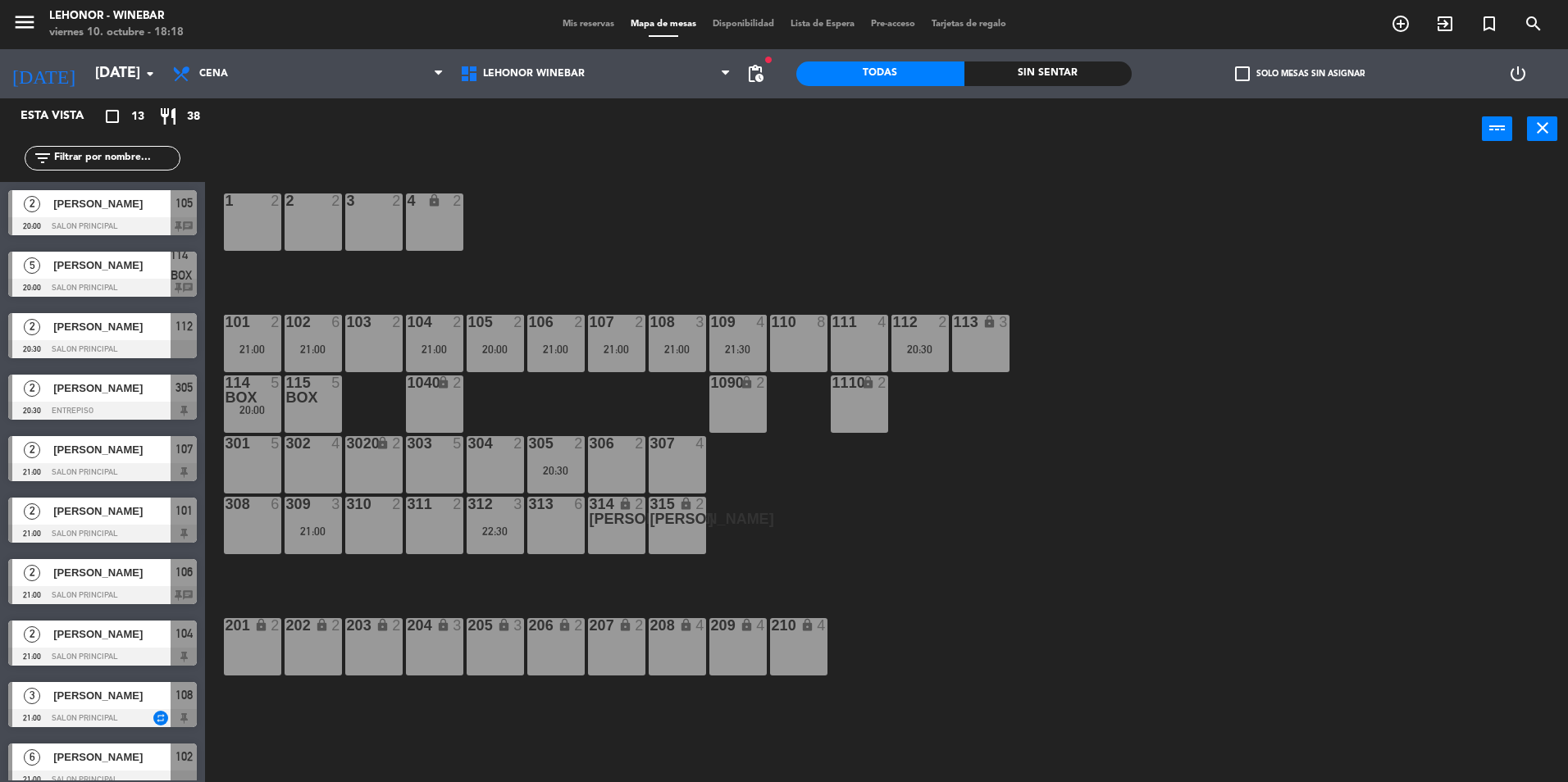
click at [936, 348] on div "20:30" at bounding box center [921, 349] width 58 height 11
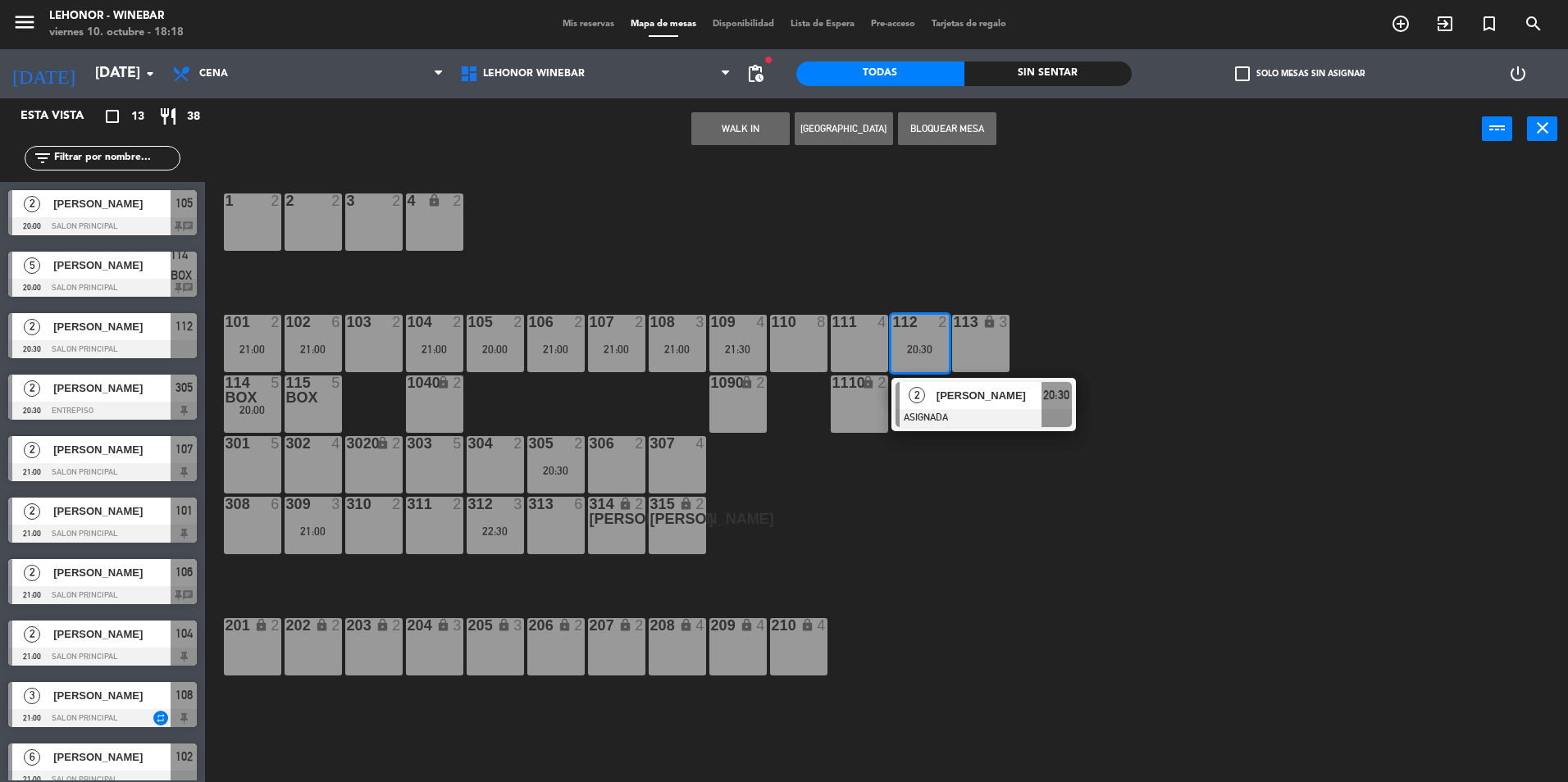
click at [613, 335] on div "107 2 21:00" at bounding box center [617, 344] width 58 height 58
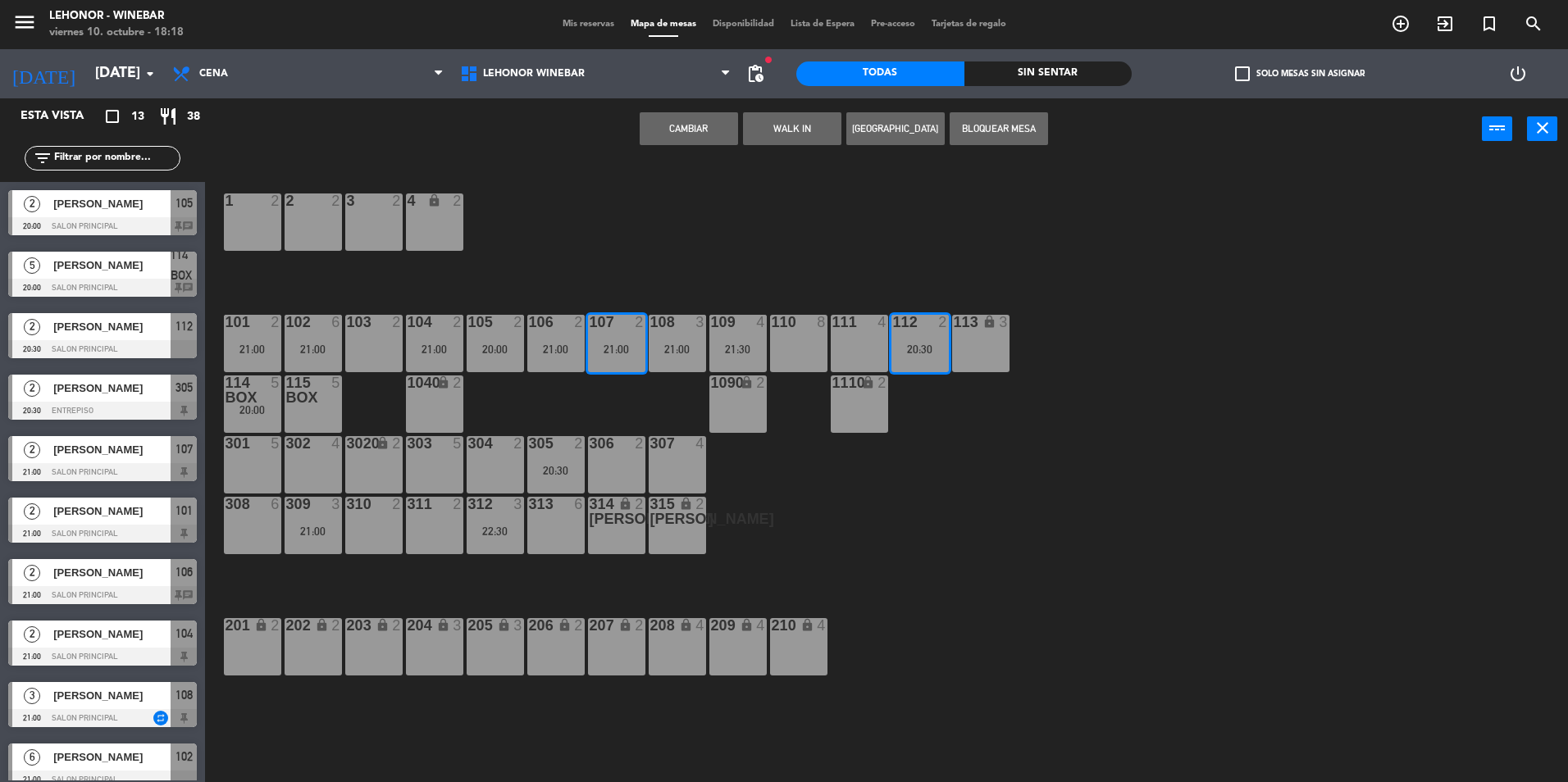
click at [692, 140] on button "Cambiar" at bounding box center [689, 128] width 99 height 33
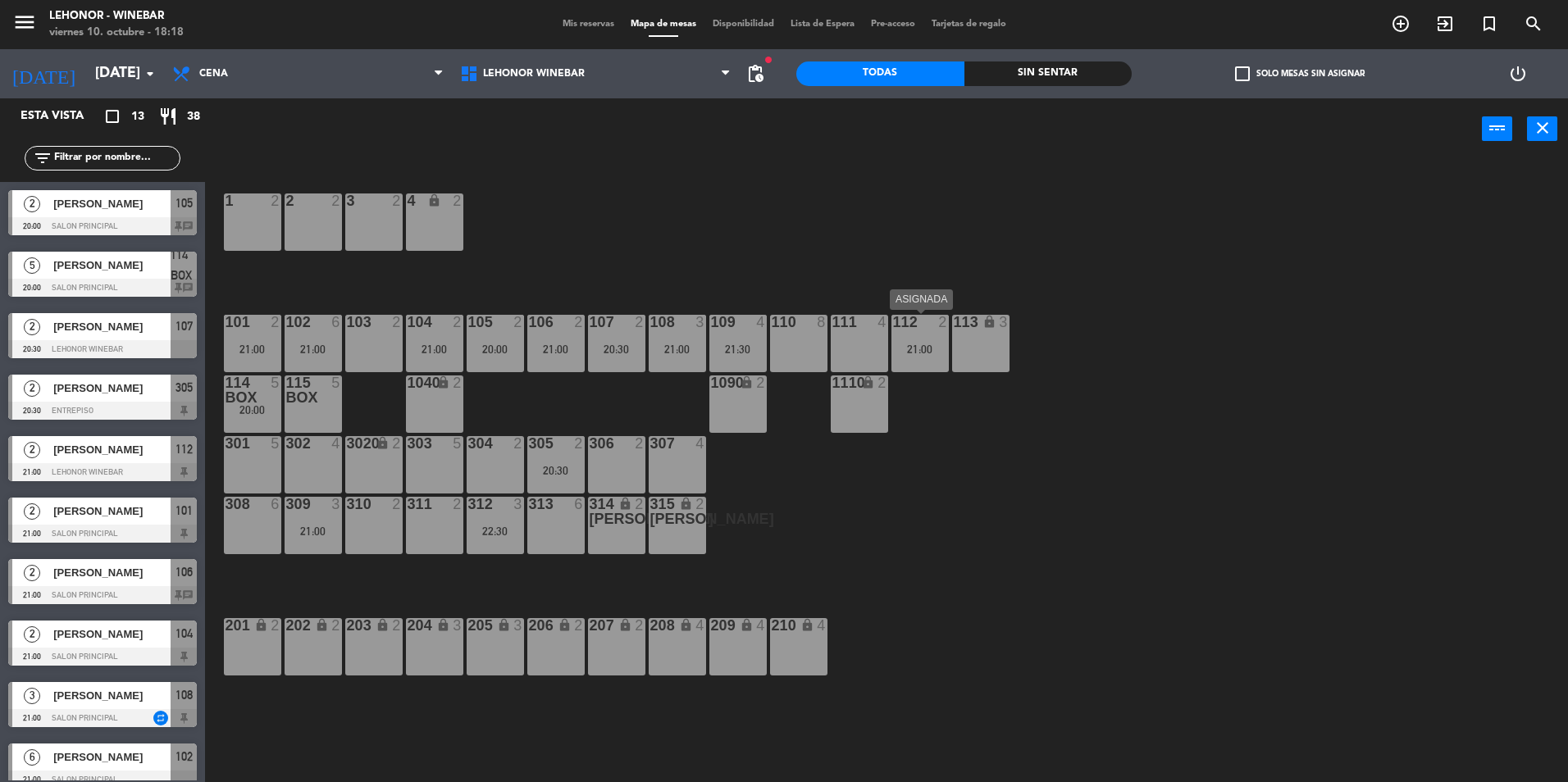
click at [921, 359] on div "112 2 21:00" at bounding box center [921, 344] width 58 height 58
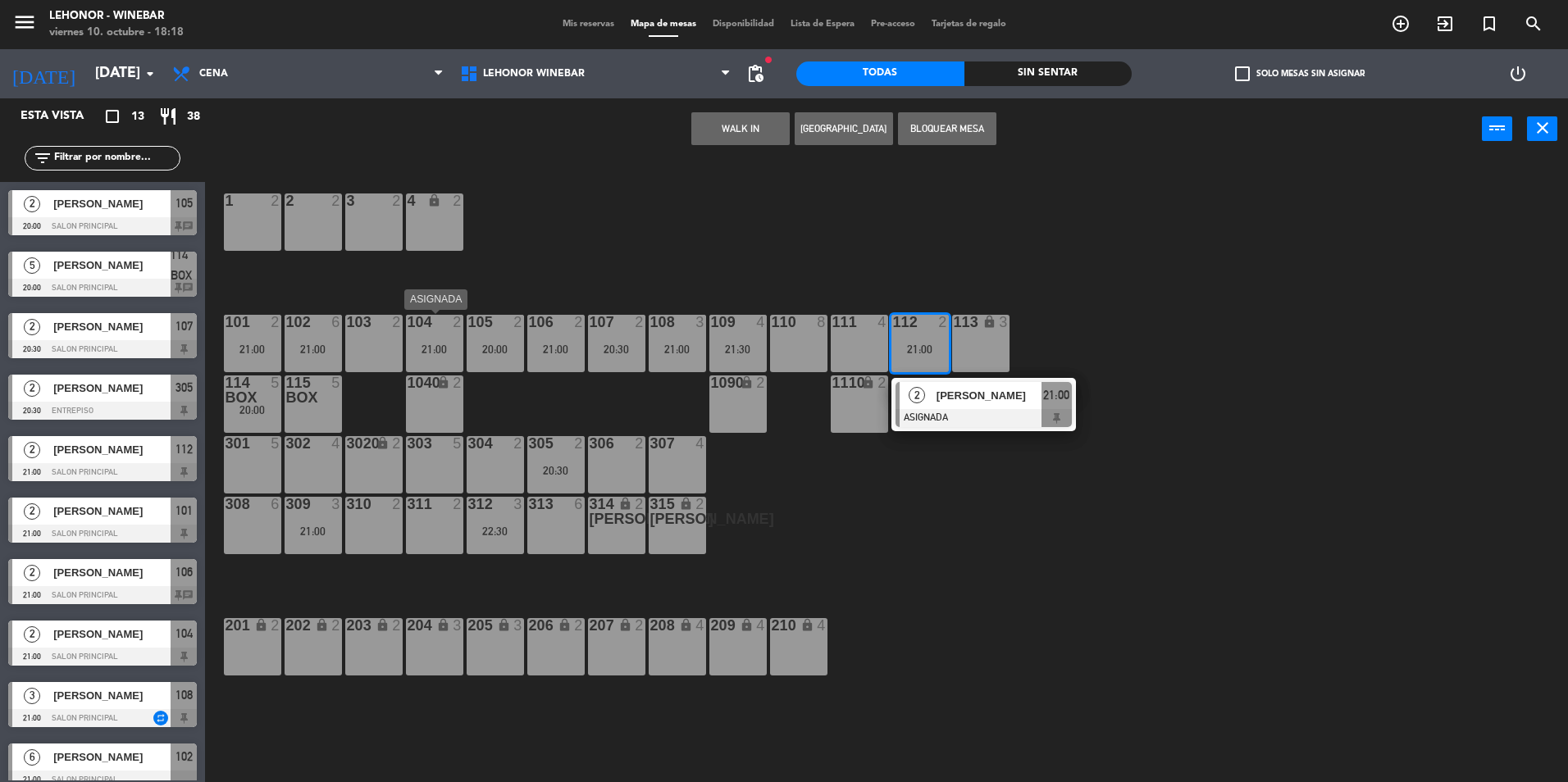
click at [449, 344] on div "21:00" at bounding box center [435, 349] width 58 height 11
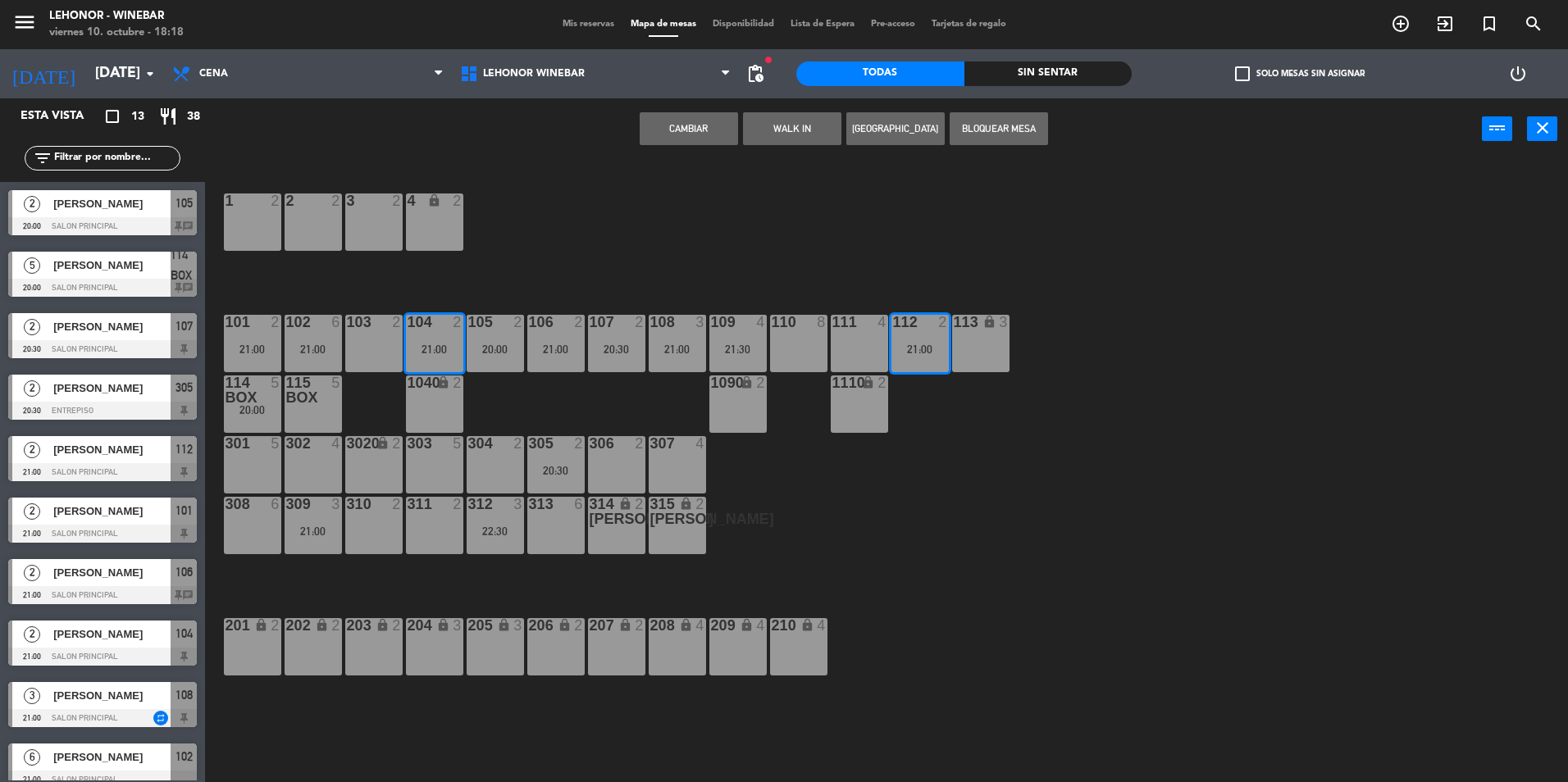
click at [629, 258] on div "1 2 2 2 3 2 4 lock 2 102 6 21:00 104 2 21:00 106 2 21:00 107 2 20:30 109 4 21:3…" at bounding box center [894, 475] width 1347 height 623
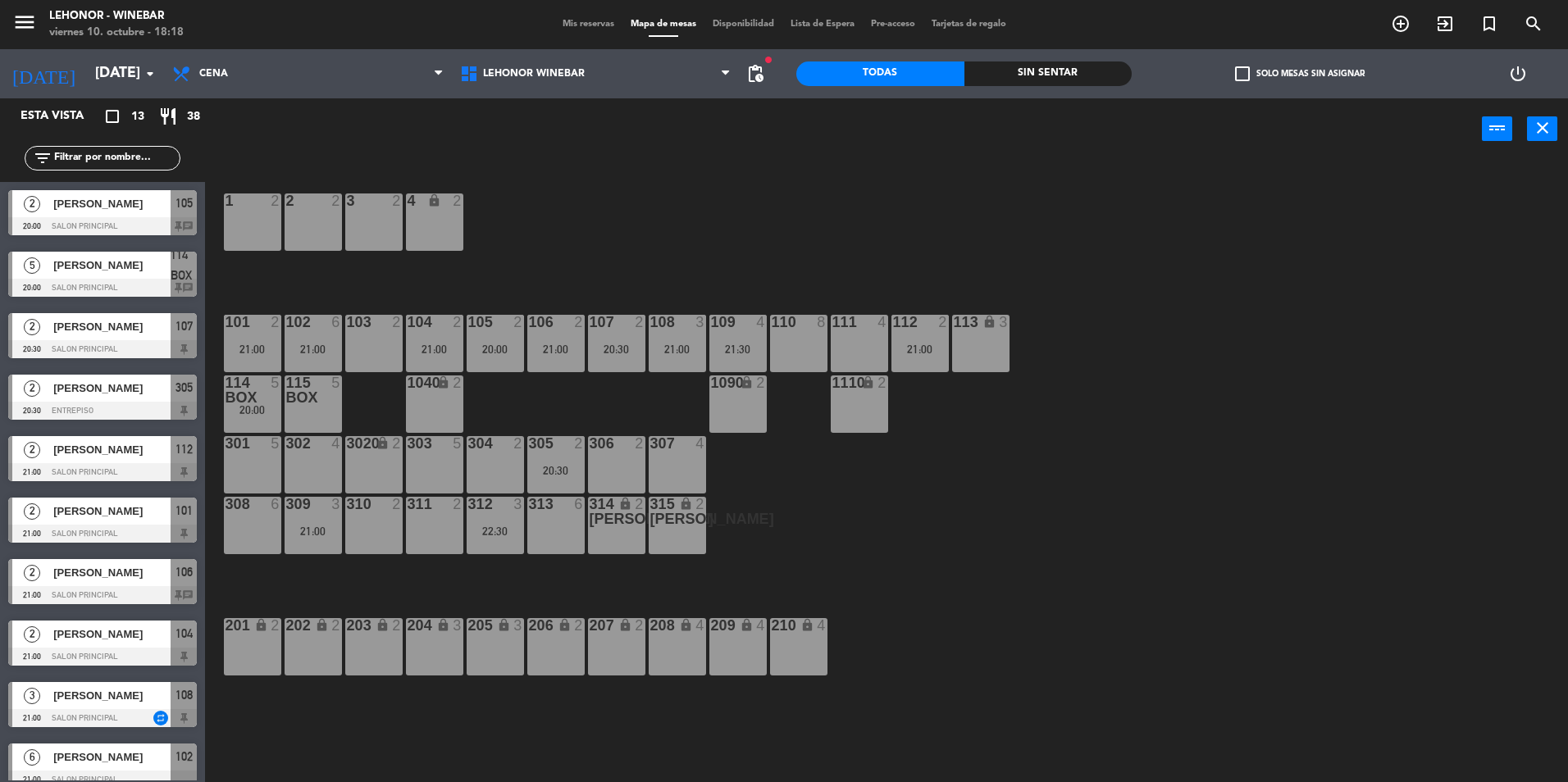
click at [437, 335] on div "104 2 21:00" at bounding box center [435, 344] width 58 height 58
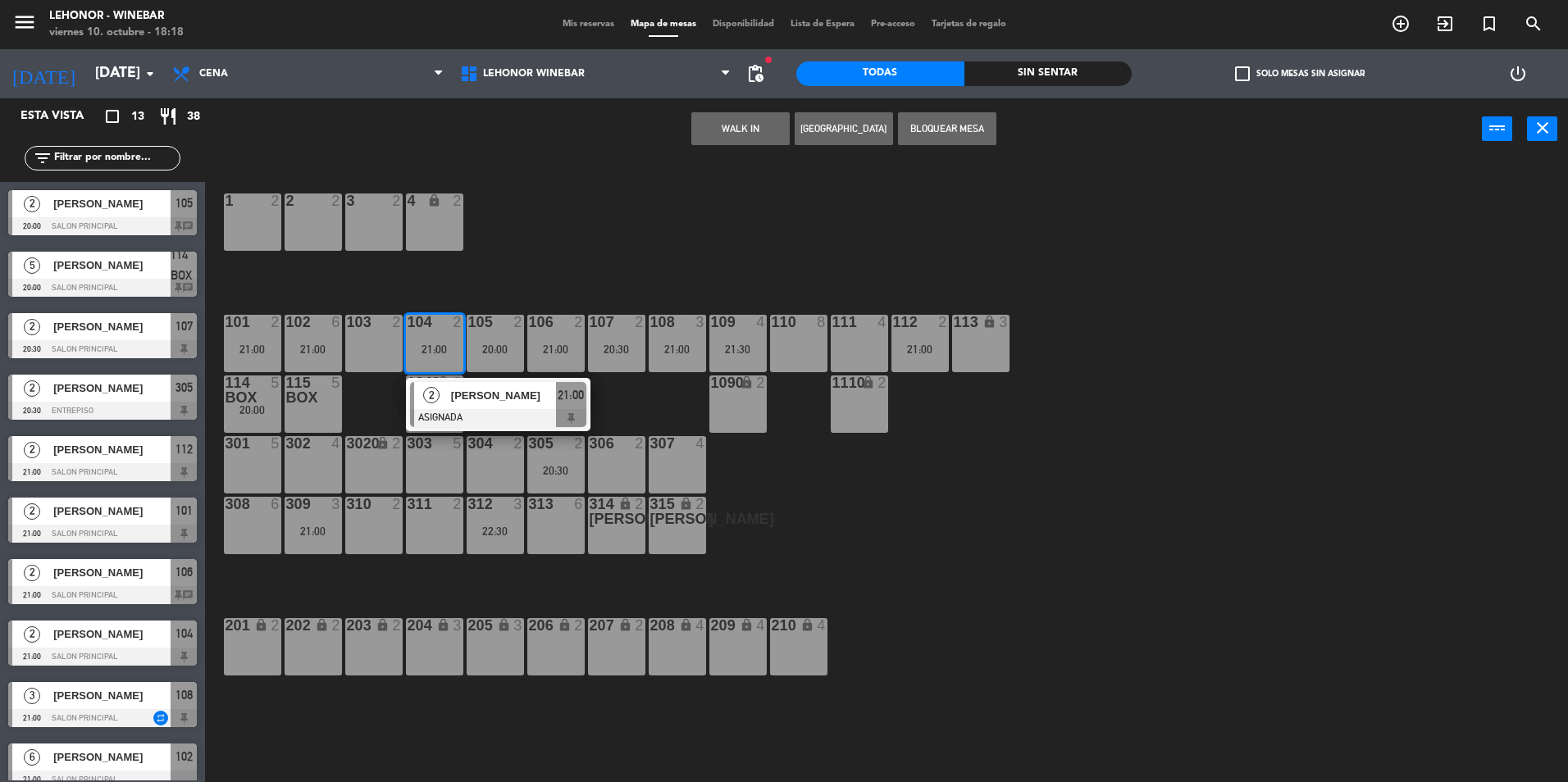
click at [926, 334] on div "112 2 21:00" at bounding box center [921, 344] width 58 height 58
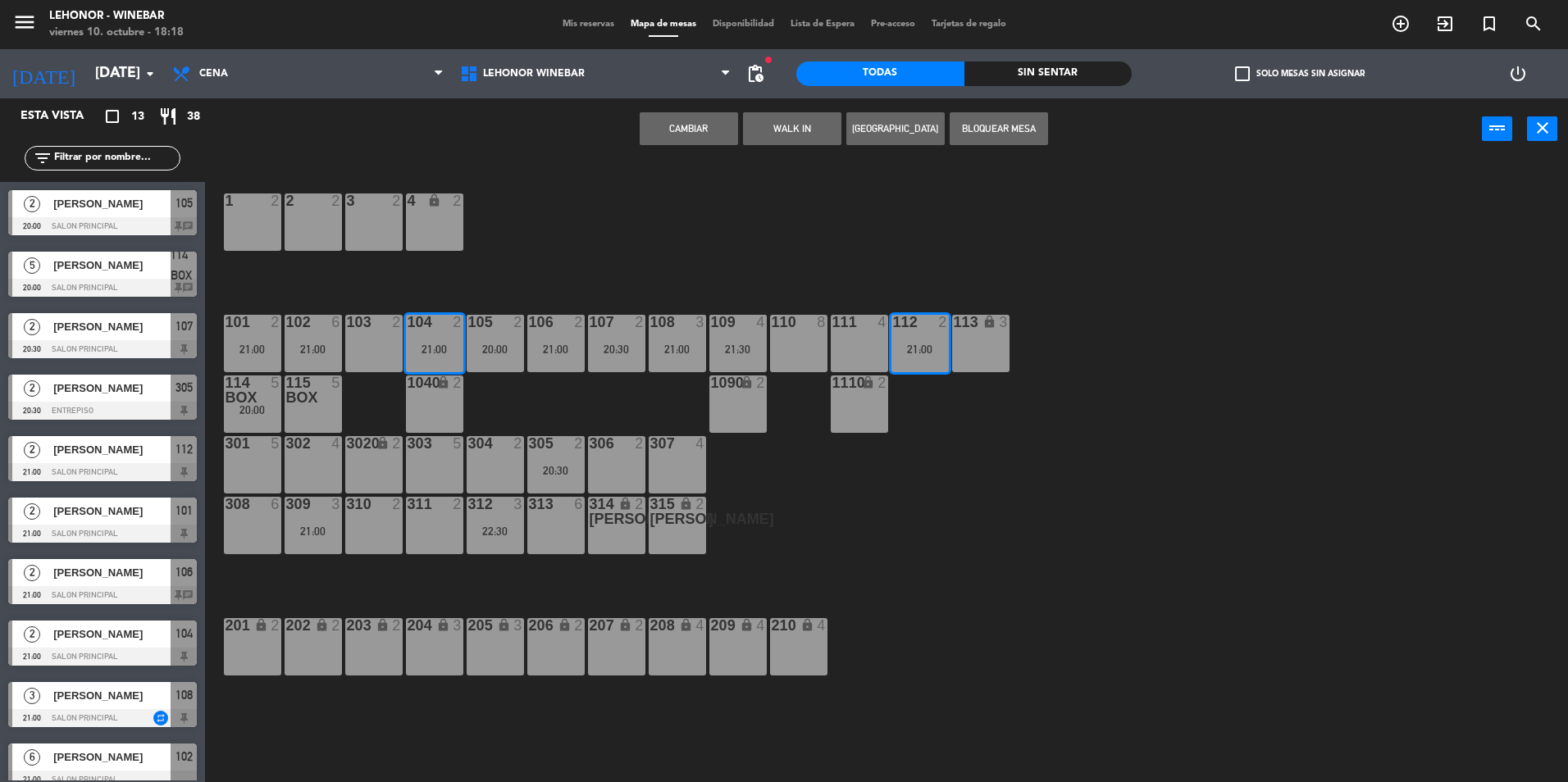
click at [696, 128] on button "Cambiar" at bounding box center [689, 128] width 99 height 33
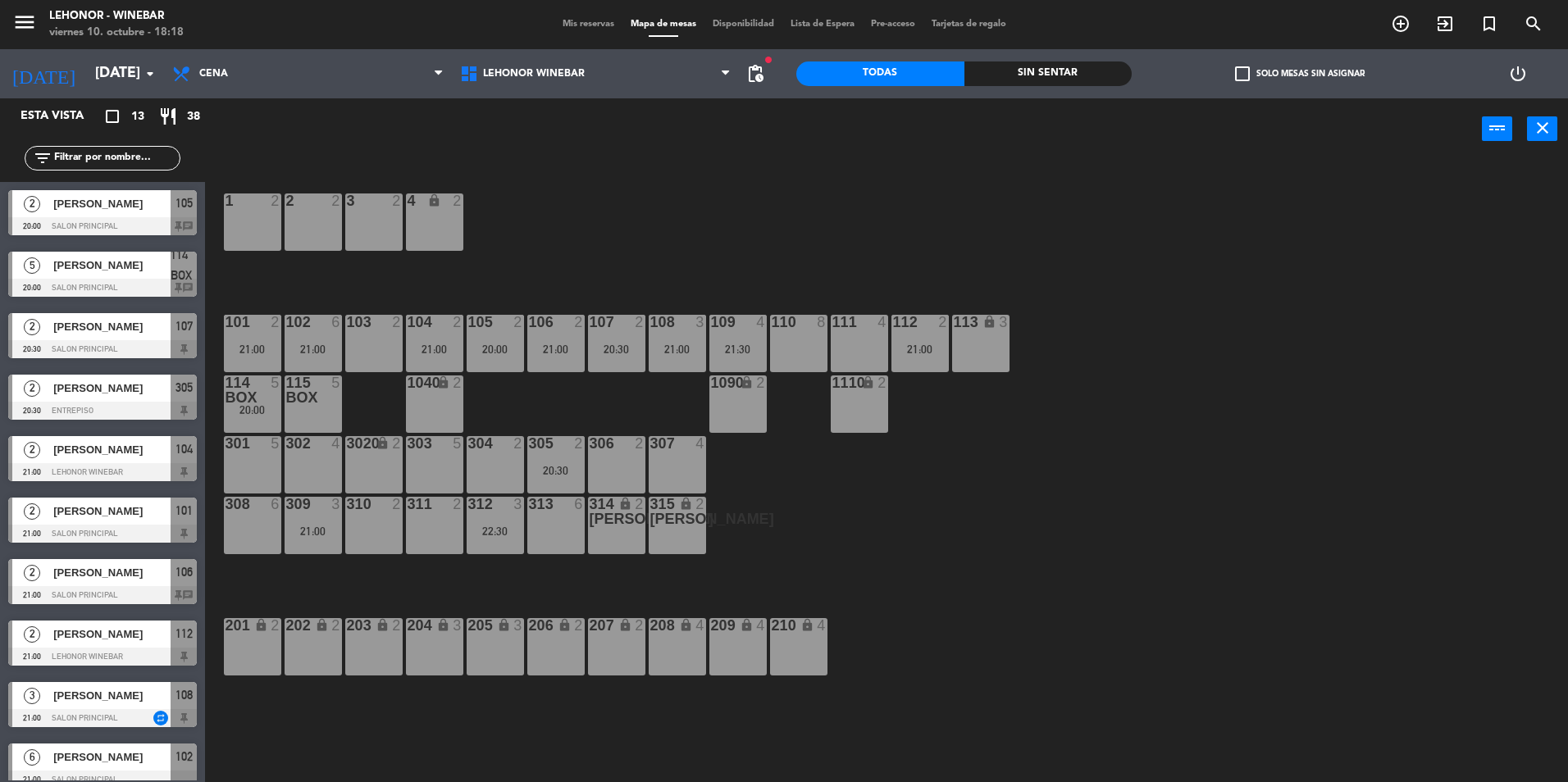
click at [931, 347] on div "21:00" at bounding box center [921, 349] width 58 height 11
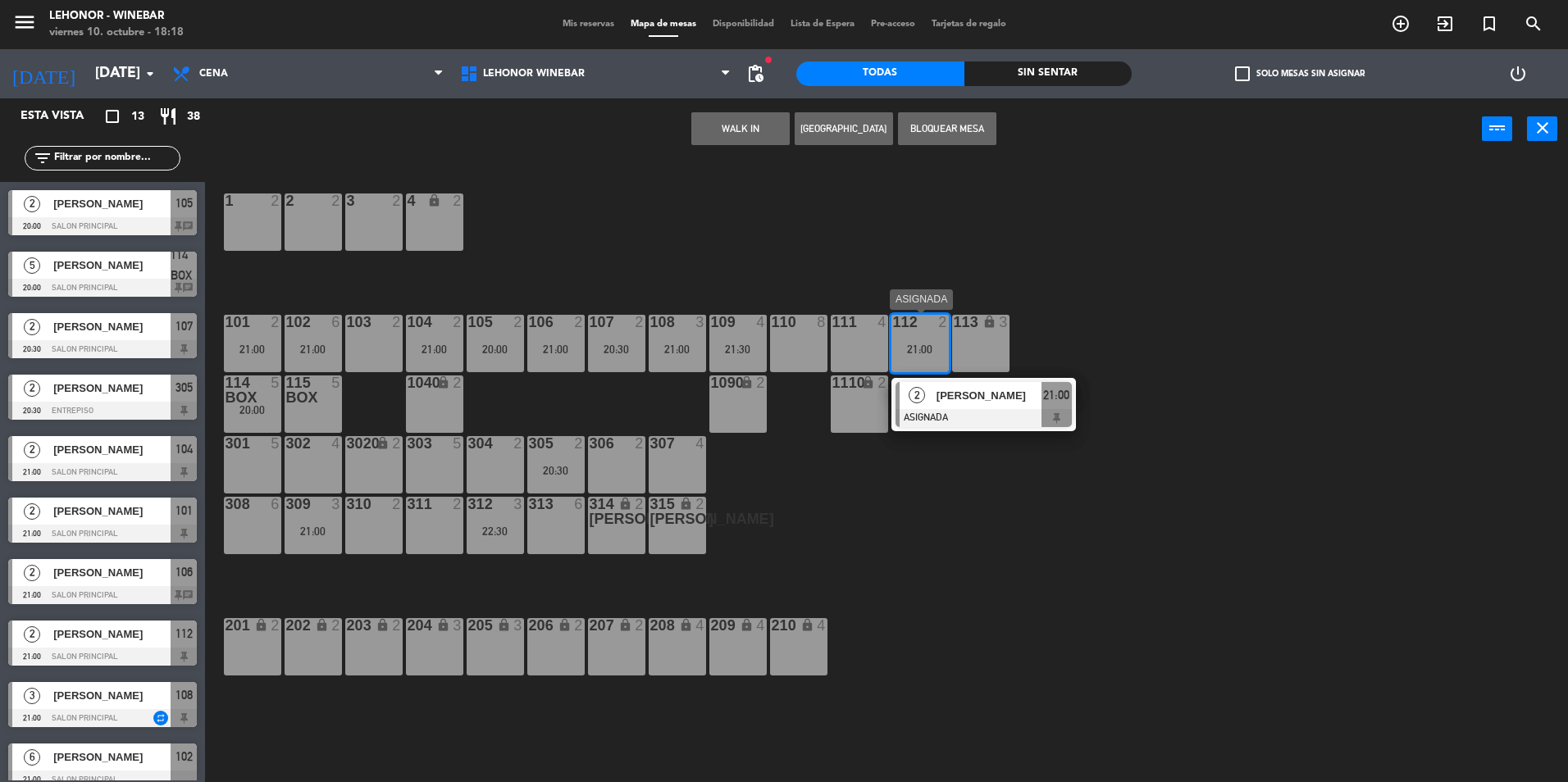
click at [983, 396] on span "[PERSON_NAME]" at bounding box center [989, 396] width 105 height 17
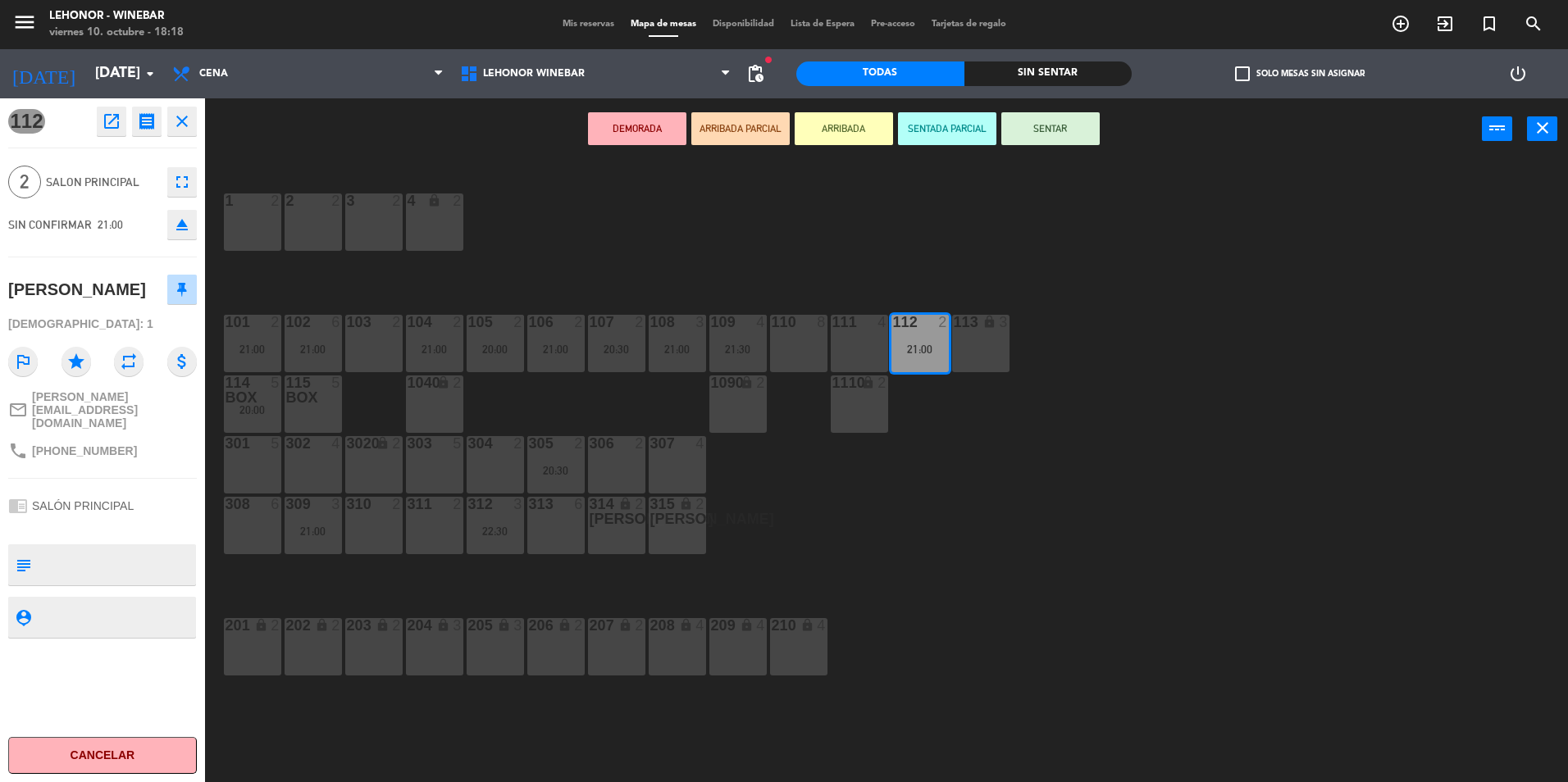
click at [640, 217] on div "1 2 2 2 3 2 4 lock 2 102 6 21:00 104 2 21:00 106 2 21:00 107 2 20:30 109 4 21:3…" at bounding box center [894, 475] width 1347 height 623
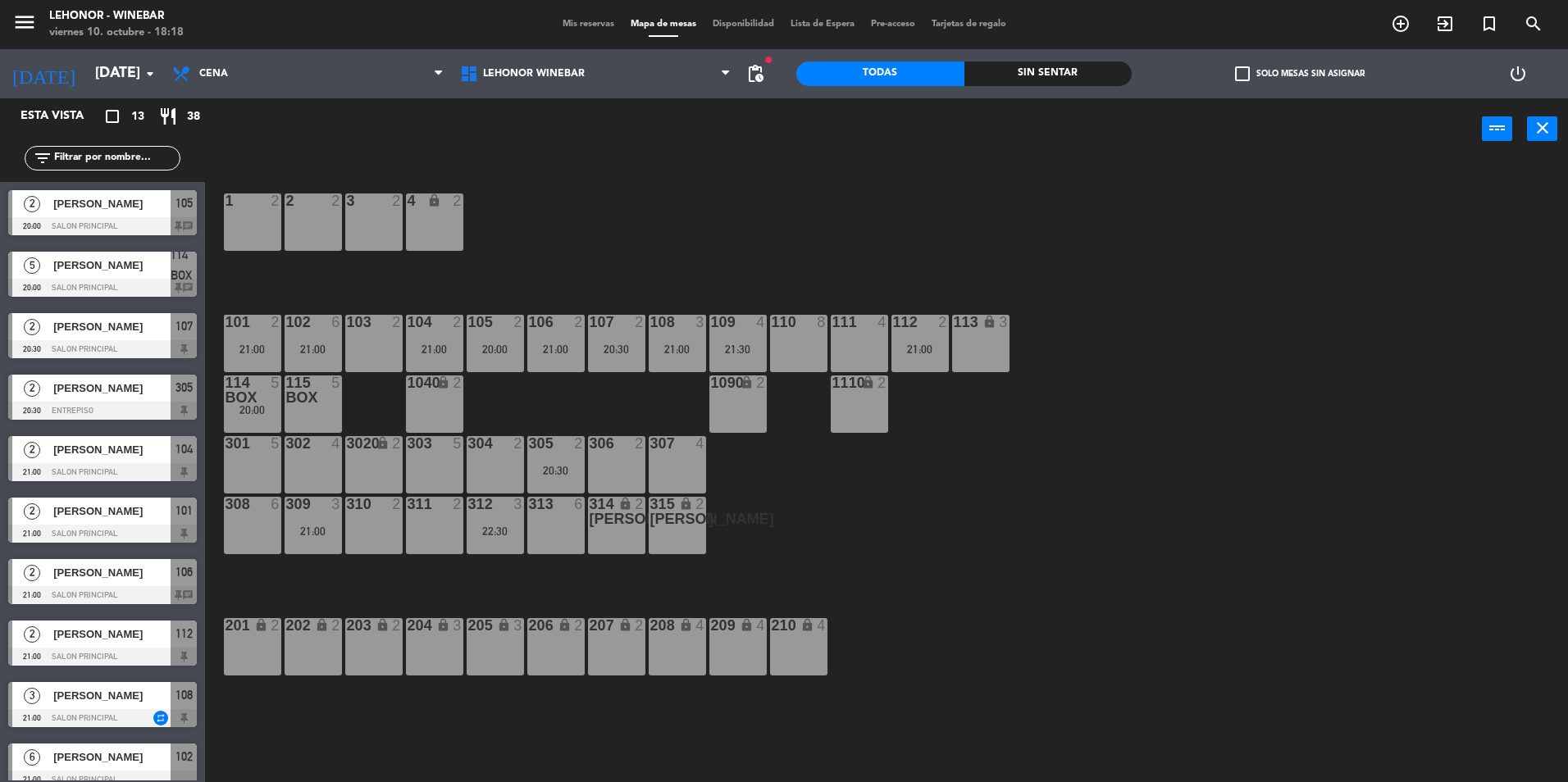
click at [632, 348] on div "20:30" at bounding box center [617, 349] width 58 height 11
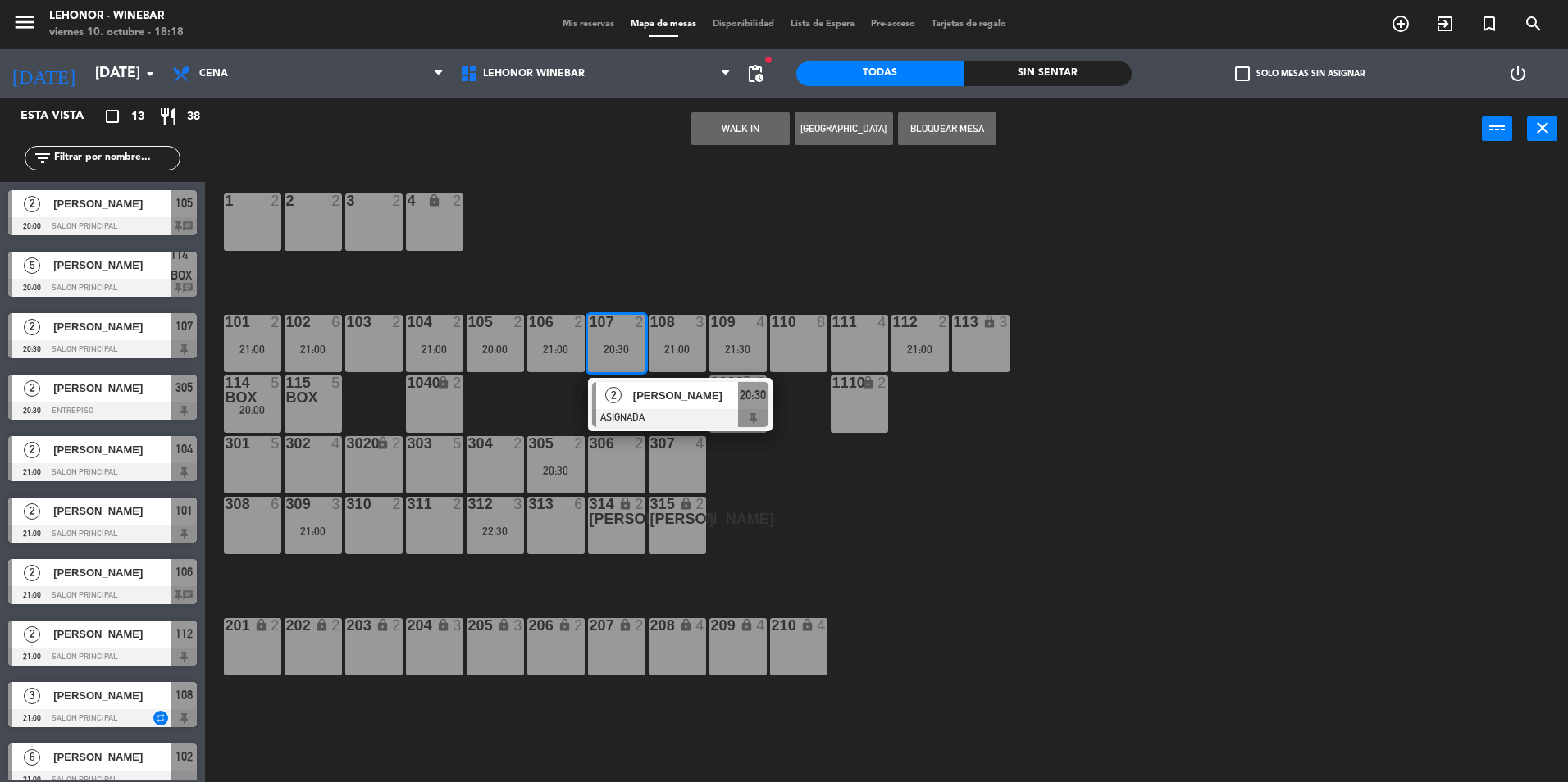
click at [739, 255] on div "1 2 2 2 3 2 4 lock 2 102 6 21:00 104 2 21:00 106 2 21:00 107 2 20:30 2 [PERSON_…" at bounding box center [894, 475] width 1347 height 623
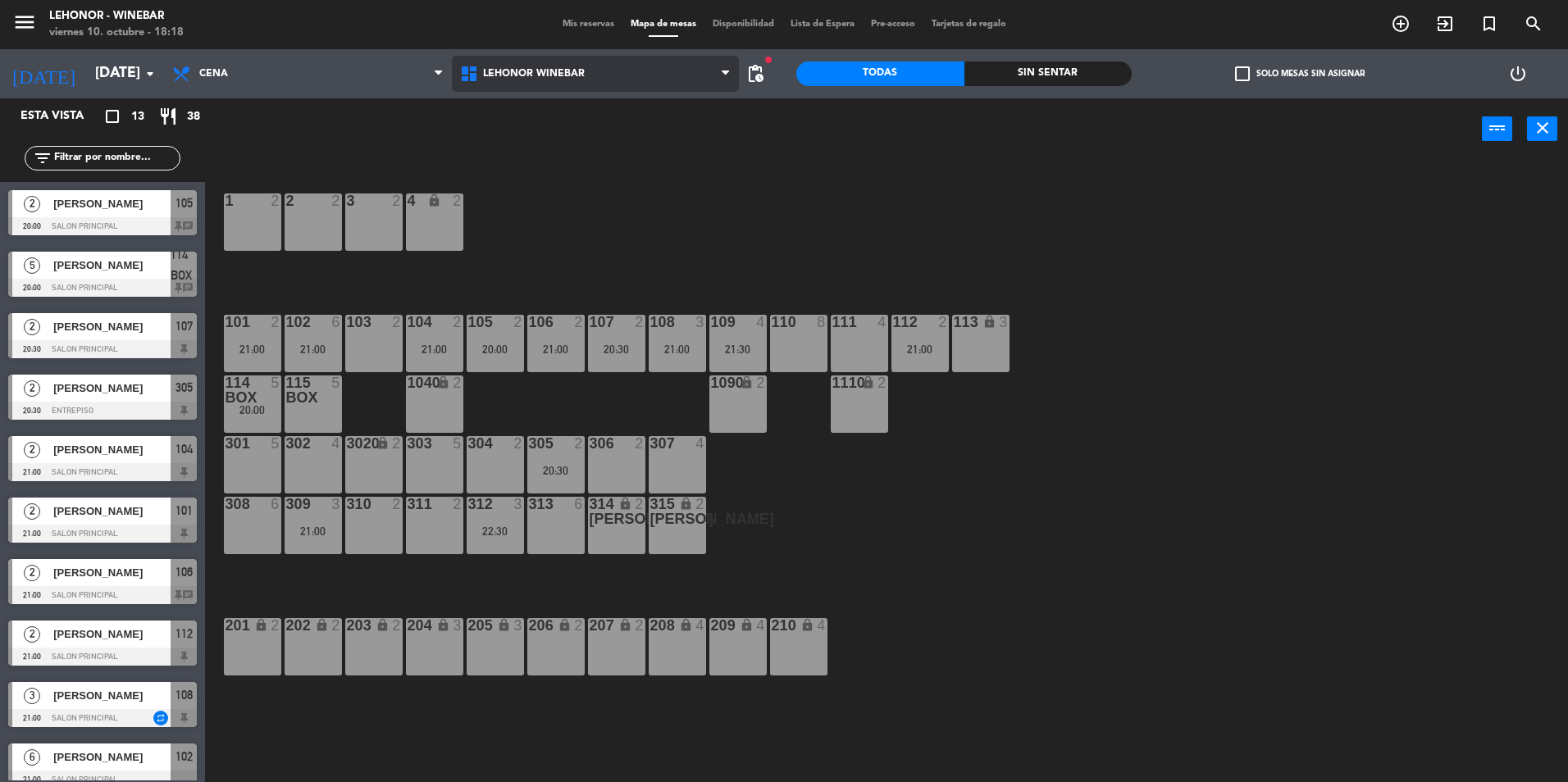
click at [737, 79] on span at bounding box center [730, 74] width 17 height 16
click at [801, 138] on div "power_input close" at bounding box center [844, 129] width 1277 height 62
click at [767, 70] on span "pending_actions" at bounding box center [755, 74] width 33 height 33
click at [763, 64] on span "pending_actions" at bounding box center [755, 74] width 20 height 20
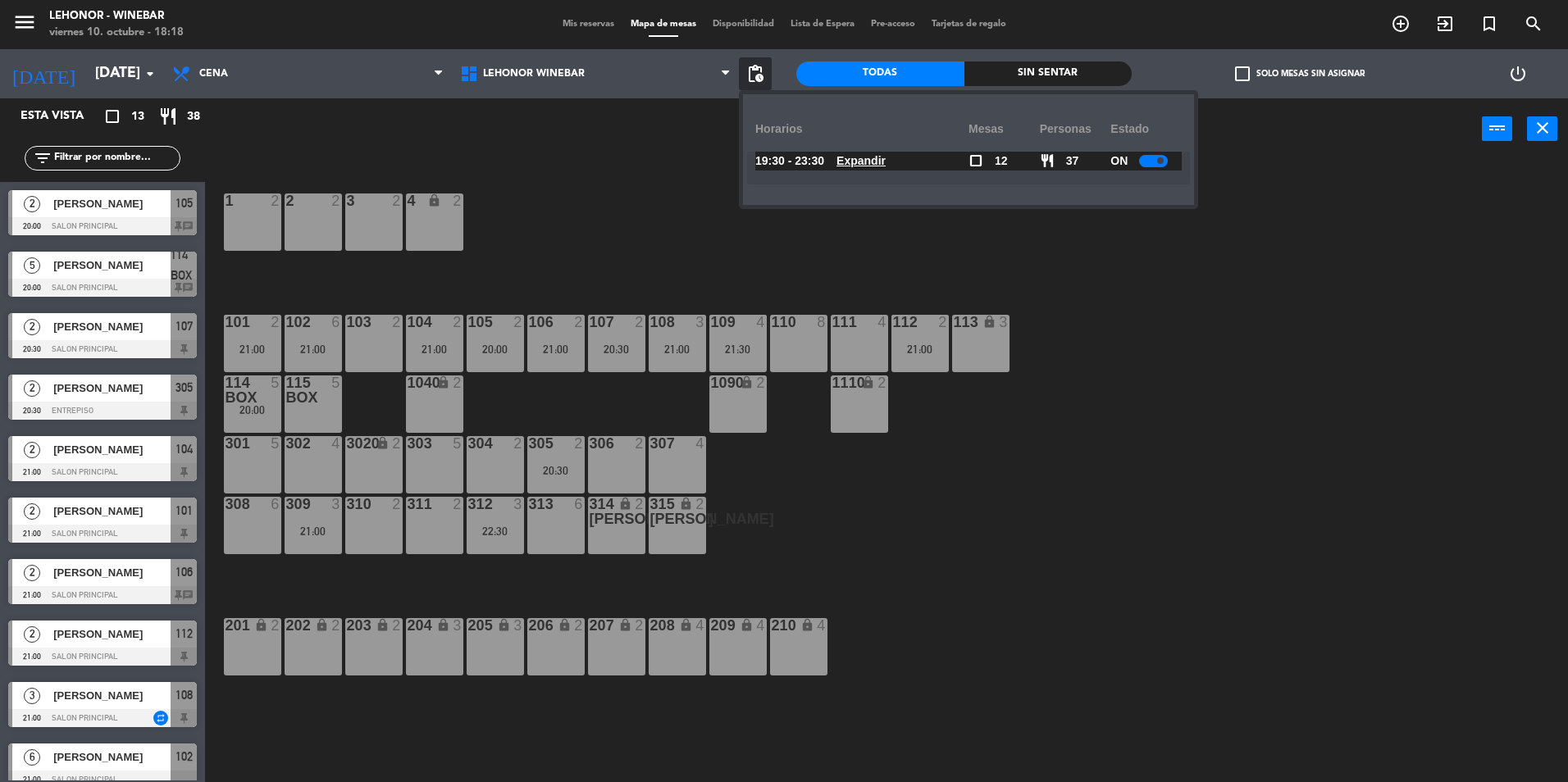
click at [885, 166] on u "Expandir" at bounding box center [861, 161] width 49 height 13
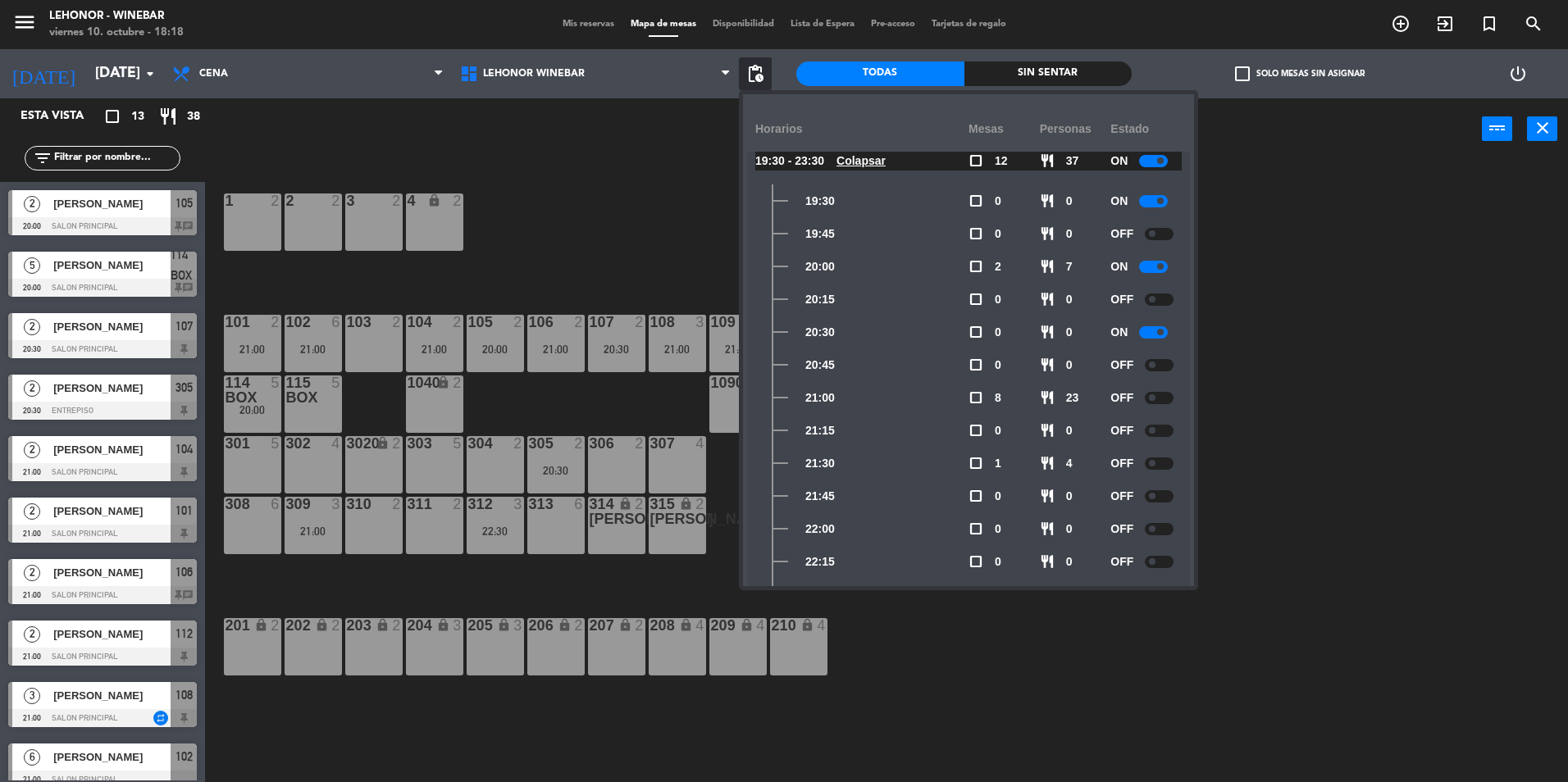
click at [1291, 344] on div "1 2 2 2 3 2 4 lock 2 102 6 21:00 104 2 21:00 106 2 21:00 107 2 20:30 109 4 21:3…" at bounding box center [894, 475] width 1347 height 623
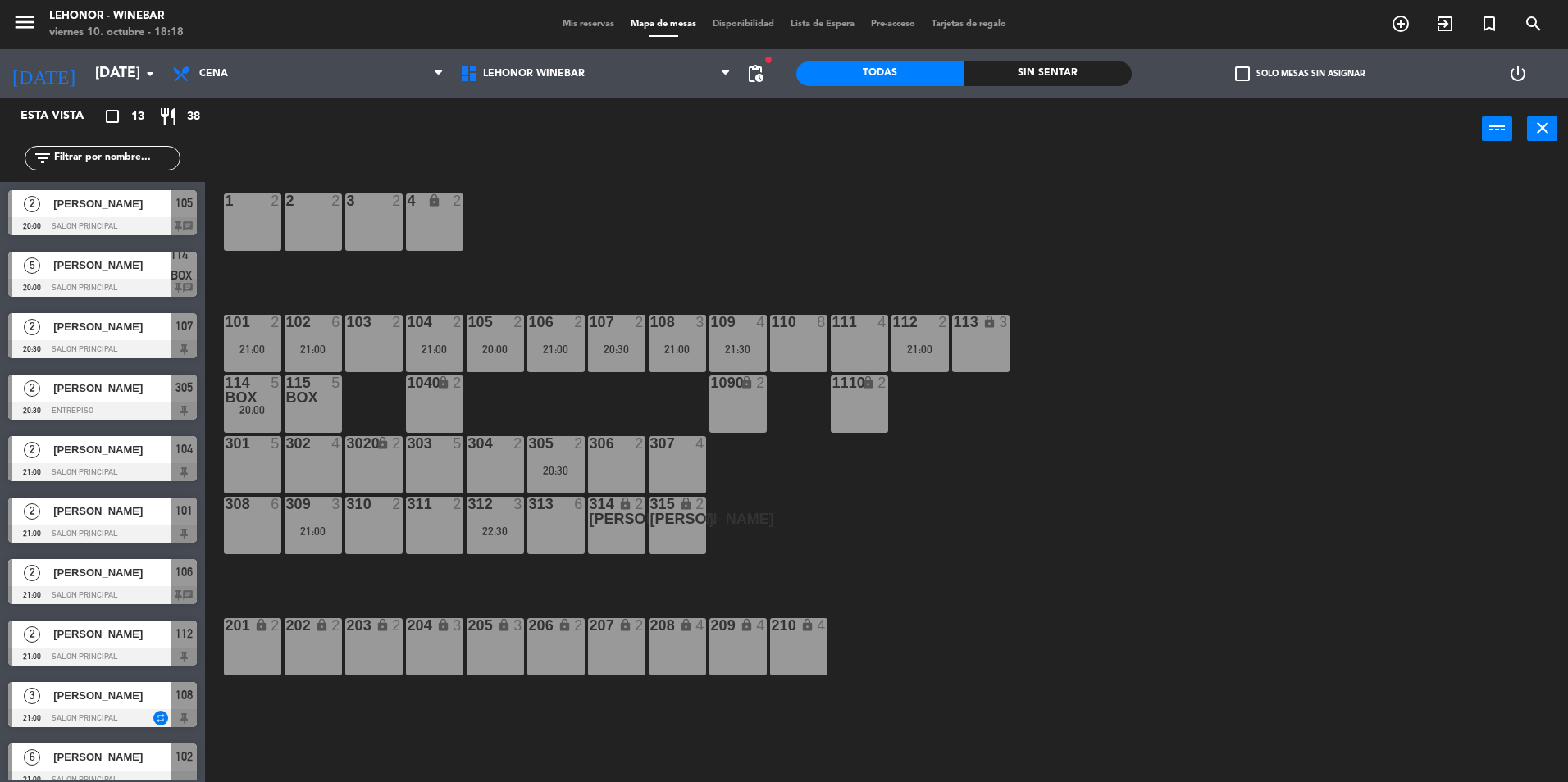
click at [924, 353] on div "21:00" at bounding box center [921, 349] width 58 height 11
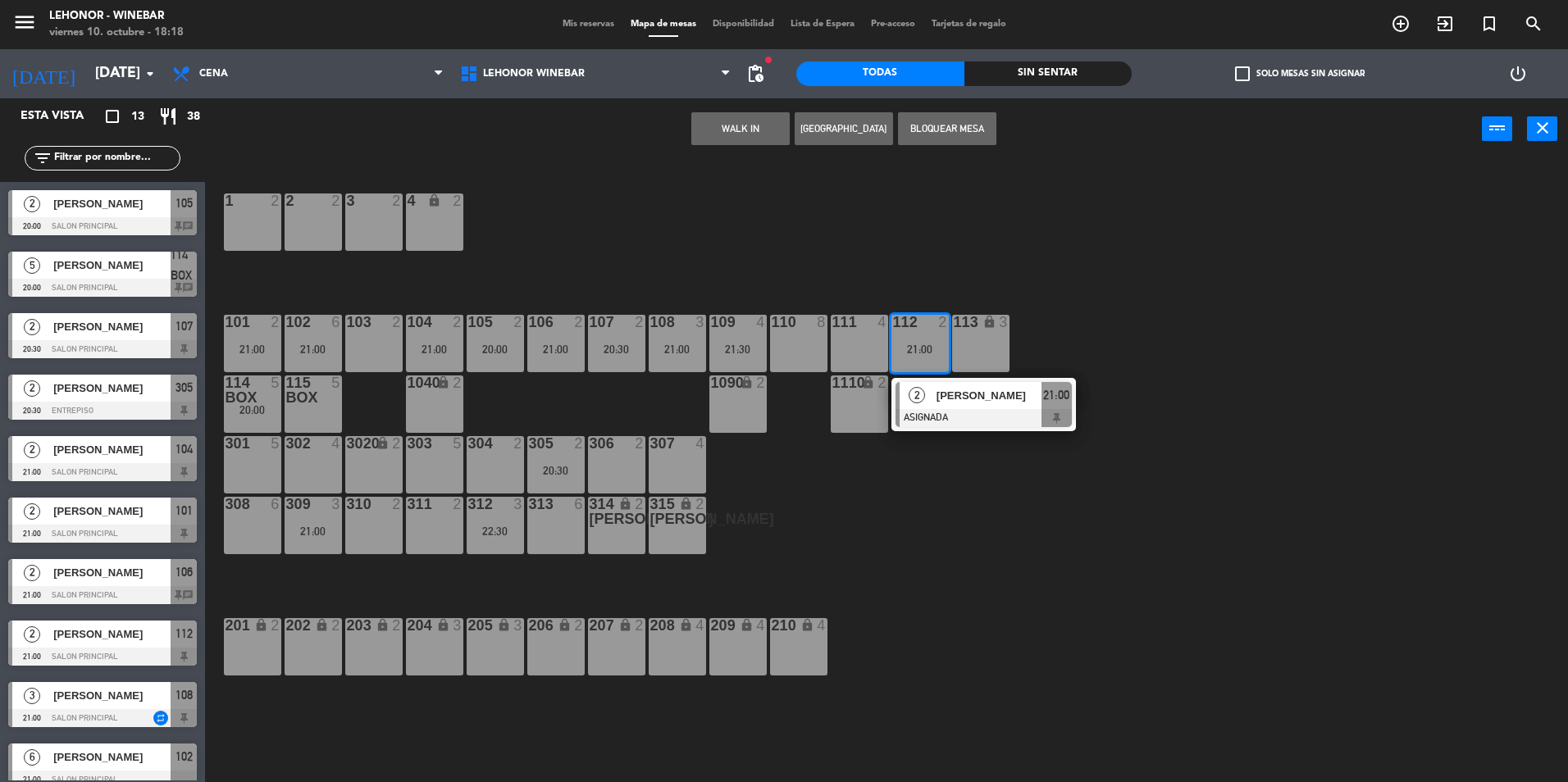
click at [744, 266] on div "1 2 2 2 3 2 4 lock 2 102 6 21:00 104 2 21:00 106 2 21:00 107 2 20:30 109 4 21:3…" at bounding box center [894, 475] width 1347 height 623
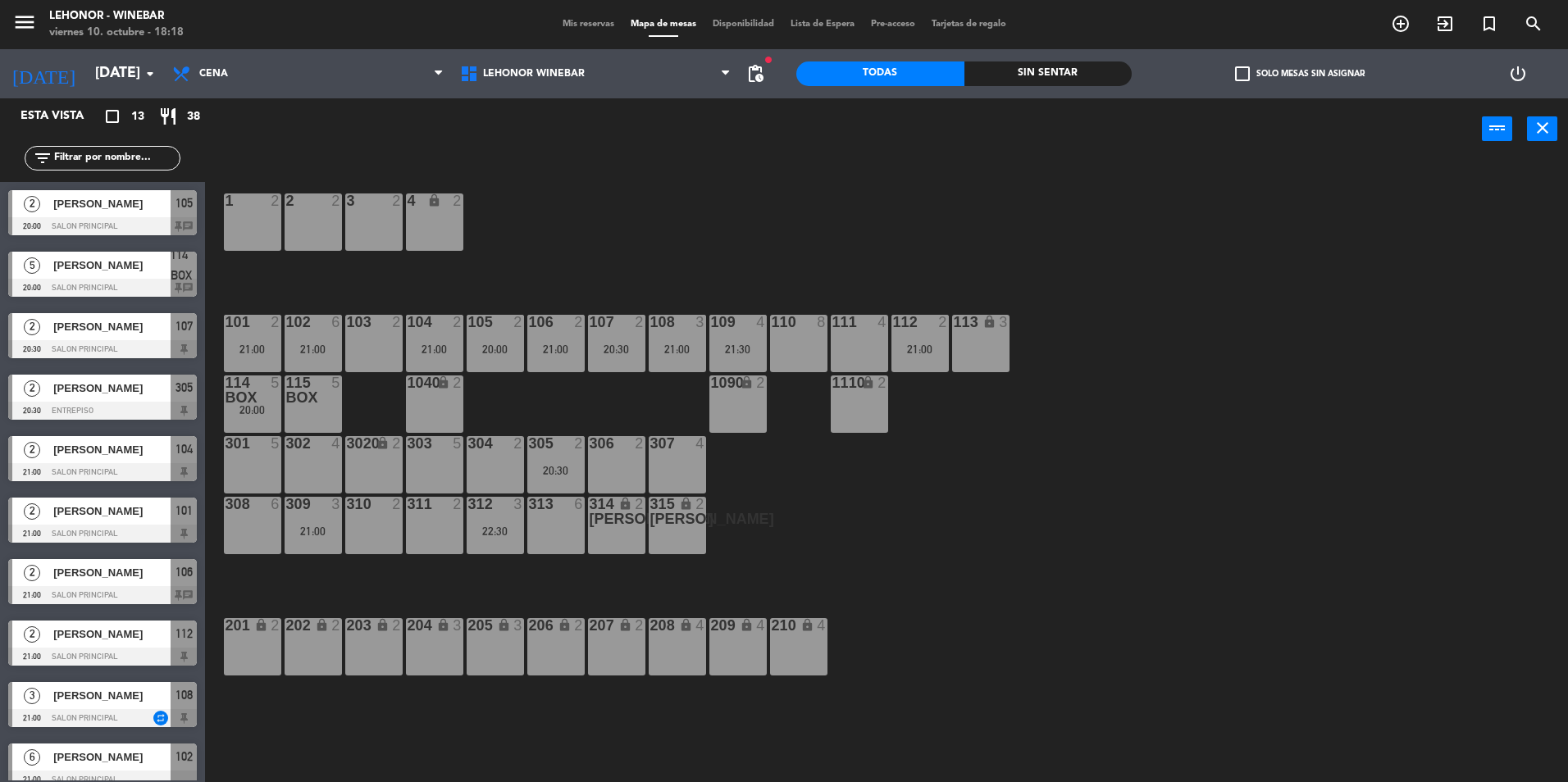
click at [263, 333] on div "101 2 21:00" at bounding box center [252, 344] width 58 height 58
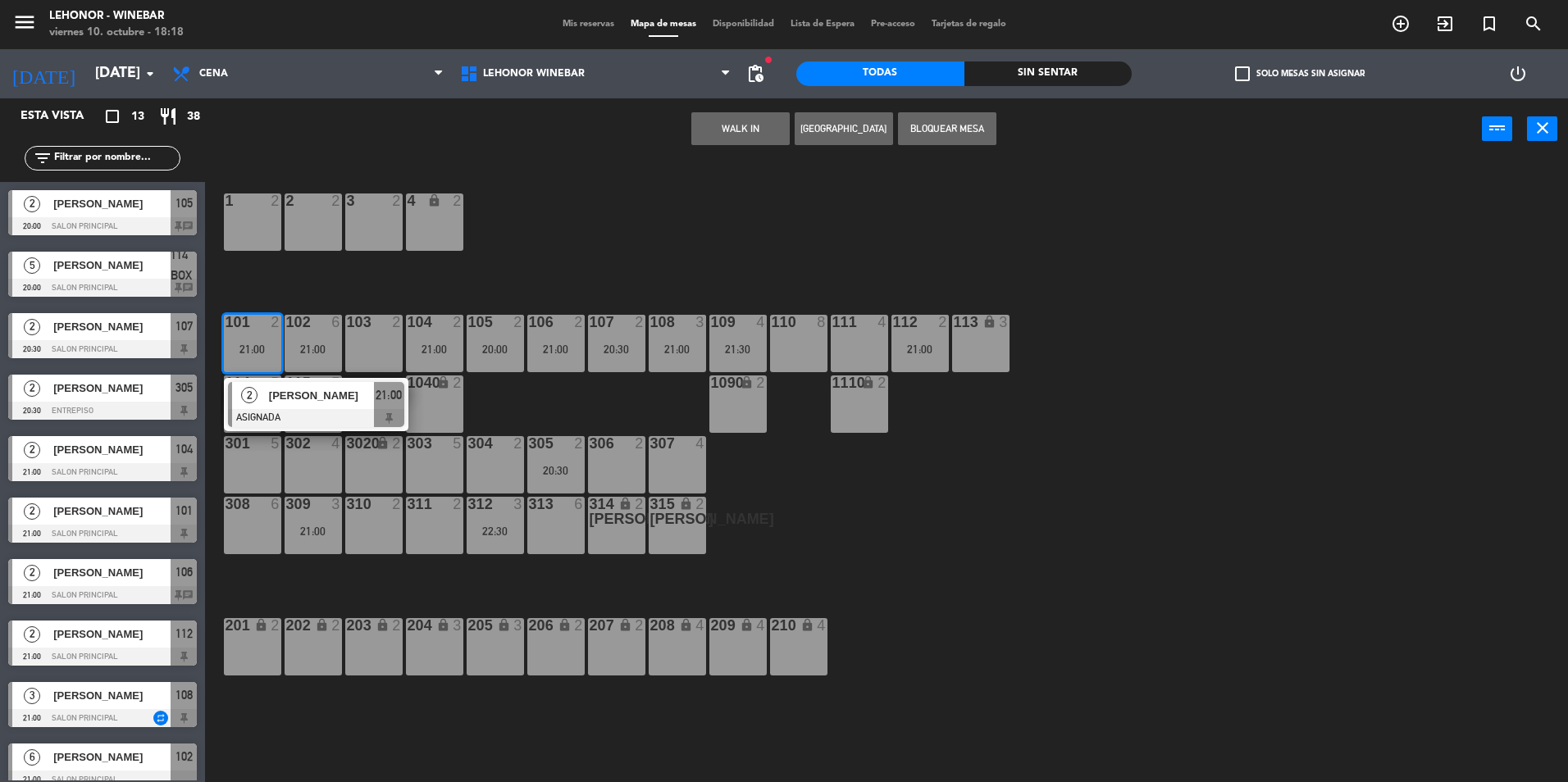
click at [677, 249] on div "1 2 2 2 3 2 4 lock 2 102 6 21:00 104 2 21:00 106 2 21:00 107 2 20:30 109 4 21:3…" at bounding box center [894, 475] width 1347 height 623
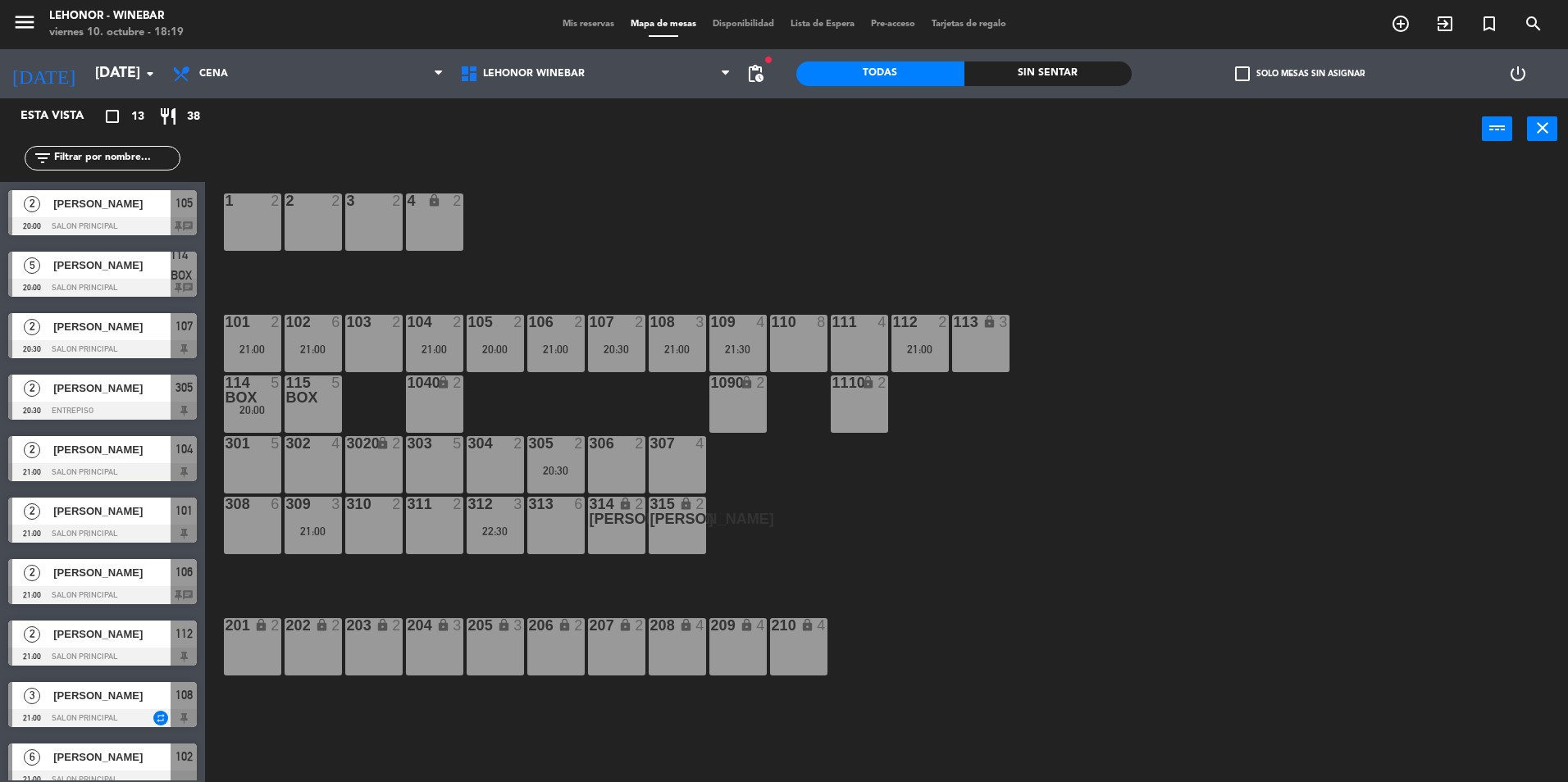
click at [723, 341] on div "109 4 21:30" at bounding box center [738, 344] width 58 height 58
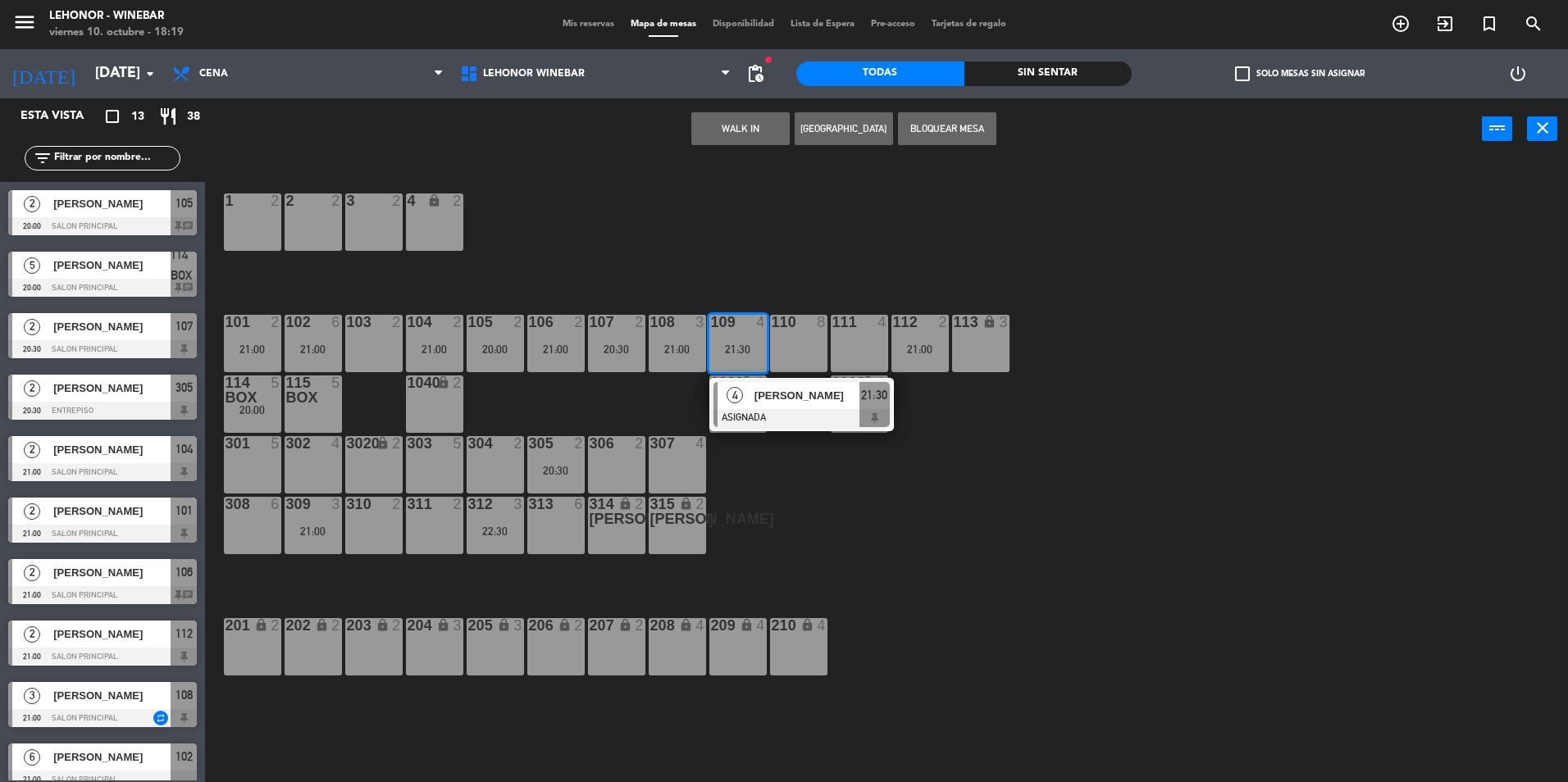
click at [869, 330] on div "111 4" at bounding box center [859, 323] width 58 height 17
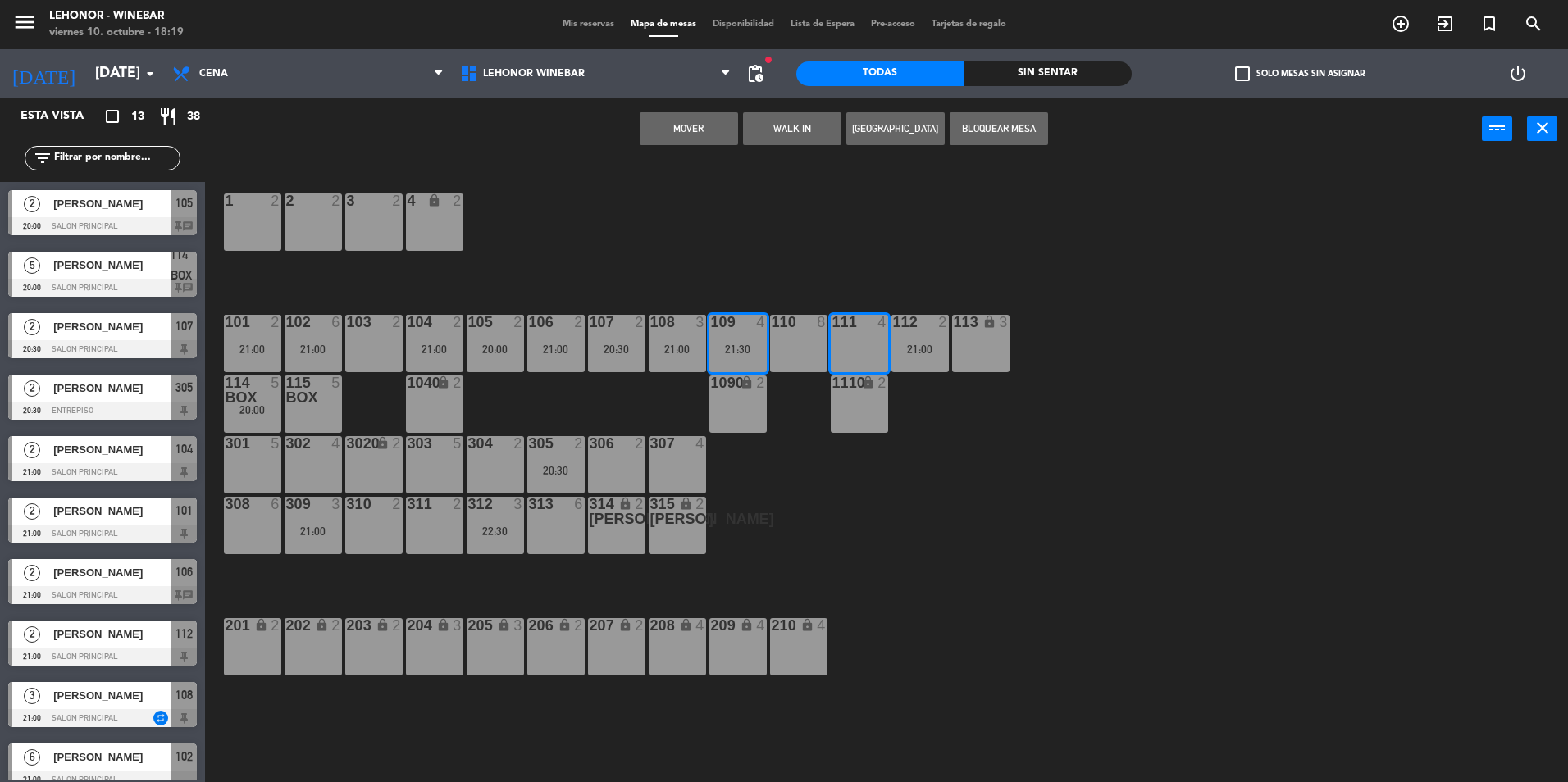
click at [694, 117] on button "Mover" at bounding box center [689, 128] width 99 height 33
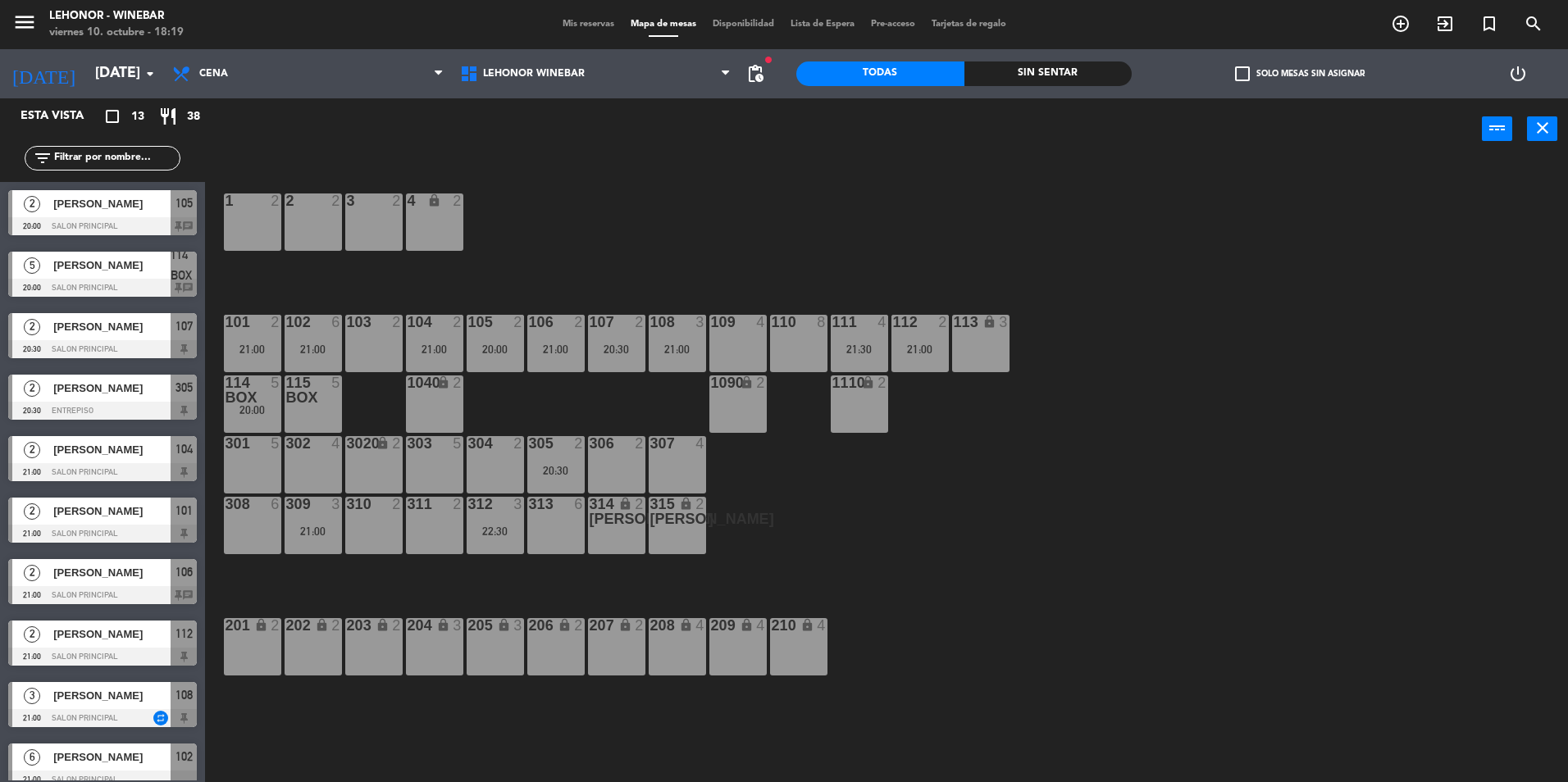
click at [928, 351] on div "21:00" at bounding box center [921, 349] width 58 height 11
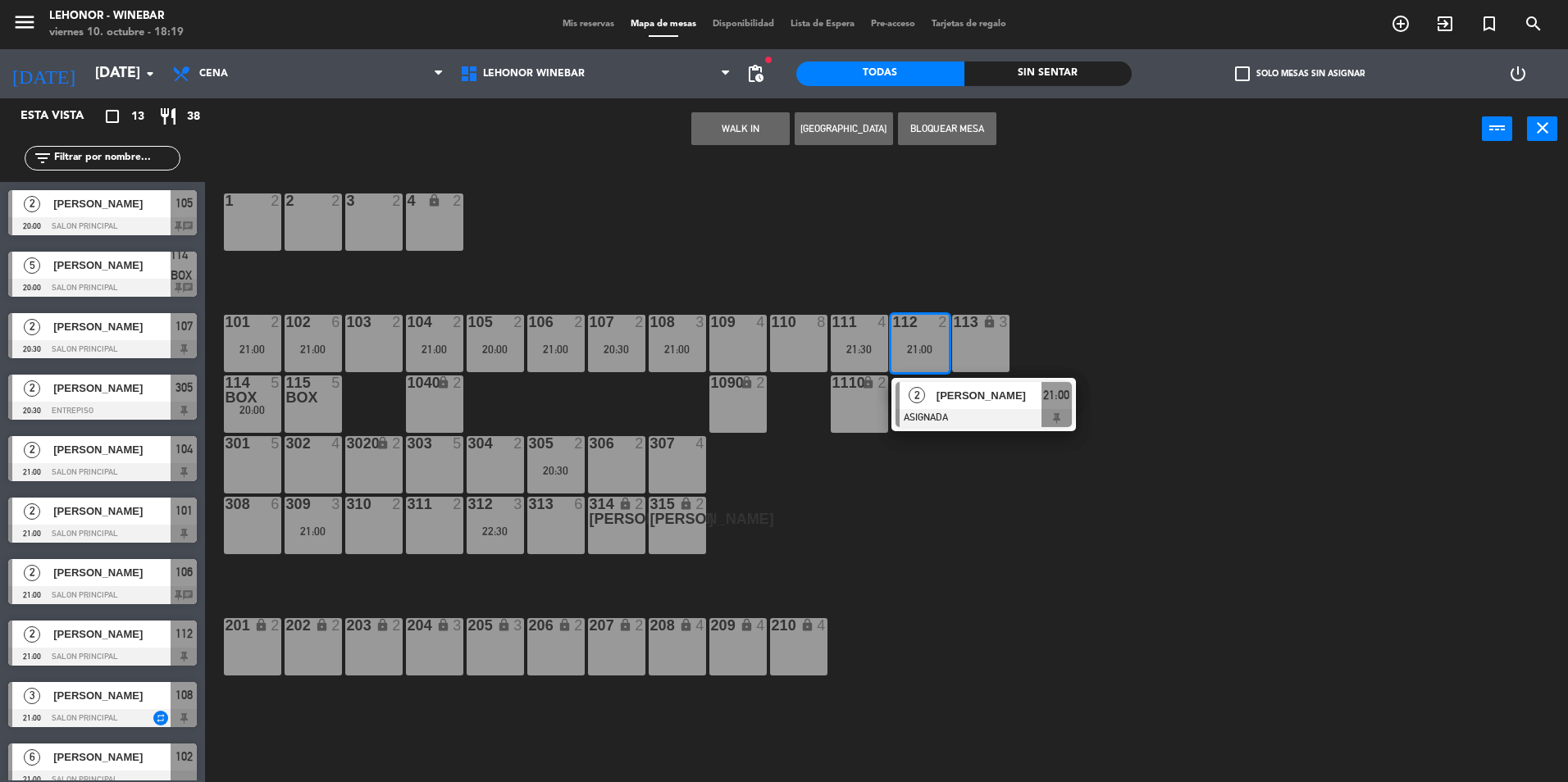
click at [837, 222] on div "1 2 2 2 3 2 4 lock 2 102 6 21:00 104 2 21:00 106 2 21:00 107 2 20:30 109 4 111 …" at bounding box center [894, 475] width 1347 height 623
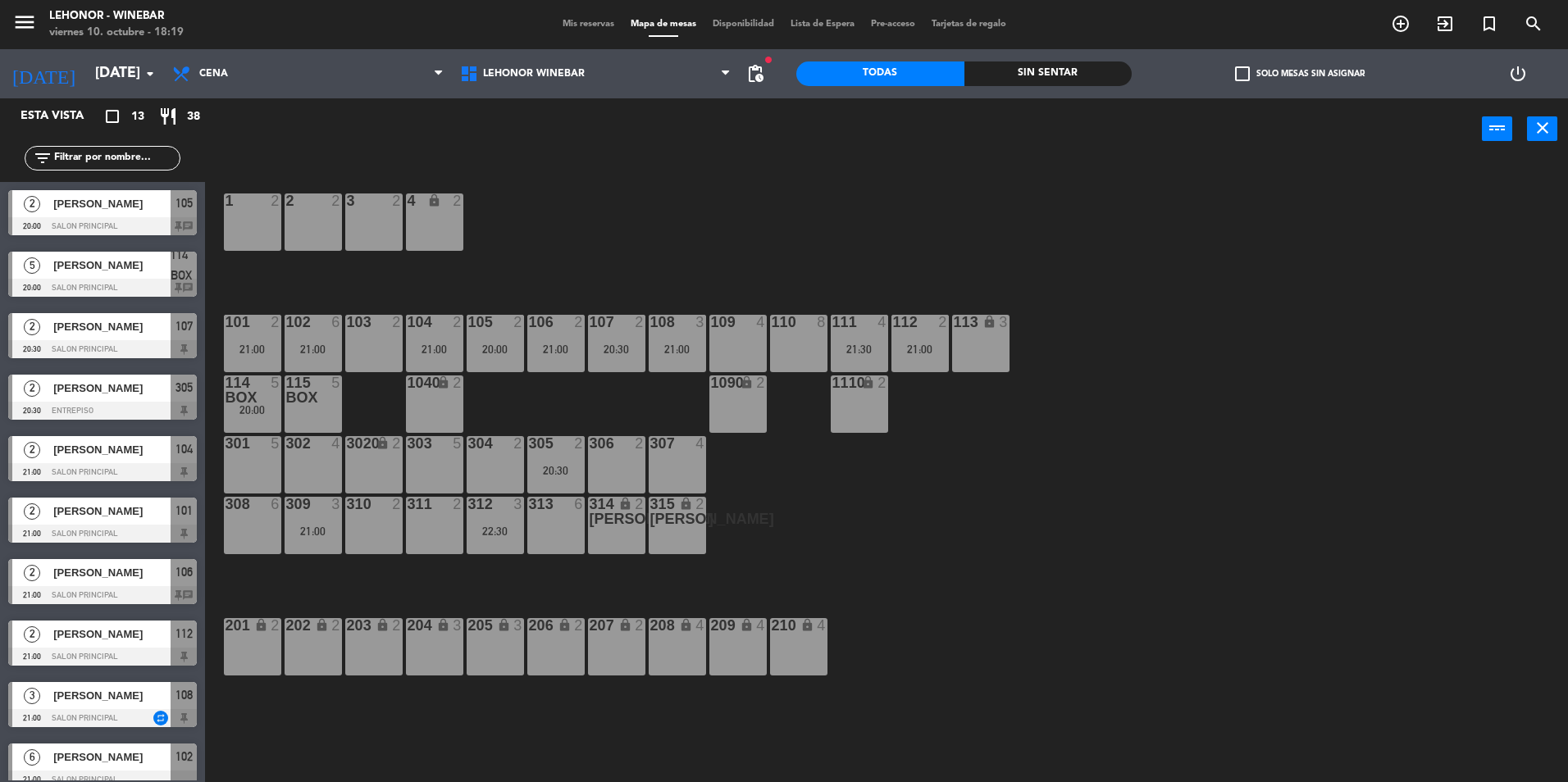
click at [684, 330] on div "108 3" at bounding box center [678, 323] width 58 height 17
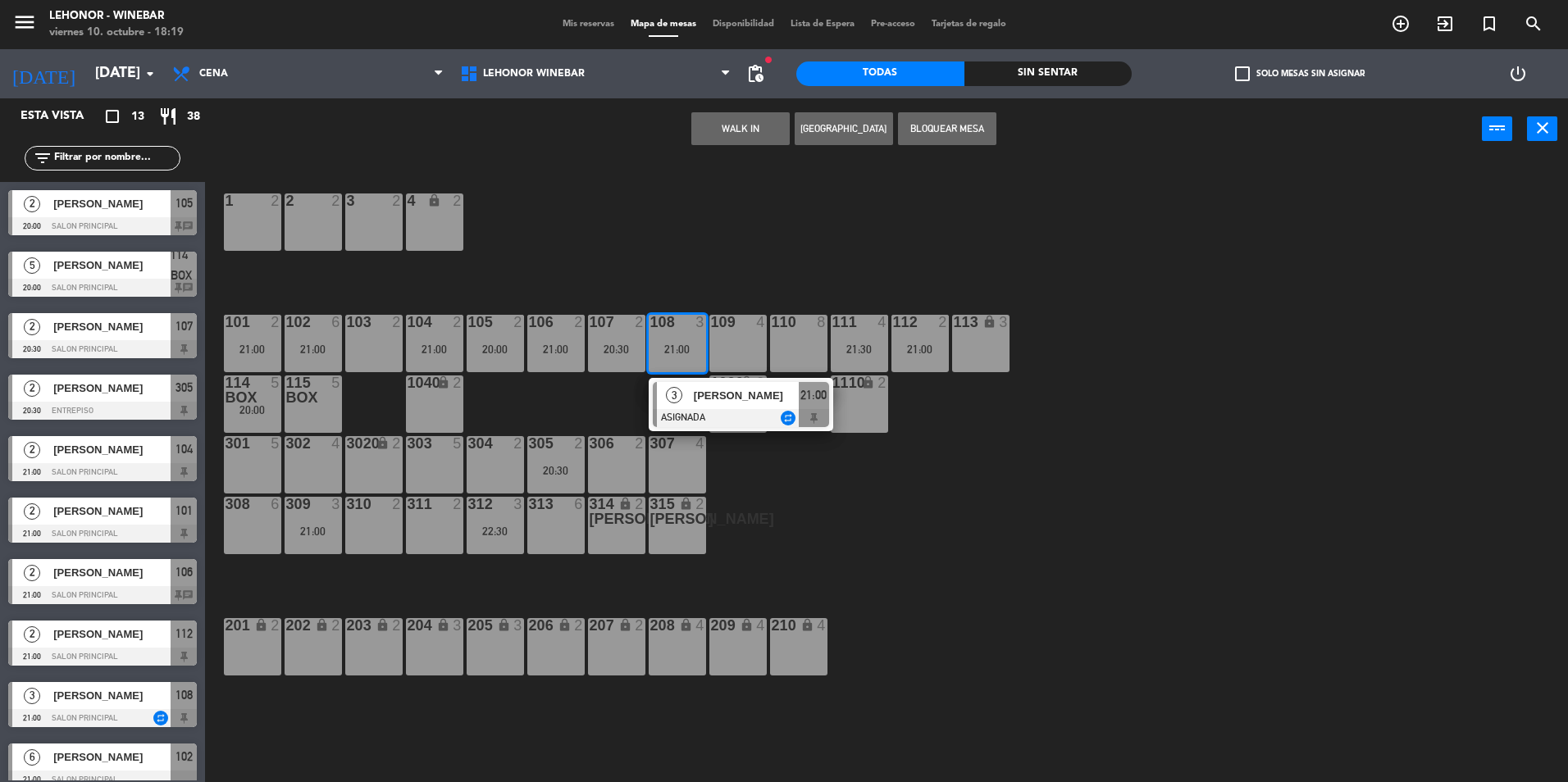
click at [761, 247] on div "1 2 2 2 3 2 4 lock 2 102 6 21:00 104 2 21:00 106 2 21:00 107 2 20:30 109 4 111 …" at bounding box center [894, 475] width 1347 height 623
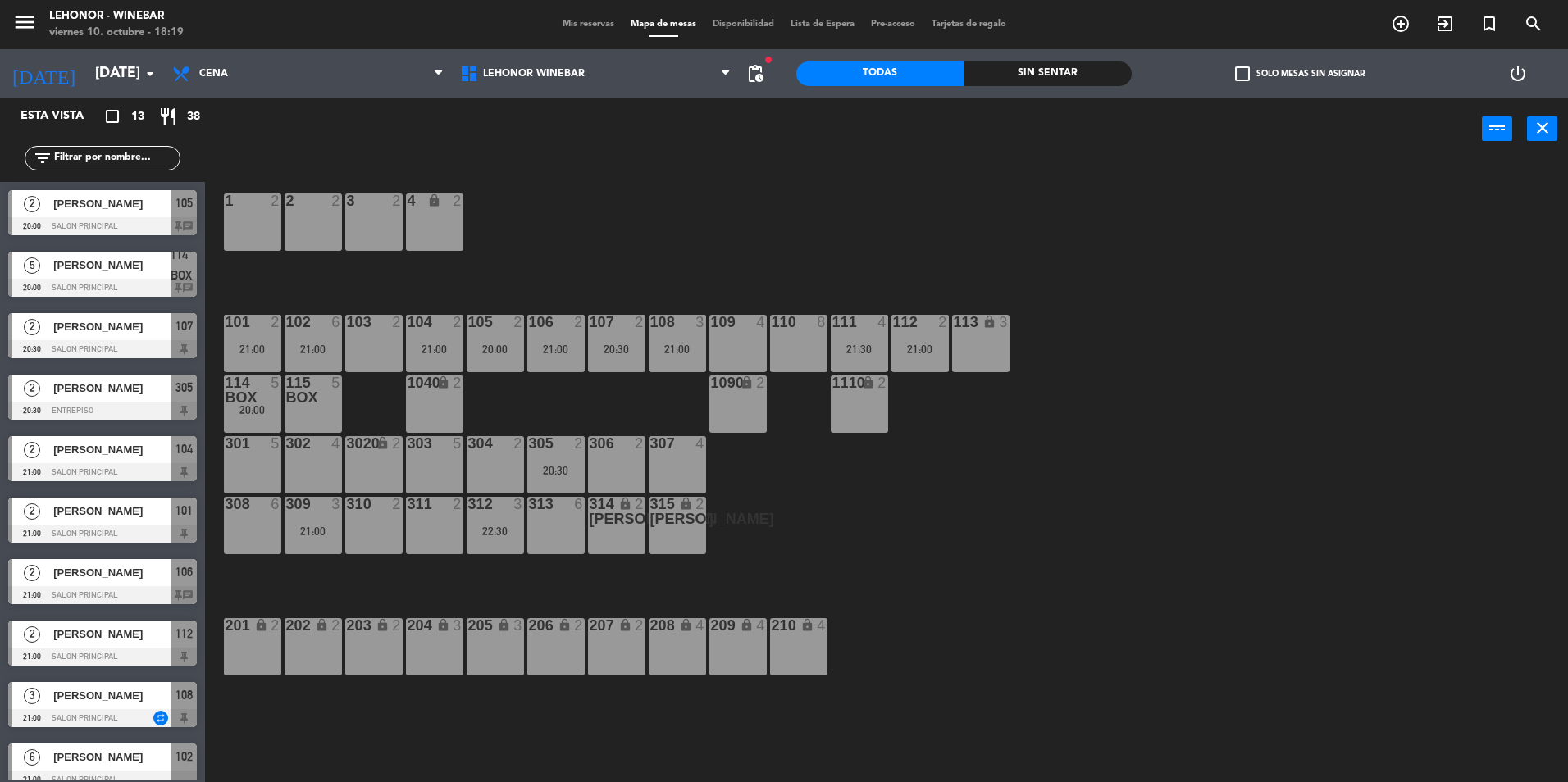
click at [614, 340] on div "107 2 20:30" at bounding box center [617, 344] width 58 height 58
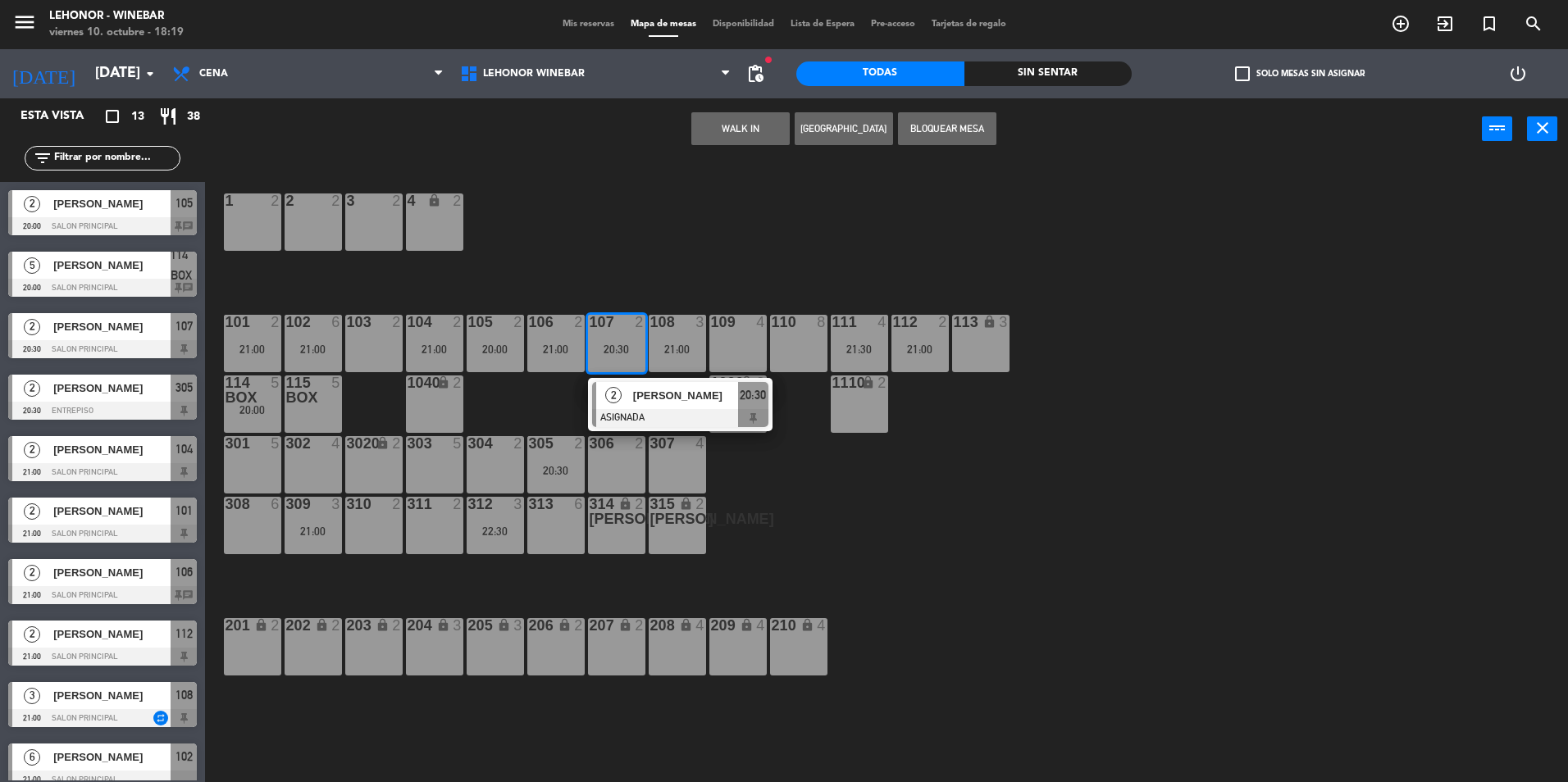
click at [690, 251] on div "1 2 2 2 3 2 4 lock 2 102 6 21:00 104 2 21:00 106 2 21:00 107 2 20:30 2 [PERSON_…" at bounding box center [894, 475] width 1347 height 623
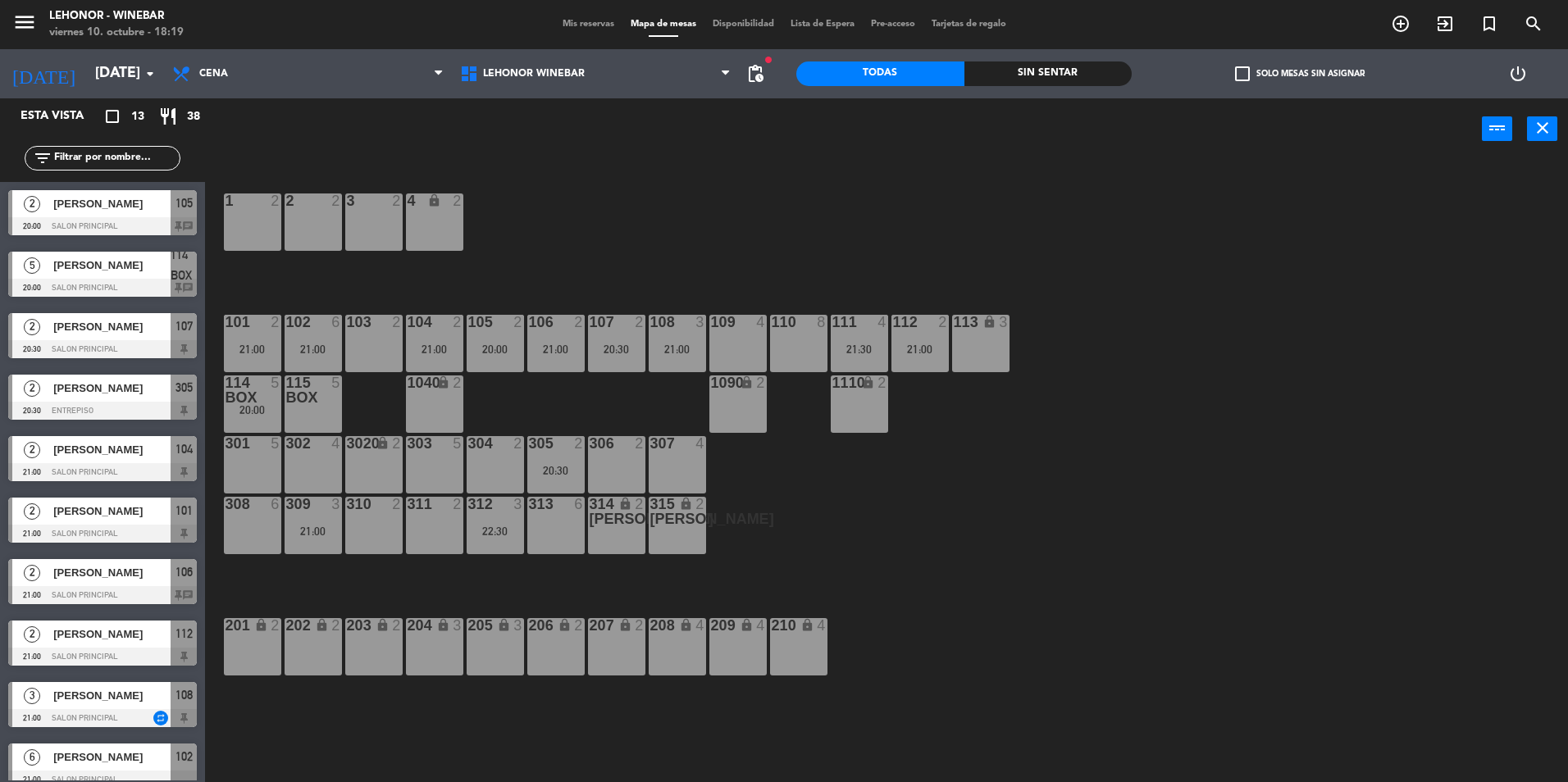
click at [678, 341] on div "108 3 21:00" at bounding box center [678, 344] width 58 height 58
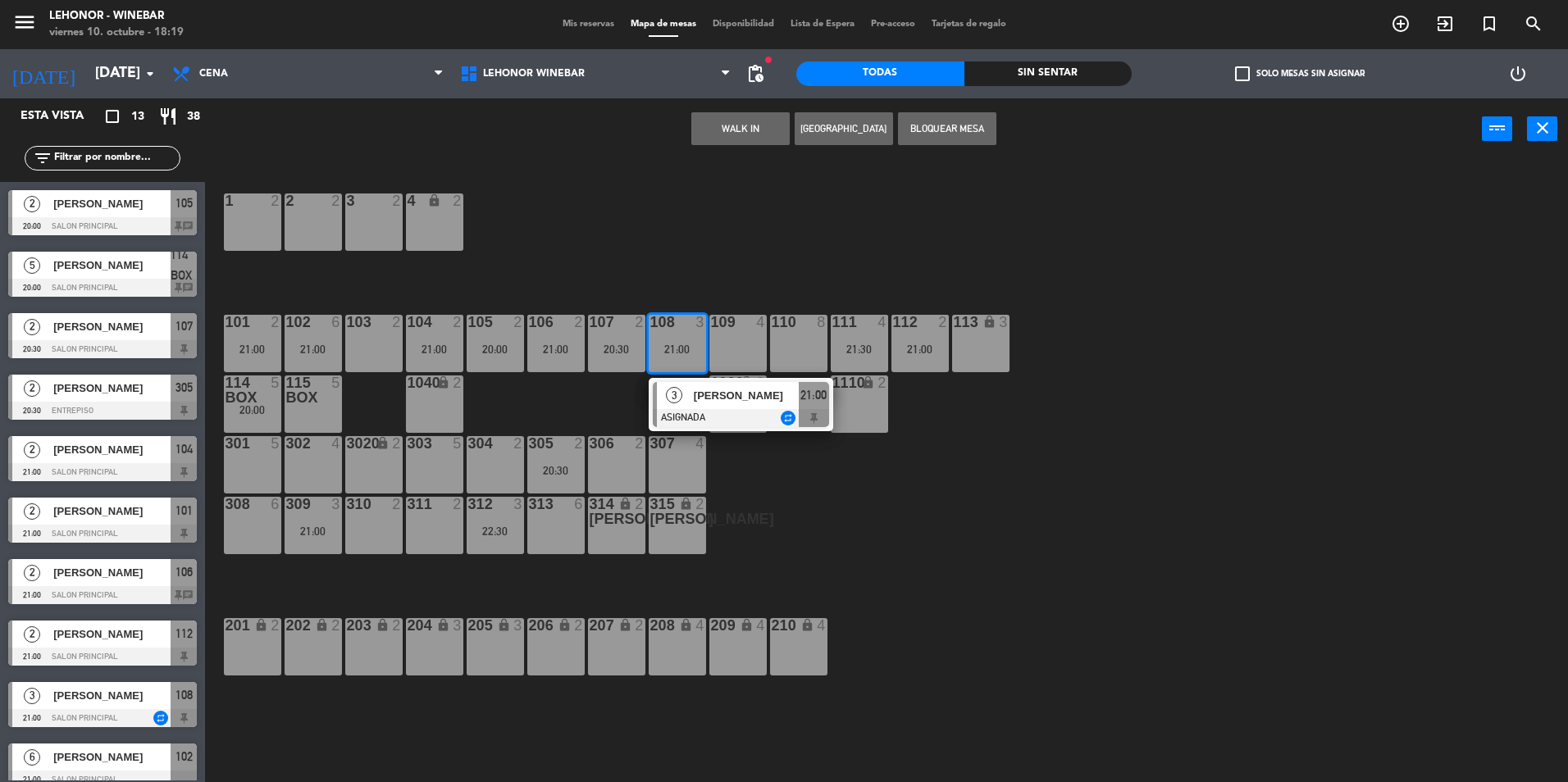
click at [737, 341] on div "109 4" at bounding box center [738, 344] width 58 height 58
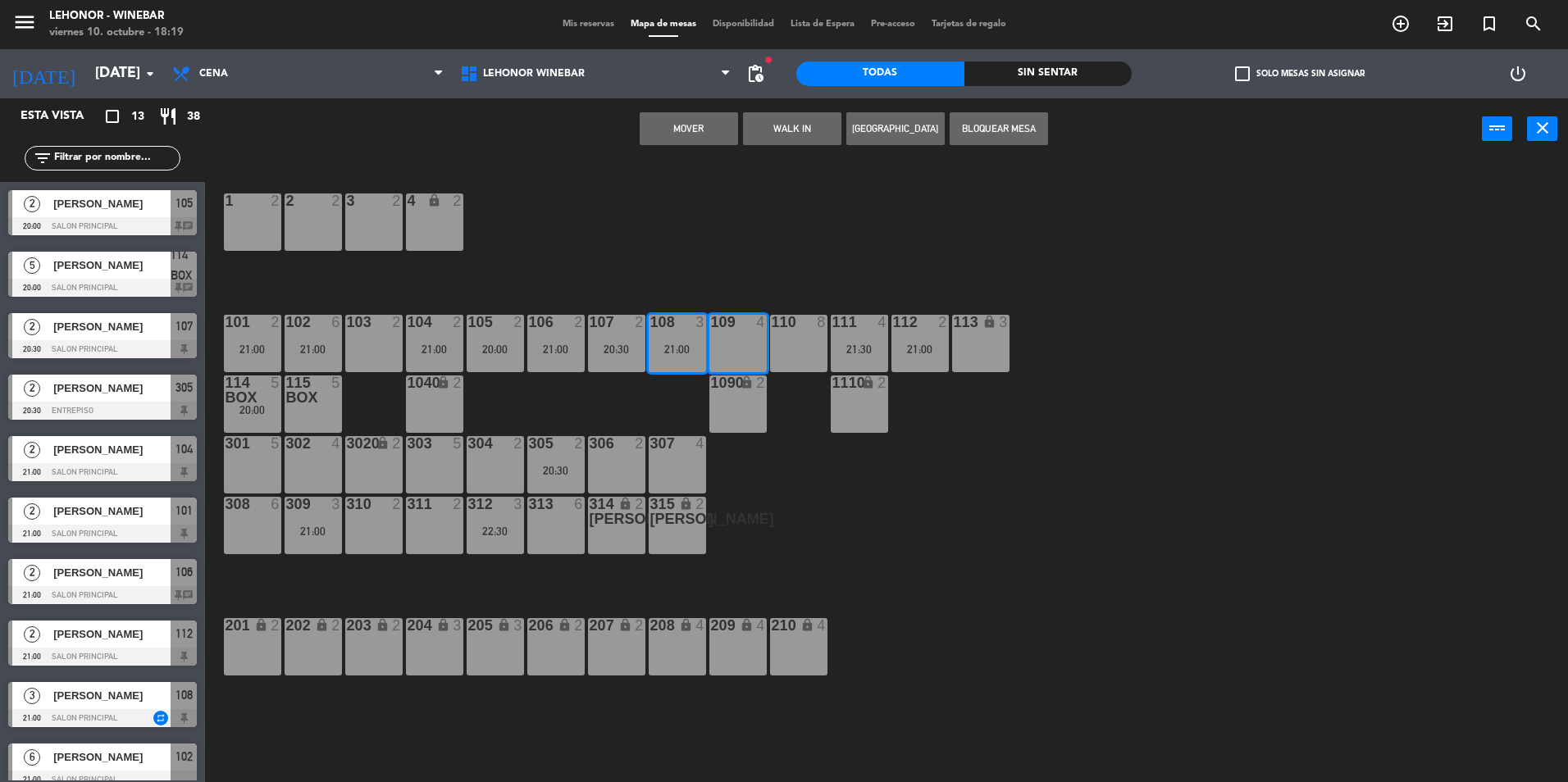
click at [710, 122] on button "Mover" at bounding box center [689, 128] width 99 height 33
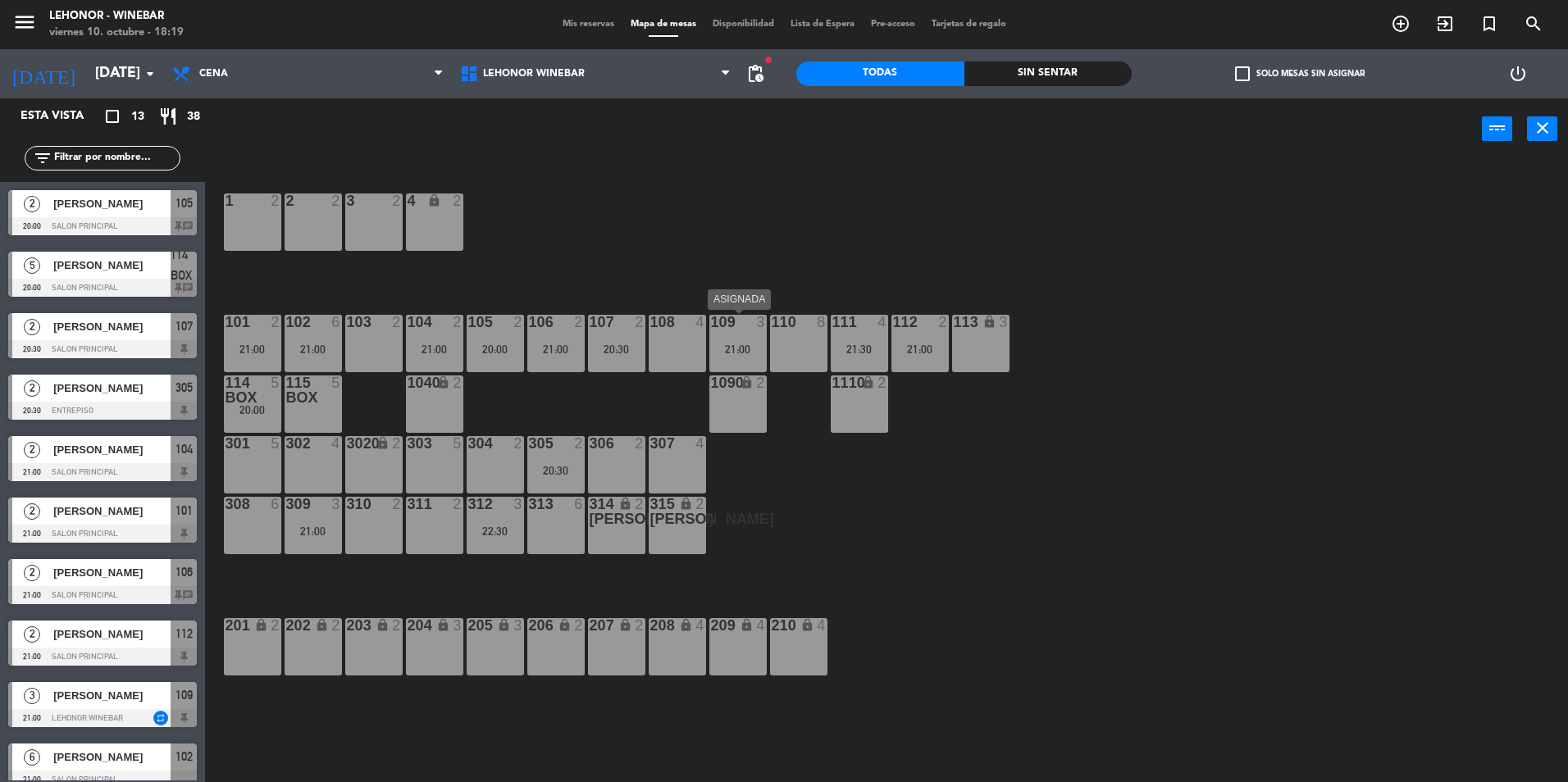
click at [752, 344] on div "21:00" at bounding box center [738, 349] width 58 height 11
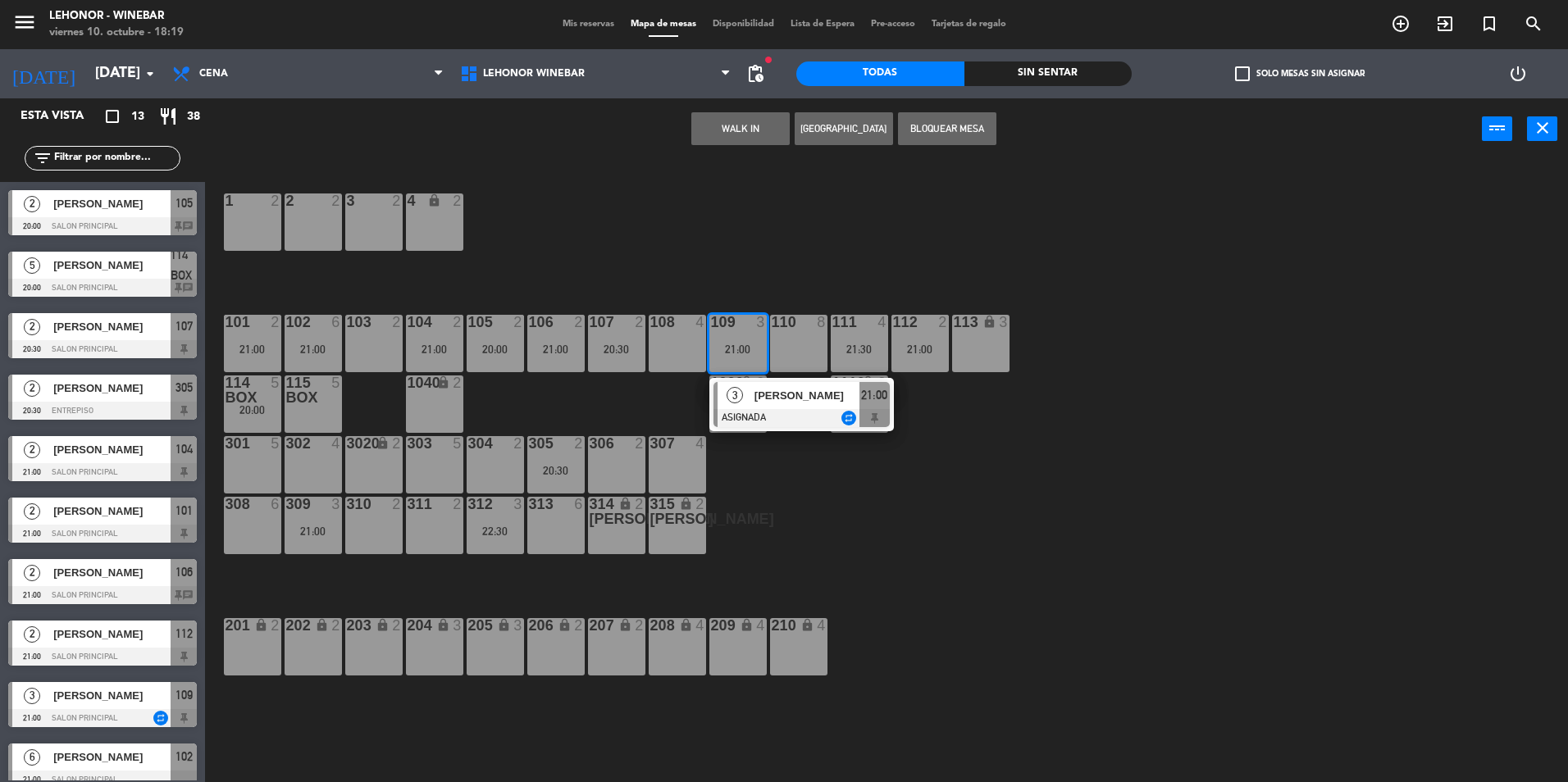
click at [813, 230] on div "1 2 2 2 3 2 4 lock 2 102 6 21:00 104 2 21:00 106 2 21:00 107 2 20:30 109 3 21:0…" at bounding box center [894, 475] width 1347 height 623
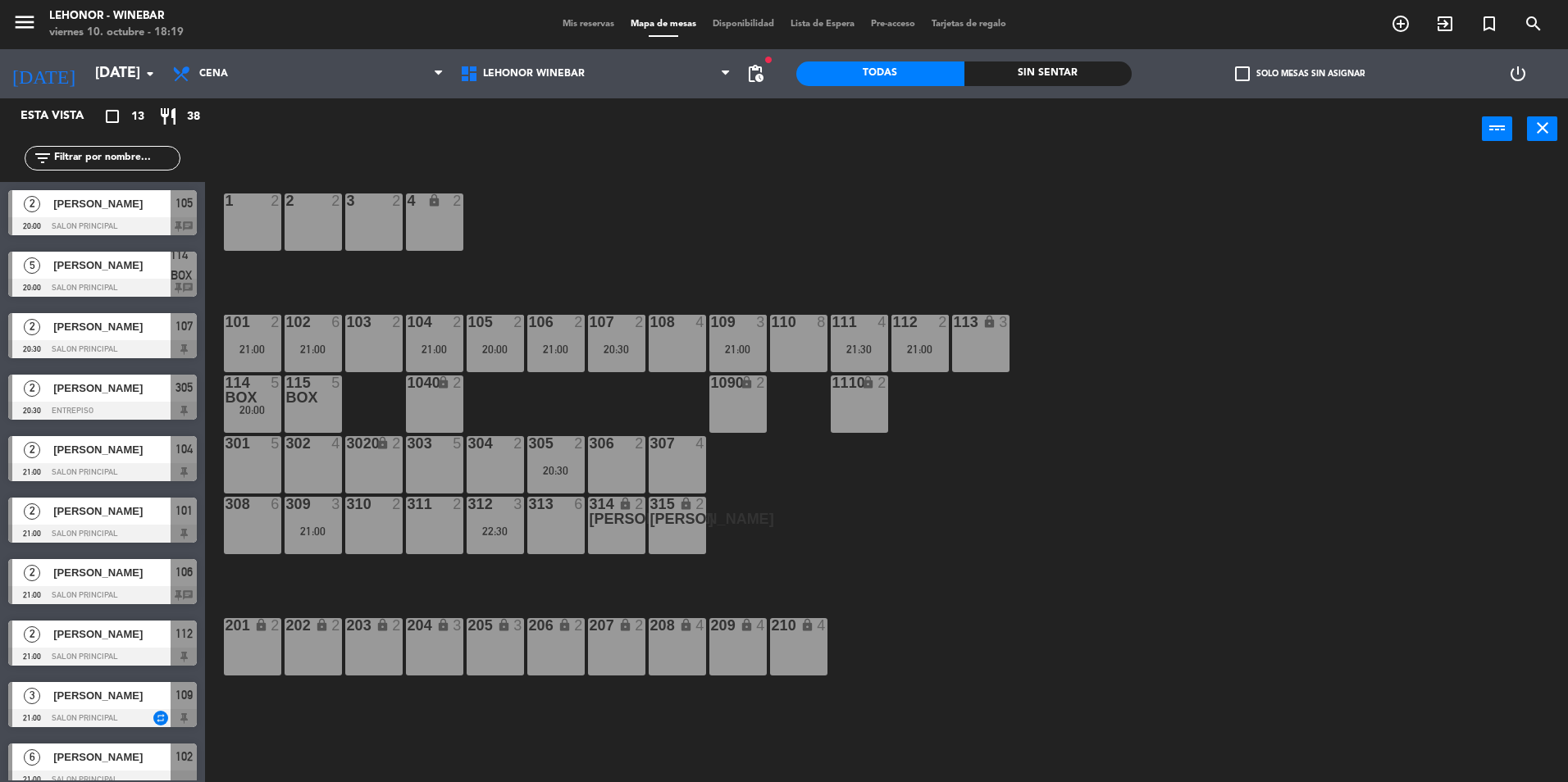
click at [683, 245] on div "1 2 2 2 3 2 4 lock 2 102 6 21:00 104 2 21:00 106 2 21:00 107 2 20:30 109 3 21:0…" at bounding box center [894, 475] width 1347 height 623
click at [554, 337] on div "106 2 21:00" at bounding box center [556, 344] width 58 height 58
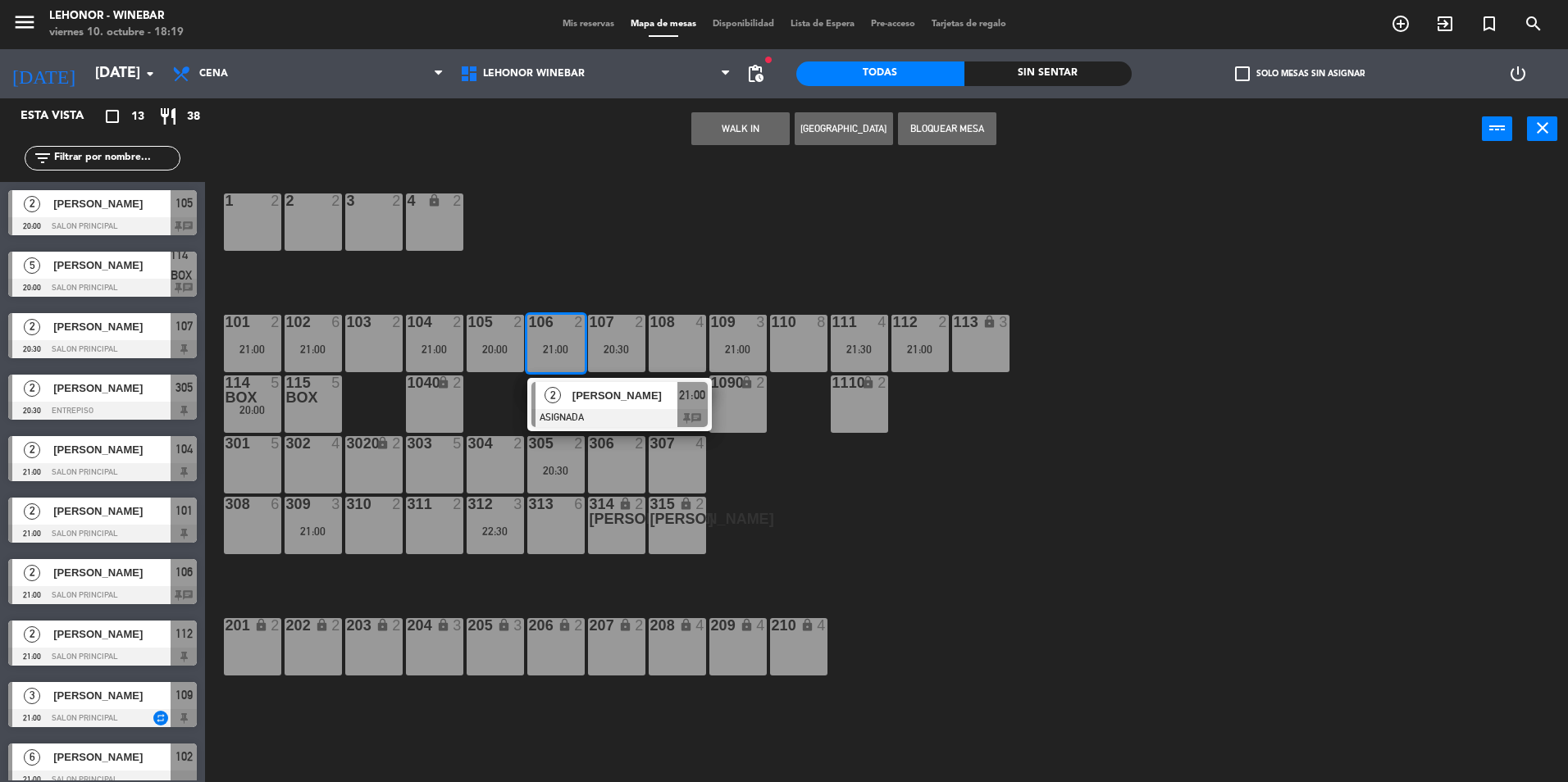
click at [738, 271] on div "1 2 2 2 3 2 4 lock 2 102 6 21:00 104 2 21:00 106 2 21:00 2 [PERSON_NAME] ASIGNA…" at bounding box center [894, 475] width 1347 height 623
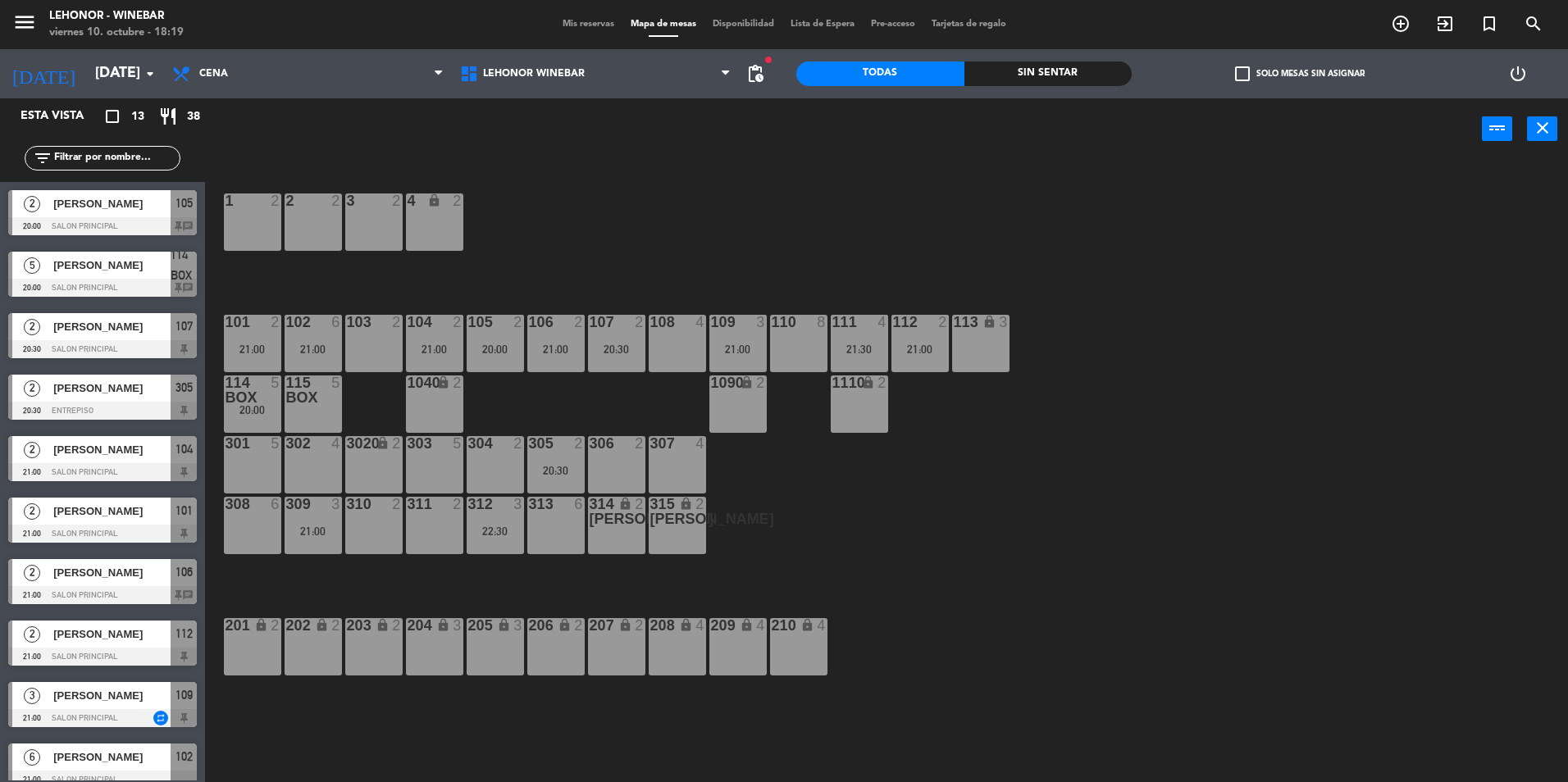
click at [614, 341] on div "107 2 20:30" at bounding box center [617, 344] width 58 height 58
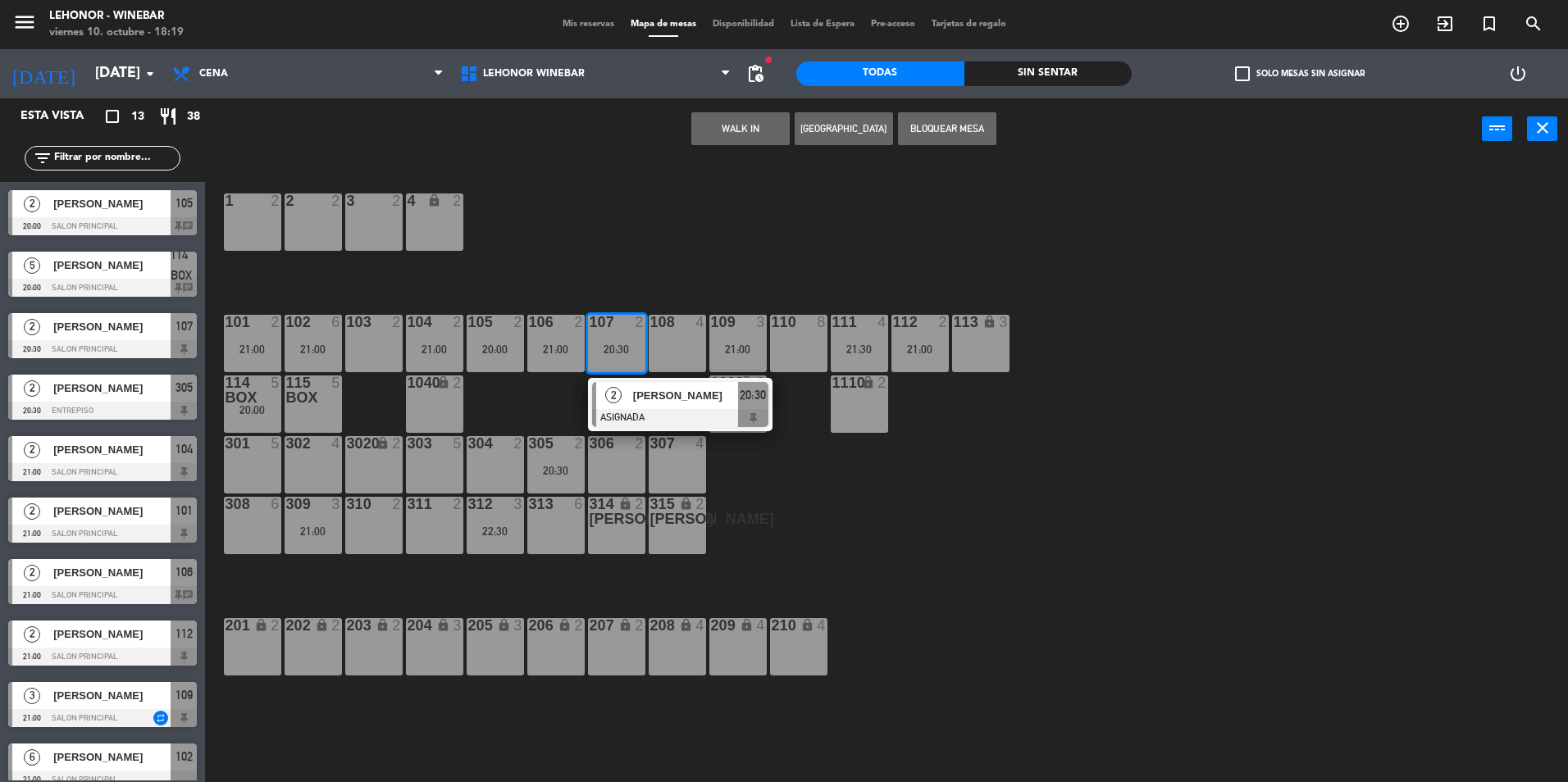
click at [636, 271] on div "1 2 2 2 3 2 4 lock 2 102 6 21:00 104 2 21:00 106 2 21:00 107 2 20:30 2 [PERSON_…" at bounding box center [894, 475] width 1347 height 623
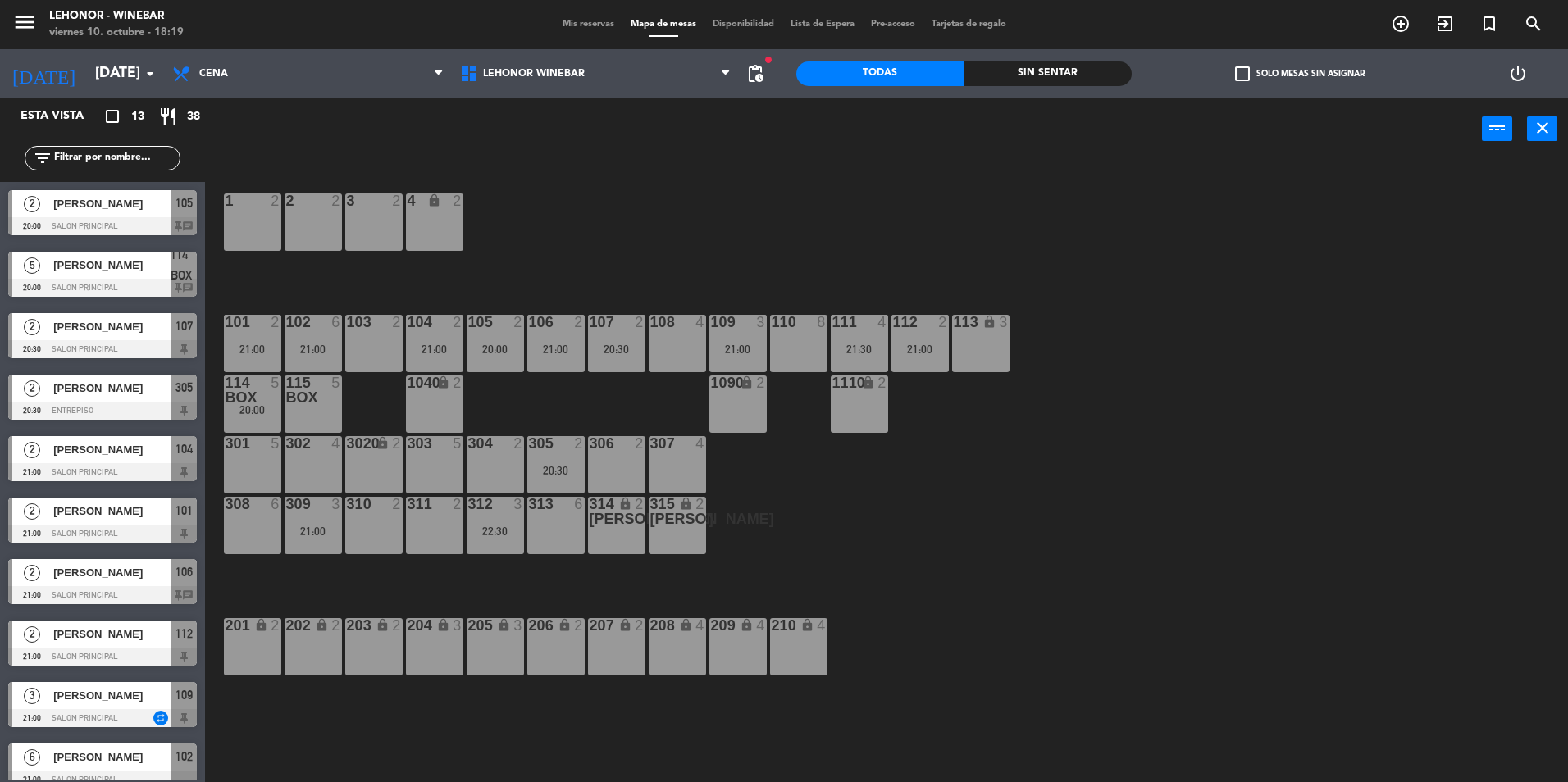
click at [453, 337] on div "104 2 21:00" at bounding box center [435, 344] width 58 height 58
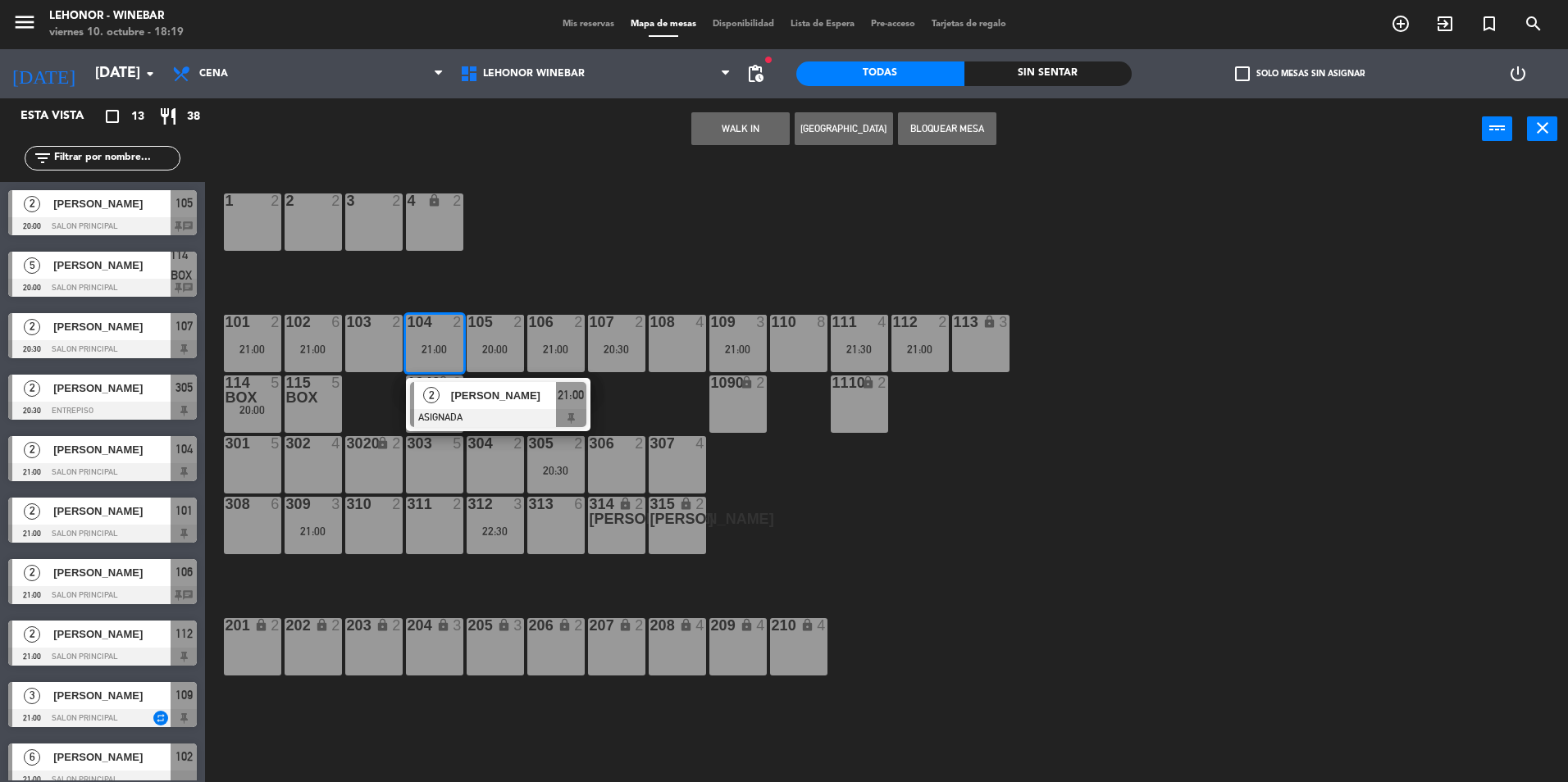
click at [683, 344] on div "108 4" at bounding box center [678, 344] width 58 height 58
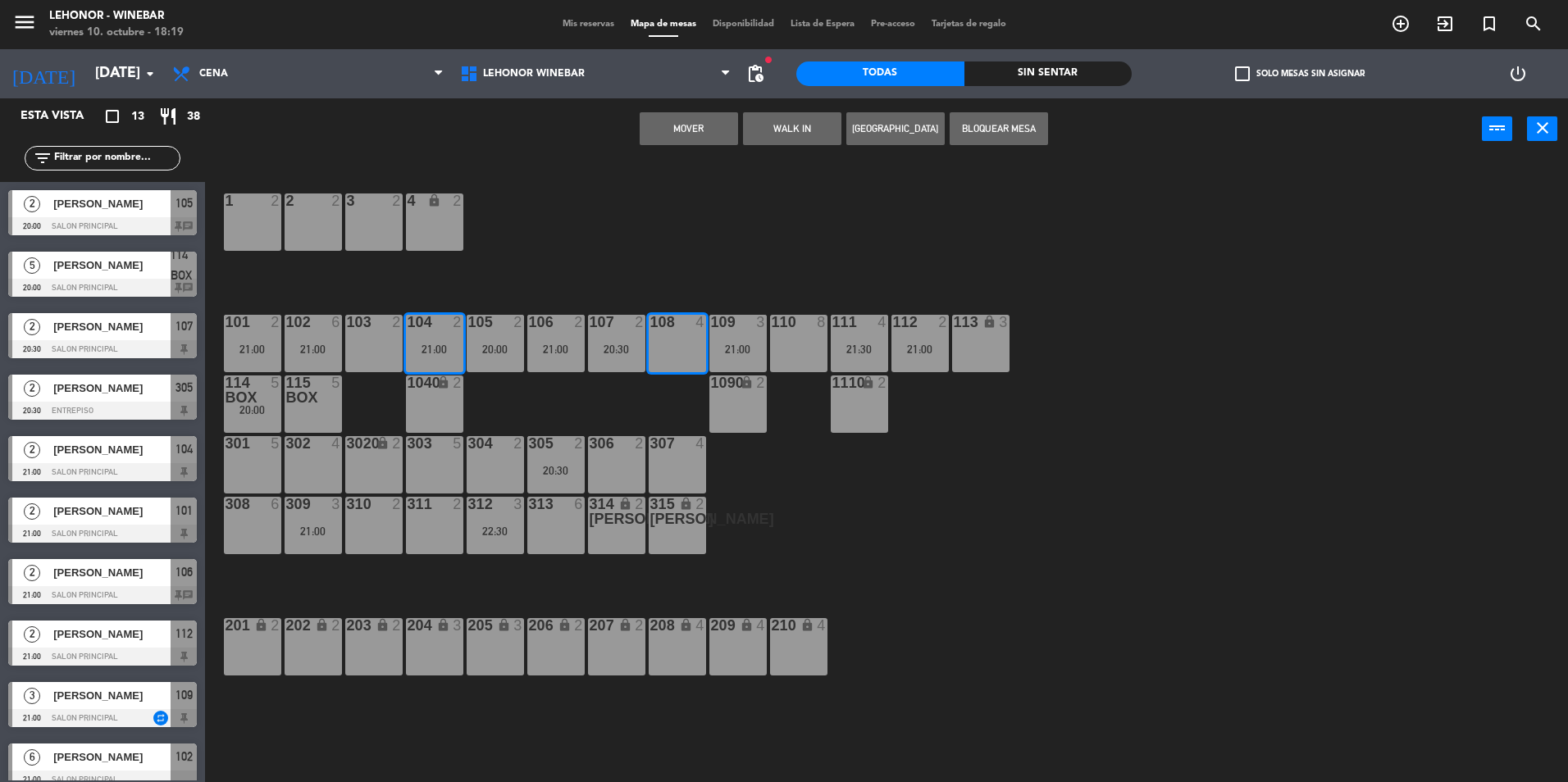
click at [699, 128] on button "Mover" at bounding box center [689, 128] width 99 height 33
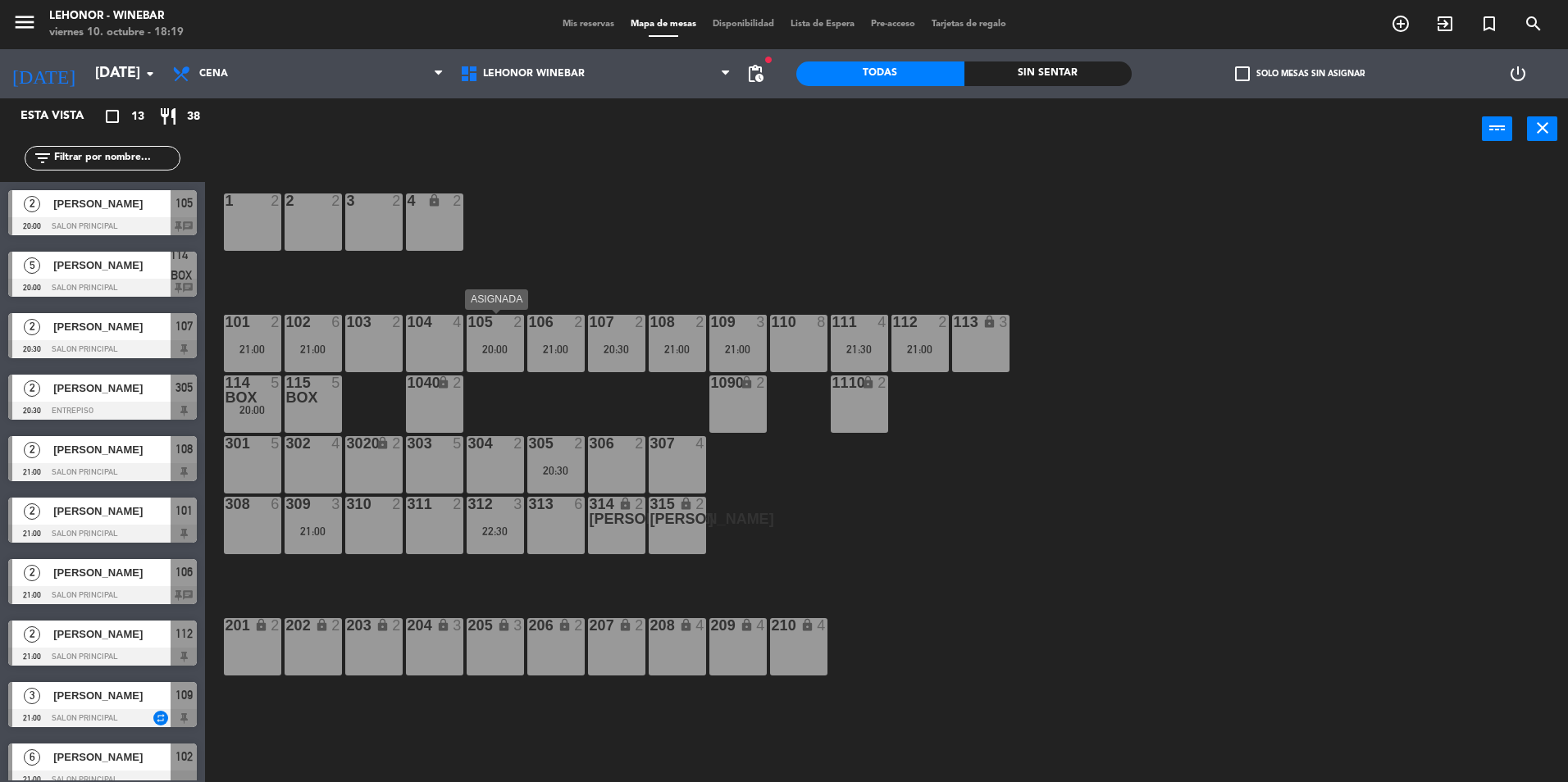
click at [507, 361] on div "105 2 20:00" at bounding box center [495, 344] width 58 height 58
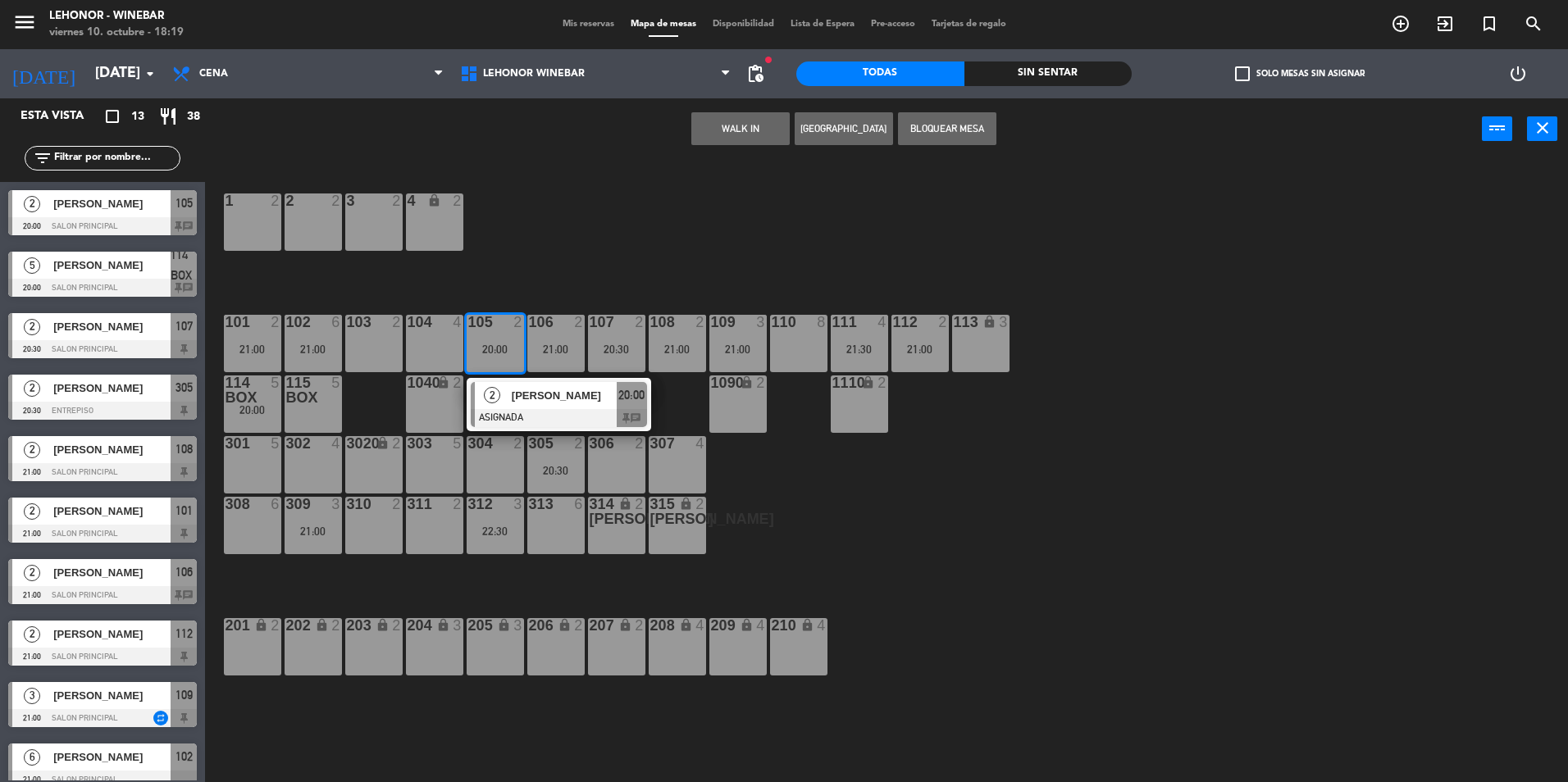
click at [594, 253] on div "1 2 2 2 3 2 4 lock 2 102 6 21:00 104 4 106 2 21:00 107 2 20:30 109 3 21:00 111 …" at bounding box center [894, 475] width 1347 height 623
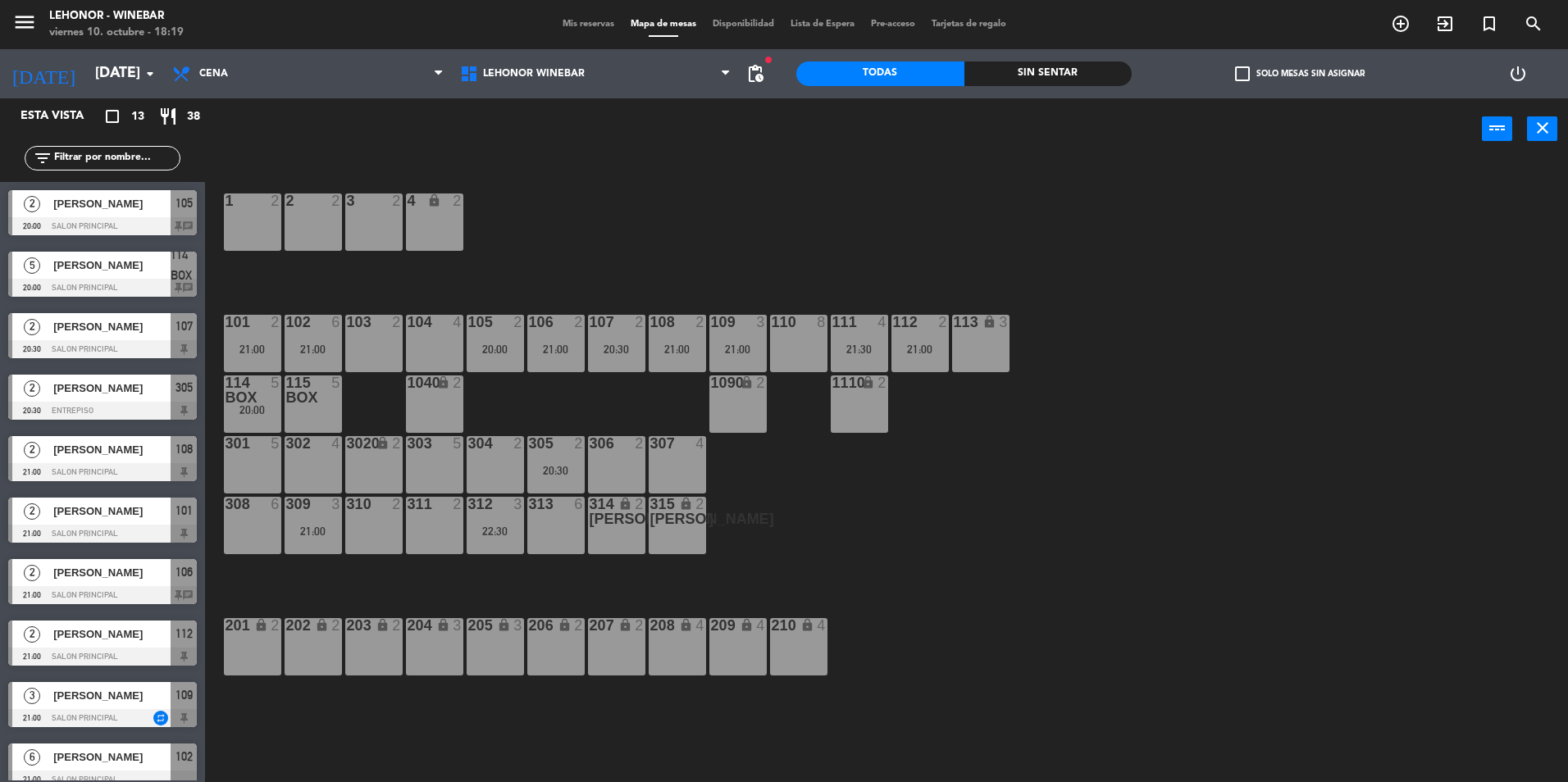
click at [549, 335] on div "106 2 21:00" at bounding box center [556, 344] width 58 height 58
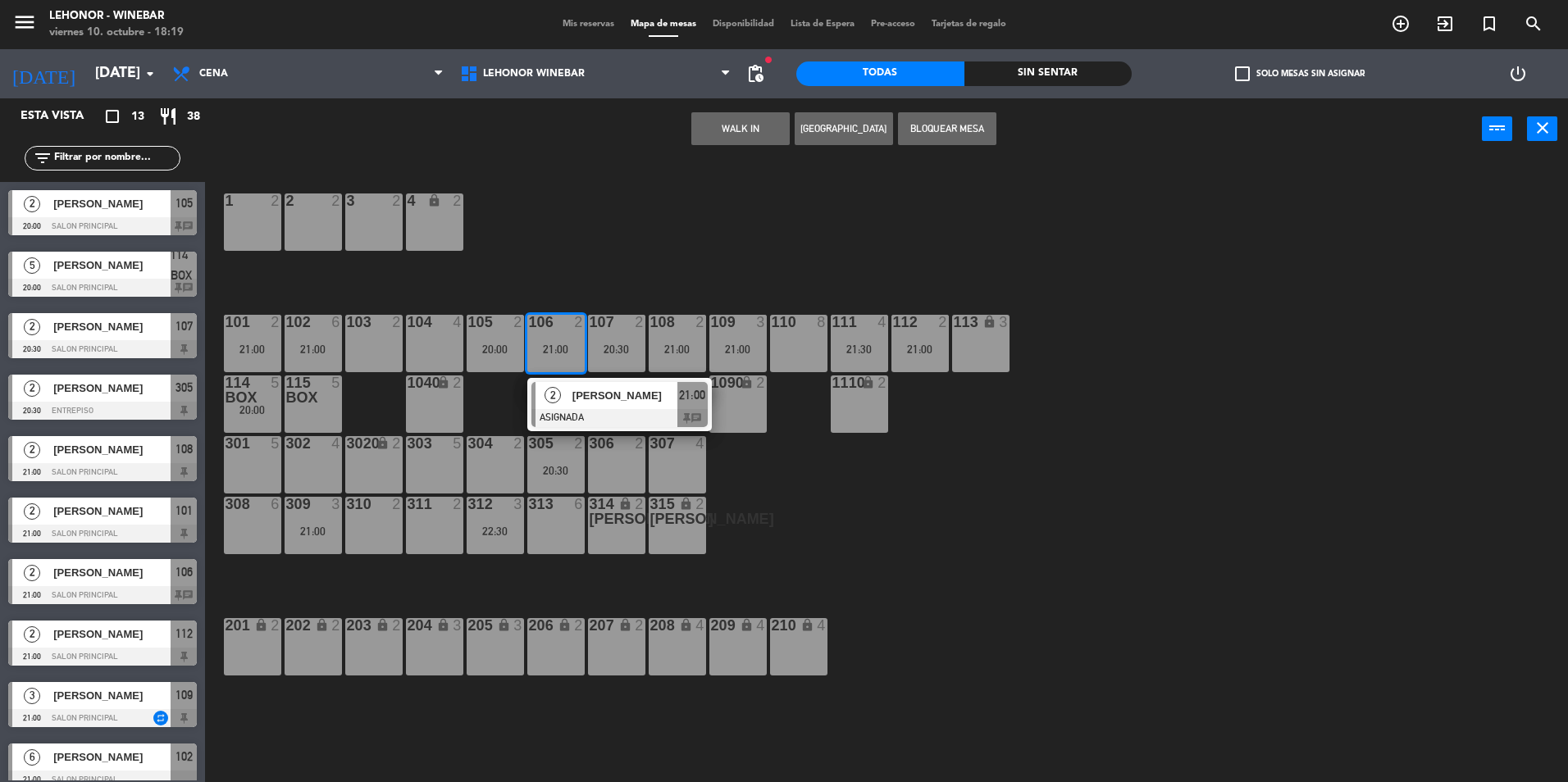
click at [611, 256] on div "1 2 2 2 3 2 4 lock 2 102 6 21:00 104 4 106 2 21:00 2 [PERSON_NAME] ASIGNADA 21:…" at bounding box center [894, 475] width 1347 height 623
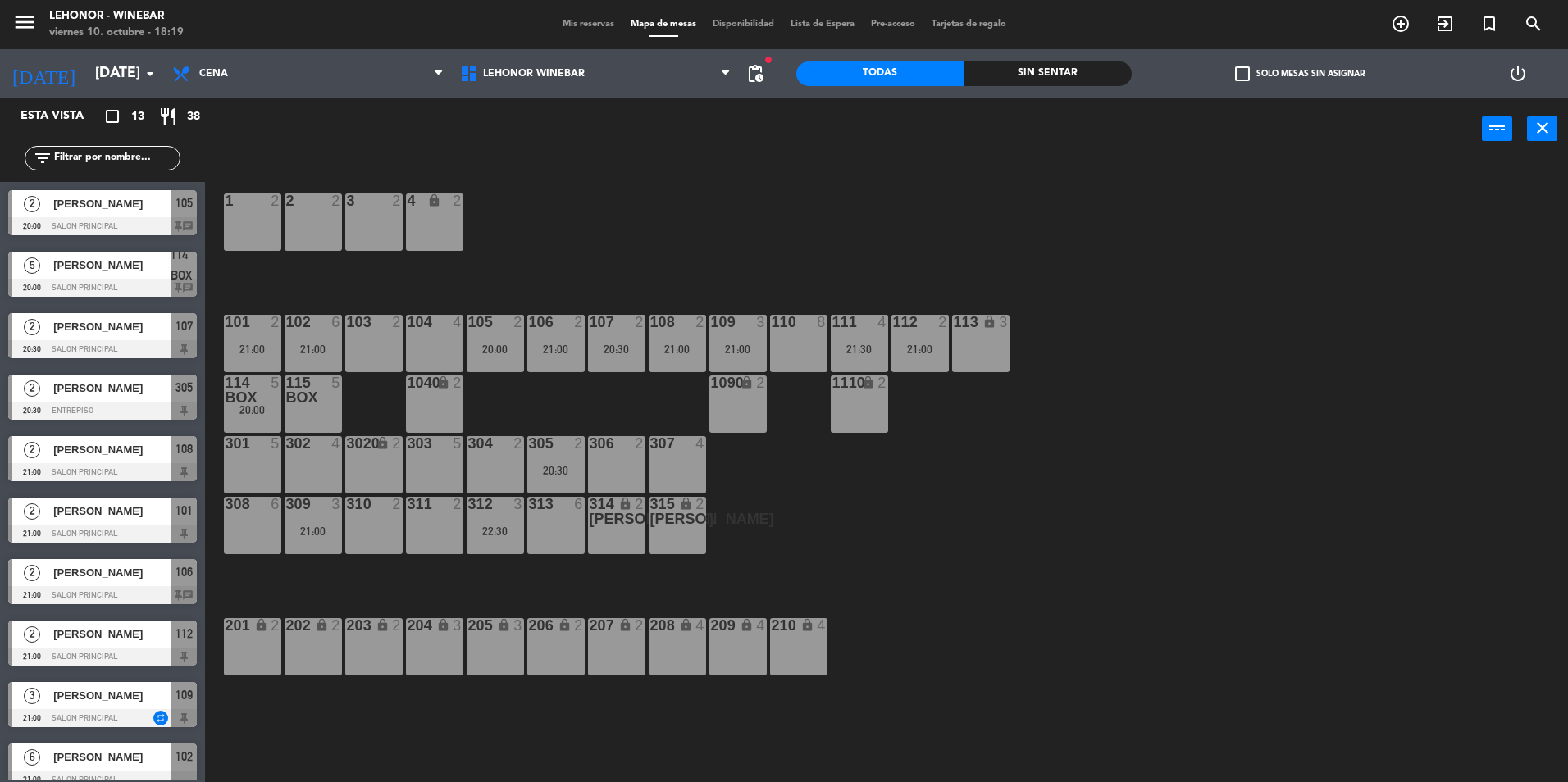
click at [272, 320] on div "2" at bounding box center [276, 322] width 10 height 15
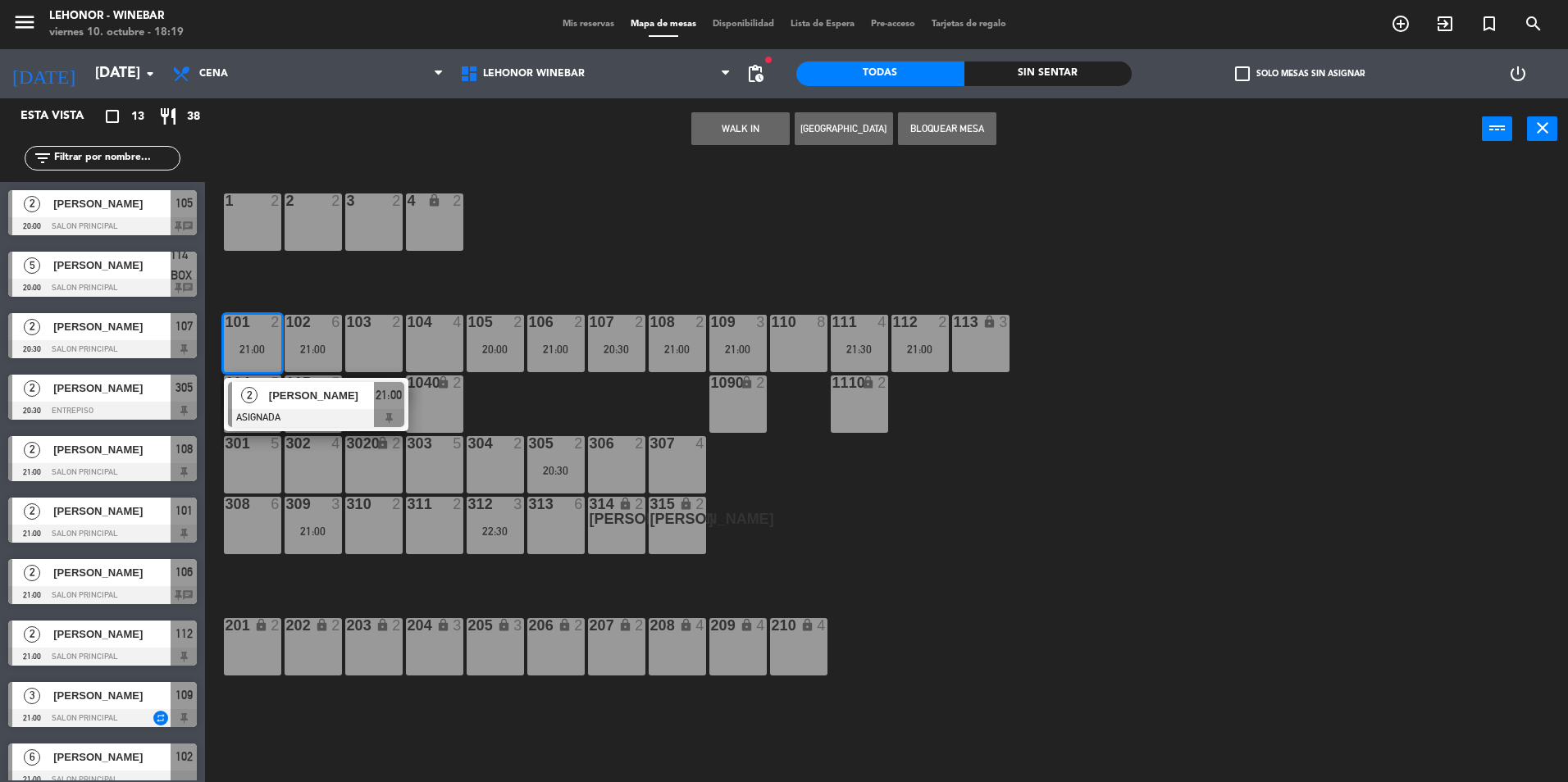
click at [518, 209] on div "1 2 2 2 3 2 4 lock 2 102 6 21:00 104 4 106 2 21:00 107 2 20:30 109 3 21:00 111 …" at bounding box center [894, 475] width 1347 height 623
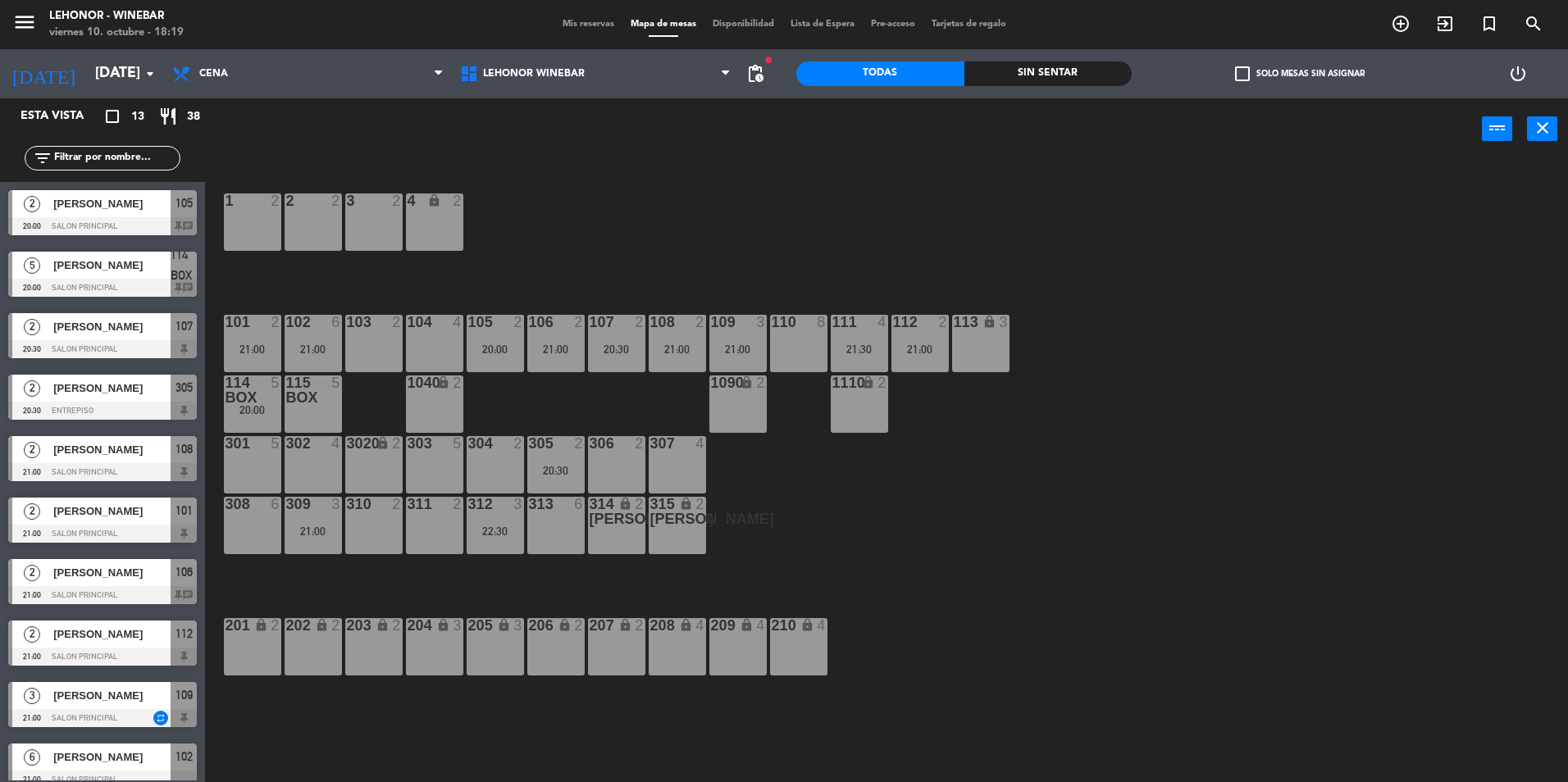
click at [630, 345] on div "20:30" at bounding box center [617, 349] width 58 height 11
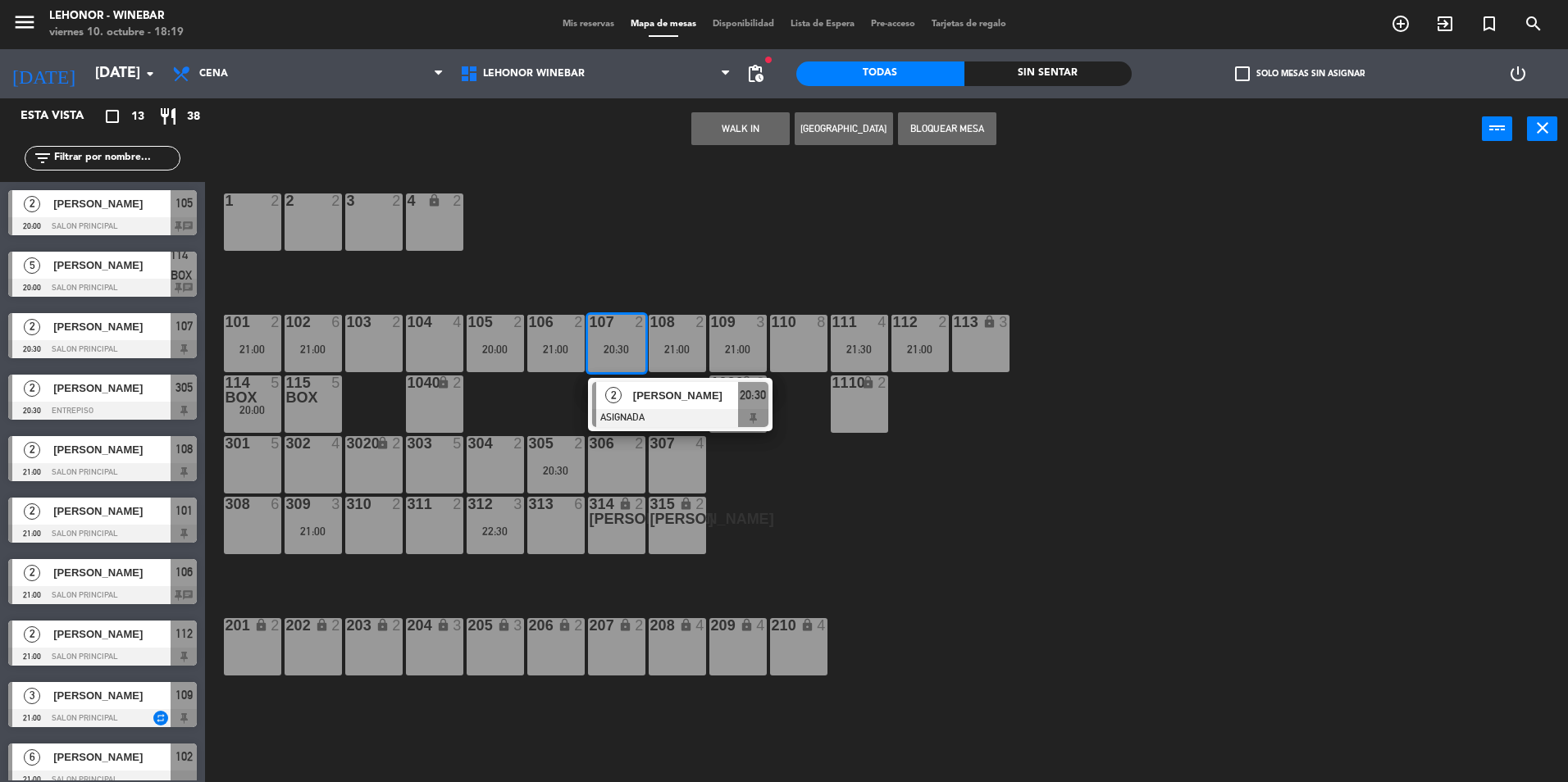
click at [648, 241] on div "1 2 2 2 3 2 4 lock 2 102 6 21:00 104 4 106 2 21:00 107 2 20:30 2 [PERSON_NAME] …" at bounding box center [894, 475] width 1347 height 623
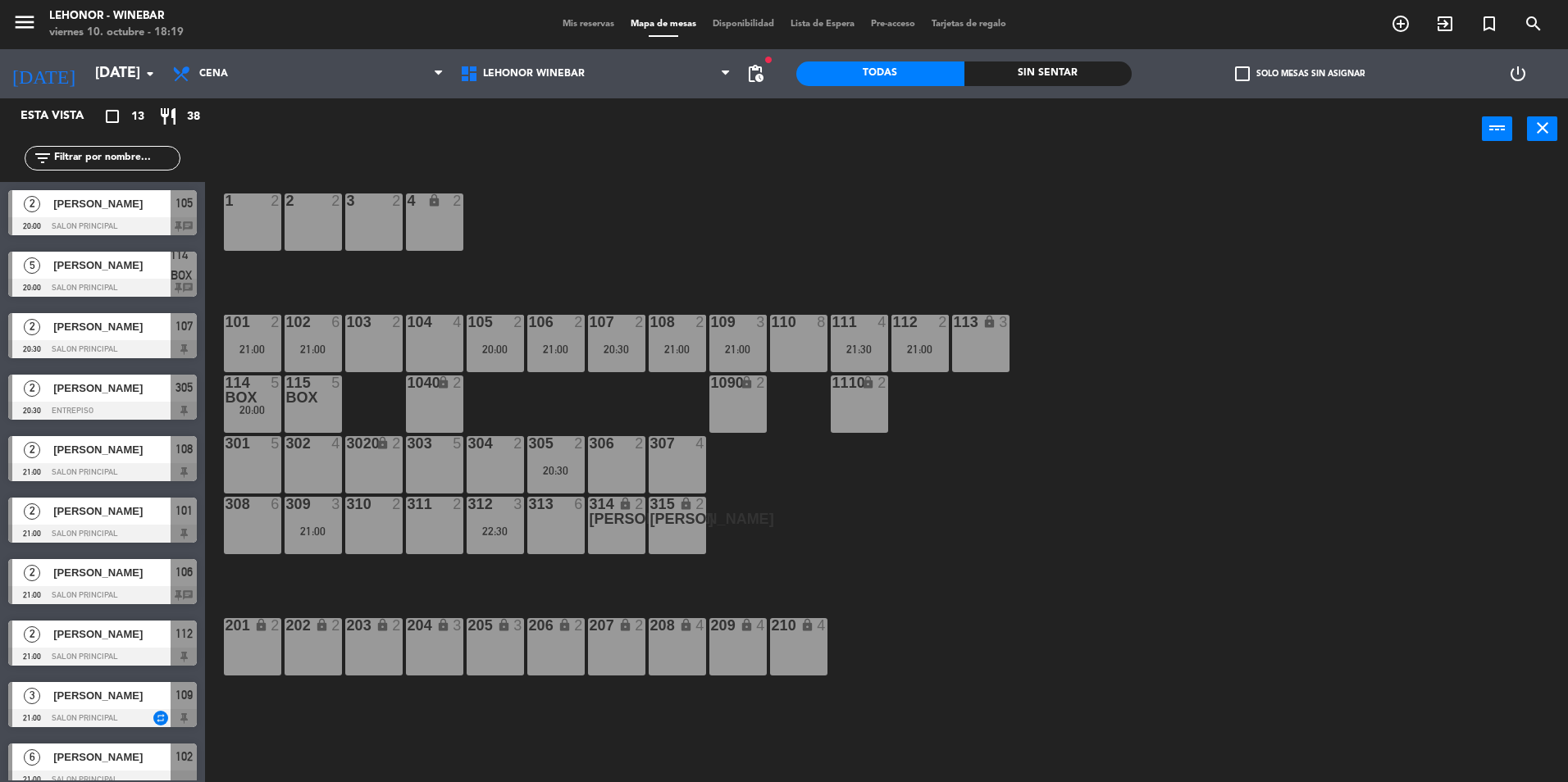
click at [664, 342] on div "108 2 21:00" at bounding box center [678, 344] width 58 height 58
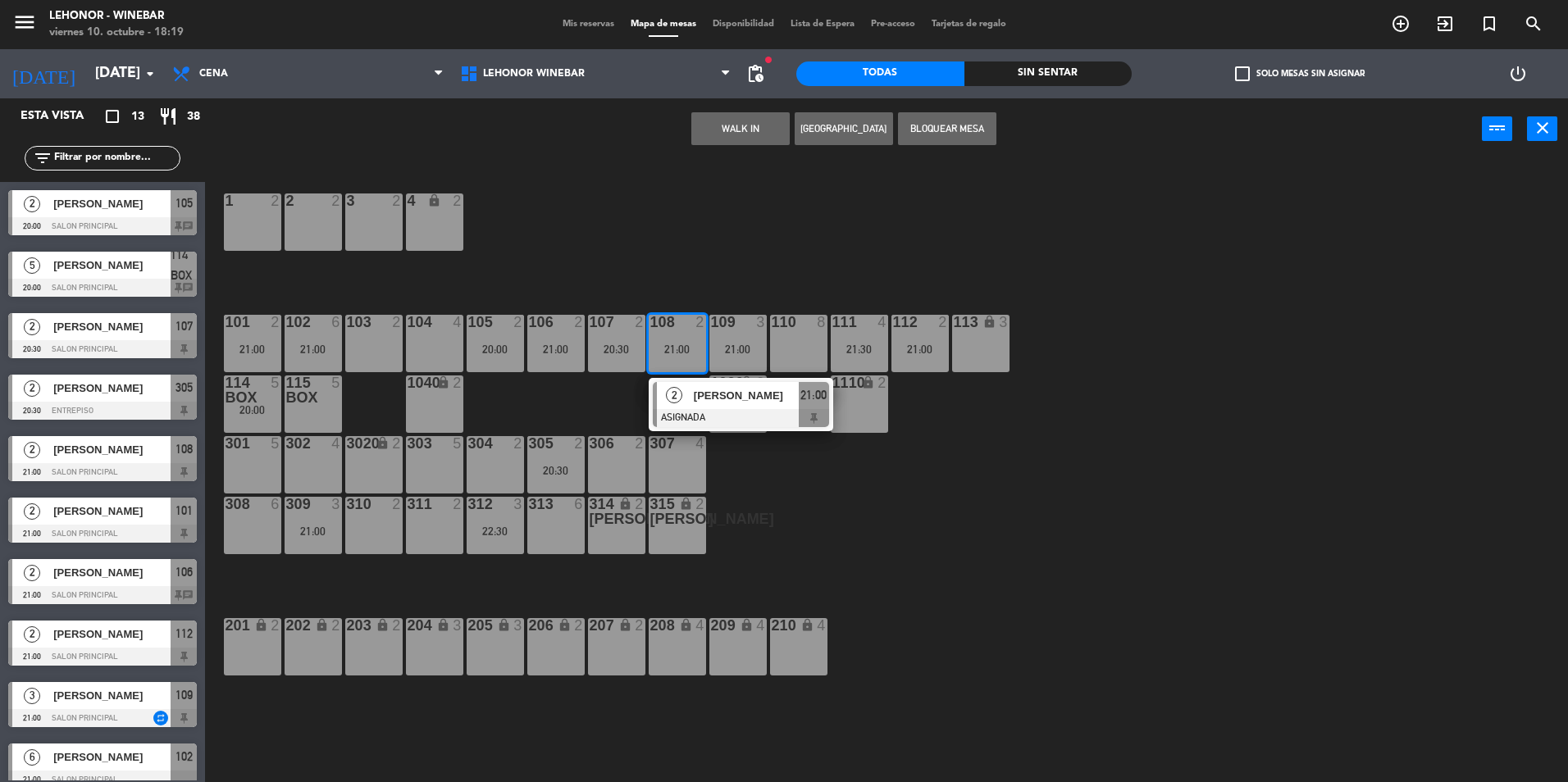
click at [637, 350] on div "20:30" at bounding box center [617, 349] width 58 height 11
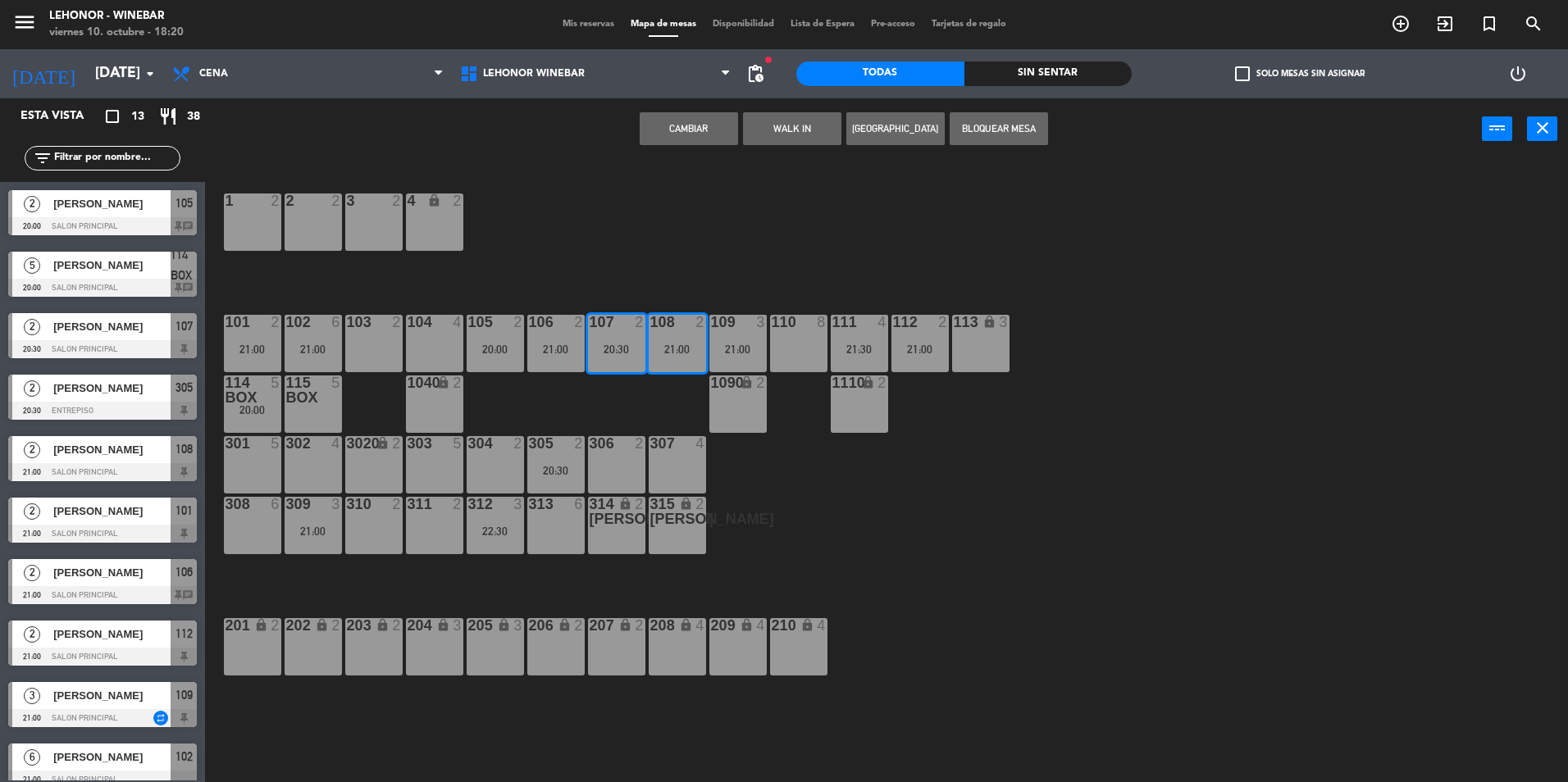
click at [685, 215] on div "1 2 2 2 3 2 4 lock 2 102 6 21:00 104 4 106 2 21:00 107 2 20:30 109 3 21:00 111 …" at bounding box center [894, 475] width 1347 height 623
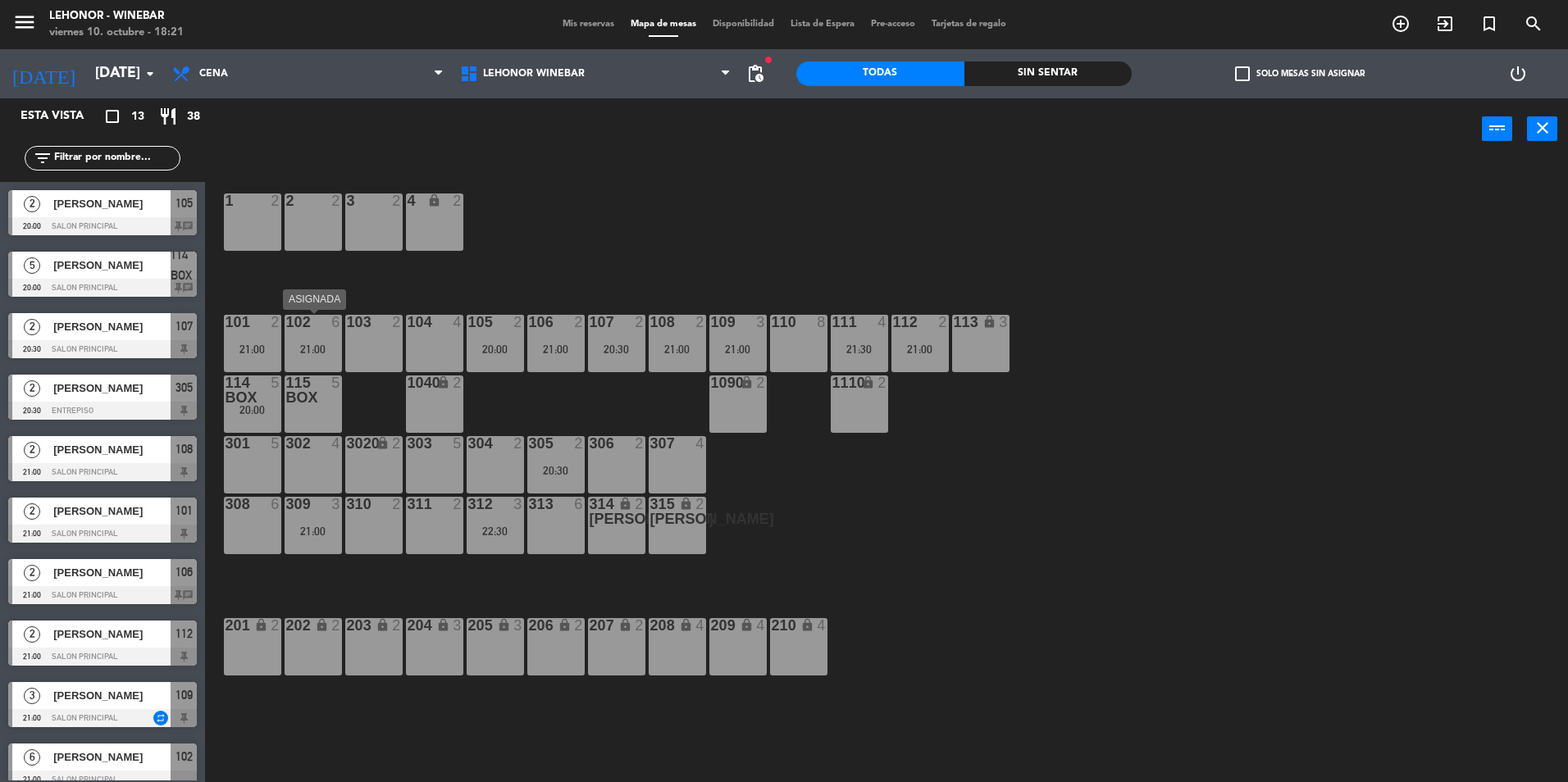
click at [320, 345] on div "21:00" at bounding box center [314, 349] width 58 height 11
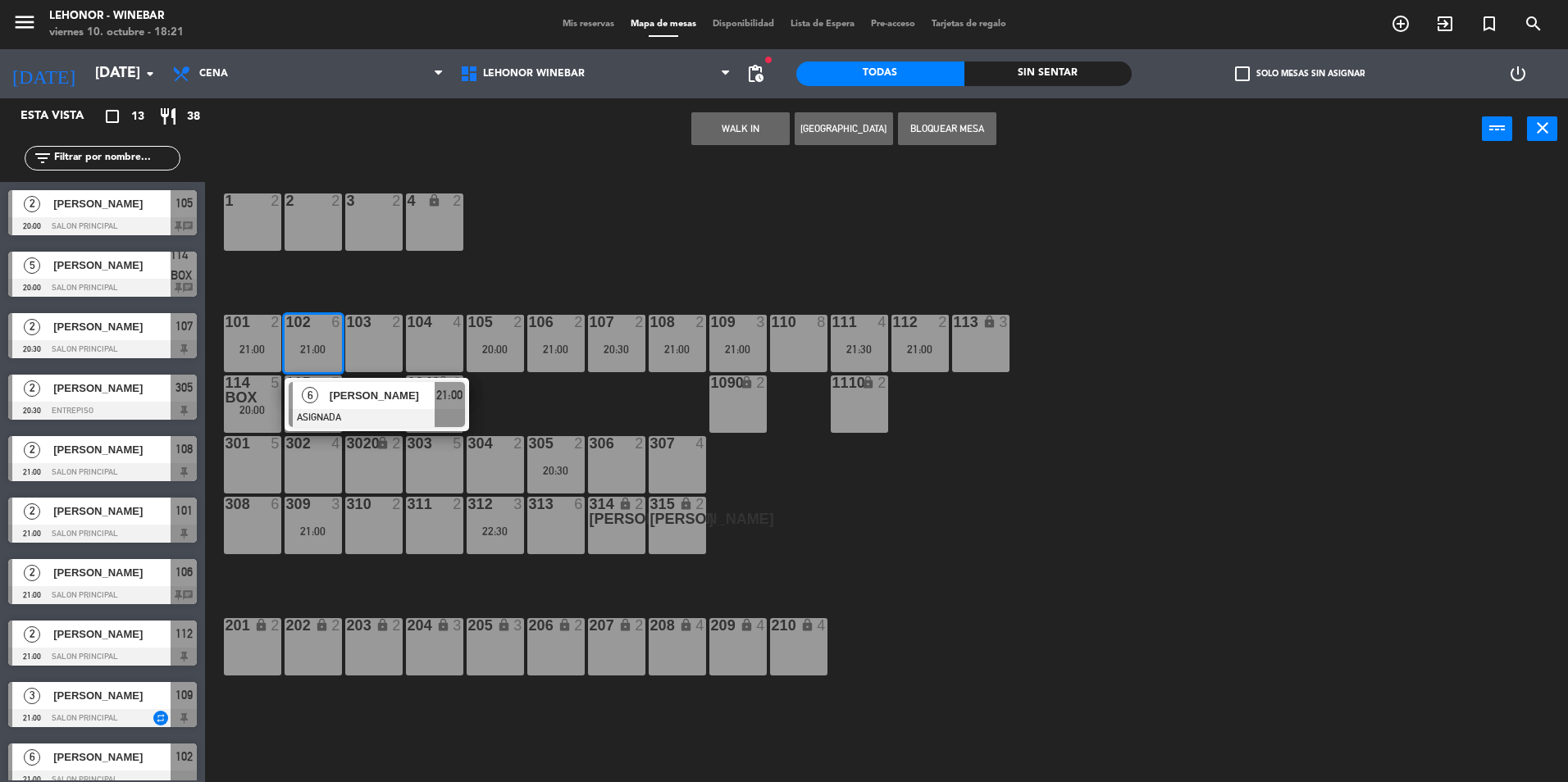
click at [644, 242] on div "1 2 2 2 3 2 4 lock 2 102 6 21:00 6 [PERSON_NAME] ASIGNADA 21:00 104 4 106 2 21:…" at bounding box center [894, 475] width 1347 height 623
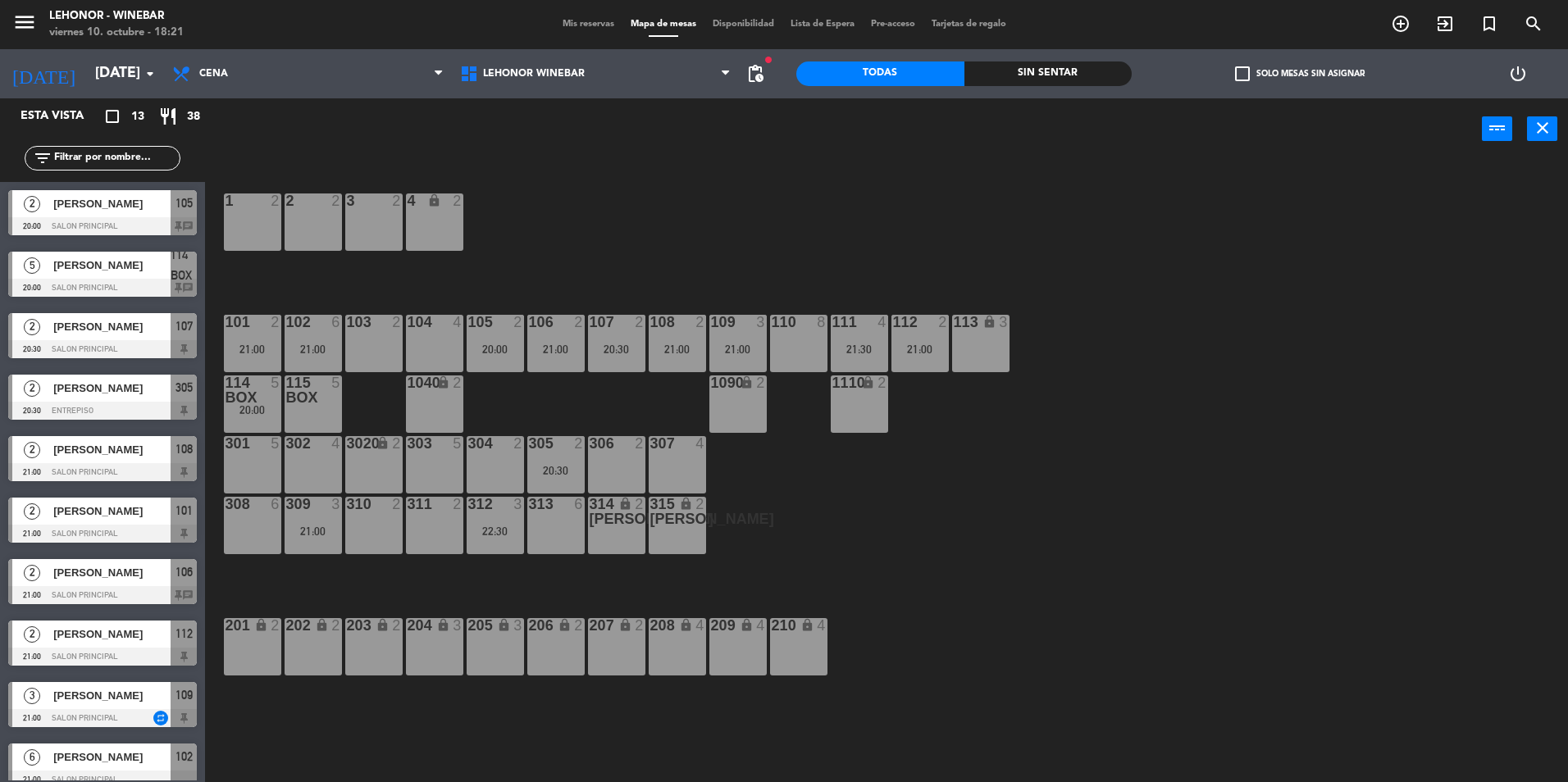
click at [864, 341] on div "111 4 21:30" at bounding box center [859, 344] width 58 height 58
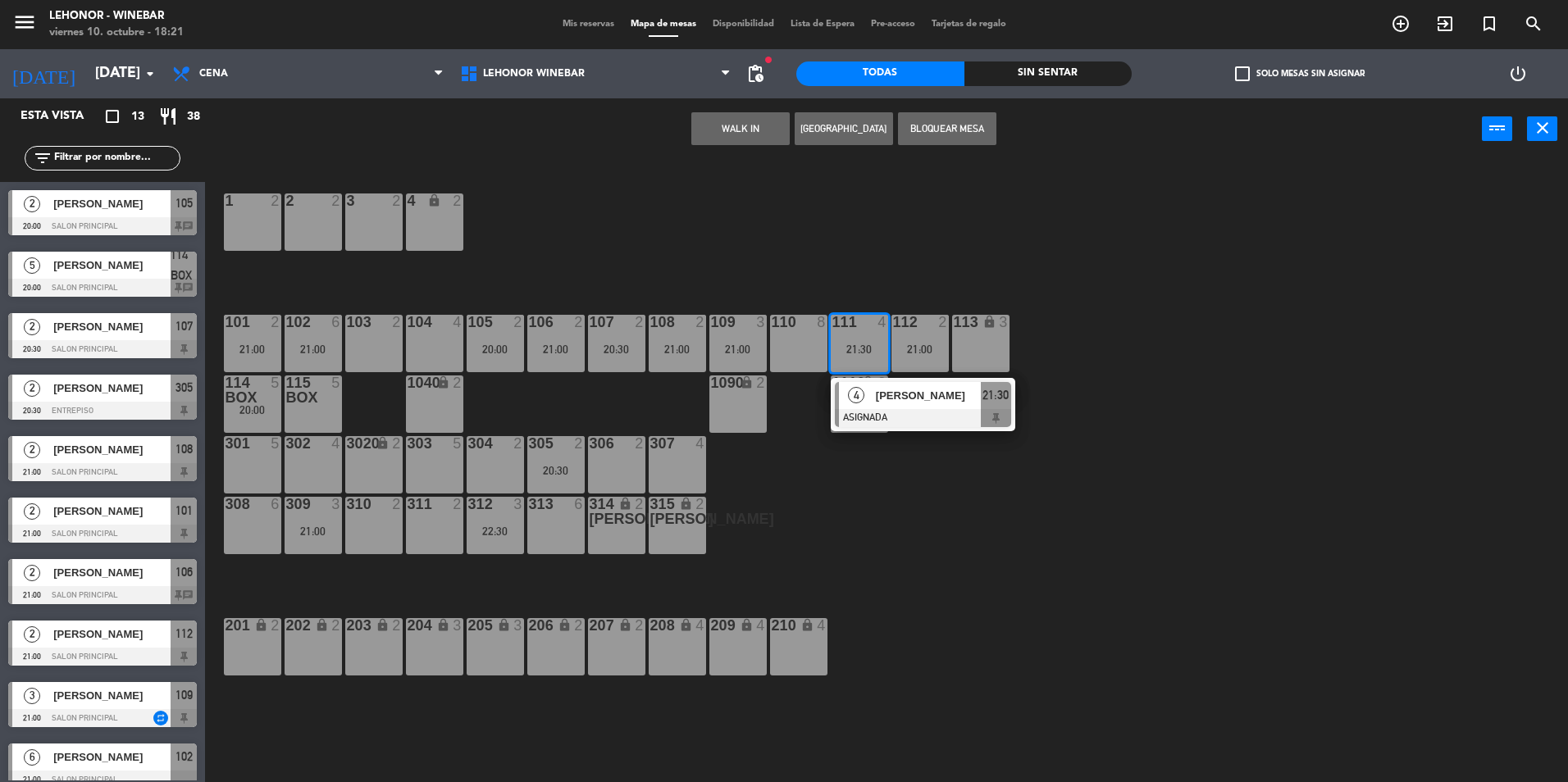
click at [869, 279] on div "1 2 2 2 3 2 4 lock 2 102 6 21:00 104 4 106 2 21:00 107 2 20:30 109 3 21:00 111 …" at bounding box center [894, 475] width 1347 height 623
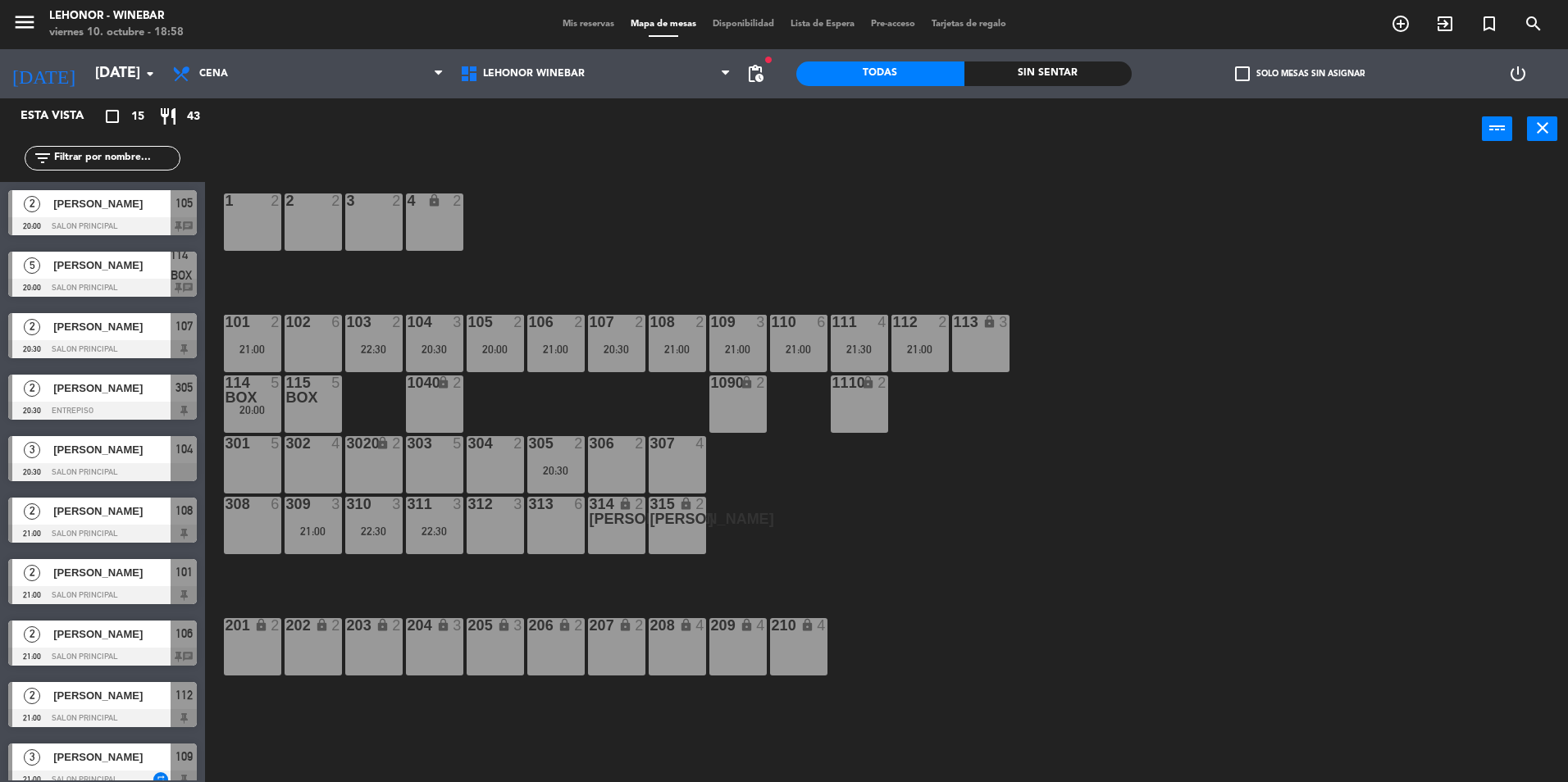
click at [563, 10] on div "menu [PERSON_NAME] - Winebar [DATE] 10. octubre - 18:58 Mis reservas Mapa de me…" at bounding box center [784, 24] width 1568 height 49
click at [569, 31] on div "Mis reservas Mapa de mesas Disponibilidad Lista de Espera Pre-acceso Tarjetas d…" at bounding box center [784, 24] width 460 height 15
click at [571, 20] on span "Mis reservas" at bounding box center [588, 24] width 68 height 9
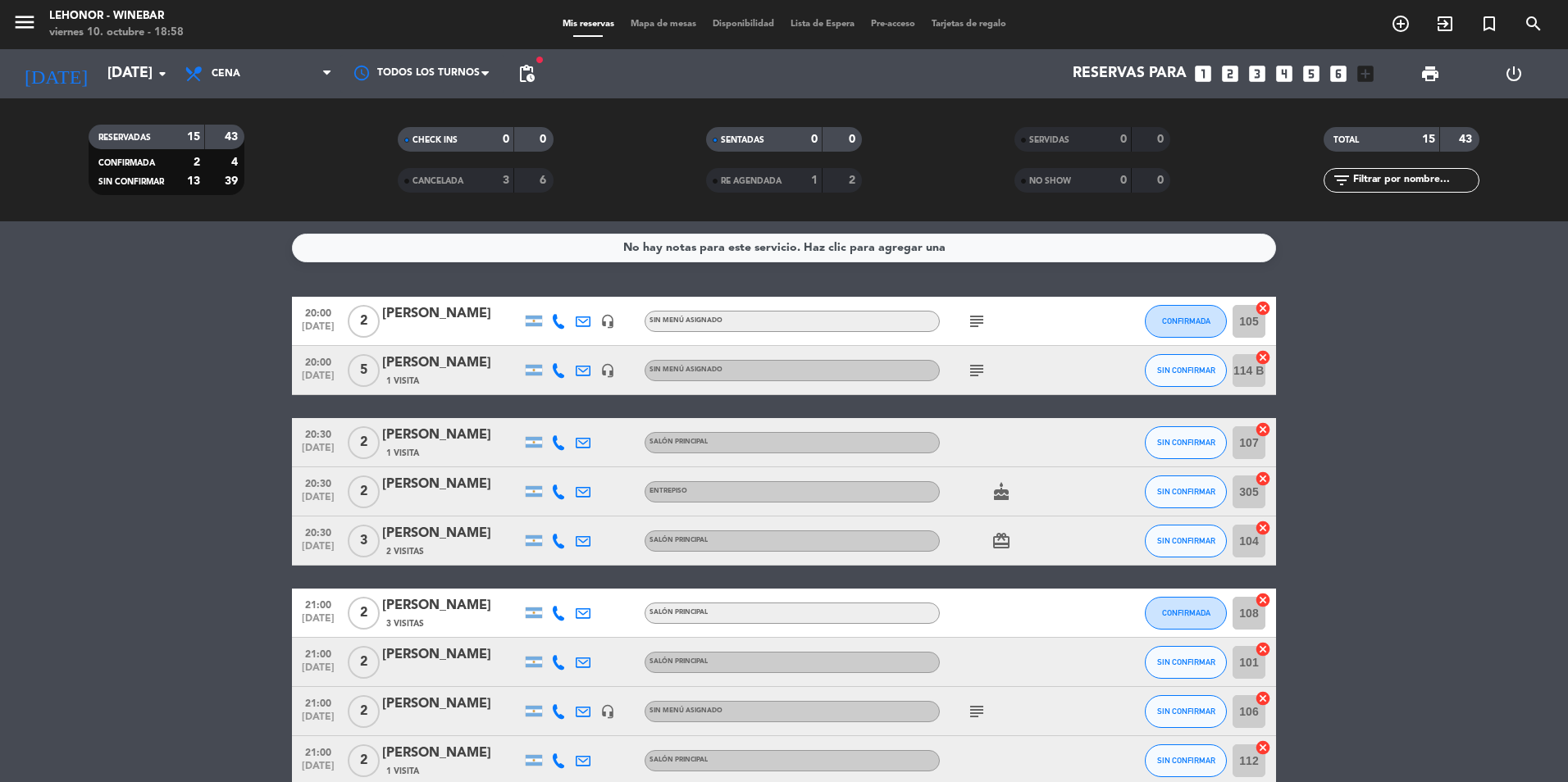
click at [978, 329] on icon "subject" at bounding box center [977, 321] width 20 height 20
click at [1378, 306] on bookings-row "20:00 [DATE] 2 [PERSON_NAME] headset_mic Sin menú asignado subject Tienen una g…" at bounding box center [784, 711] width 1568 height 829
click at [981, 368] on icon "subject" at bounding box center [977, 371] width 20 height 20
click at [980, 327] on icon "subject" at bounding box center [977, 321] width 20 height 20
click at [1319, 480] on bookings-row "20:00 [DATE] 2 [PERSON_NAME] headset_mic Sin menú asignado subject Tienen una g…" at bounding box center [784, 711] width 1568 height 829
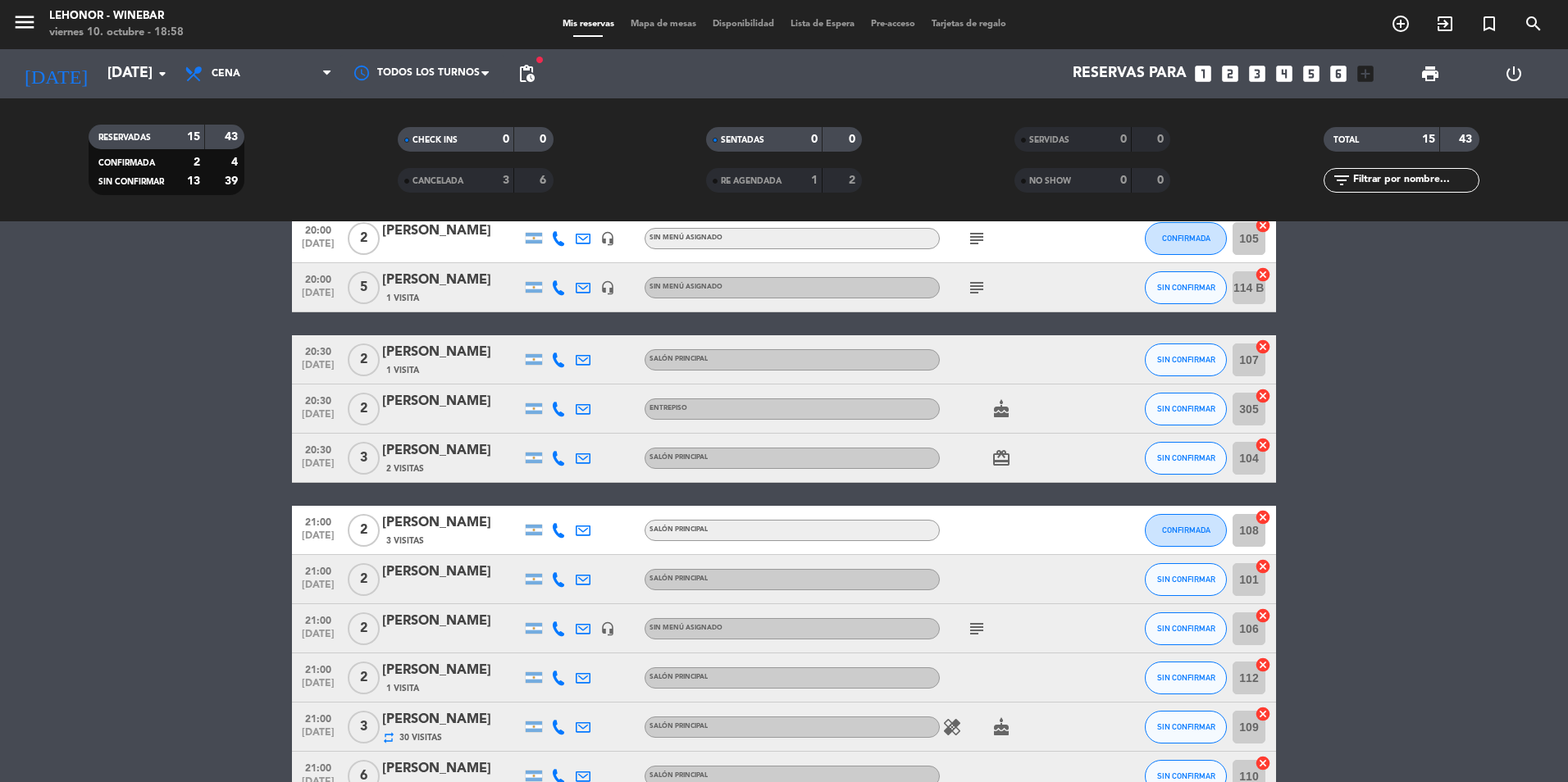
scroll to position [164, 0]
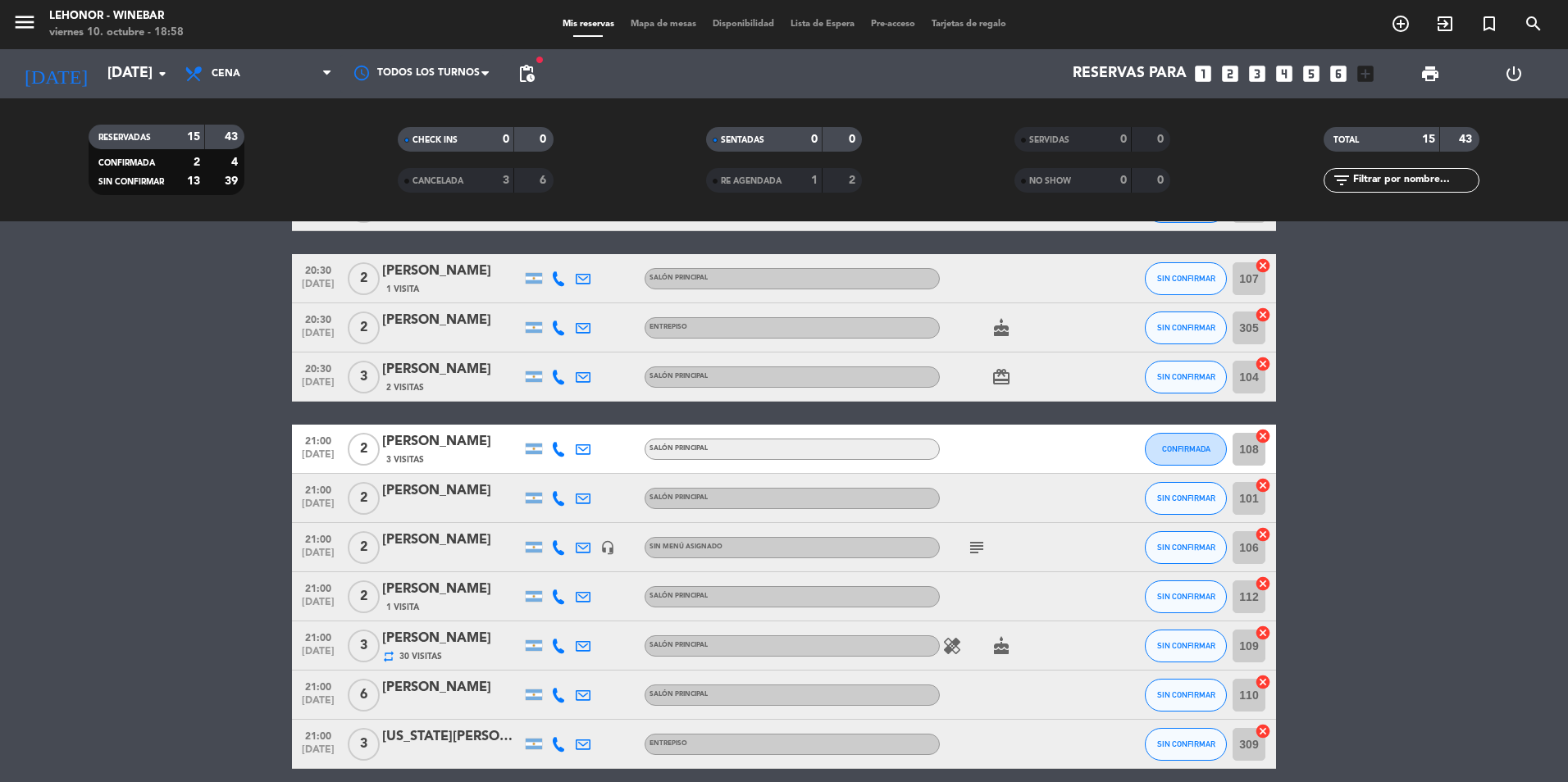
click at [966, 548] on span "subject" at bounding box center [977, 547] width 24 height 20
click at [975, 542] on icon "subject" at bounding box center [977, 547] width 20 height 20
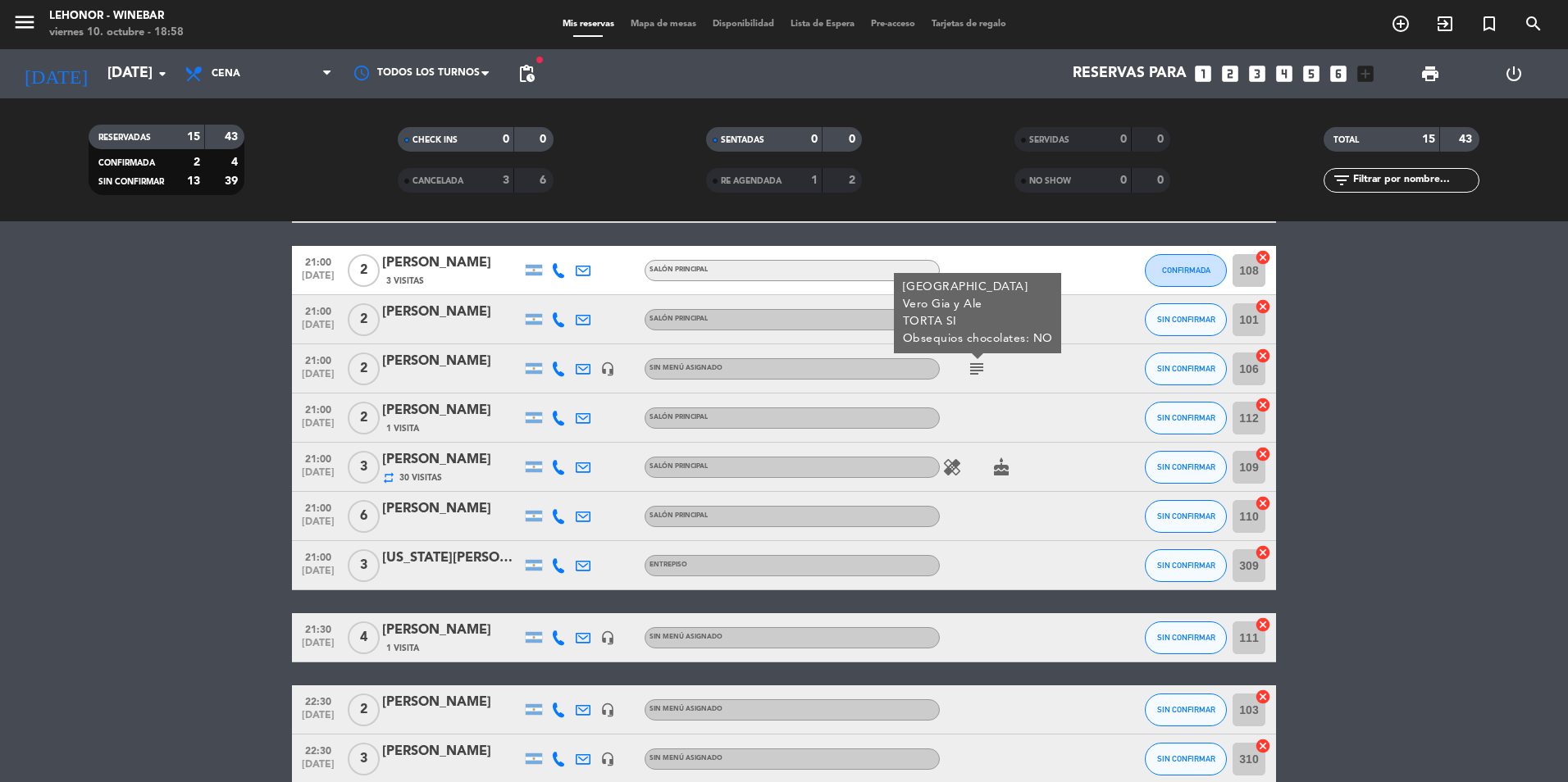
scroll to position [426, 0]
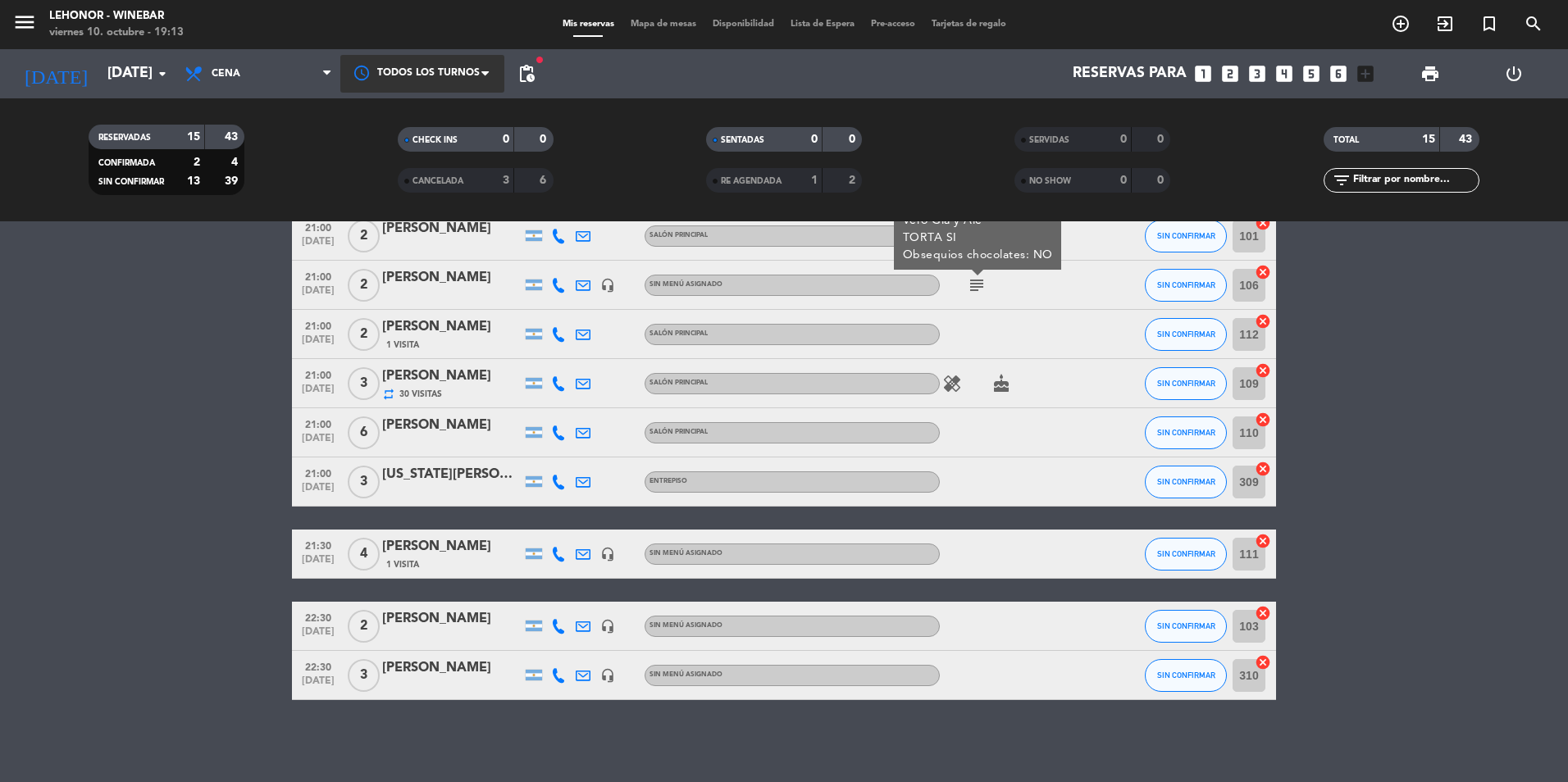
click at [453, 64] on div at bounding box center [423, 74] width 164 height 37
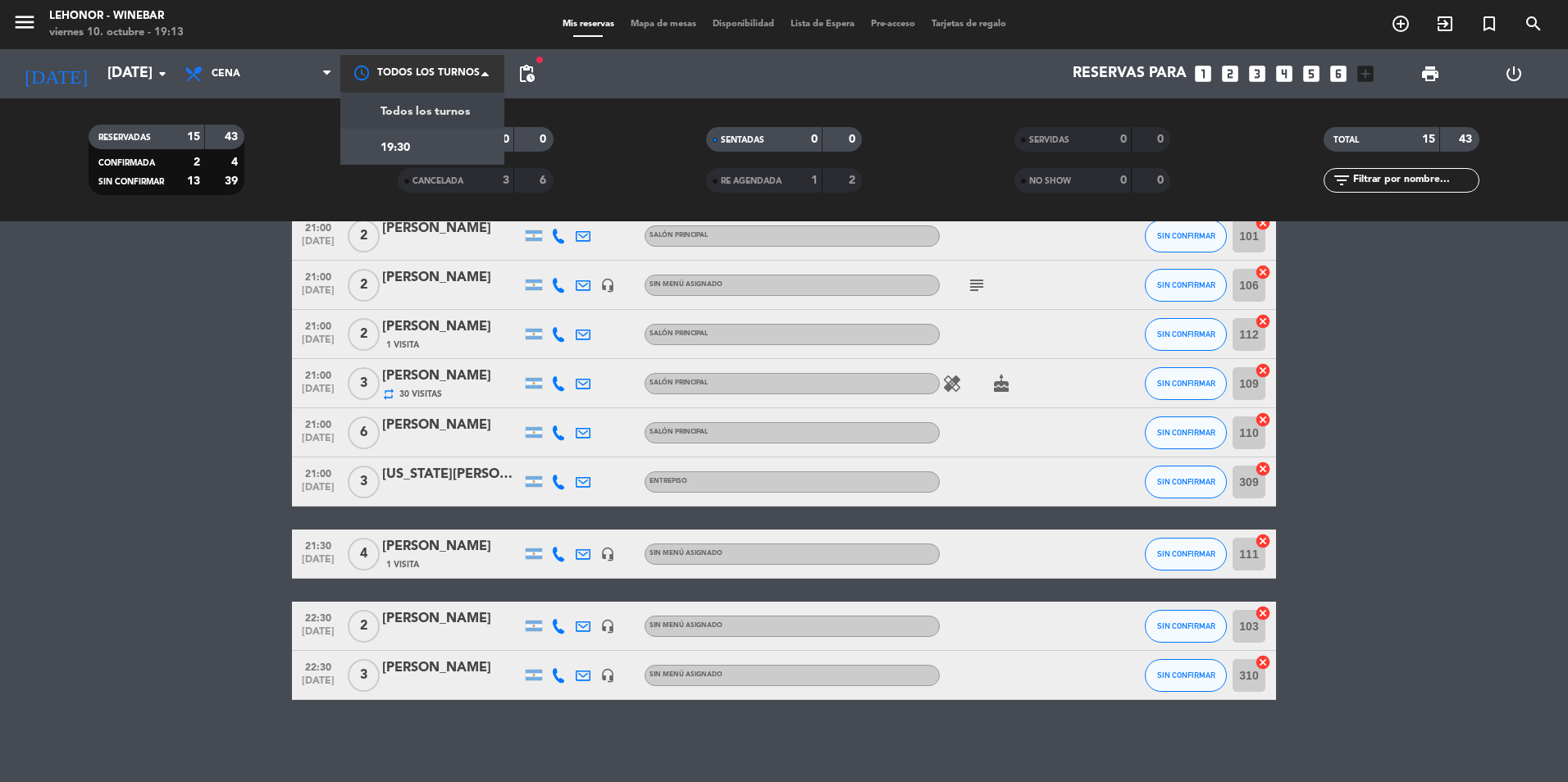
click at [400, 114] on span "Todos los turnos" at bounding box center [426, 112] width 89 height 19
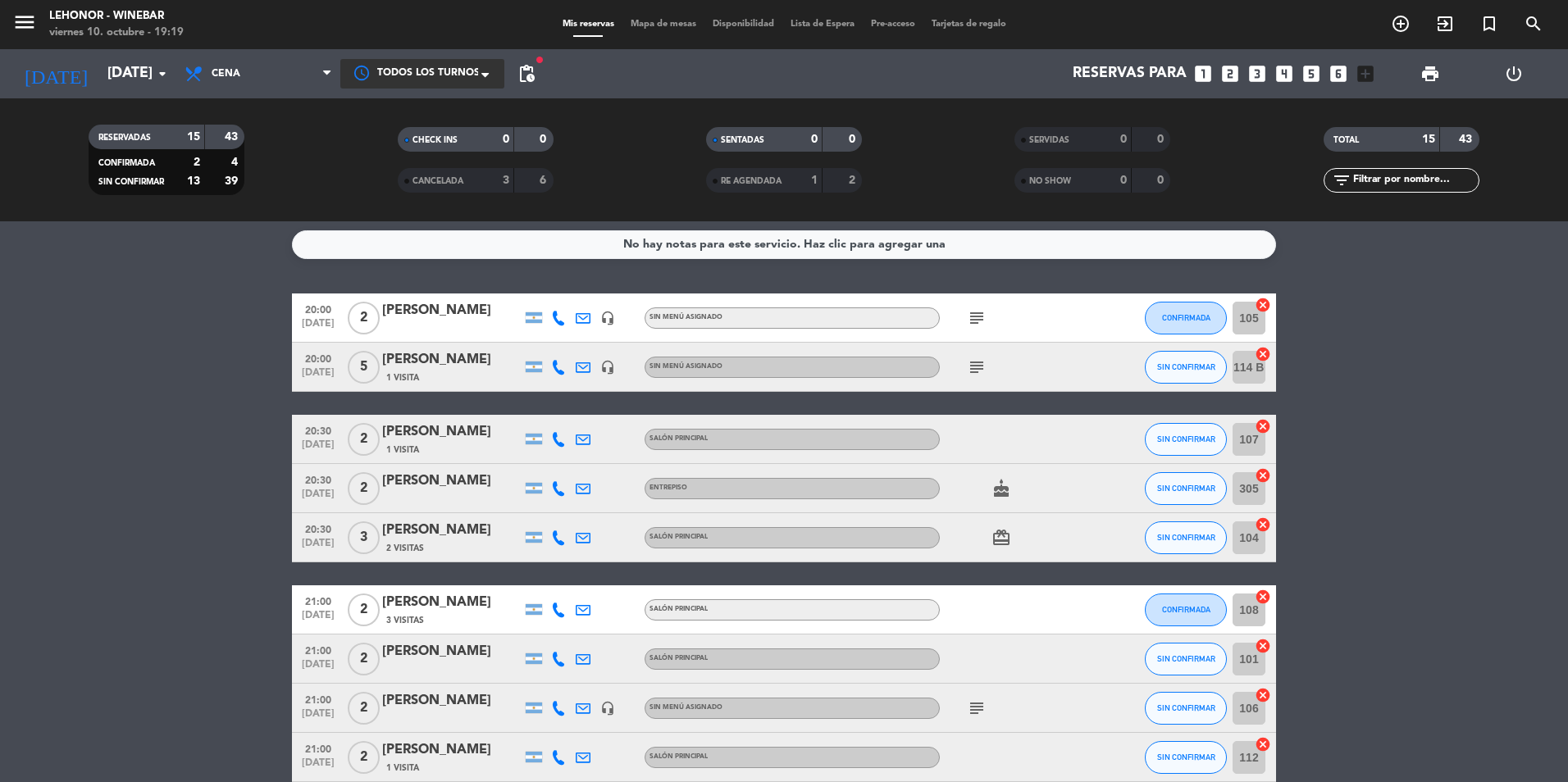
scroll to position [0, 0]
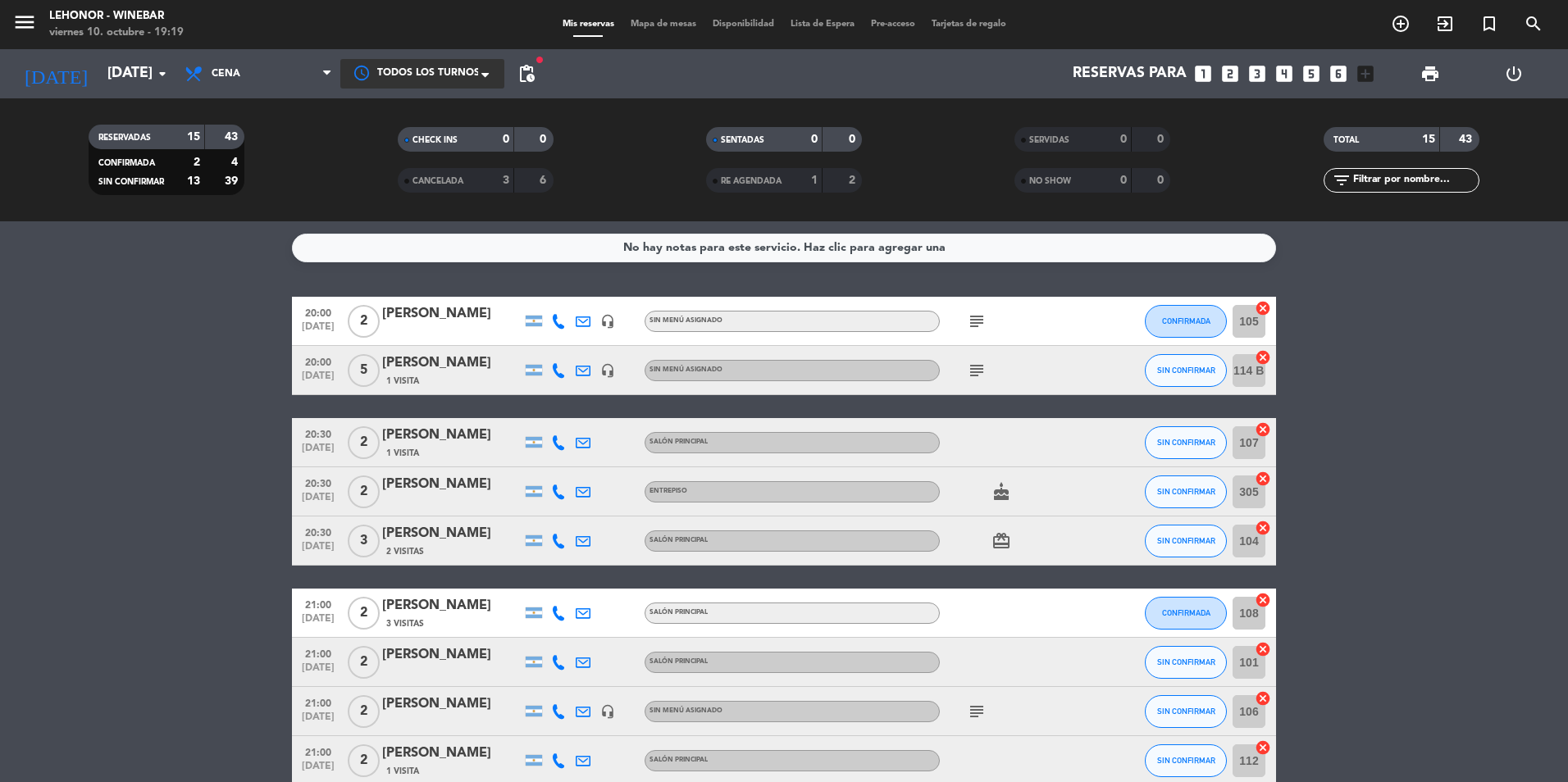
click at [978, 325] on icon "subject" at bounding box center [977, 321] width 20 height 20
click at [976, 378] on icon "subject" at bounding box center [977, 371] width 20 height 20
click at [1008, 492] on icon "cake" at bounding box center [1001, 492] width 20 height 20
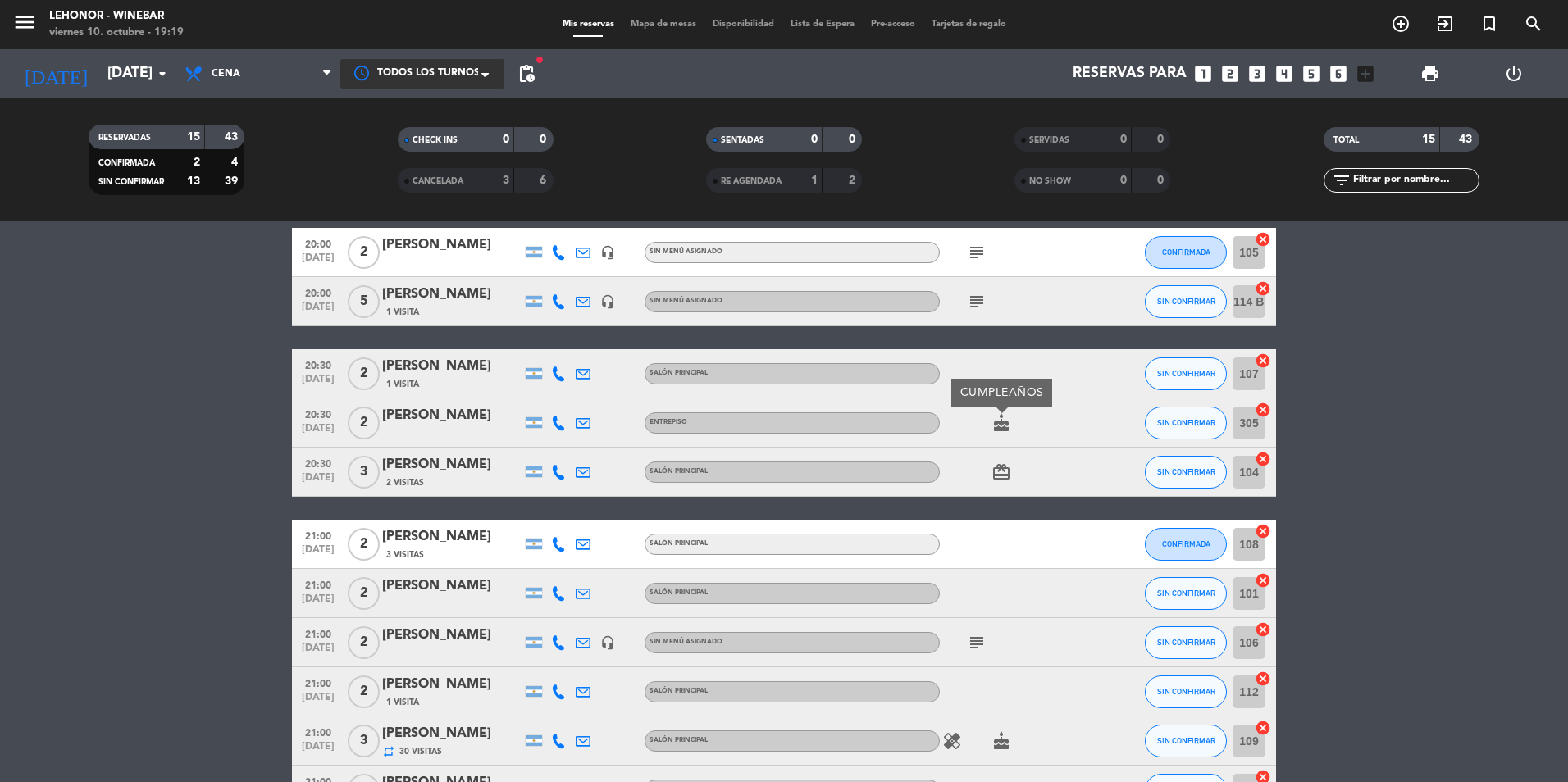
scroll to position [164, 0]
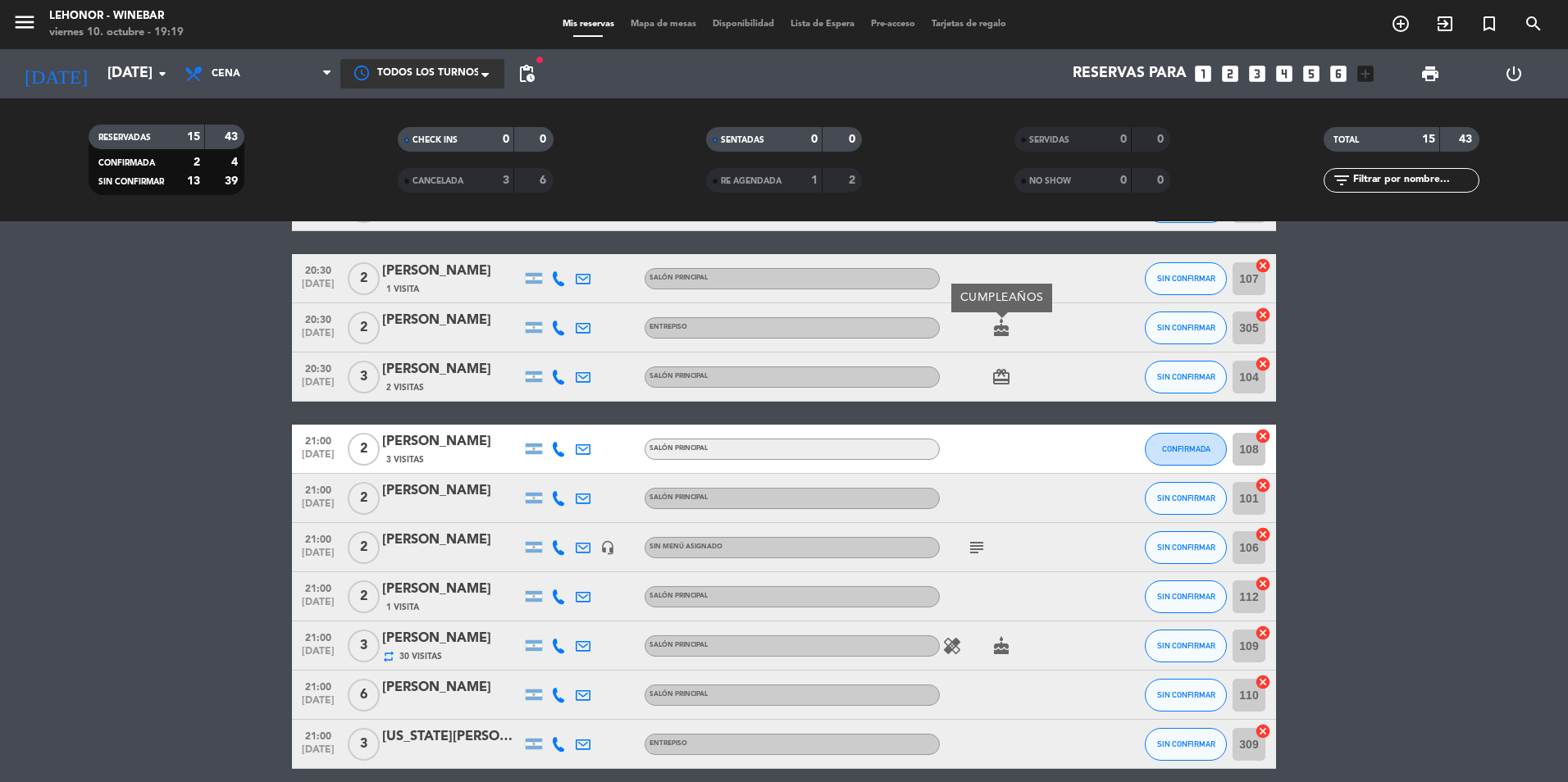
click at [981, 546] on icon "subject" at bounding box center [977, 547] width 20 height 20
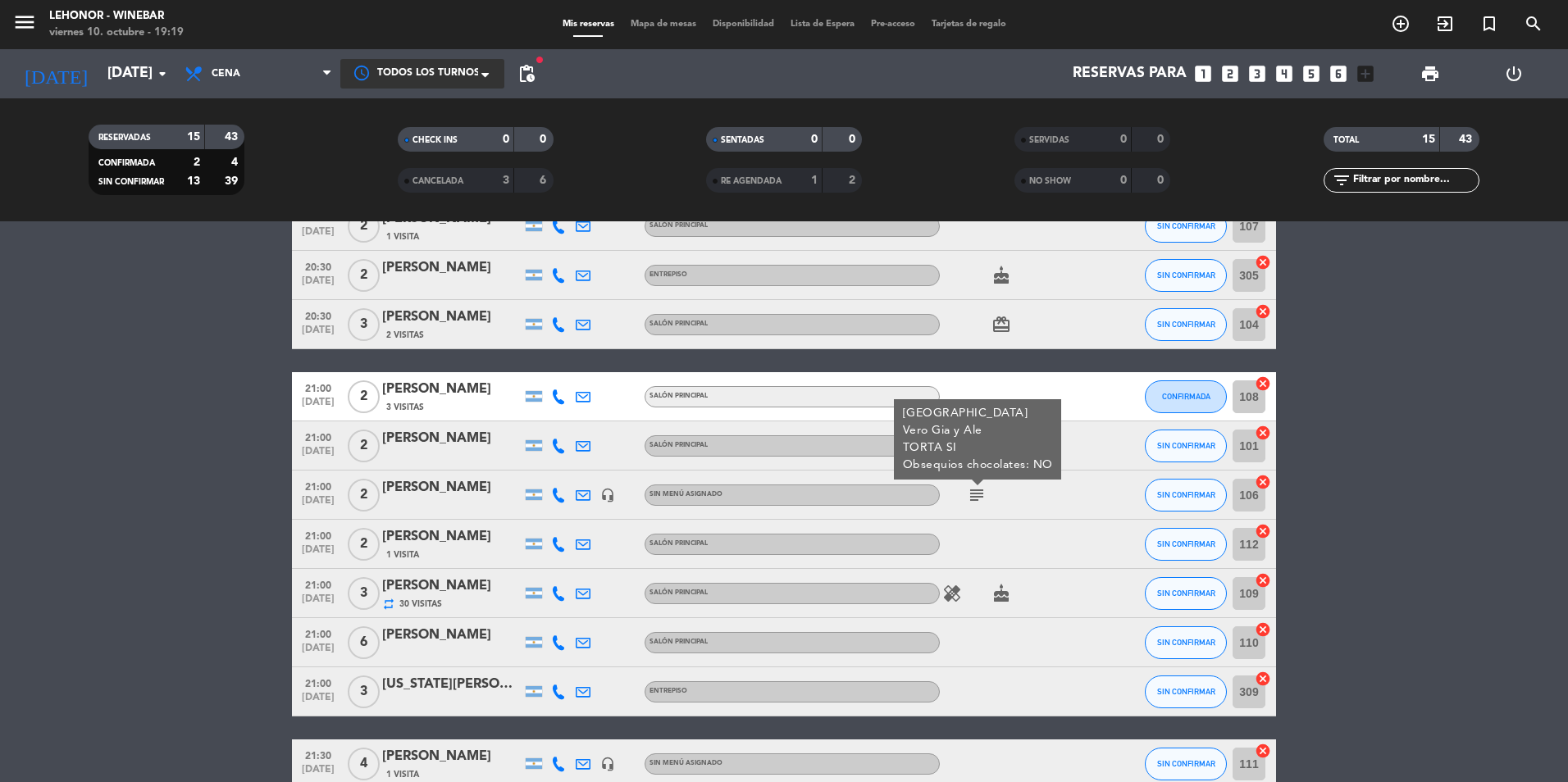
scroll to position [246, 0]
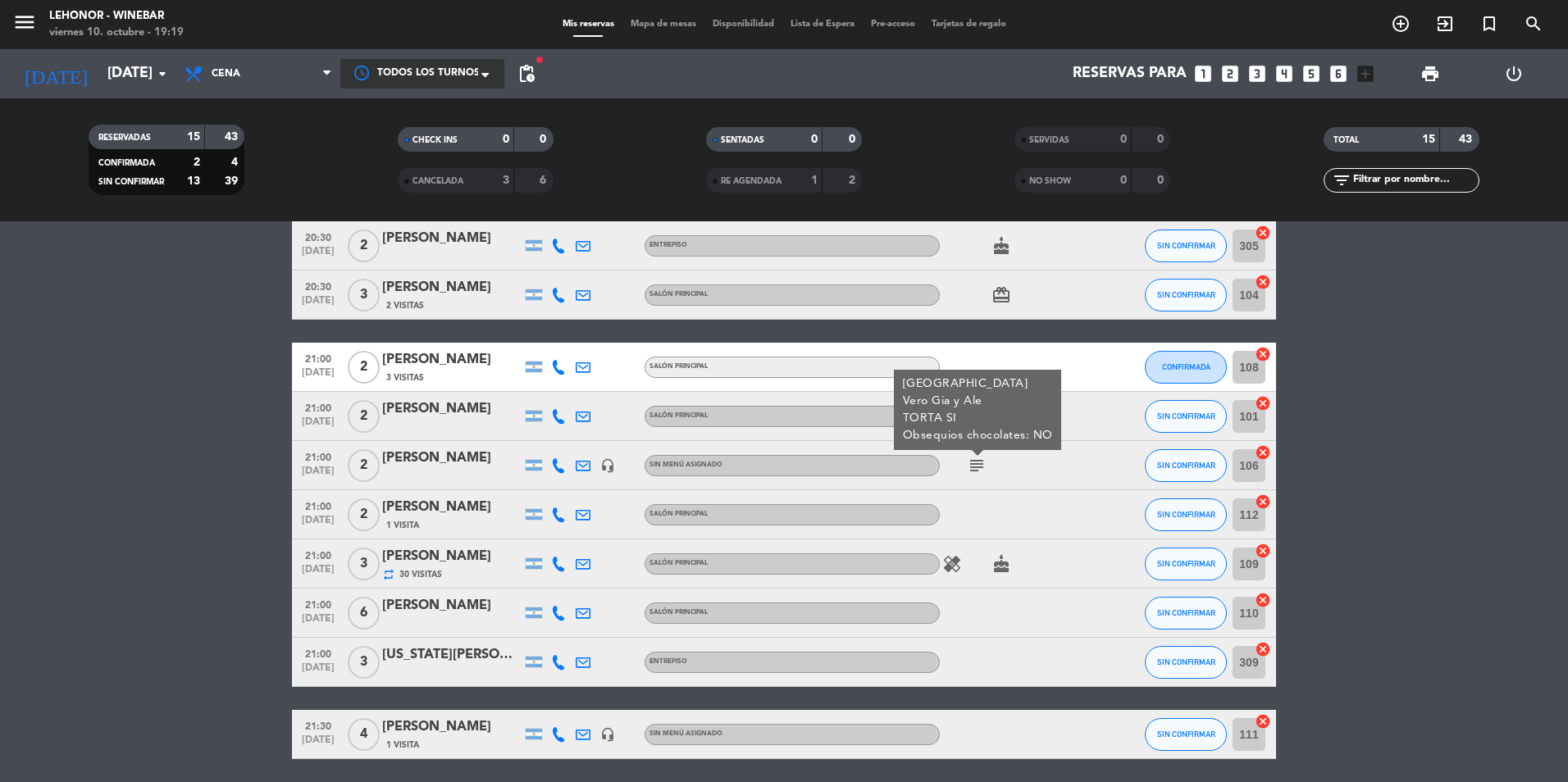
click at [954, 566] on icon "healing" at bounding box center [952, 563] width 20 height 20
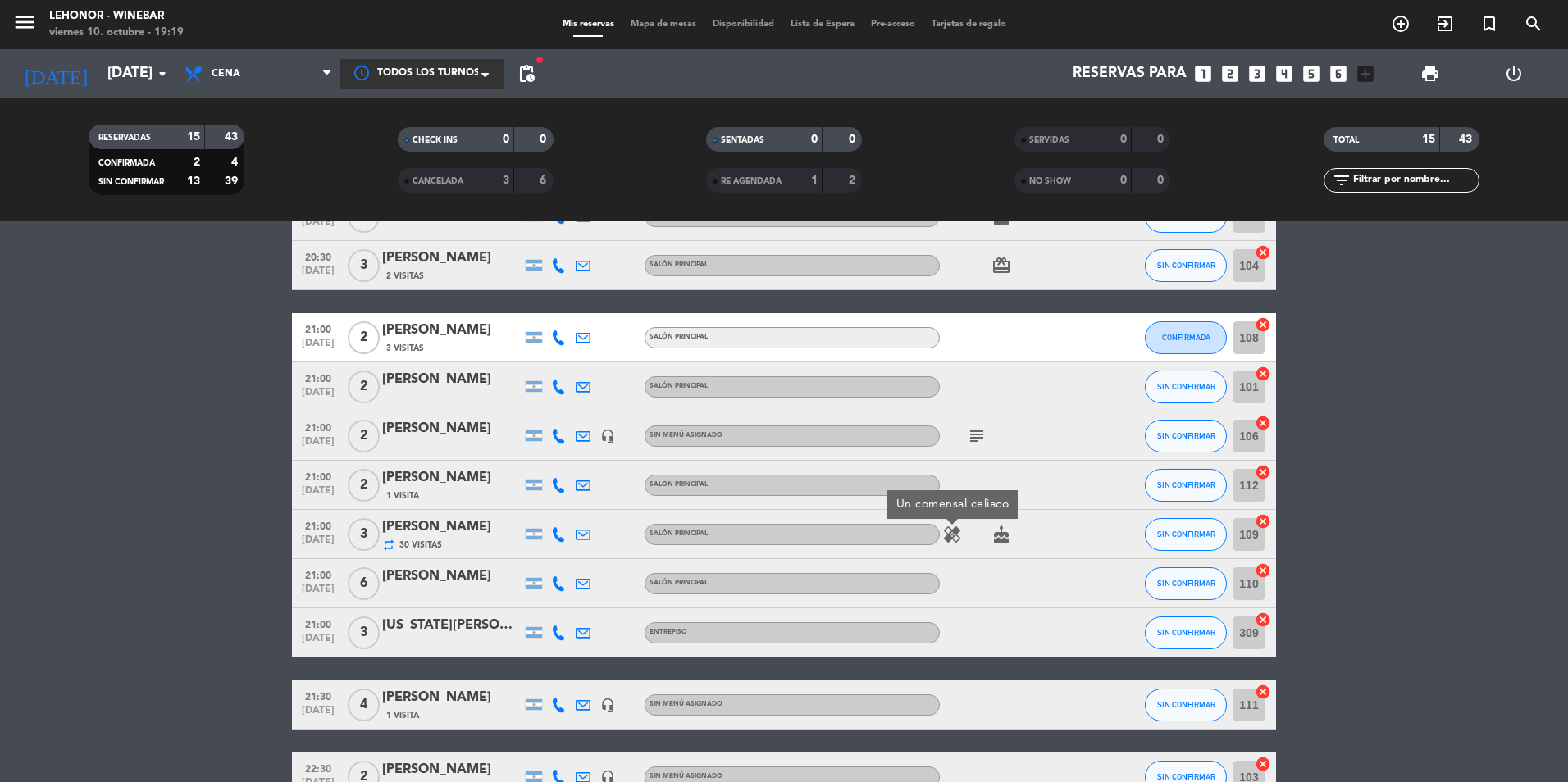
scroll to position [17, 0]
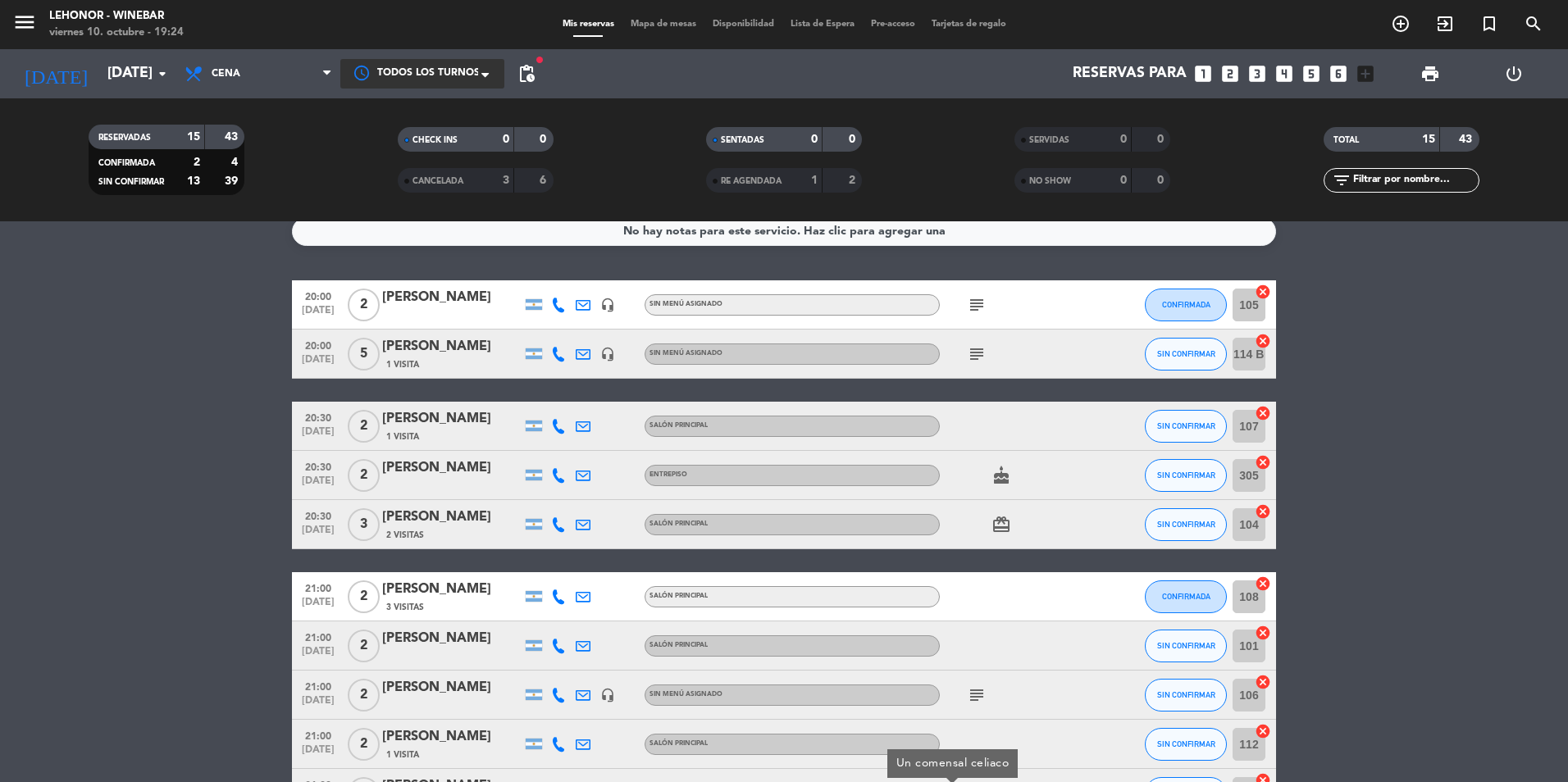
click at [666, 21] on span "Mapa de mesas" at bounding box center [664, 24] width 82 height 9
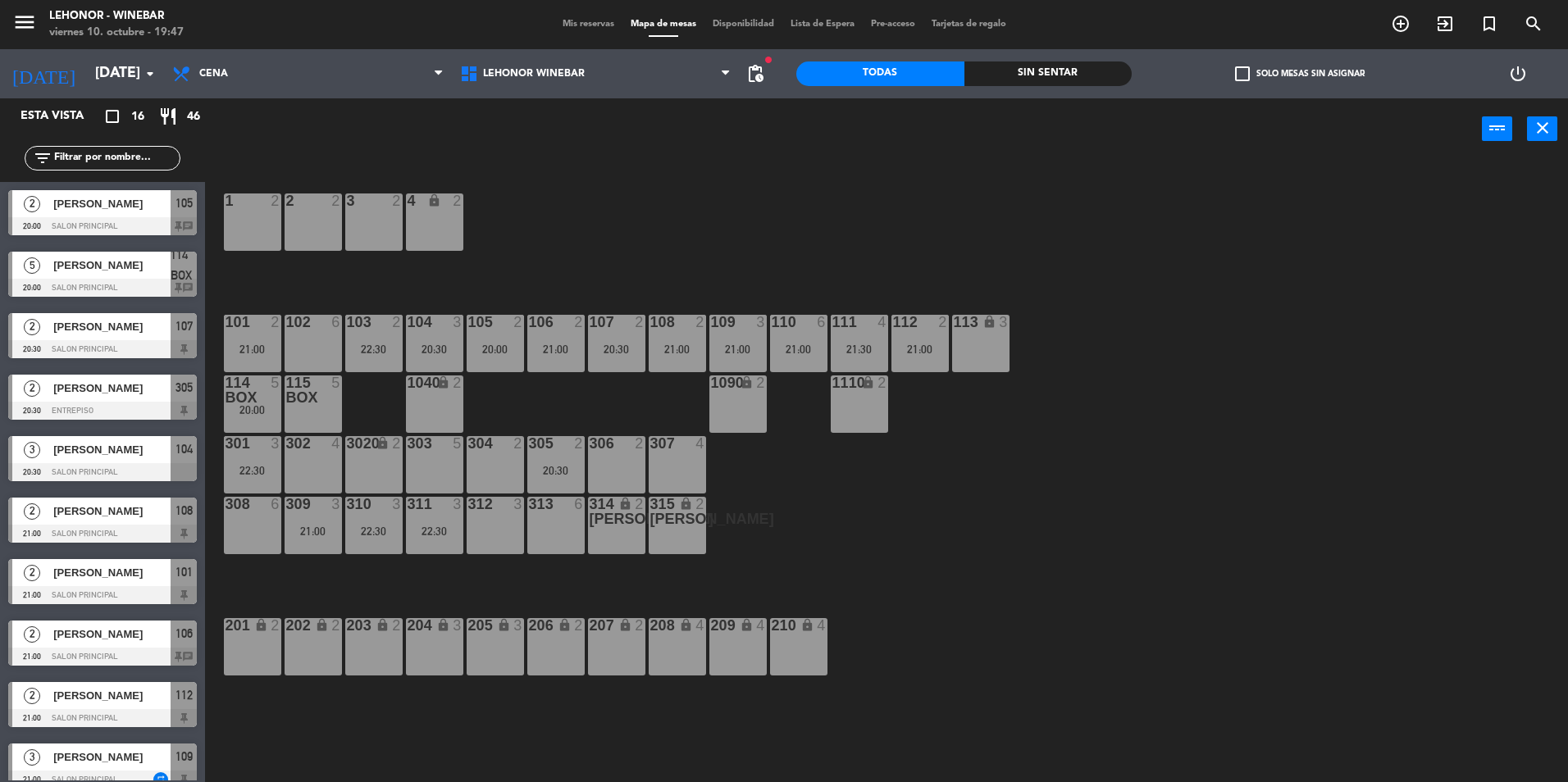
click at [602, 209] on div "1 2 2 2 3 2 4 lock 2 102 6 104 3 20:30 106 2 21:00 107 2 20:30 109 3 21:00 111 …" at bounding box center [894, 475] width 1347 height 623
click at [548, 245] on div "1 2 2 2 3 2 4 lock 2 102 6 104 3 20:30 106 2 21:00 107 2 20:30 109 3 21:00 111 …" at bounding box center [894, 475] width 1347 height 623
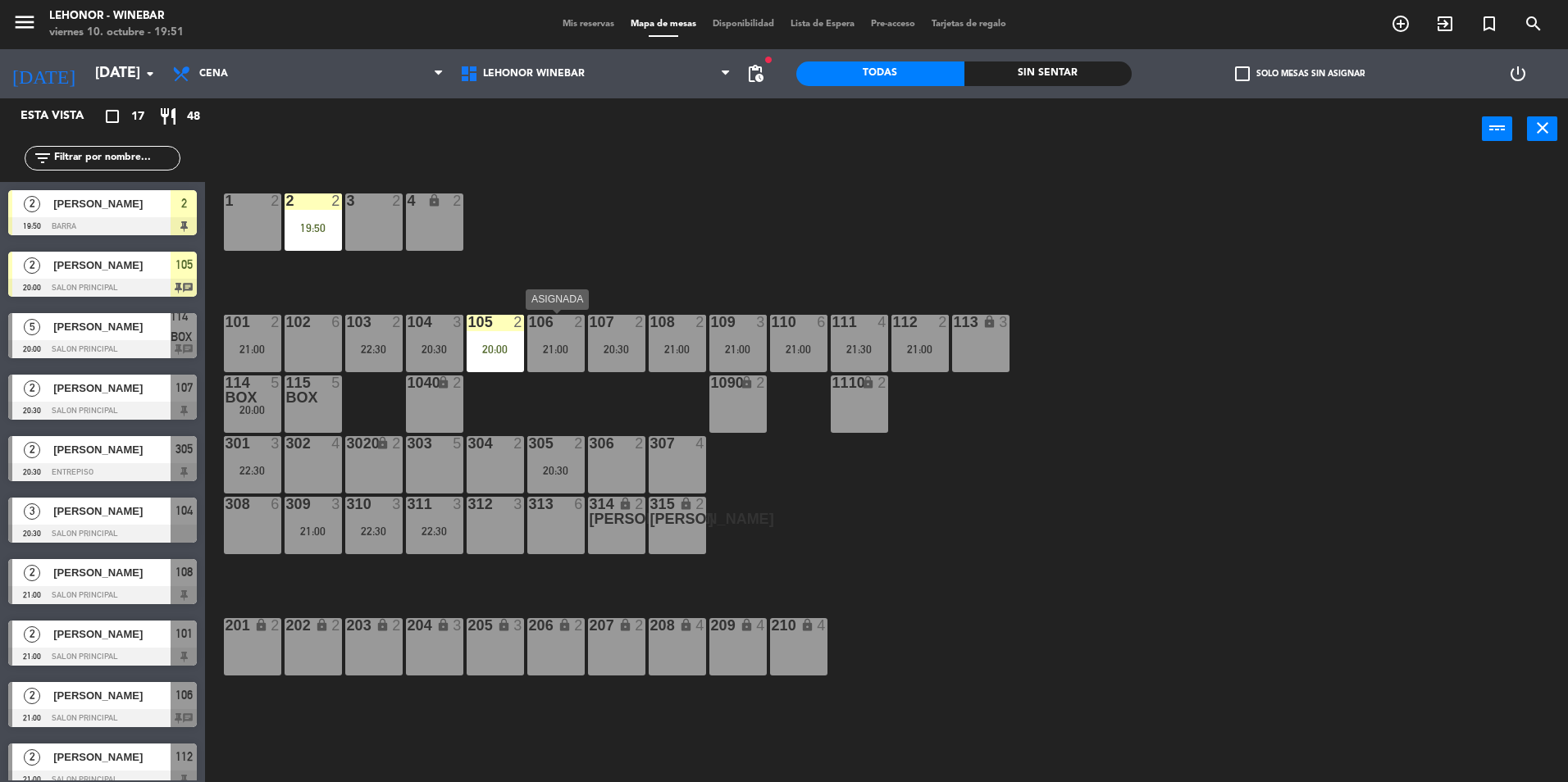
click at [555, 339] on div "106 2 21:00" at bounding box center [556, 344] width 58 height 58
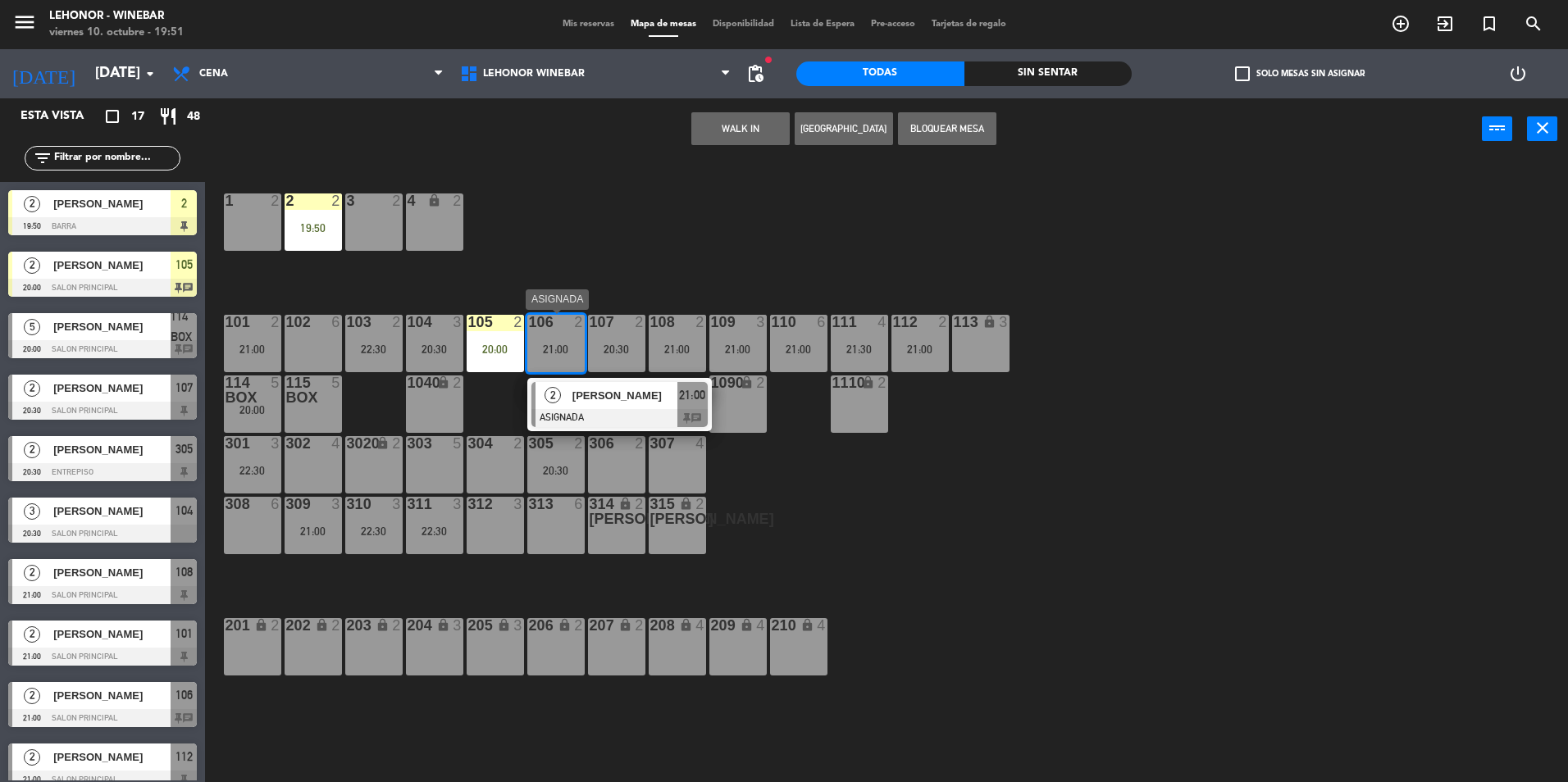
click at [661, 400] on span "[PERSON_NAME]" at bounding box center [625, 396] width 105 height 17
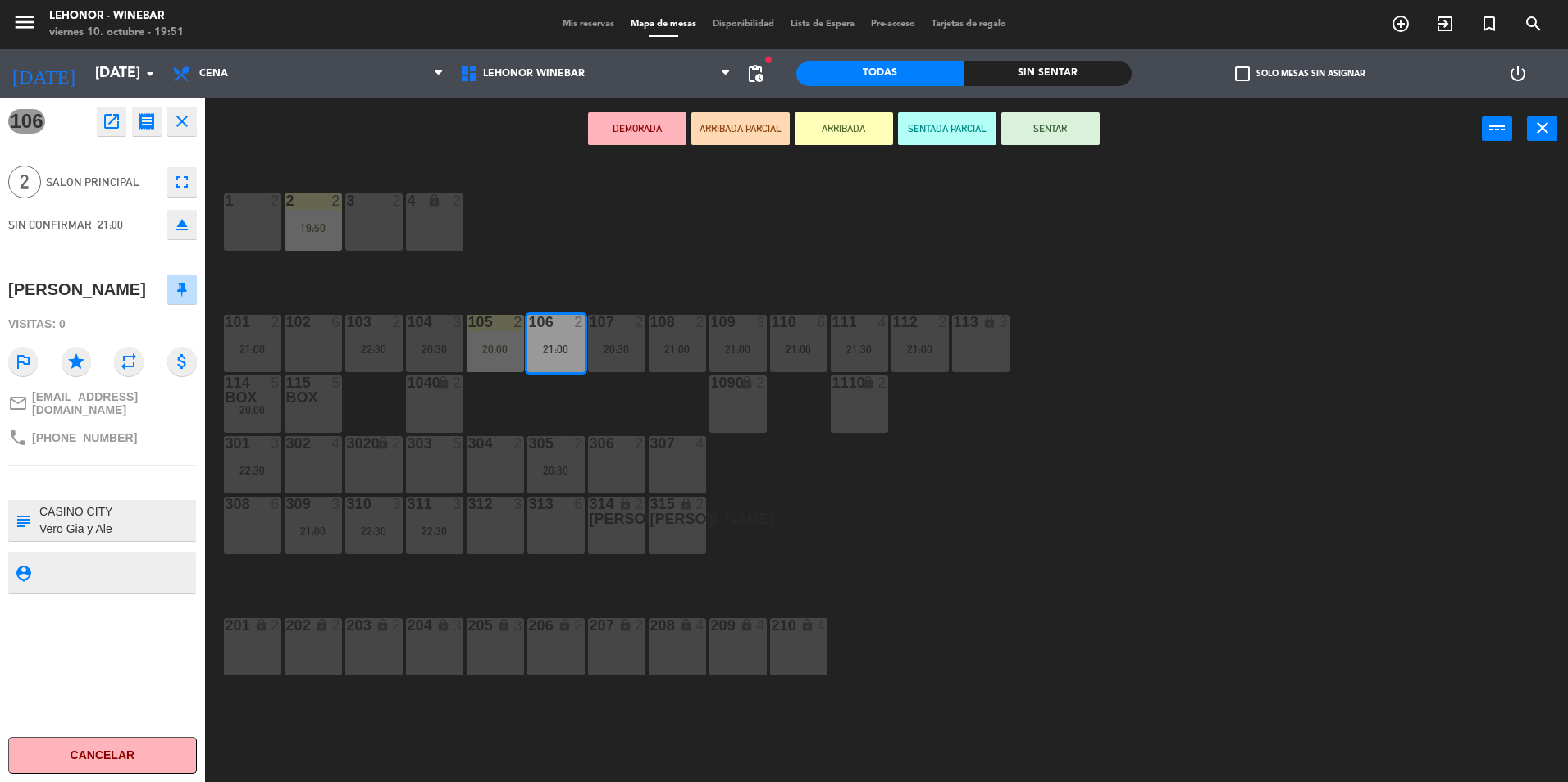
click at [116, 538] on textarea at bounding box center [116, 520] width 156 height 34
click at [885, 471] on div "1 2 2 2 19:50 3 2 4 lock 2 102 6 104 3 20:30 106 2 21:00 107 2 20:30 109 3 21:0…" at bounding box center [894, 475] width 1347 height 623
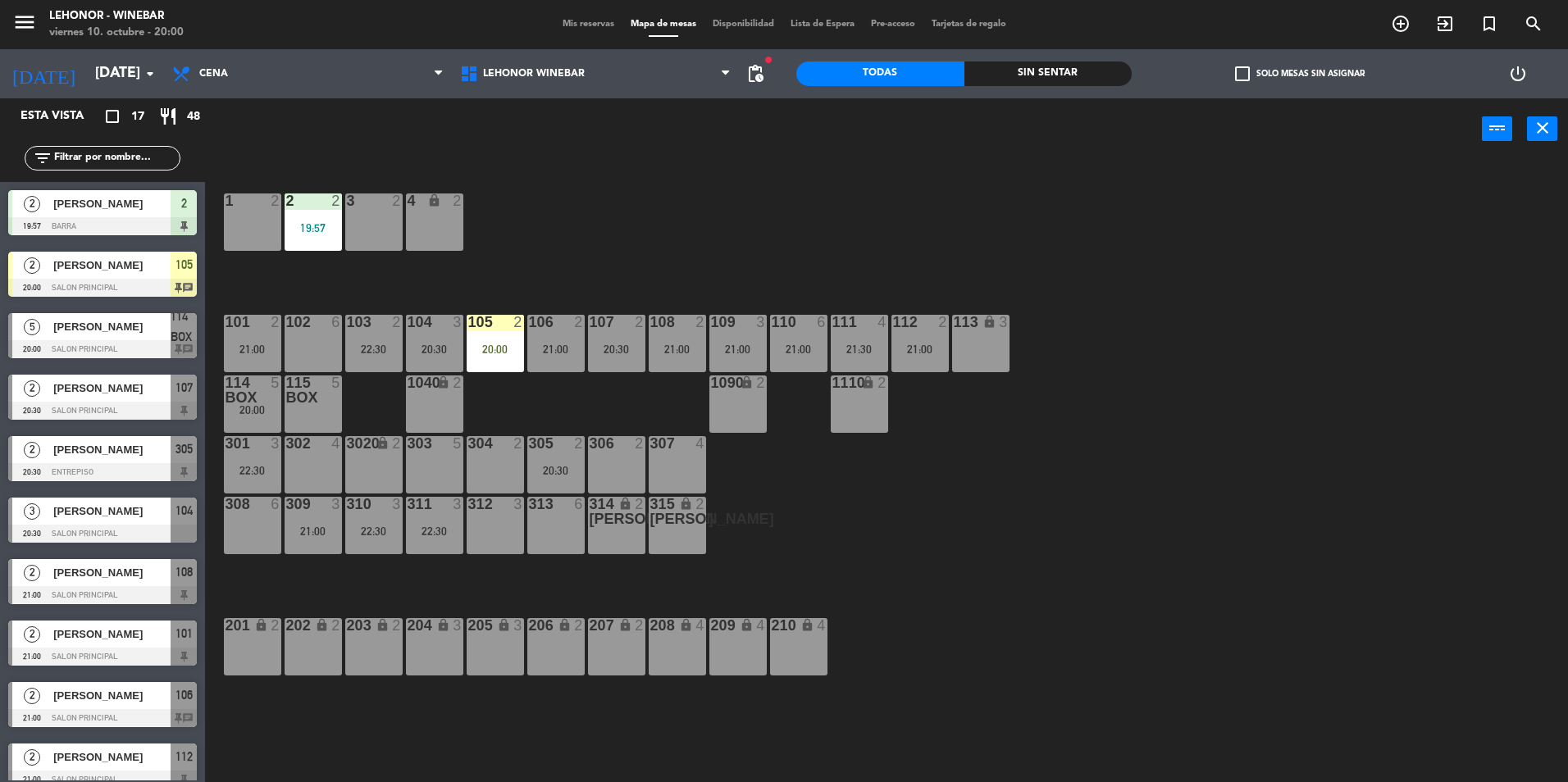
click at [1071, 68] on div "Sin sentar" at bounding box center [1048, 74] width 169 height 24
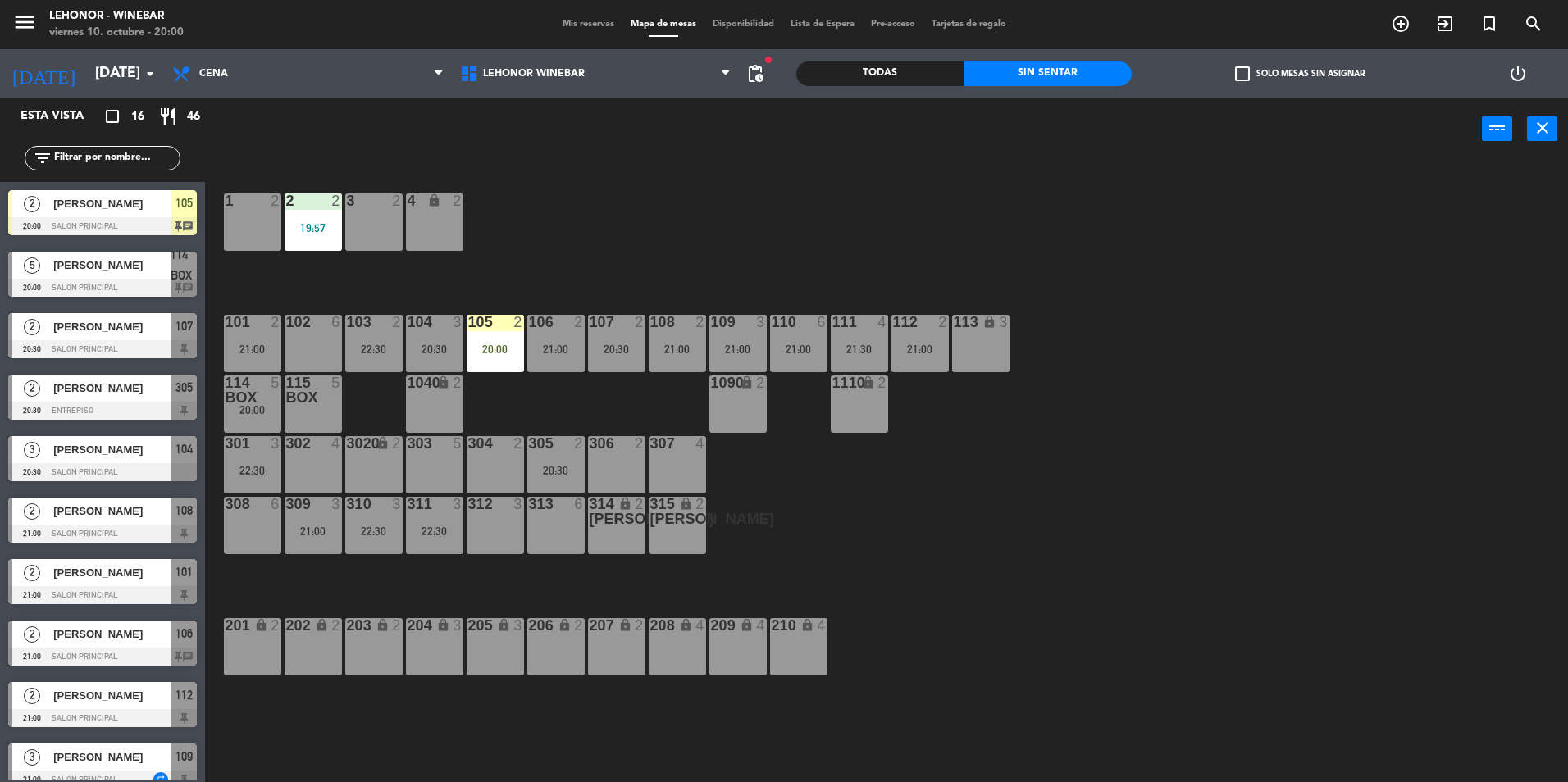
click at [926, 71] on div "Todas" at bounding box center [880, 74] width 169 height 24
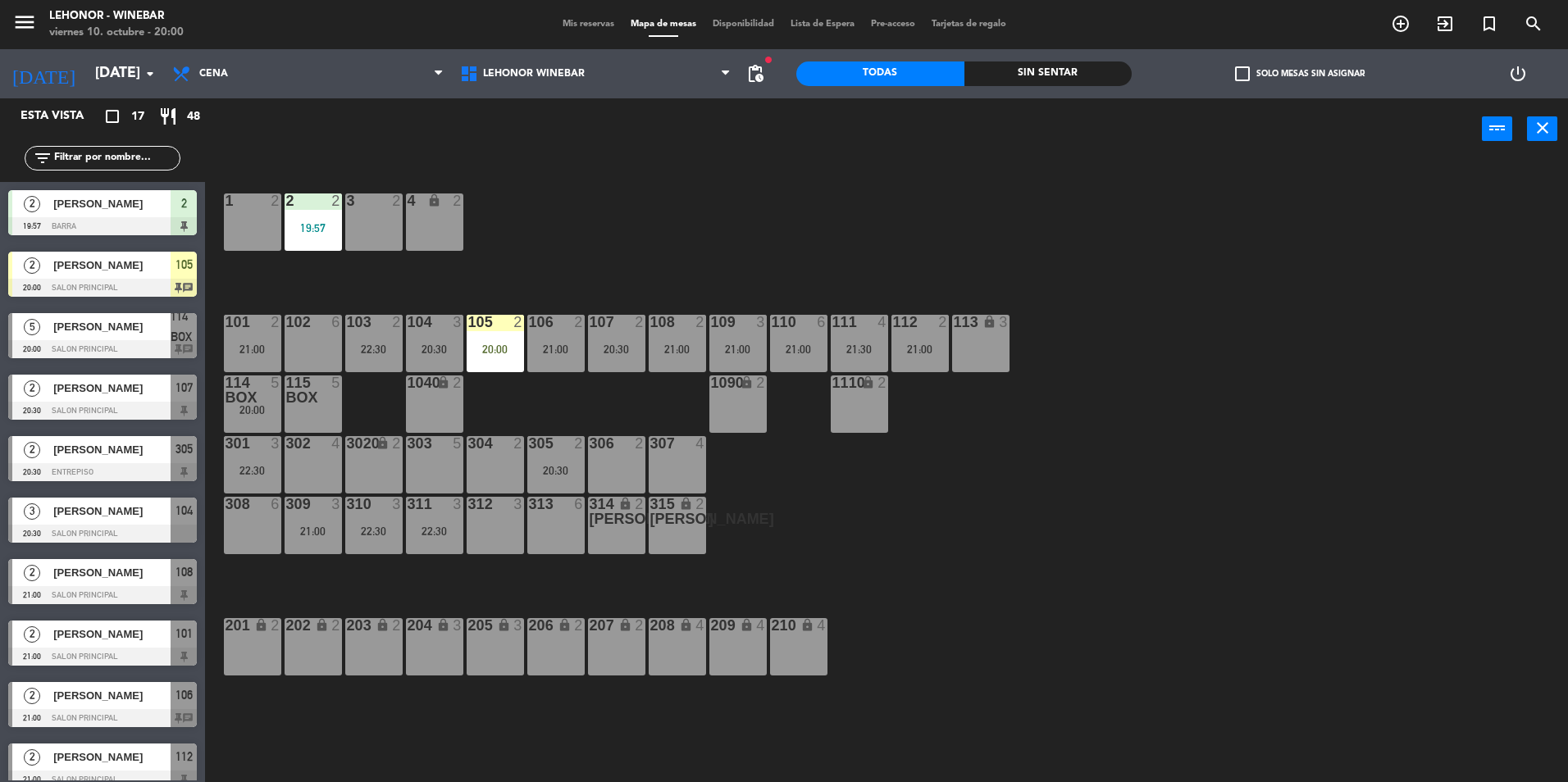
click at [993, 82] on div "Sin sentar" at bounding box center [1048, 74] width 169 height 24
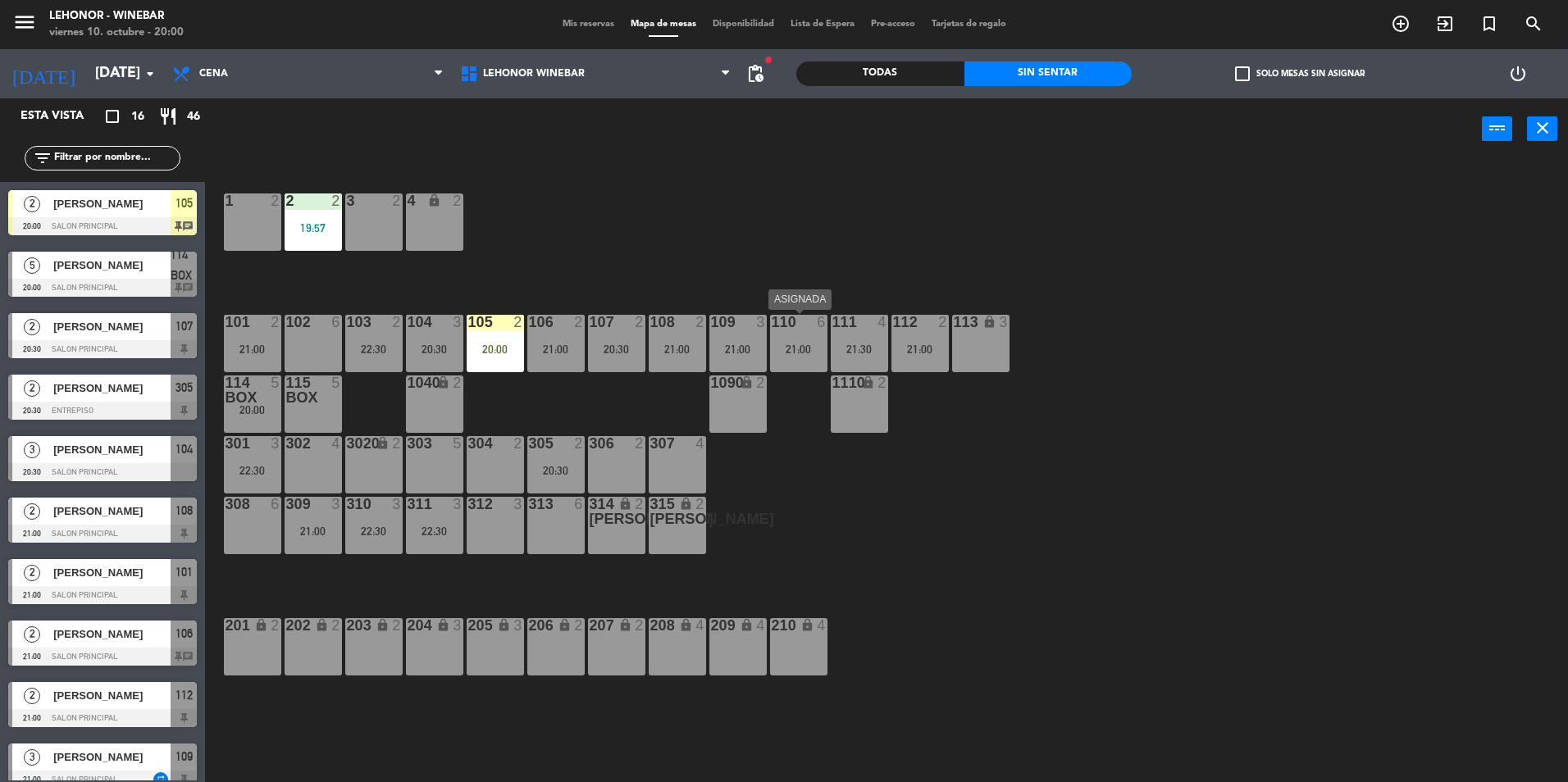
click at [801, 336] on div "110 6 21:00" at bounding box center [799, 344] width 58 height 58
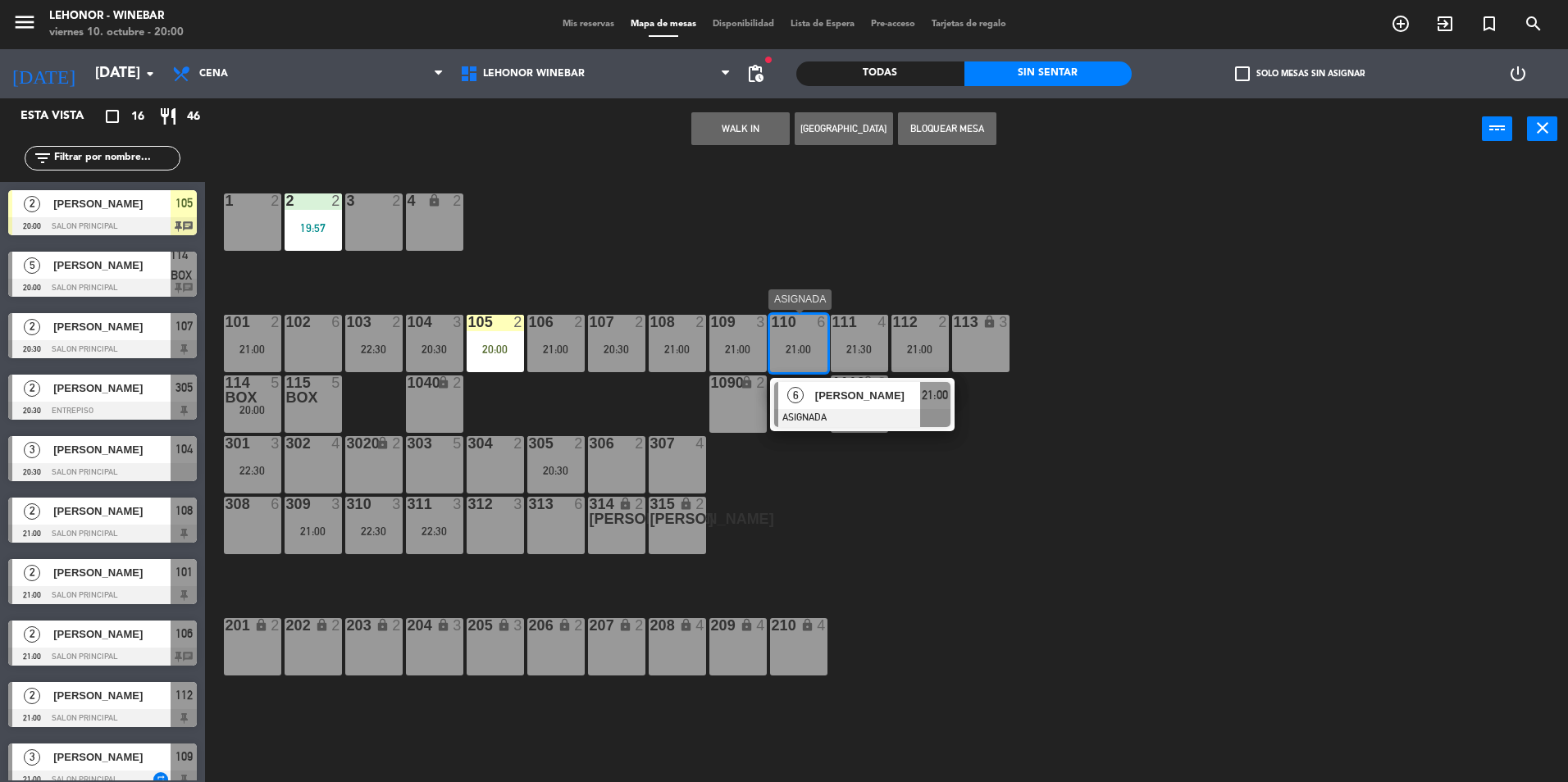
click at [857, 402] on span "[PERSON_NAME]" at bounding box center [868, 396] width 105 height 17
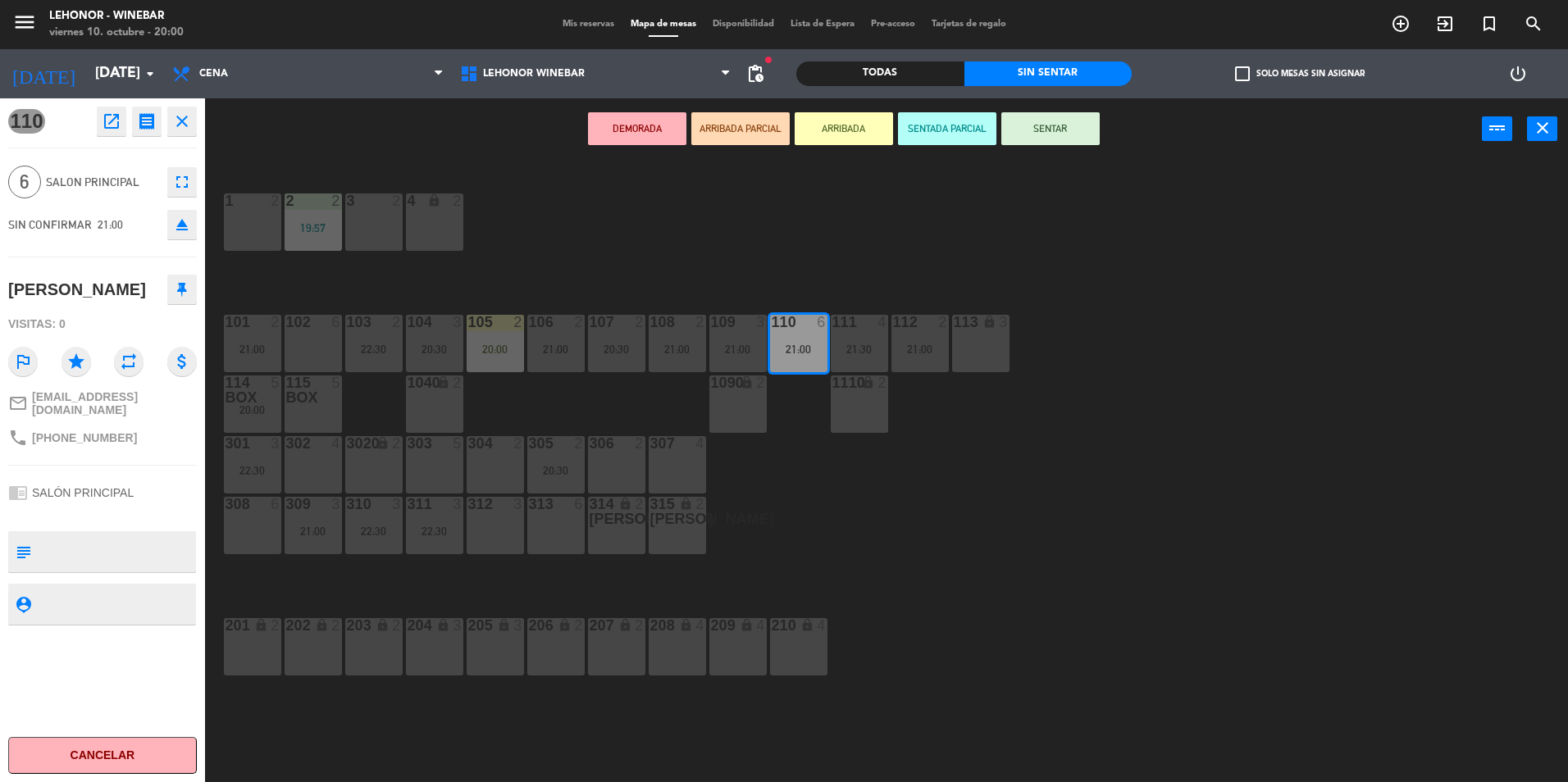
click at [756, 460] on div "1 2 2 2 19:57 3 2 4 lock 2 102 6 104 3 20:30 106 2 21:00 107 2 20:30 109 3 21:0…" at bounding box center [894, 475] width 1347 height 623
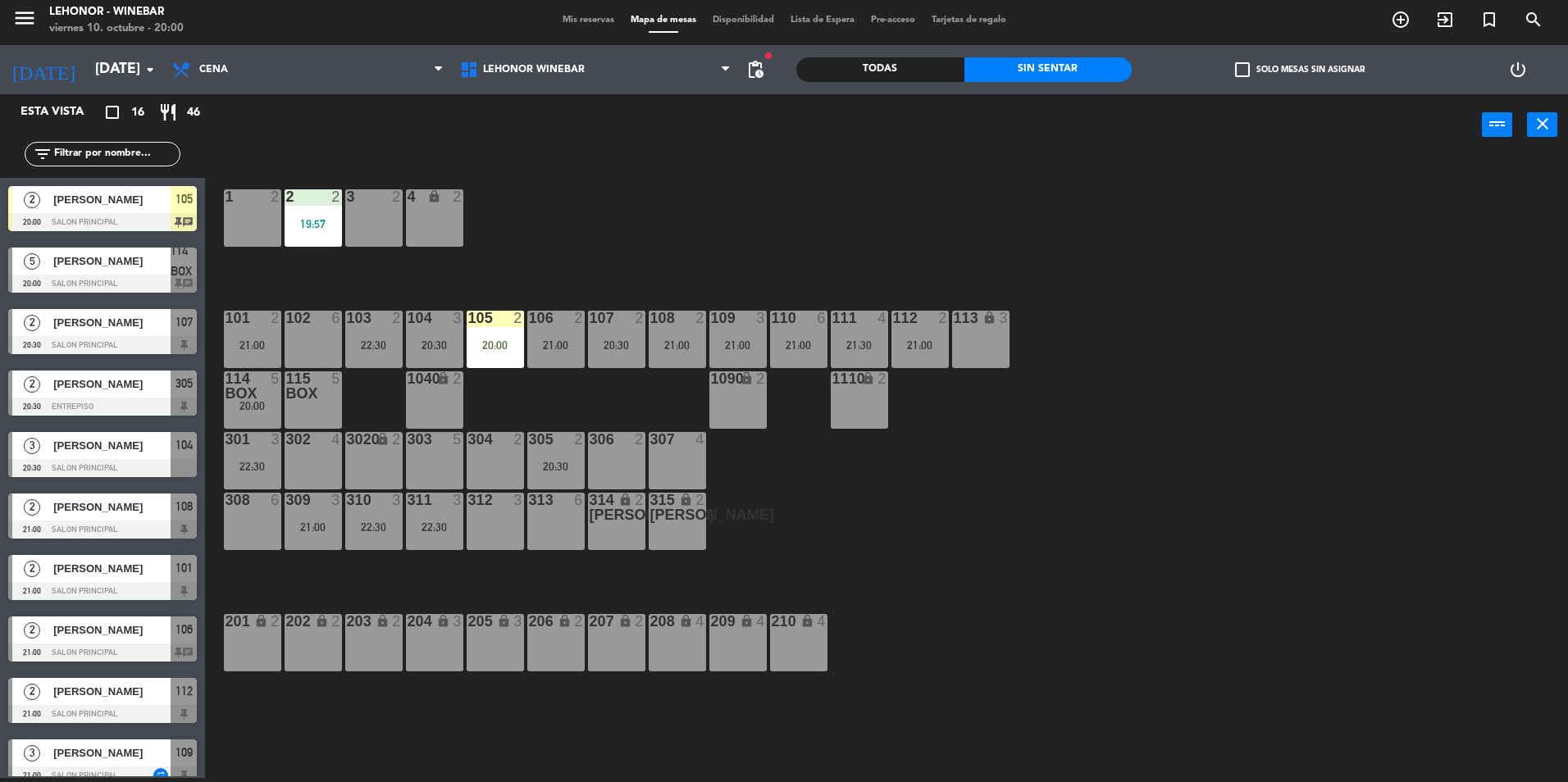
click at [727, 330] on div "109 3 21:00" at bounding box center [738, 340] width 58 height 58
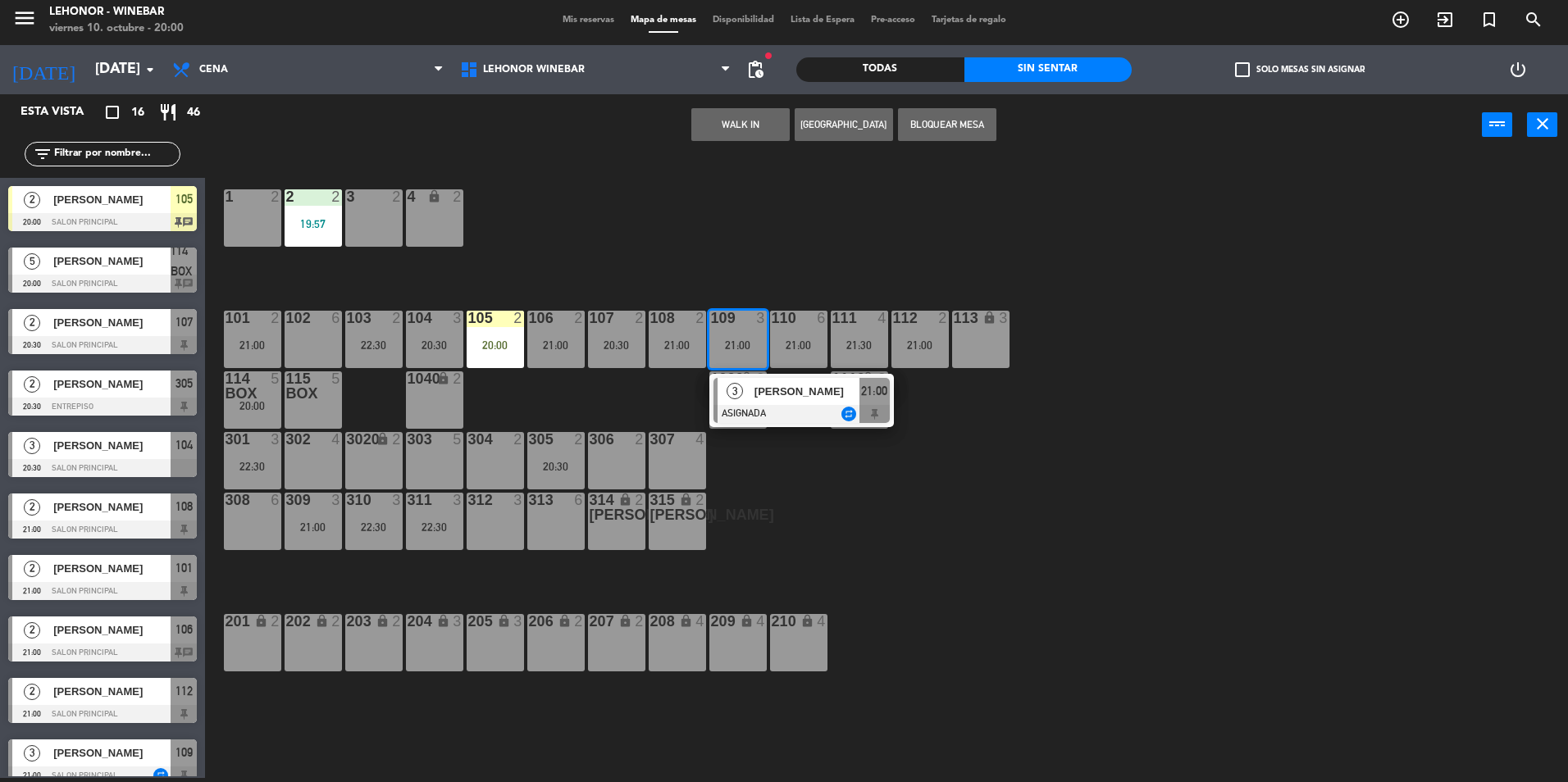
click at [784, 396] on span "[PERSON_NAME]" at bounding box center [806, 391] width 105 height 17
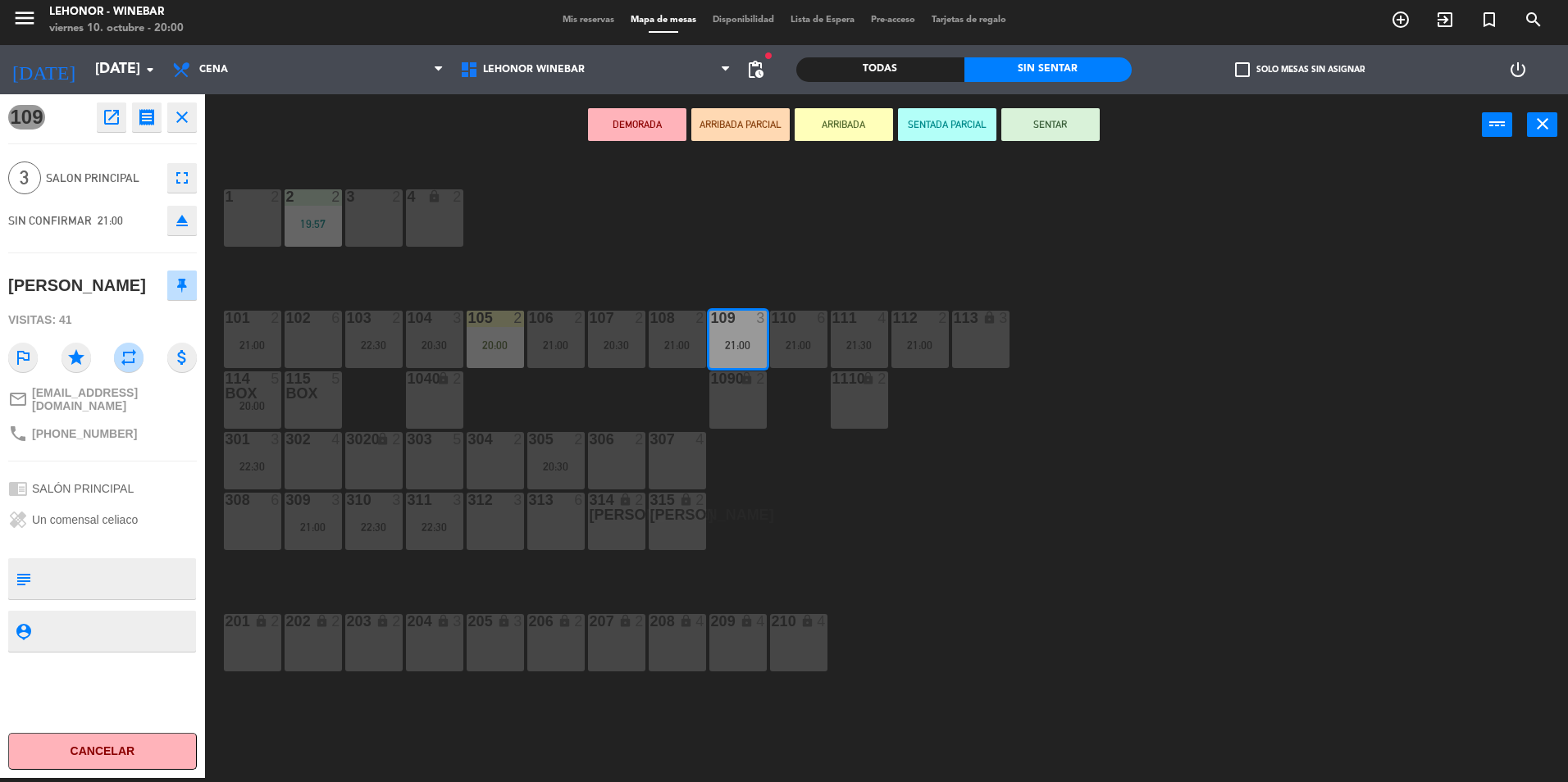
click at [784, 403] on div "1 2 2 2 19:57 3 2 4 lock 2 102 6 104 3 20:30 106 2 21:00 107 2 20:30 109 3 21:0…" at bounding box center [894, 471] width 1347 height 623
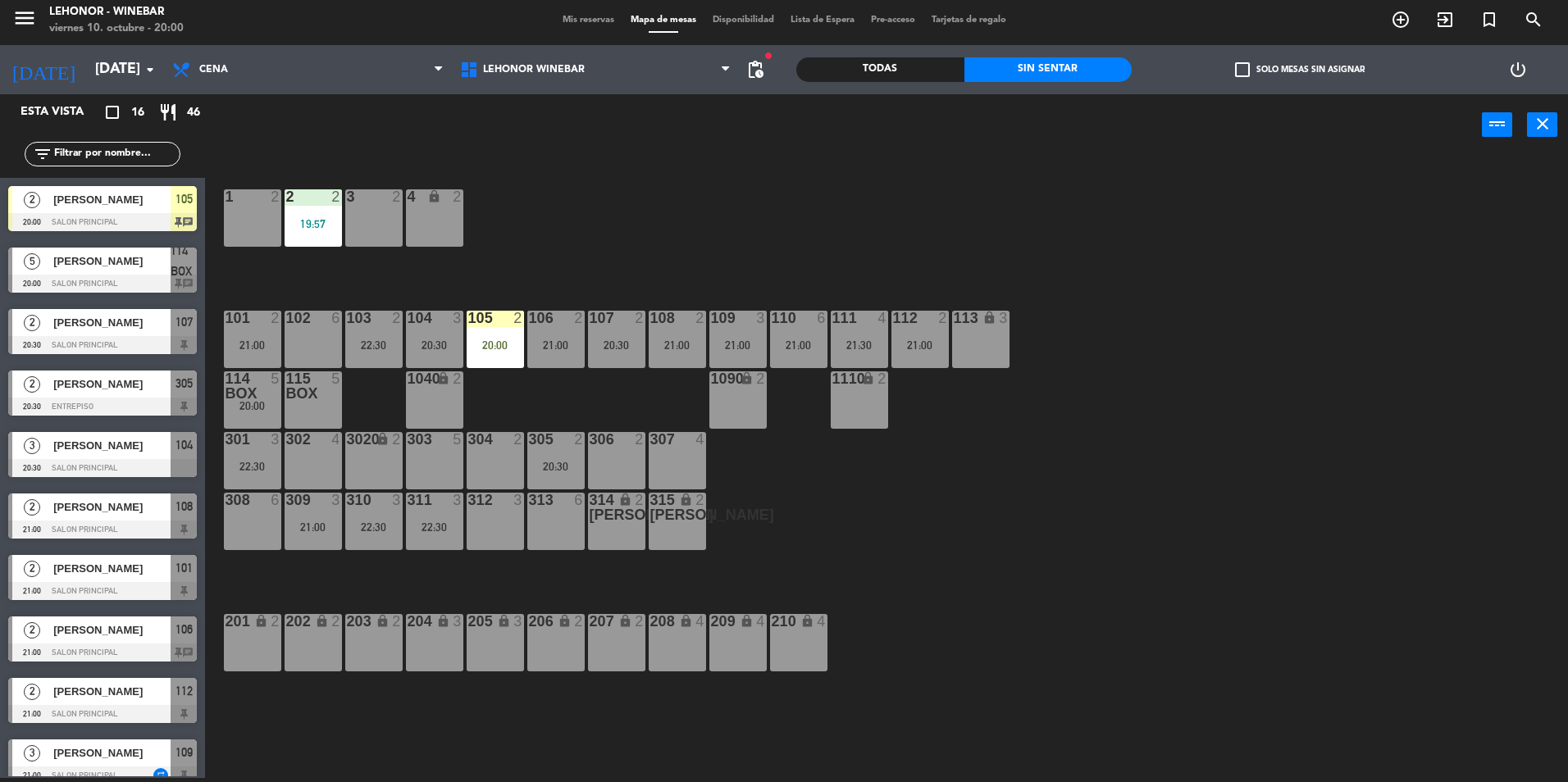
click at [680, 320] on div at bounding box center [677, 318] width 27 height 15
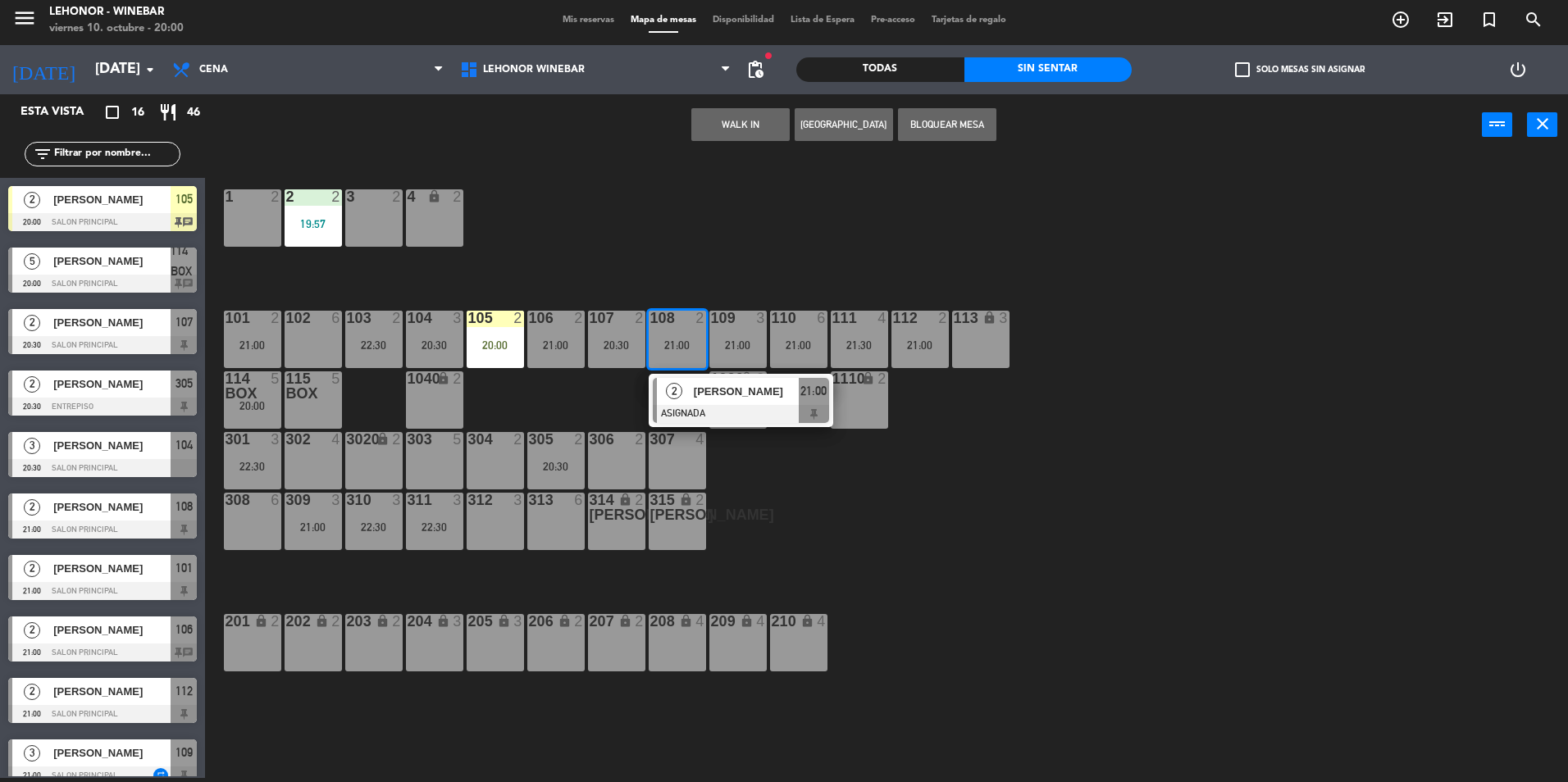
click at [750, 448] on div "1 2 2 2 19:57 3 2 4 lock 2 102 6 104 3 20:30 106 2 21:00 107 2 20:30 109 3 21:0…" at bounding box center [894, 471] width 1347 height 623
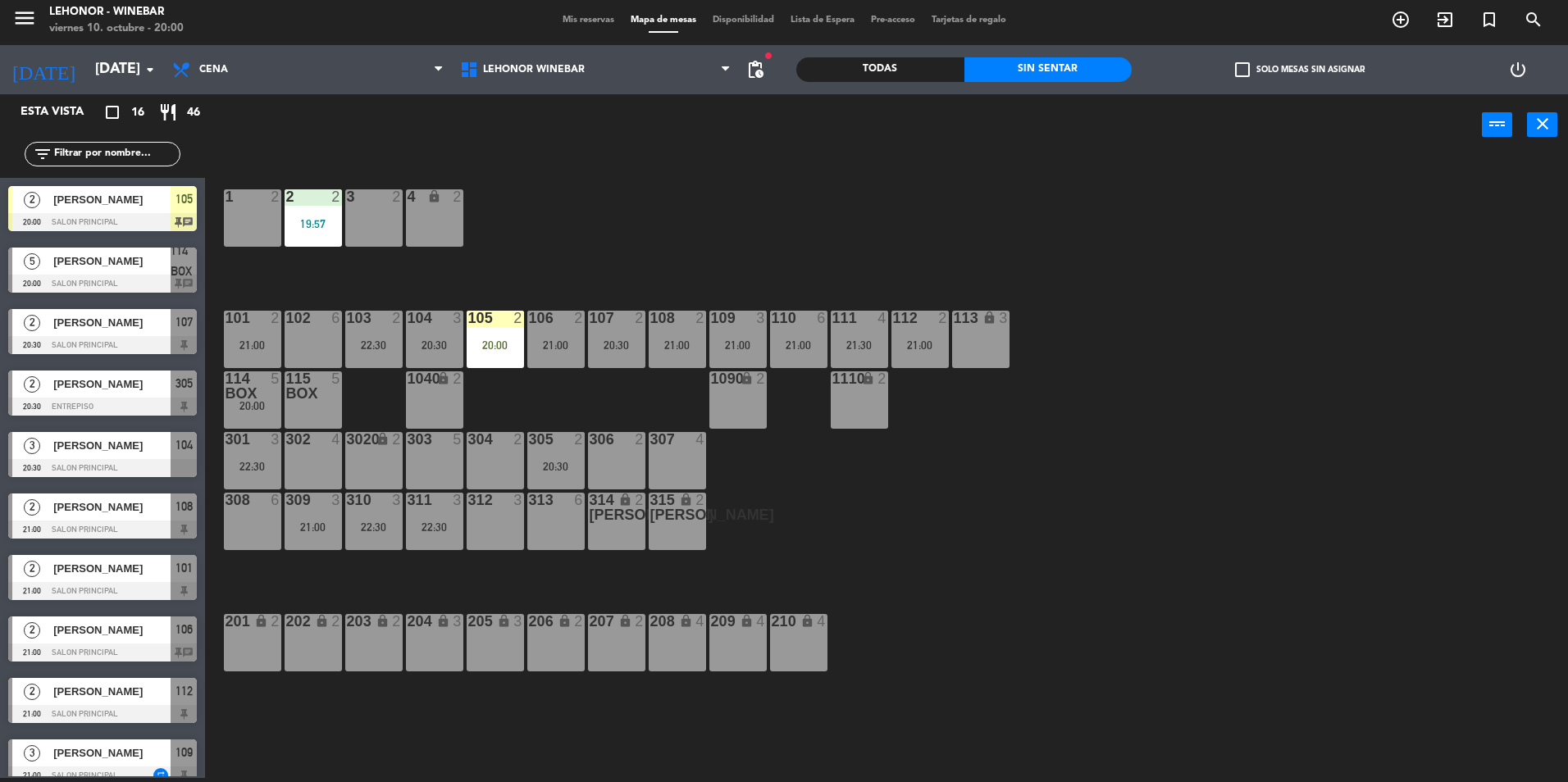
click at [623, 355] on div "107 2 20:30" at bounding box center [617, 340] width 58 height 58
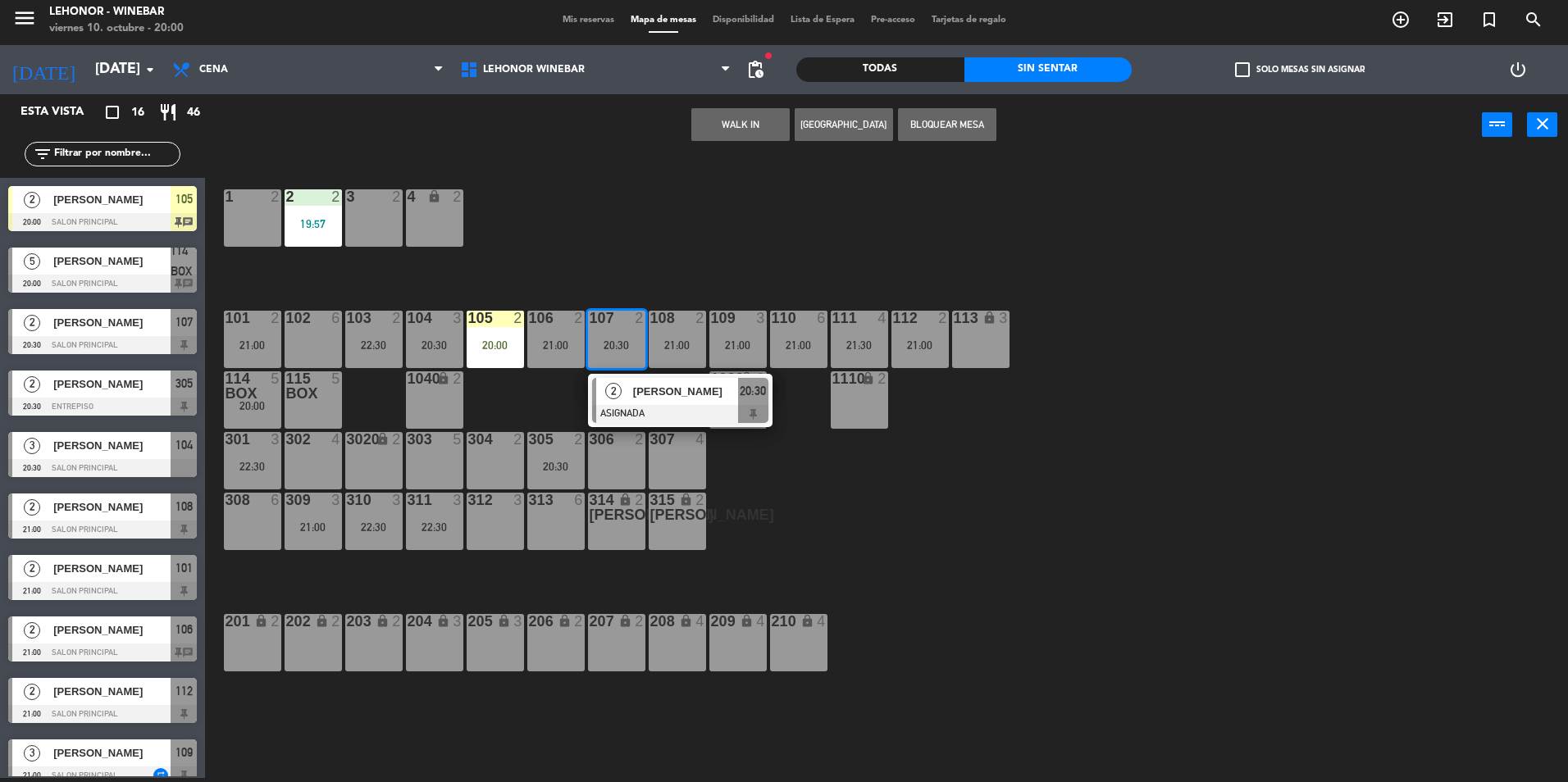
click at [687, 392] on span "[PERSON_NAME]" at bounding box center [685, 391] width 105 height 17
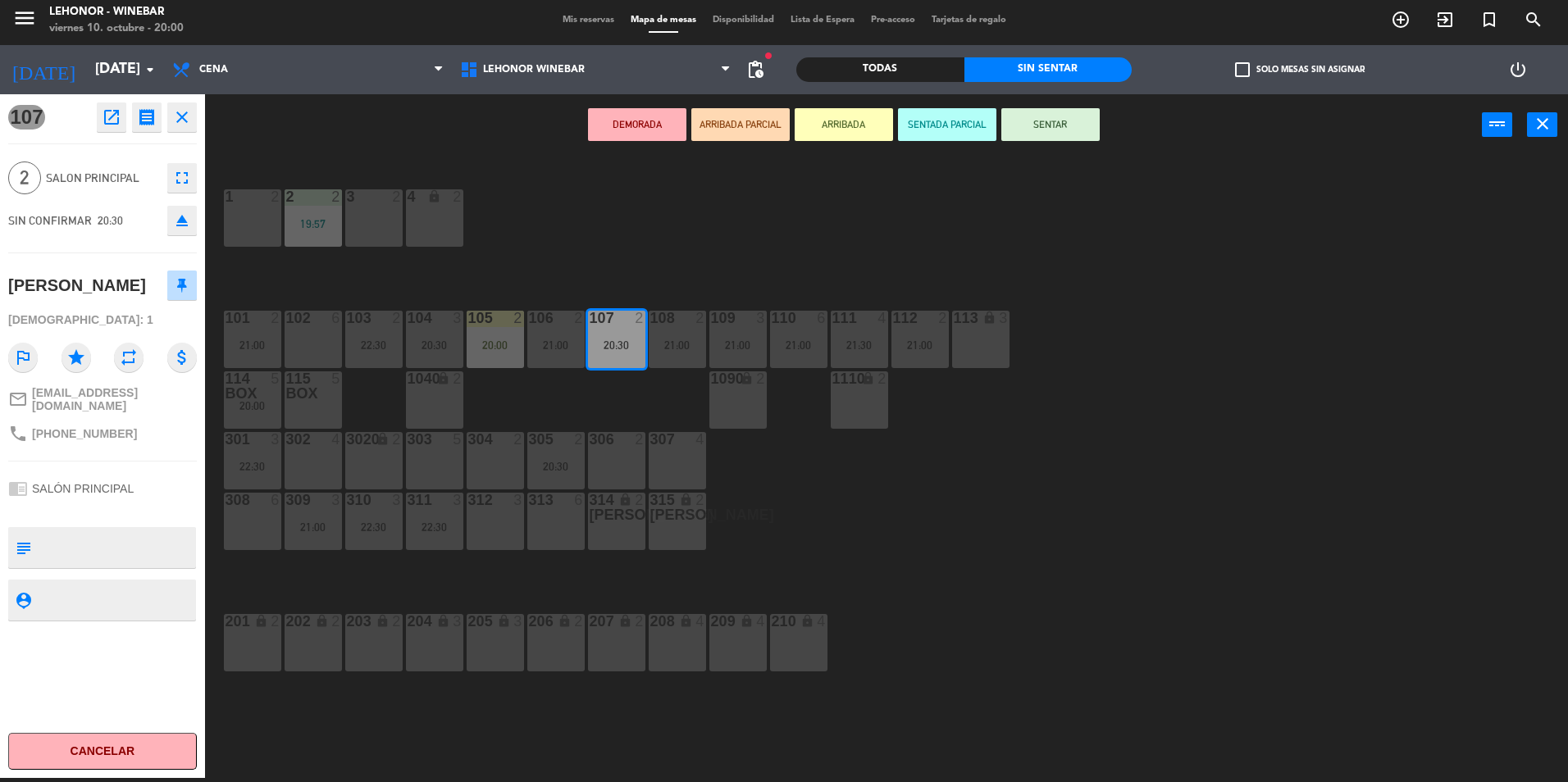
click at [679, 255] on div "1 2 2 2 19:57 3 2 4 lock 2 102 6 104 3 20:30 106 2 21:00 107 2 20:30 109 3 21:0…" at bounding box center [894, 471] width 1347 height 623
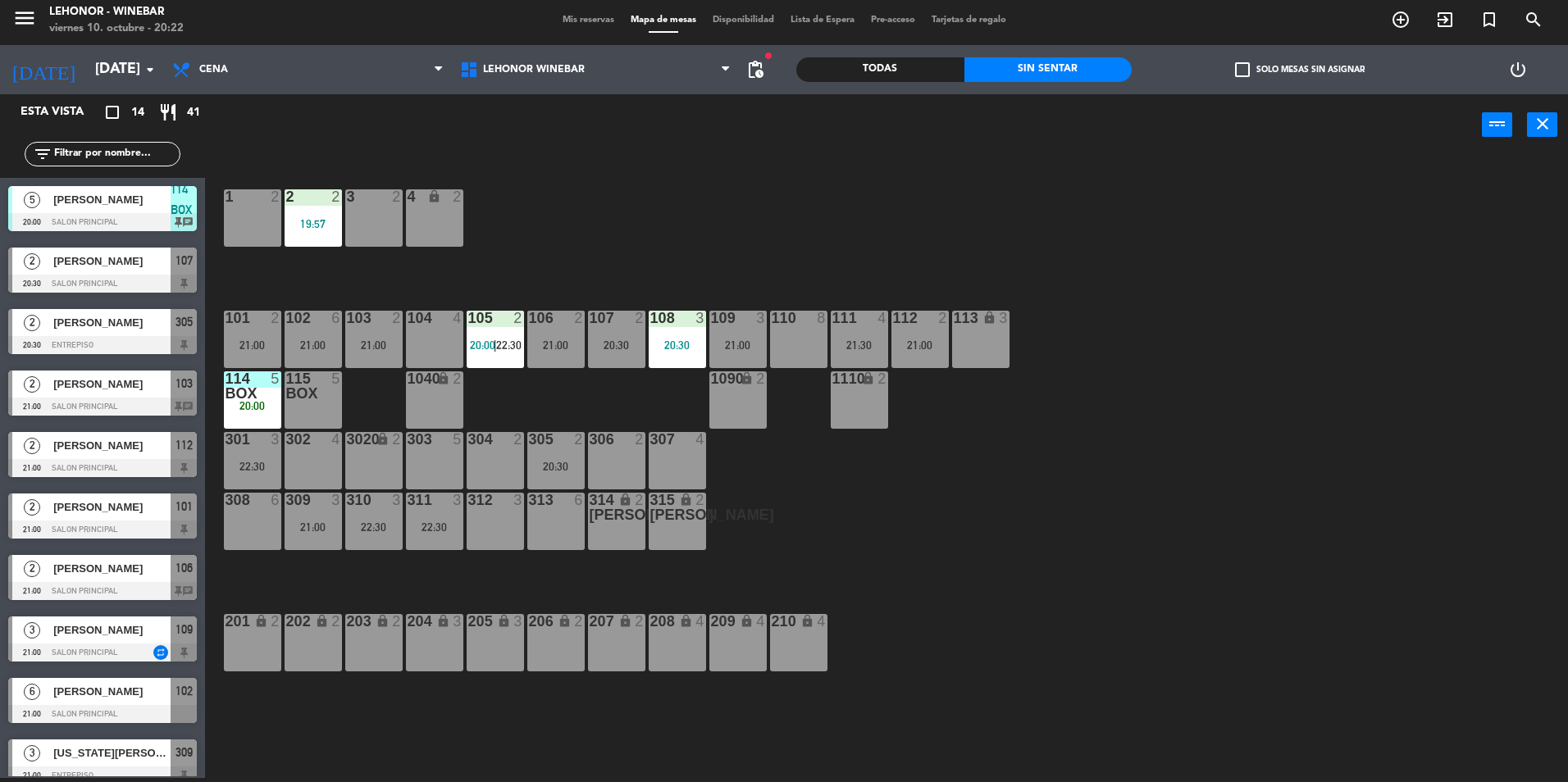
click at [275, 128] on div "power_input close" at bounding box center [844, 125] width 1277 height 62
